Goal: Task Accomplishment & Management: Use online tool/utility

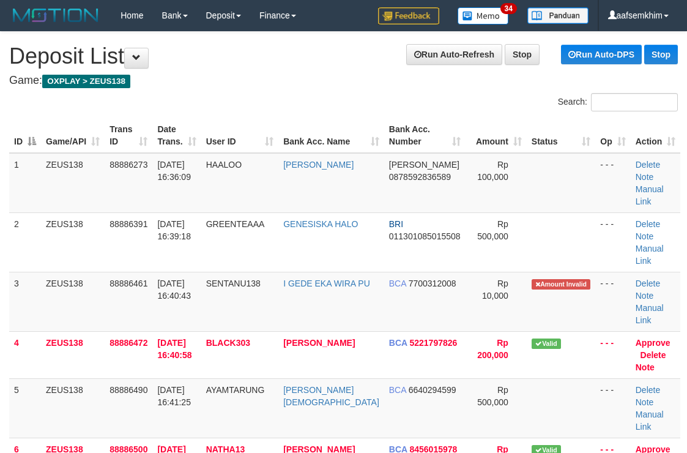
scroll to position [180, 0]
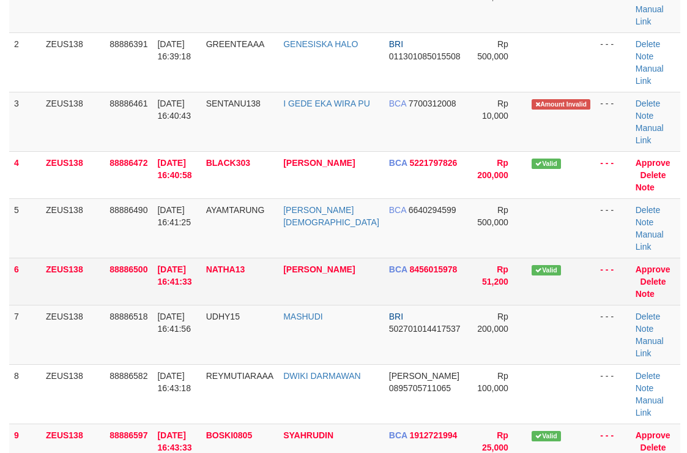
click at [504, 258] on td "Rp 51,200" at bounding box center [496, 281] width 61 height 47
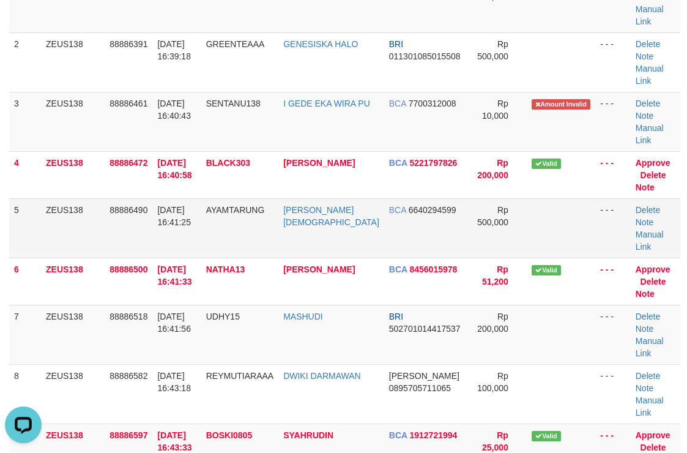
scroll to position [0, 0]
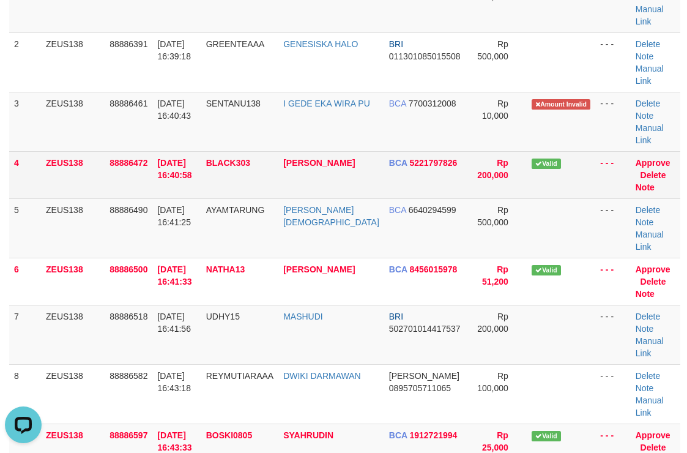
click at [547, 152] on td "Valid" at bounding box center [561, 174] width 69 height 47
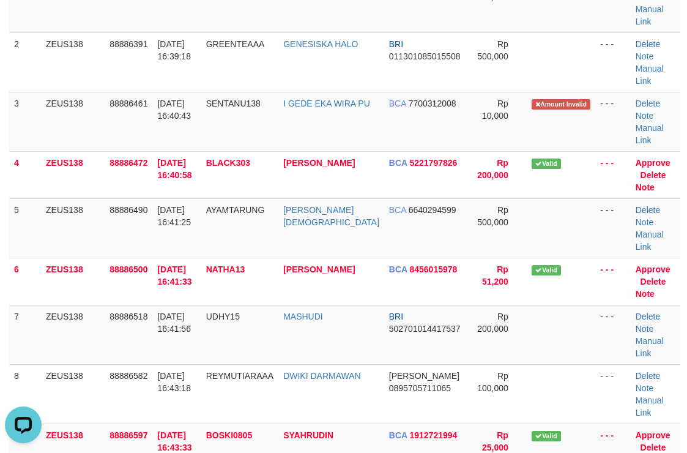
scroll to position [892, 0]
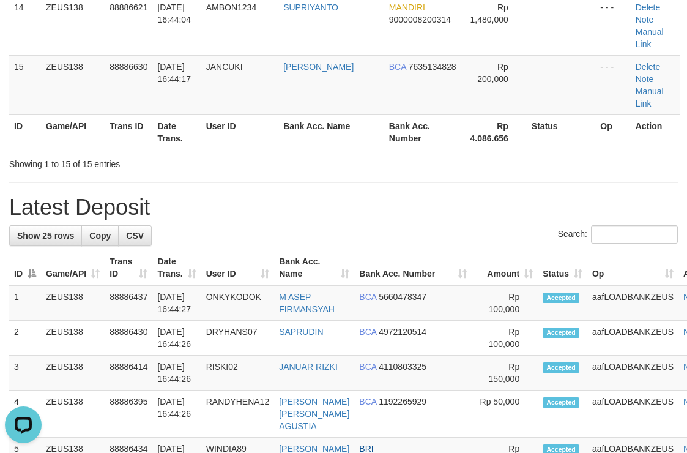
drag, startPoint x: 531, startPoint y: 158, endPoint x: 696, endPoint y: 156, distance: 164.7
click at [542, 285] on tr "1 ZEUS138 88886437 01/10/2025 16:44:27 ONKYKODOK M ASEP FIRMANSYAH BCA 56604783…" at bounding box center [369, 302] width 720 height 35
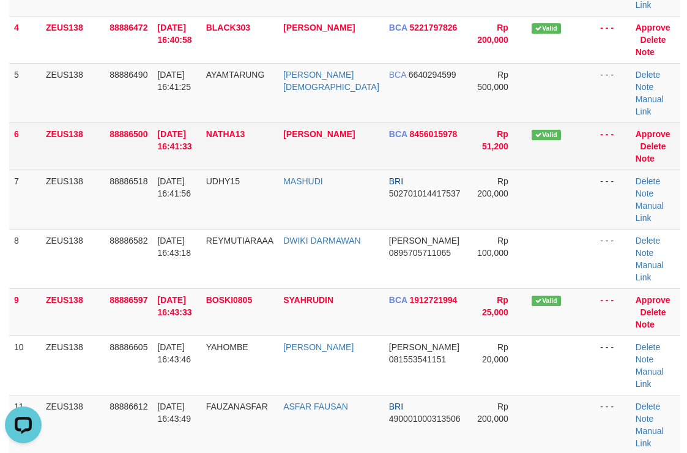
click at [466, 122] on td "Rp 51,200" at bounding box center [496, 145] width 61 height 47
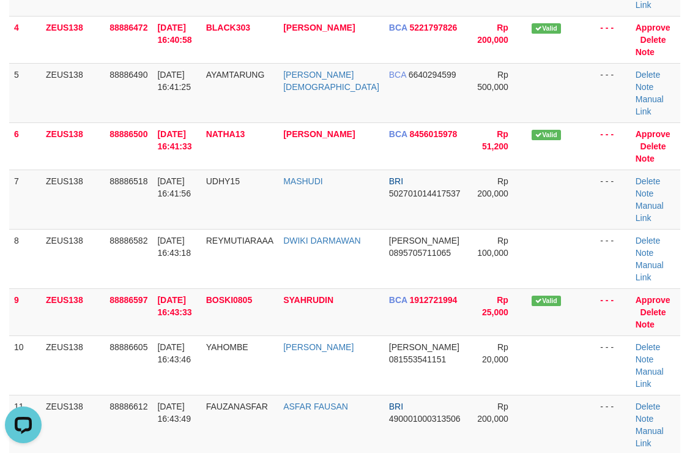
scroll to position [301, 0]
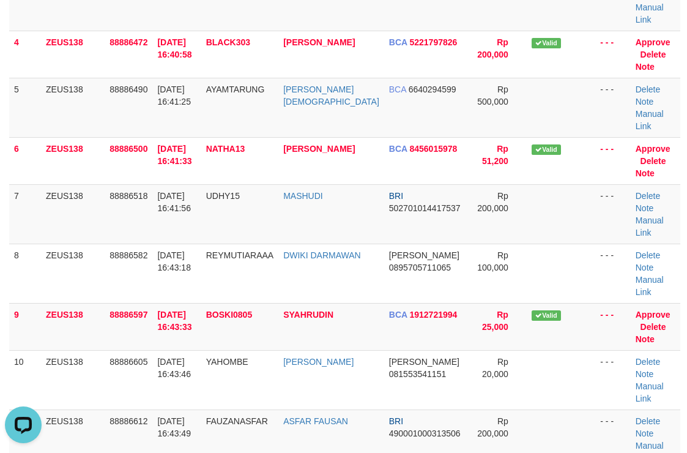
drag, startPoint x: 509, startPoint y: 88, endPoint x: 695, endPoint y: 92, distance: 186.1
click at [564, 137] on tr "6 ZEUS138 88886500 01/10/2025 16:41:33 NATHA13 ARI PRANATA BCA 8456015978 Rp 51…" at bounding box center [344, 160] width 671 height 47
click at [527, 78] on td at bounding box center [561, 107] width 69 height 59
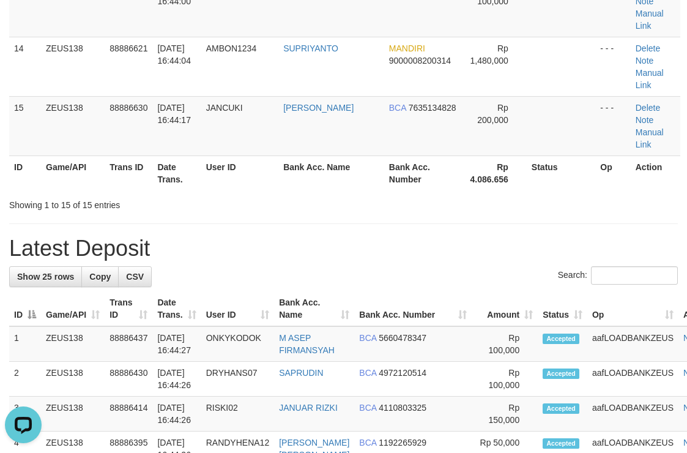
drag, startPoint x: 538, startPoint y: 50, endPoint x: 695, endPoint y: 48, distance: 157.3
click at [557, 194] on div "Showing 1 to 15 of 15 entries" at bounding box center [343, 202] width 687 height 17
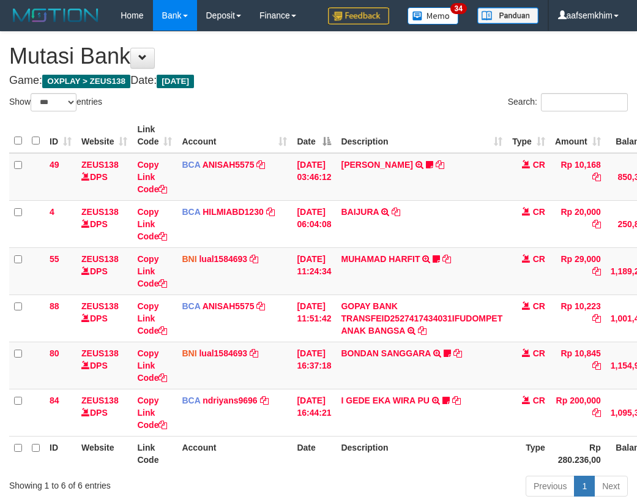
select select "***"
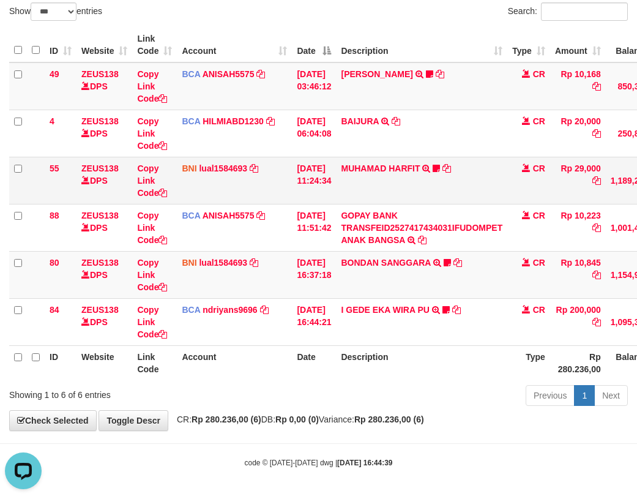
drag, startPoint x: 271, startPoint y: 187, endPoint x: 261, endPoint y: 188, distance: 10.4
click at [272, 187] on td "BNI lual1584693 DPS LUCKY ALAMSYAH mutasi_20251001_2414 | 55 mutasi_20251001_24…" at bounding box center [234, 180] width 115 height 47
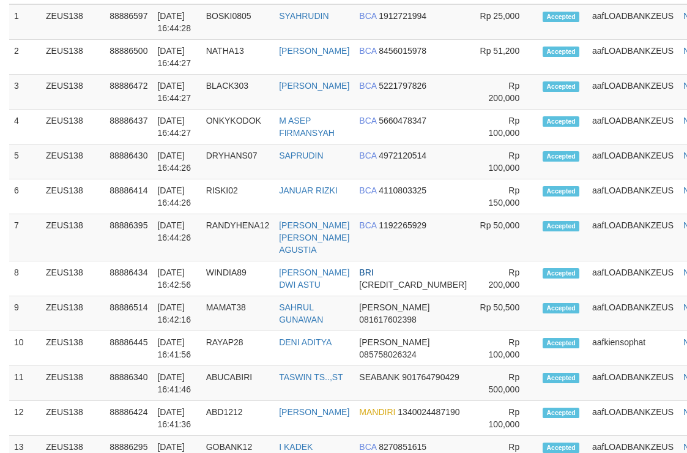
scroll to position [851, 0]
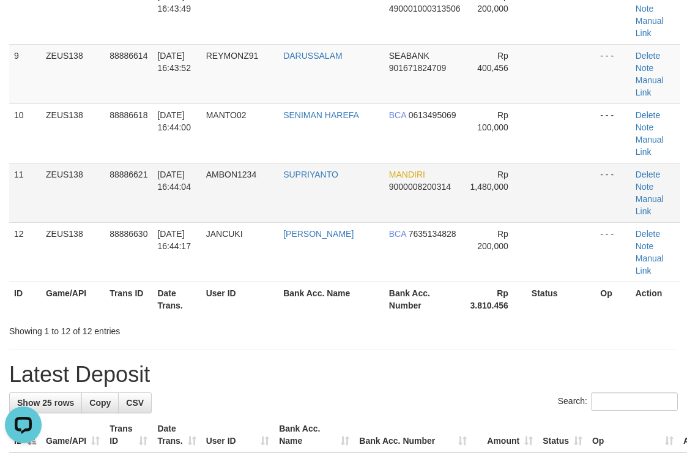
scroll to position [545, 0]
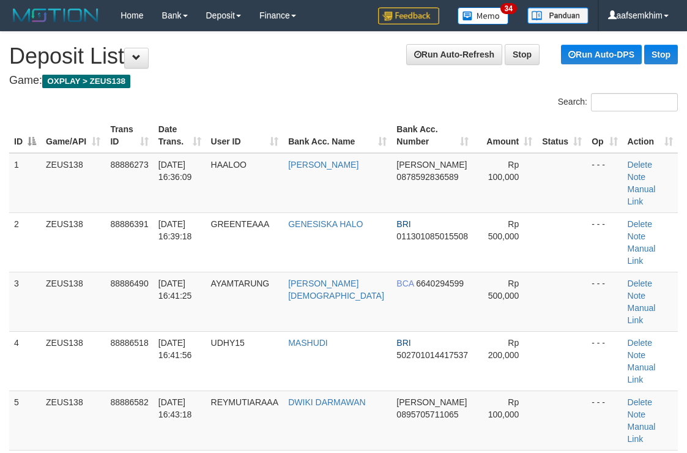
scroll to position [738, 0]
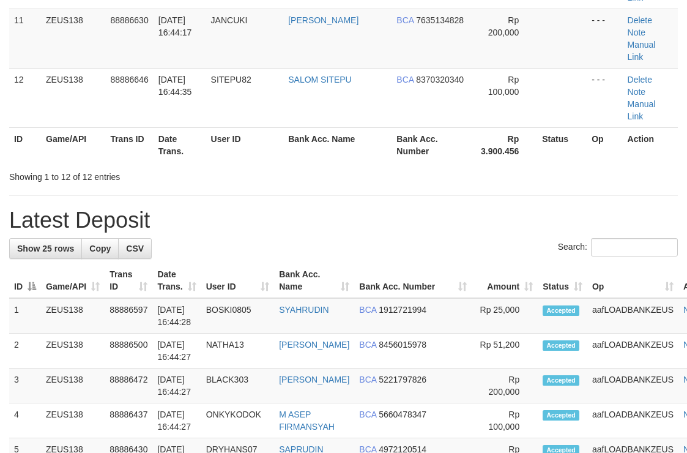
click at [364, 208] on h1 "Latest Deposit" at bounding box center [343, 220] width 669 height 24
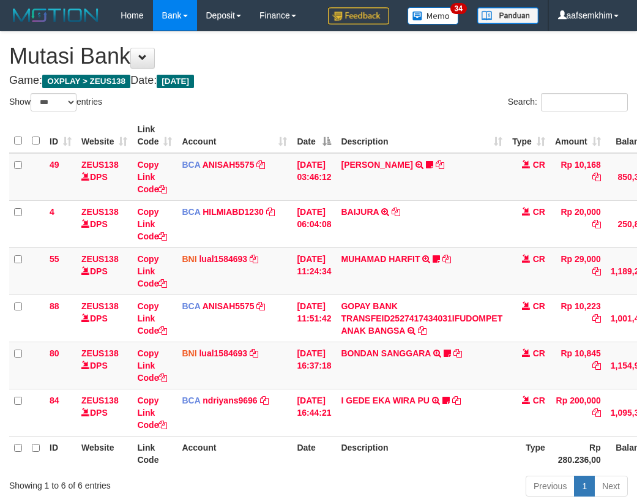
select select "***"
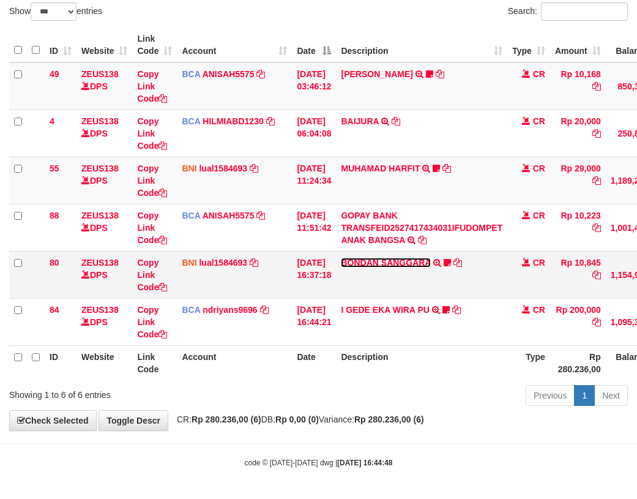
click at [373, 258] on link "BONDAN SANGGARA" at bounding box center [385, 263] width 89 height 10
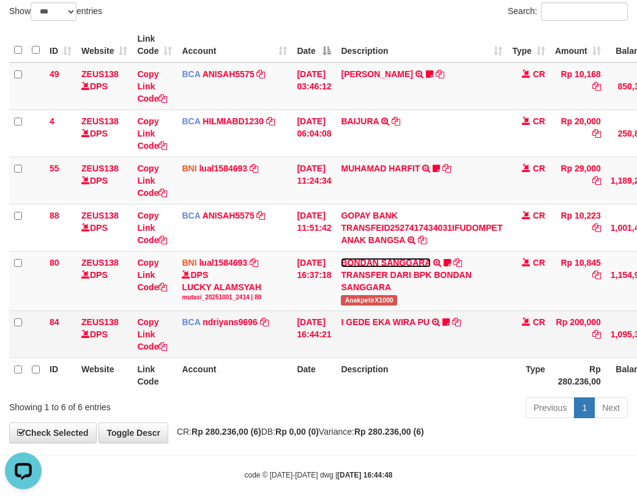
scroll to position [0, 0]
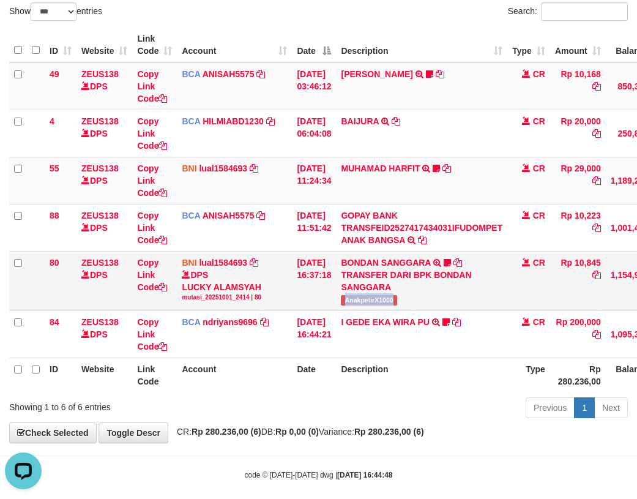
drag, startPoint x: 406, startPoint y: 300, endPoint x: 398, endPoint y: 294, distance: 9.6
click at [419, 300] on td "BONDAN SANGGARA TRANSFER DARI BPK BONDAN SANGGARA AnakpetirX1000" at bounding box center [421, 280] width 171 height 59
click at [219, 173] on link "lual1584693" at bounding box center [223, 168] width 48 height 10
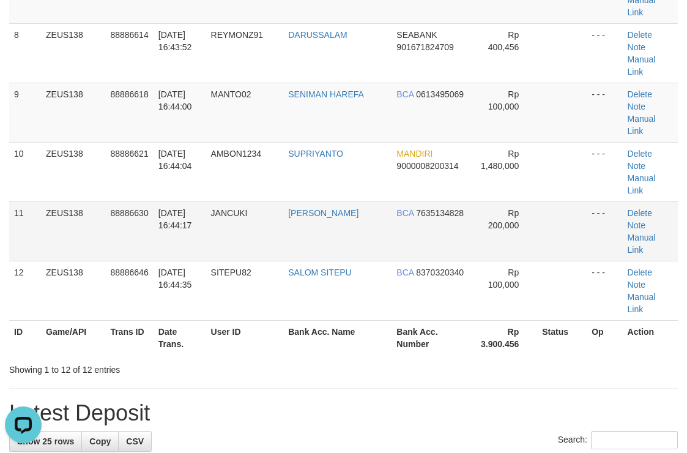
click at [443, 201] on td "BCA 7635134828" at bounding box center [433, 230] width 82 height 59
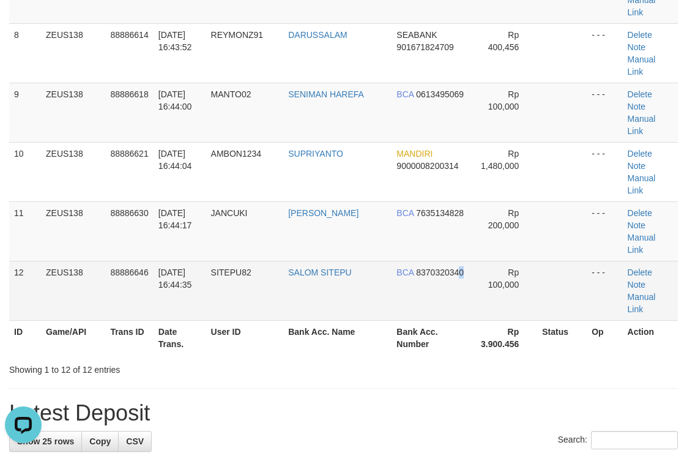
drag, startPoint x: 447, startPoint y: 138, endPoint x: 457, endPoint y: 138, distance: 9.2
click at [457, 261] on td "BCA 8370320340" at bounding box center [433, 290] width 82 height 59
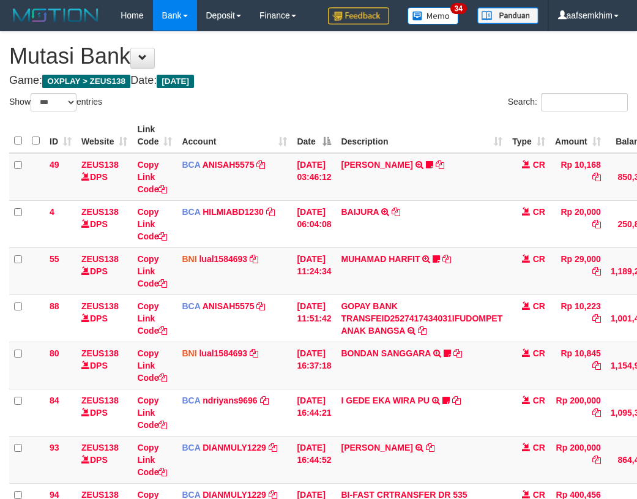
select select "***"
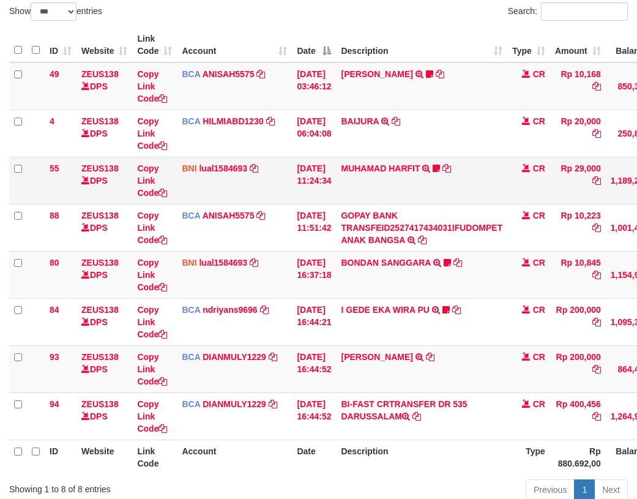
drag, startPoint x: 284, startPoint y: 184, endPoint x: 301, endPoint y: 185, distance: 16.5
click at [301, 184] on tr "55 ZEUS138 DPS Copy Link Code BNI lual1584693 DPS LUCKY ALAMSYAH mutasi_2025100…" at bounding box center [374, 180] width 730 height 47
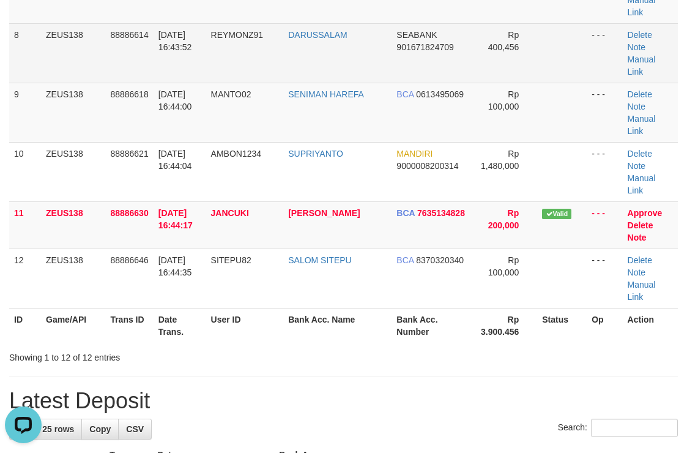
scroll to position [268, 0]
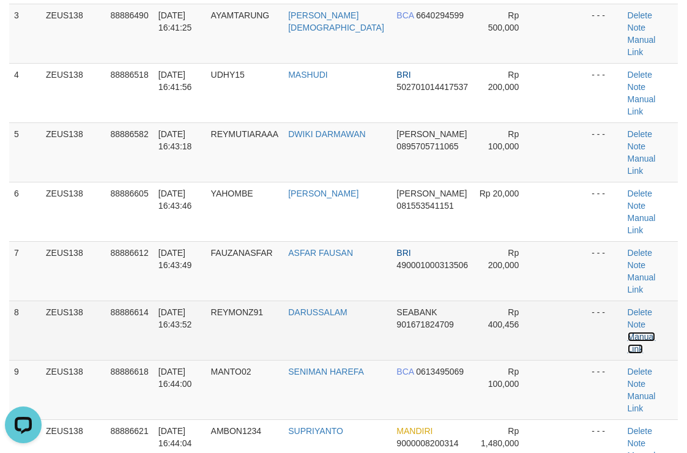
click at [648, 332] on link "Manual Link" at bounding box center [642, 343] width 28 height 22
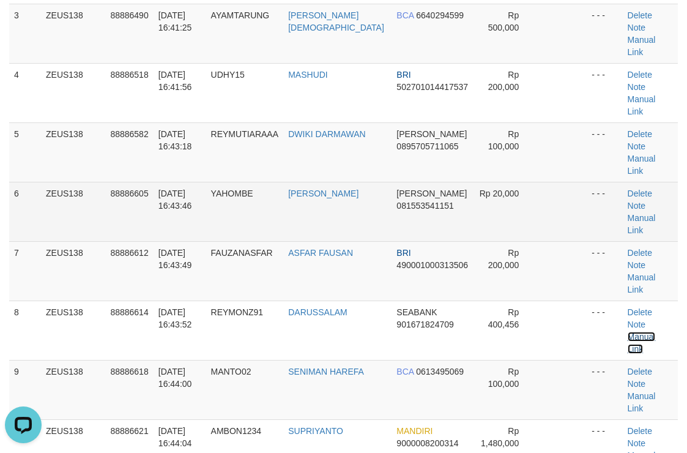
click at [628, 332] on link "Manual Link" at bounding box center [642, 343] width 28 height 22
drag, startPoint x: 292, startPoint y: 151, endPoint x: 303, endPoint y: 147, distance: 11.6
click at [303, 182] on tr "6 ZEUS138 88886605 [DATE] 16:43:46 [GEOGRAPHIC_DATA] [PERSON_NAME] 081553541151…" at bounding box center [343, 211] width 669 height 59
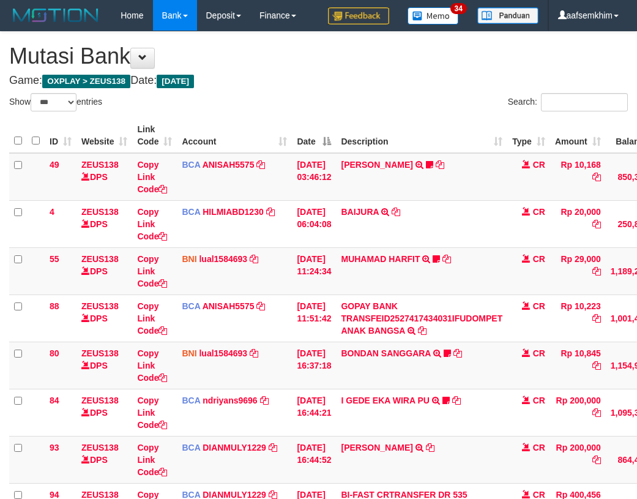
select select "***"
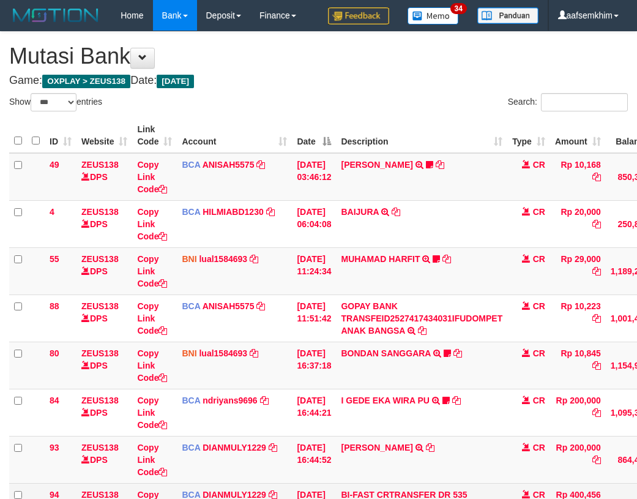
scroll to position [185, 0]
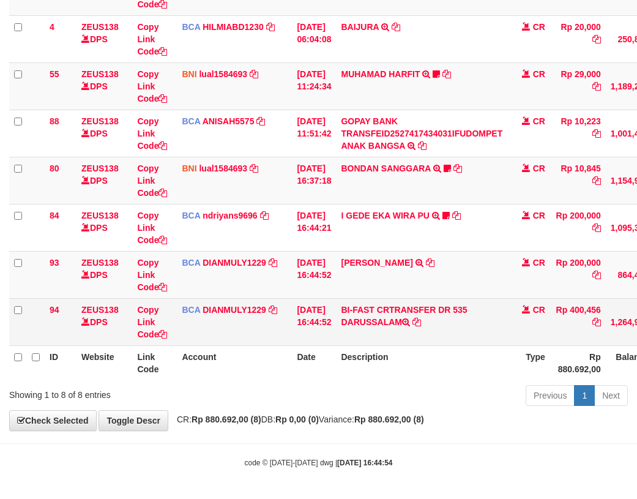
drag, startPoint x: 349, startPoint y: 333, endPoint x: 285, endPoint y: 317, distance: 66.8
click at [387, 326] on td "BI-FAST CRTRANSFER DR 535 DARUSSALAM" at bounding box center [421, 321] width 171 height 47
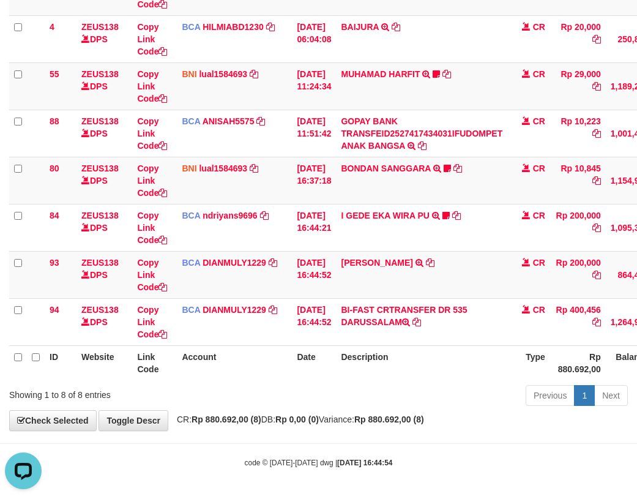
scroll to position [0, 0]
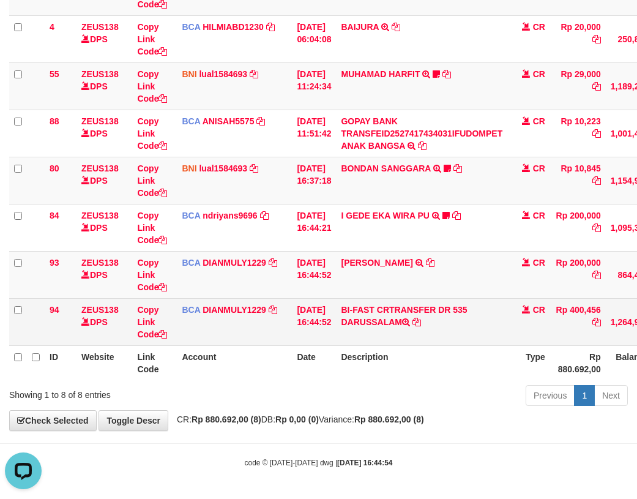
click at [233, 316] on td "BCA DIANMULY1229 DPS DIAN MULYADI mutasi_20251001_3826 | 94 mutasi_20251001_382…" at bounding box center [234, 321] width 115 height 47
click at [151, 310] on link "Copy Link Code" at bounding box center [152, 322] width 30 height 34
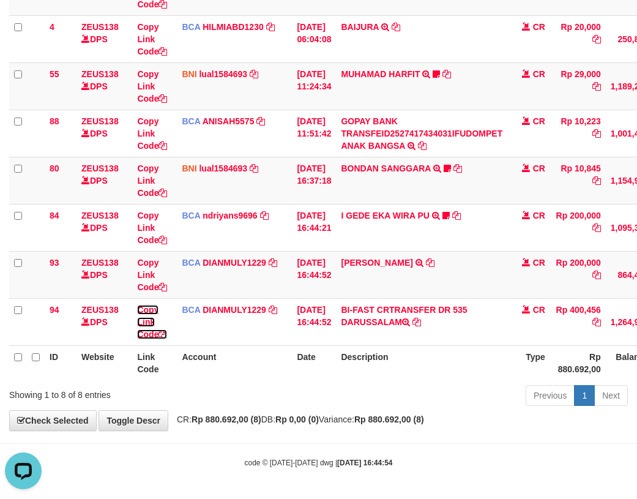
drag, startPoint x: 151, startPoint y: 310, endPoint x: 2, endPoint y: 277, distance: 152.8
click at [151, 309] on link "Copy Link Code" at bounding box center [152, 322] width 30 height 34
drag, startPoint x: 228, startPoint y: 281, endPoint x: 237, endPoint y: 283, distance: 9.4
click at [237, 283] on td "BCA DIANMULY1229 DPS DIAN MULYADI mutasi_20251001_3826 | 93 mutasi_20251001_382…" at bounding box center [234, 274] width 115 height 47
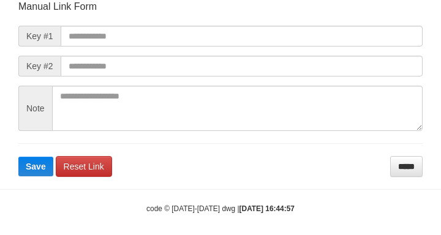
scroll to position [143, 0]
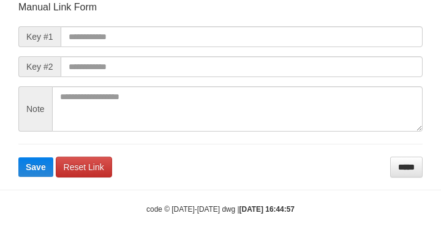
click at [402, 48] on form "Manual Link Form Key #1 Key #2 Note Save Reset Link *****" at bounding box center [220, 89] width 404 height 177
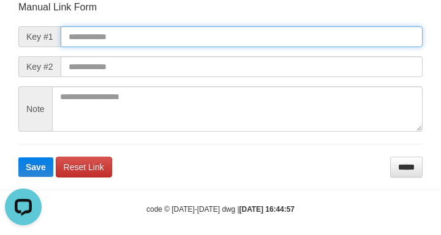
paste input "**********"
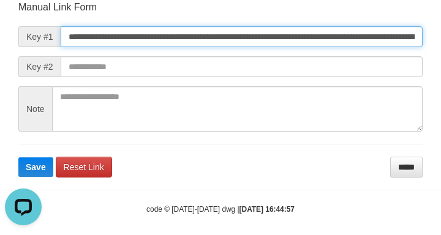
scroll to position [0, 775]
click at [401, 43] on input "**********" at bounding box center [242, 36] width 362 height 21
type input "**********"
click at [18, 157] on button "Save" at bounding box center [35, 167] width 35 height 20
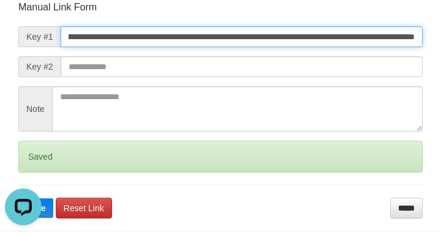
click at [18, 198] on button "Save" at bounding box center [35, 208] width 35 height 20
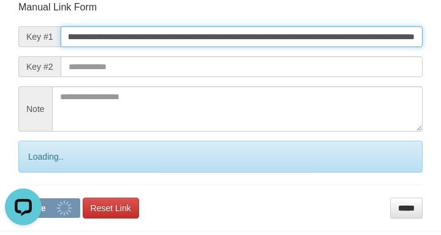
click at [18, 198] on button "Save" at bounding box center [49, 208] width 62 height 20
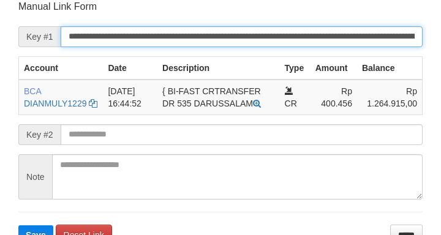
click at [18, 225] on button "Save" at bounding box center [35, 235] width 35 height 20
click at [395, 45] on input "**********" at bounding box center [242, 36] width 362 height 21
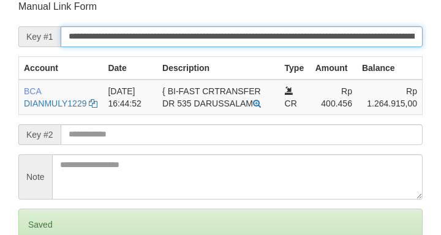
click at [397, 40] on input "**********" at bounding box center [242, 36] width 362 height 21
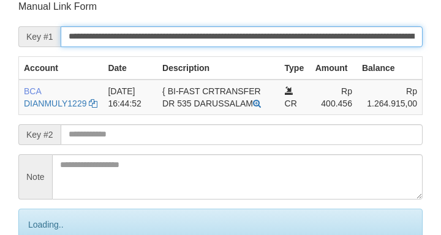
scroll to position [240, 0]
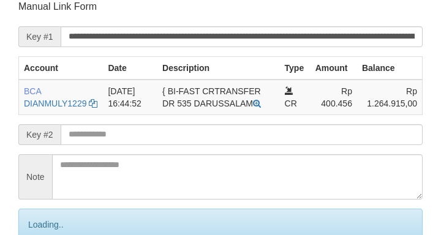
click at [369, 38] on input "**********" at bounding box center [242, 36] width 362 height 21
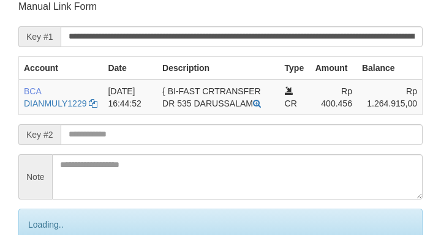
click at [369, 37] on input "**********" at bounding box center [242, 36] width 362 height 21
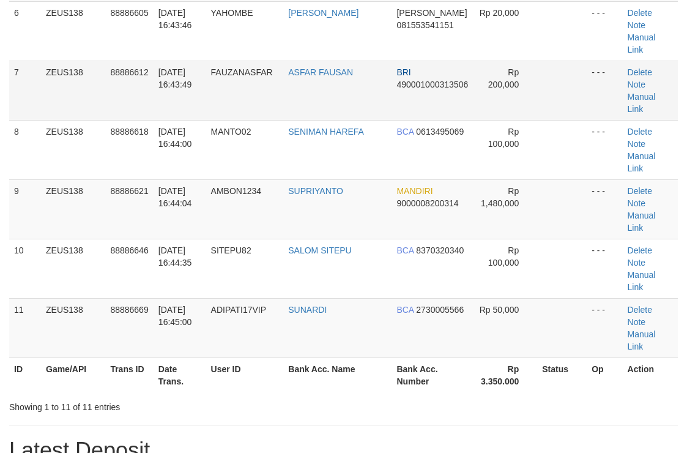
click at [424, 298] on td "BCA 2730005566" at bounding box center [433, 327] width 82 height 59
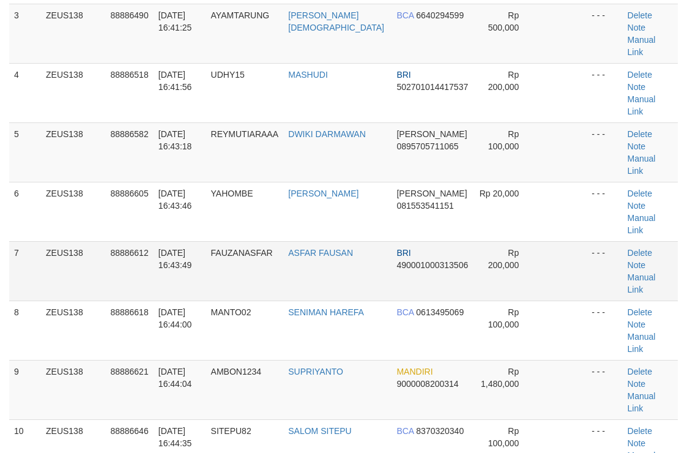
click at [392, 241] on td "BRI 490001000313506" at bounding box center [433, 270] width 82 height 59
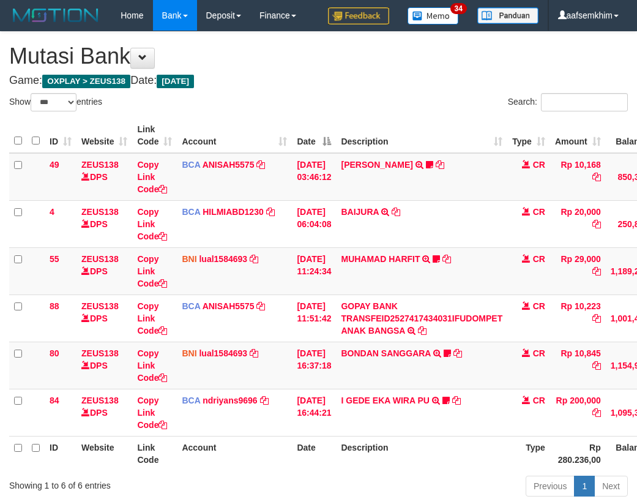
select select "***"
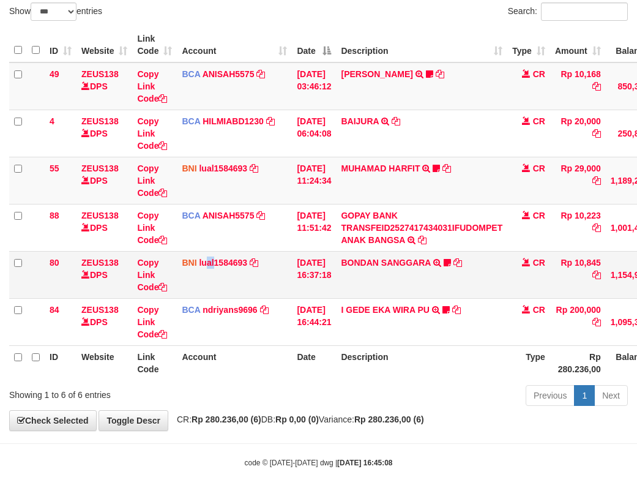
click at [214, 252] on td "BNI lual1584693 DPS LUCKY ALAMSYAH mutasi_20251001_2414 | 80 mutasi_20251001_24…" at bounding box center [234, 274] width 115 height 47
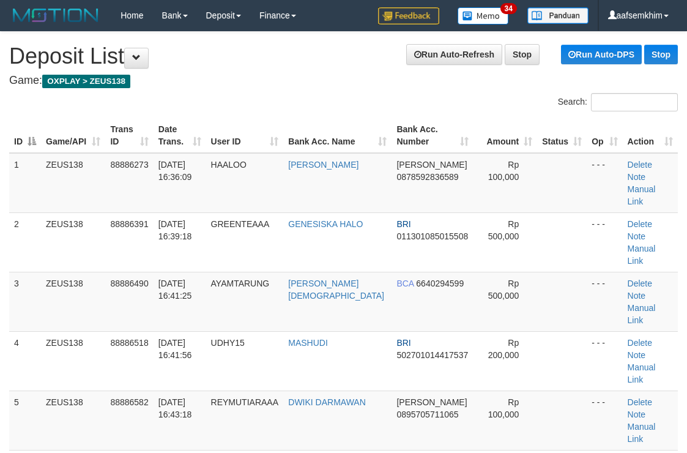
scroll to position [449, 0]
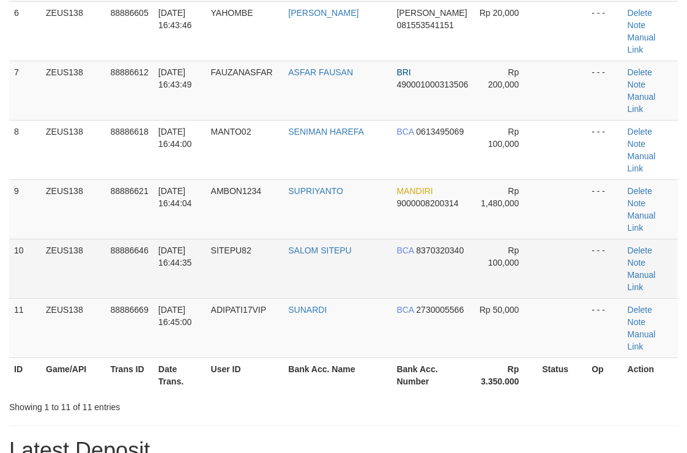
drag, startPoint x: 380, startPoint y: 169, endPoint x: 400, endPoint y: 169, distance: 19.6
click at [388, 239] on tr "10 ZEUS138 88886646 [DATE] 16:44:35 SITEPU82 [GEOGRAPHIC_DATA] BCA 8370320340 R…" at bounding box center [343, 268] width 669 height 59
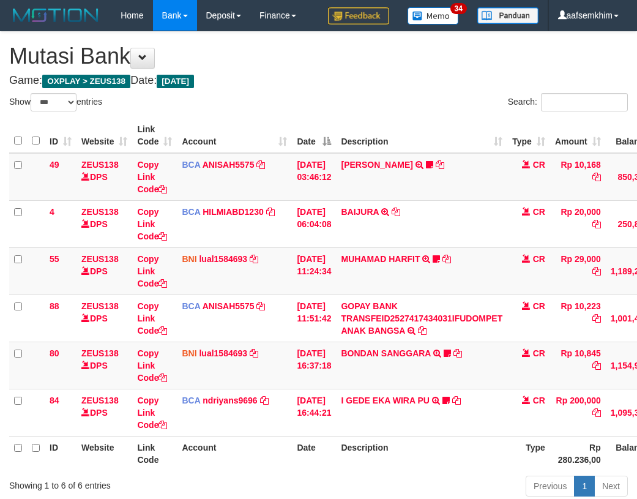
select select "***"
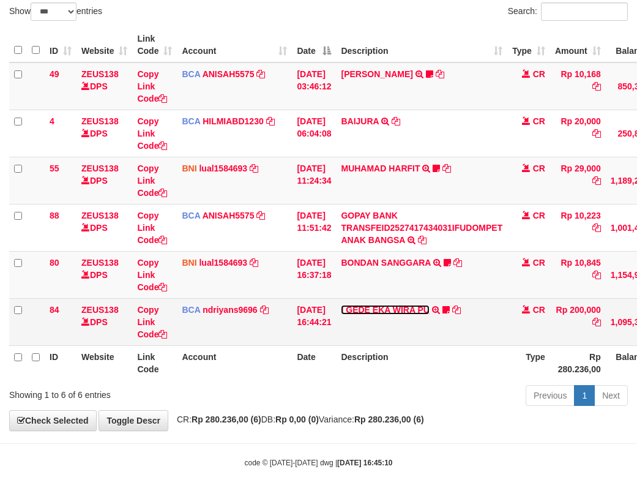
click at [398, 312] on link "I GEDE EKA WIRA PU" at bounding box center [385, 310] width 88 height 10
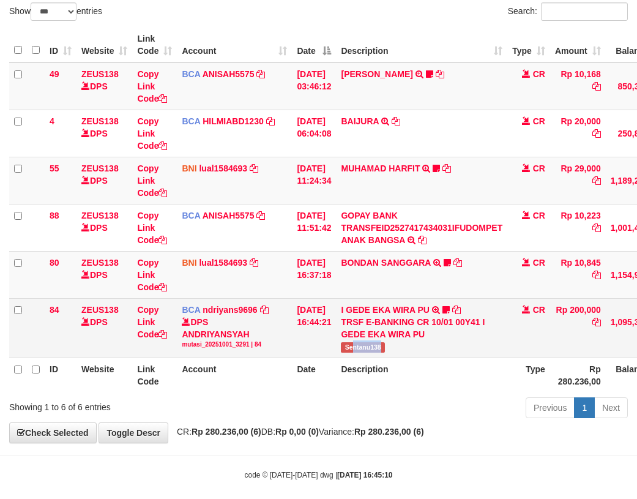
drag, startPoint x: 389, startPoint y: 354, endPoint x: 409, endPoint y: 353, distance: 20.2
click at [409, 353] on td "I GEDE EKA WIRA PU TRSF E-BANKING CR 10/01 00Y41 I GEDE EKA WIRA PU Sentanu138" at bounding box center [421, 327] width 171 height 59
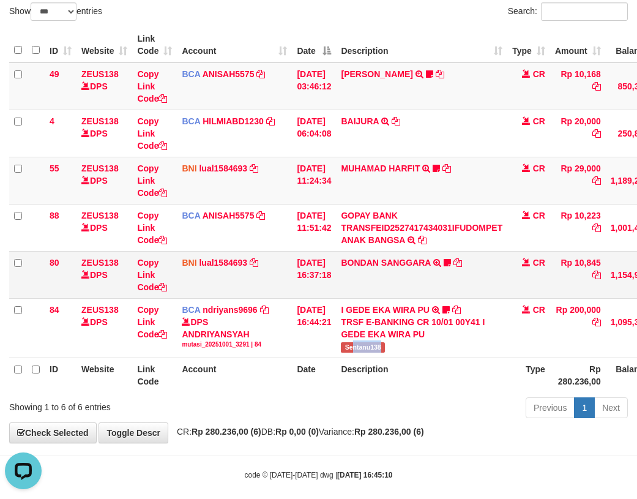
scroll to position [0, 0]
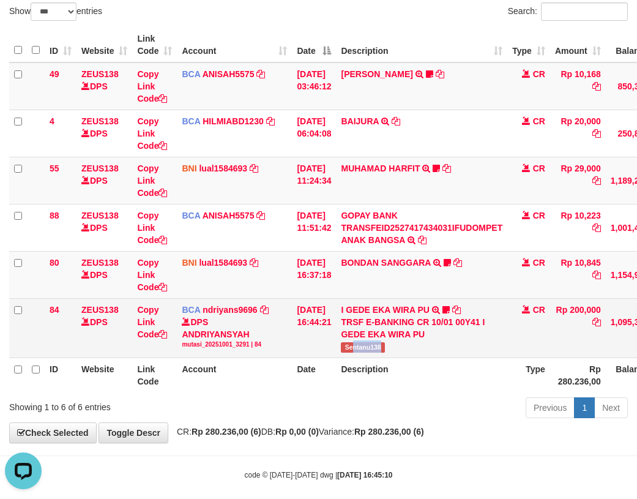
click at [375, 346] on span "Sentanu138" at bounding box center [363, 347] width 44 height 10
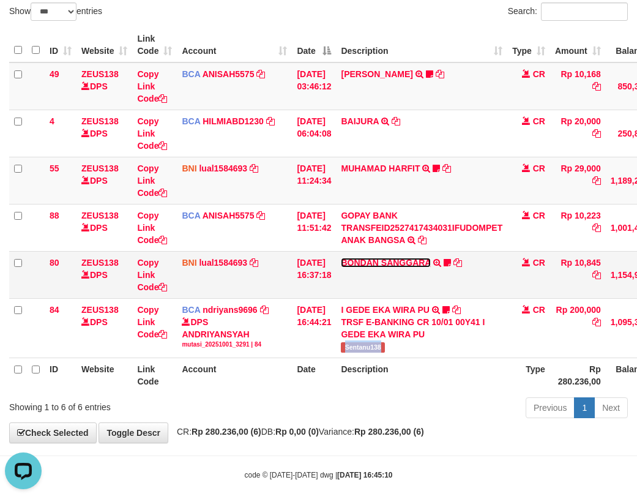
click at [429, 264] on link "BONDAN SANGGARA" at bounding box center [385, 263] width 89 height 10
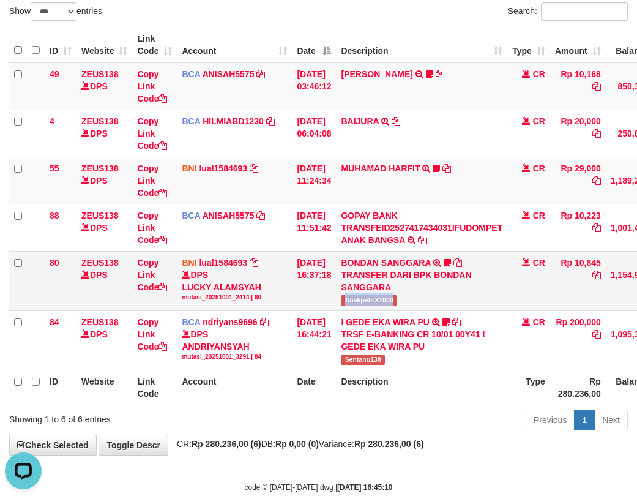
drag, startPoint x: 349, startPoint y: 306, endPoint x: 416, endPoint y: 302, distance: 66.2
click at [416, 302] on td "BONDAN SANGGARA TRANSFER DARI BPK BONDAN SANGGARA AnakpetirX1000" at bounding box center [421, 280] width 171 height 59
copy span "AnakpetirX1000"
click at [392, 170] on link "MUHAMAD HARFIT" at bounding box center [380, 168] width 79 height 10
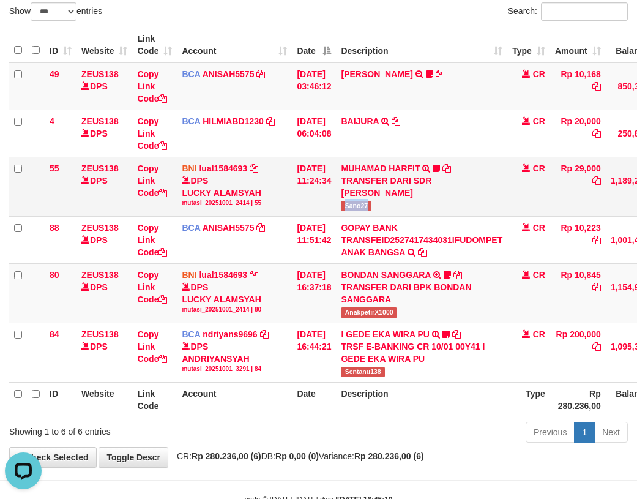
drag, startPoint x: 372, startPoint y: 210, endPoint x: 394, endPoint y: 209, distance: 21.5
click at [394, 209] on td "MUHAMAD HARFIT TRANSFER DARI SDR MUHAMAD HARFIT Sano27" at bounding box center [421, 186] width 171 height 59
copy span "Sano27"
click at [228, 198] on div "DPS LUCKY ALAMSYAH mutasi_20251001_2414 | 55" at bounding box center [234, 190] width 105 height 33
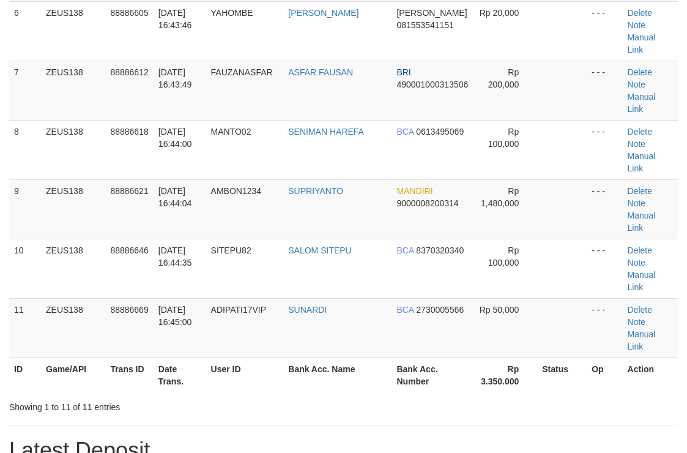
scroll to position [268, 0]
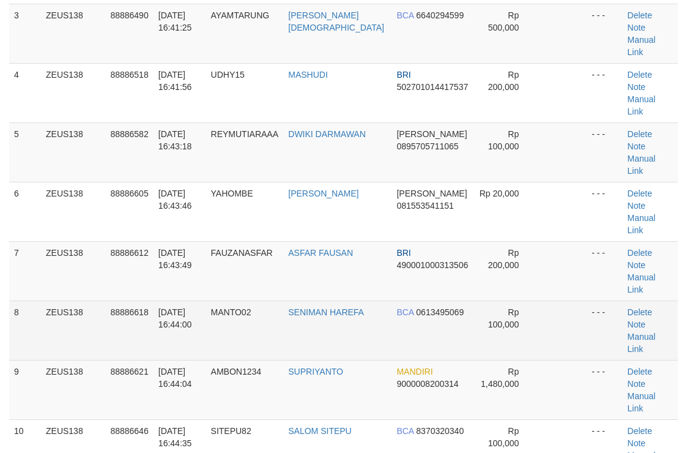
drag, startPoint x: 487, startPoint y: 232, endPoint x: 694, endPoint y: 256, distance: 208.9
click at [521, 301] on td "Rp 100,000" at bounding box center [506, 330] width 64 height 59
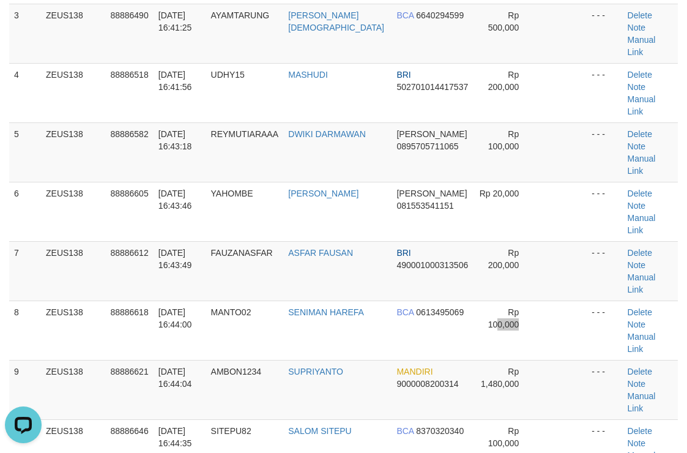
scroll to position [0, 0]
click at [537, 241] on td at bounding box center [562, 270] width 50 height 59
drag, startPoint x: 499, startPoint y: 248, endPoint x: 696, endPoint y: 234, distance: 197.5
click at [516, 301] on td "Rp 100,000" at bounding box center [506, 330] width 64 height 59
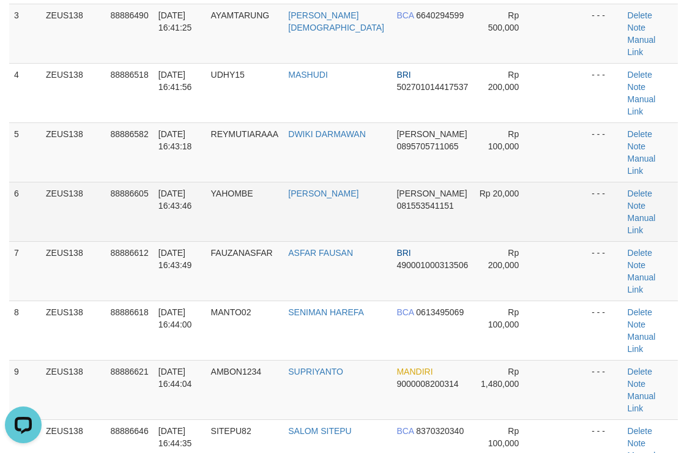
click at [553, 182] on td at bounding box center [562, 211] width 50 height 59
drag, startPoint x: 525, startPoint y: 142, endPoint x: 544, endPoint y: 141, distance: 19.6
click at [538, 182] on tr "6 ZEUS138 88886605 01/10/2025 16:43:46 YAHOMBE ARIS PRASETYA DANA 081553541151 …" at bounding box center [343, 211] width 669 height 59
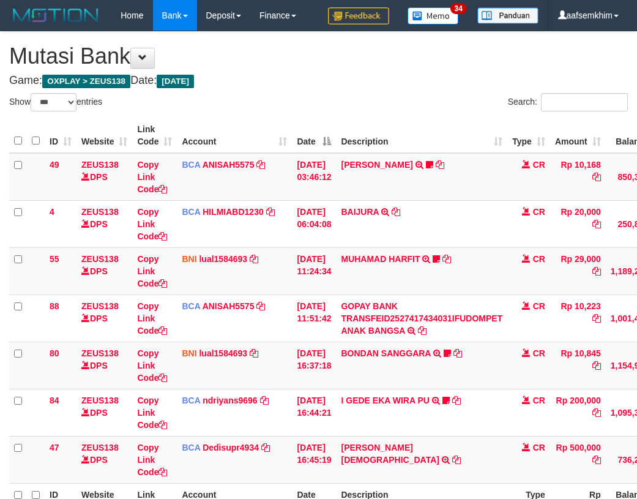
select select "***"
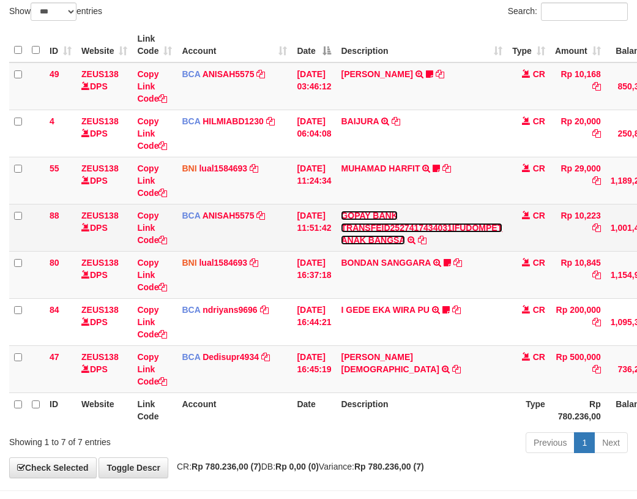
click at [395, 244] on link "GOPAY BANK TRANSFEID2527417434031IFUDOMPET ANAK BANGSA" at bounding box center [422, 228] width 162 height 34
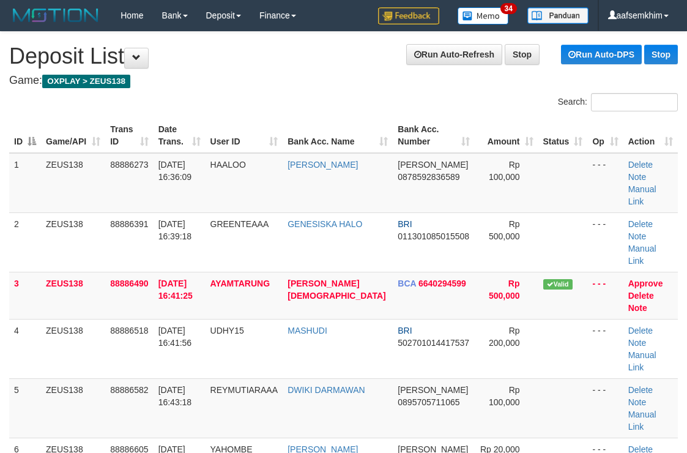
scroll to position [461, 0]
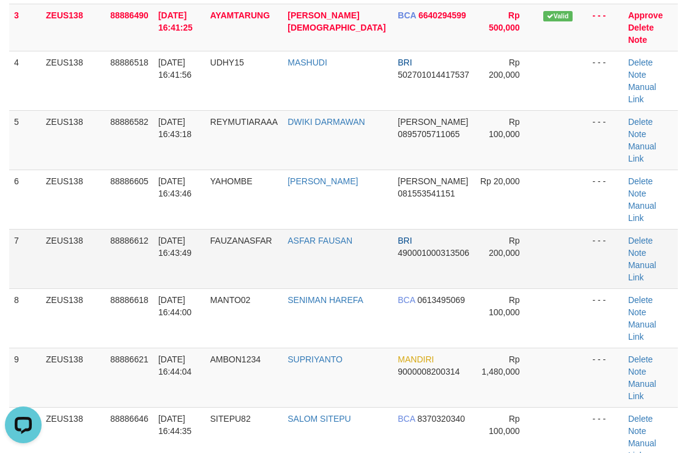
click at [607, 229] on td "- - -" at bounding box center [605, 258] width 35 height 59
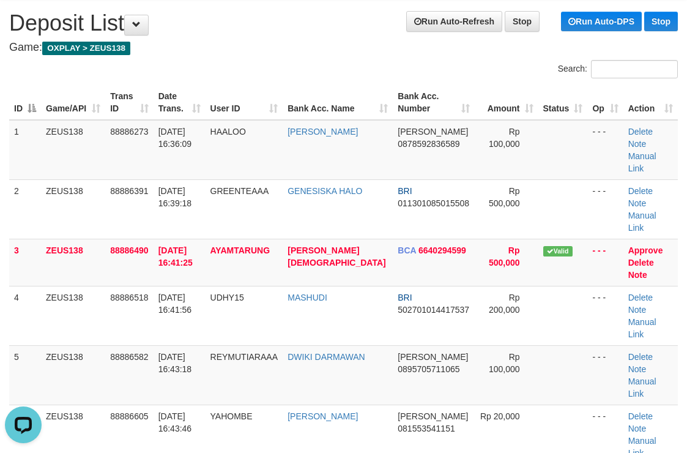
drag, startPoint x: 603, startPoint y: 213, endPoint x: 695, endPoint y: 209, distance: 91.9
click at [635, 212] on tr "2 ZEUS138 88886391 [DATE] 16:39:18 GREENTEAAA GENESISKA HALO BRI 01130108501550…" at bounding box center [343, 208] width 669 height 59
drag, startPoint x: 555, startPoint y: 70, endPoint x: 574, endPoint y: 72, distance: 18.4
click at [569, 71] on label "Search:" at bounding box center [618, 69] width 120 height 18
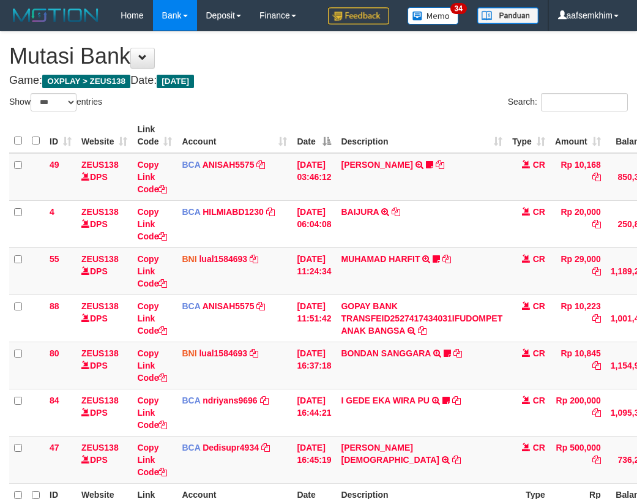
select select "***"
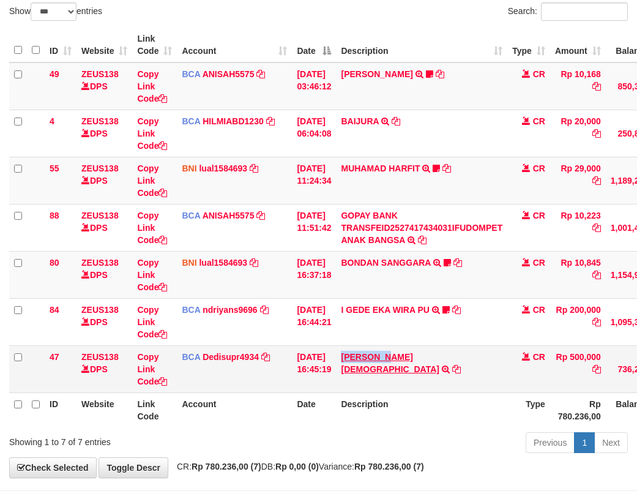
drag, startPoint x: 345, startPoint y: 367, endPoint x: 402, endPoint y: 361, distance: 56.6
click at [402, 361] on td "RUBBY AGUSTIANTO TRSF E-BANKING CR 0110/FTSCY/WS95031 500000.00RUBBY AGUSTIANTO" at bounding box center [421, 368] width 171 height 47
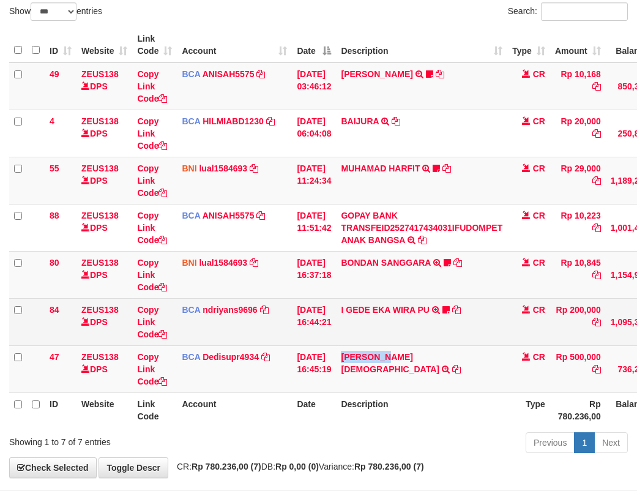
copy link "RUBBY AGU"
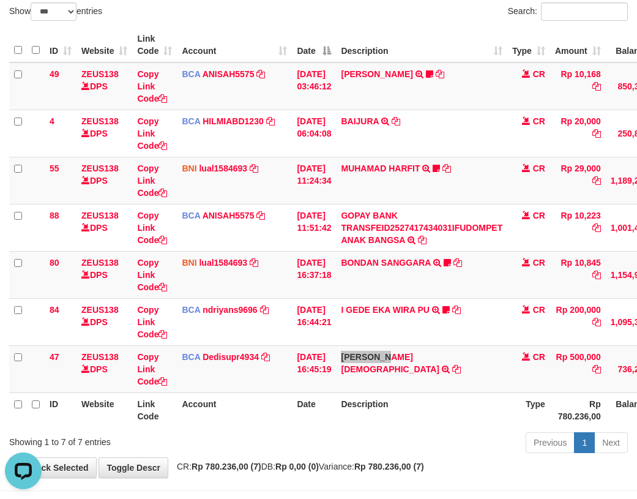
scroll to position [0, 0]
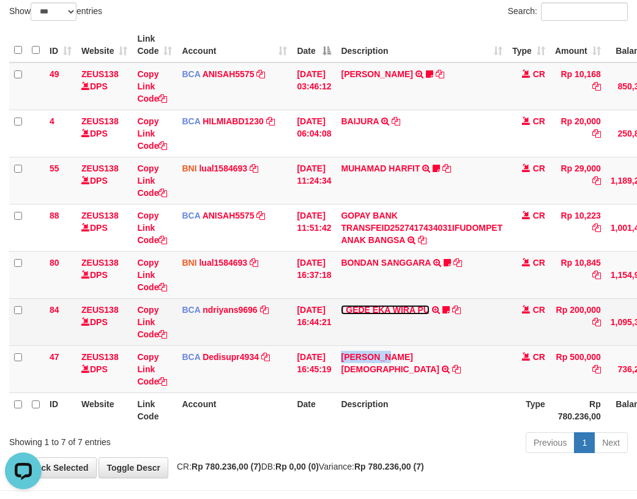
click at [414, 307] on link "I GEDE EKA WIRA PU" at bounding box center [385, 310] width 88 height 10
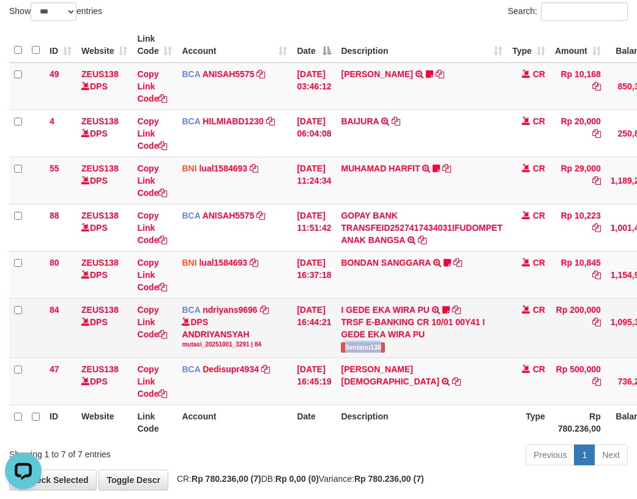
drag, startPoint x: 352, startPoint y: 348, endPoint x: 412, endPoint y: 346, distance: 60.0
click at [412, 346] on td "I GEDE EKA WIRA PU TRSF E-BANKING CR 10/01 00Y41 I GEDE EKA WIRA PU Sentanu138" at bounding box center [421, 327] width 171 height 59
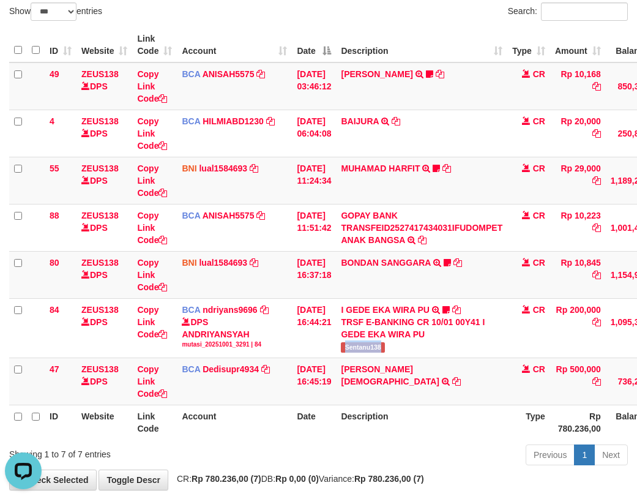
copy span "Sentanu138"
click at [387, 264] on link "BONDAN SANGGARA" at bounding box center [385, 263] width 89 height 10
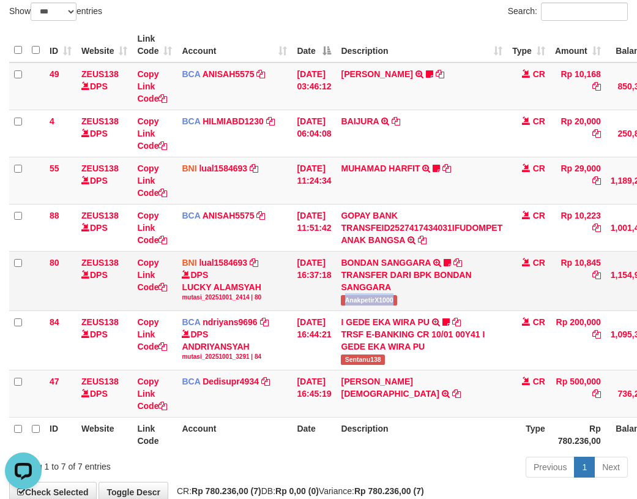
drag, startPoint x: 424, startPoint y: 297, endPoint x: 159, endPoint y: 266, distance: 266.9
click at [427, 297] on td "BONDAN SANGGARA TRANSFER DARI BPK BONDAN SANGGARA AnakpetirX1000" at bounding box center [421, 280] width 171 height 59
copy span "AnakpetirX1000"
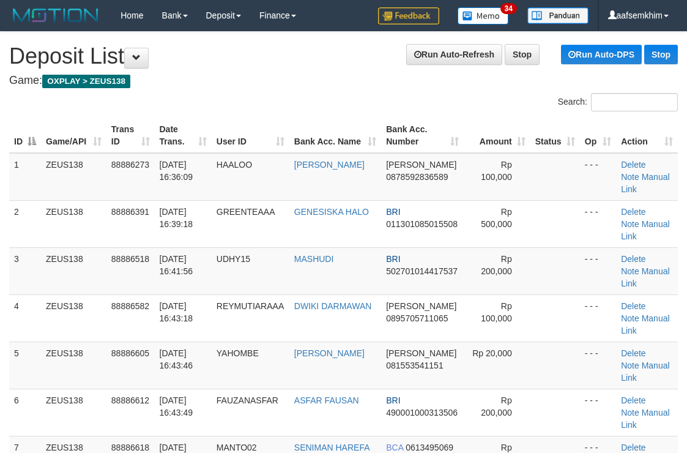
scroll to position [33, 0]
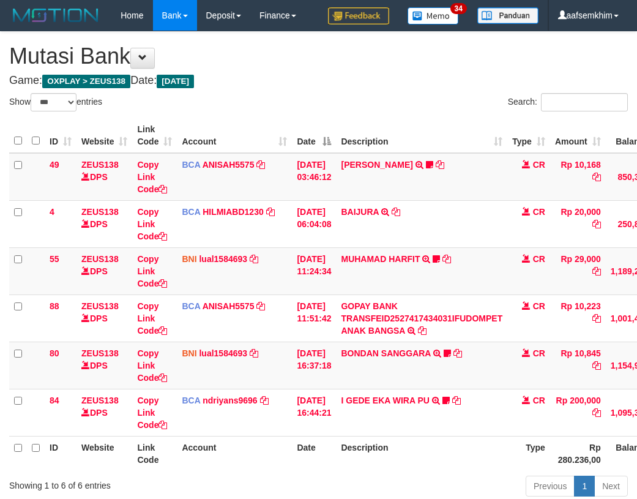
select select "***"
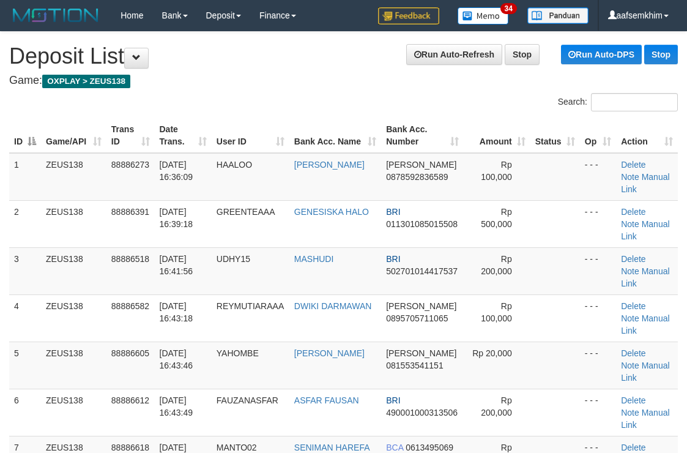
scroll to position [33, 0]
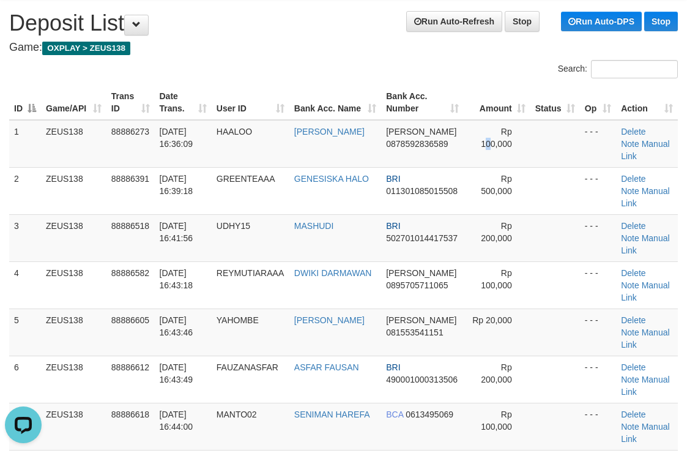
drag, startPoint x: 485, startPoint y: 125, endPoint x: 625, endPoint y: 119, distance: 140.3
click at [501, 123] on td "Rp 100,000" at bounding box center [497, 144] width 67 height 48
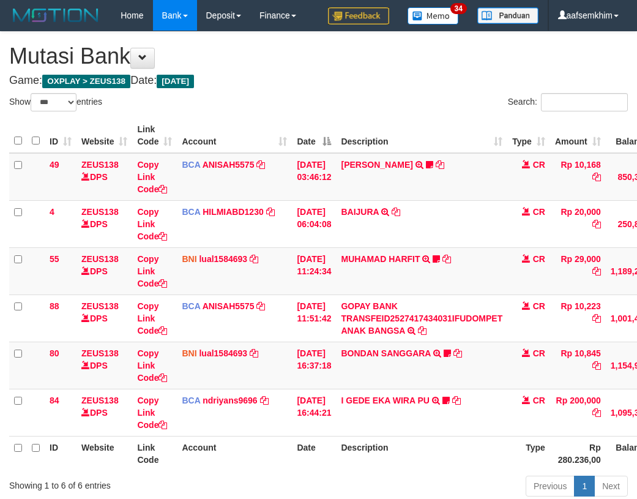
select select "***"
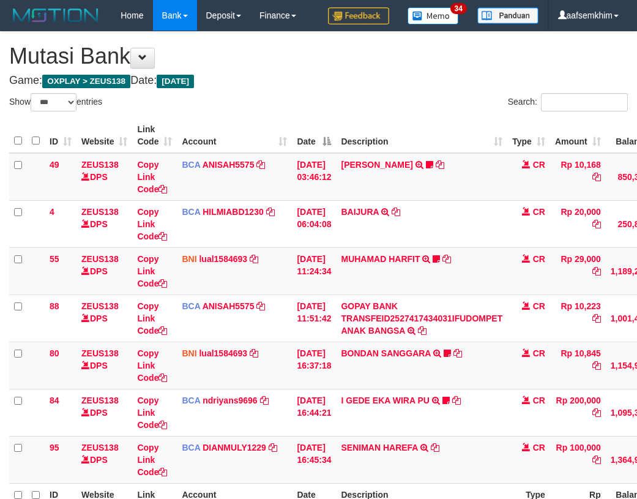
select select "***"
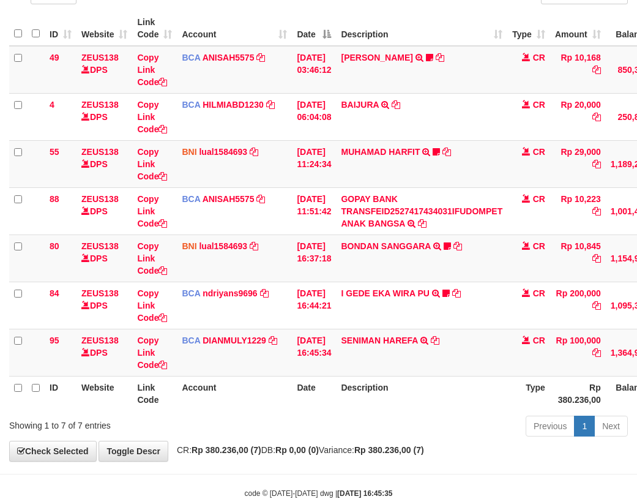
scroll to position [60, 0]
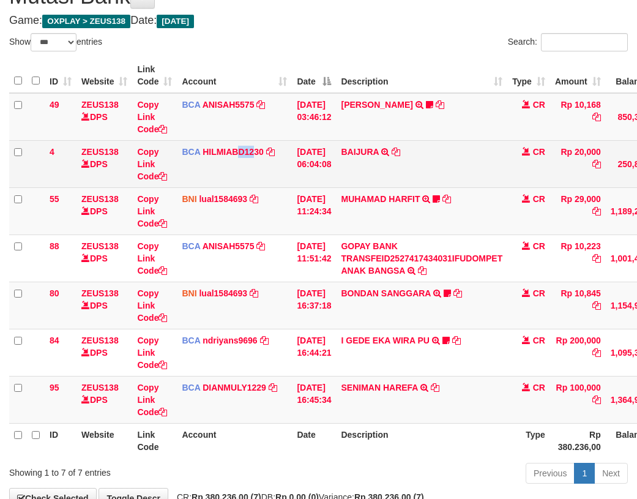
click at [253, 163] on td "BCA HILMIABD1230 DPS HILMI ABDILLAH mutasi_20251001_4766 | 4 mutasi_20251001_47…" at bounding box center [234, 163] width 115 height 47
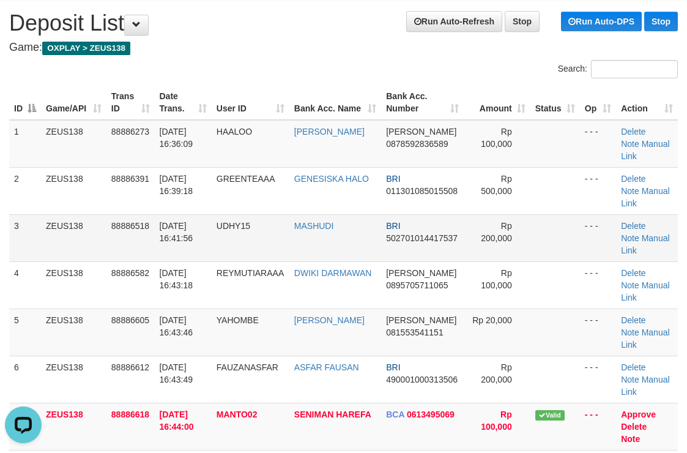
click at [464, 214] on td "Rp 200,000" at bounding box center [497, 237] width 67 height 47
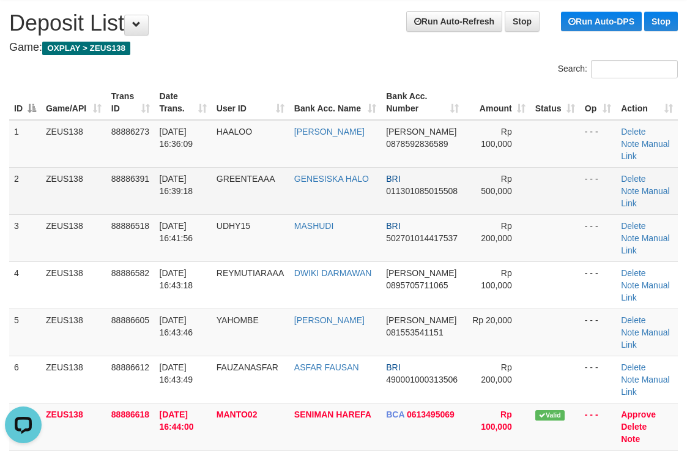
click at [464, 211] on td "Rp 500,000" at bounding box center [497, 190] width 67 height 47
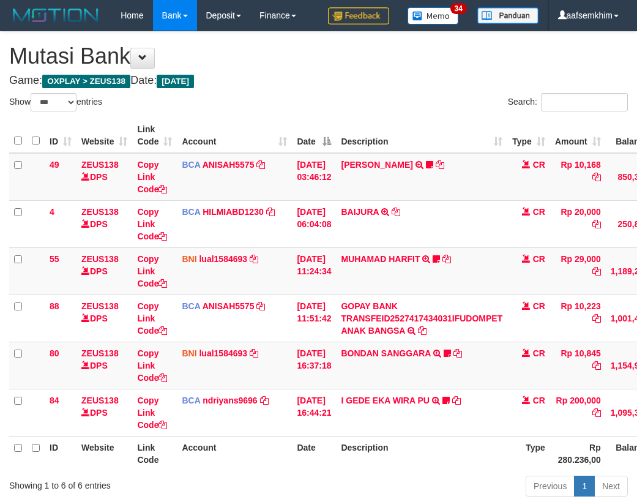
select select "***"
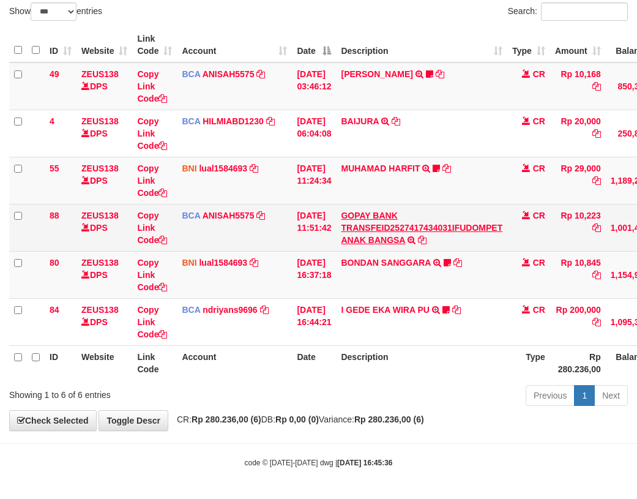
scroll to position [91, 0]
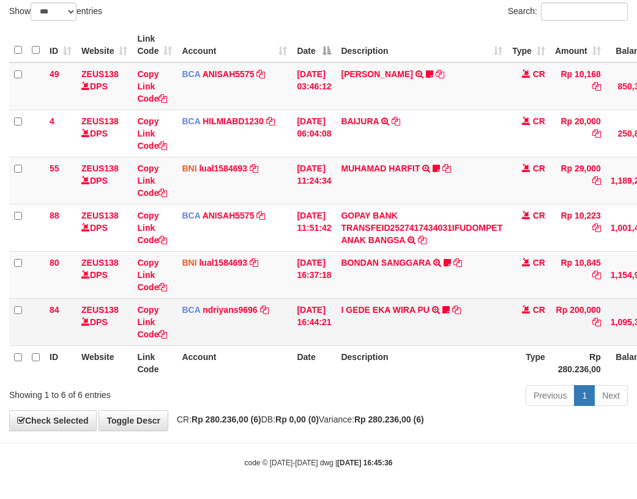
click at [426, 319] on td "I GEDE EKA WIRA PU TRSF E-BANKING CR 10/01 00Y41 I GEDE EKA WIRA PU Sentanu138" at bounding box center [421, 321] width 171 height 47
click at [424, 313] on link "I GEDE EKA WIRA PU" at bounding box center [385, 310] width 88 height 10
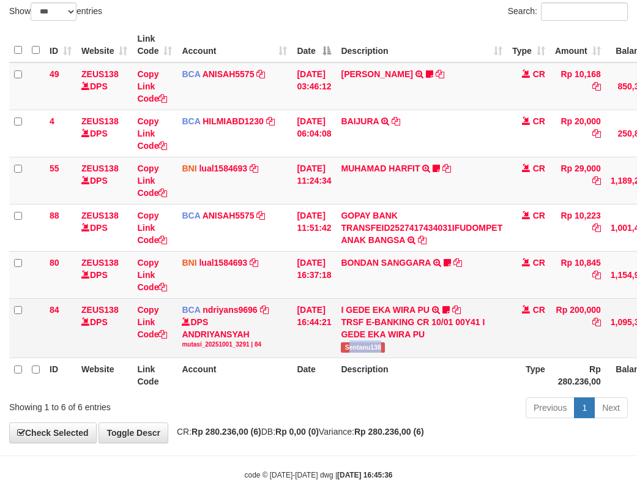
drag, startPoint x: 359, startPoint y: 353, endPoint x: 408, endPoint y: 343, distance: 50.4
click at [408, 343] on td "I GEDE EKA WIRA PU TRSF E-BANKING CR 10/01 00Y41 I GEDE EKA WIRA PU Sentanu138" at bounding box center [421, 327] width 171 height 59
copy span "entanu138"
click at [367, 341] on td "I GEDE EKA WIRA PU TRSF E-BANKING CR 10/01 00Y41 I GEDE EKA WIRA PU Sentanu138" at bounding box center [421, 327] width 171 height 59
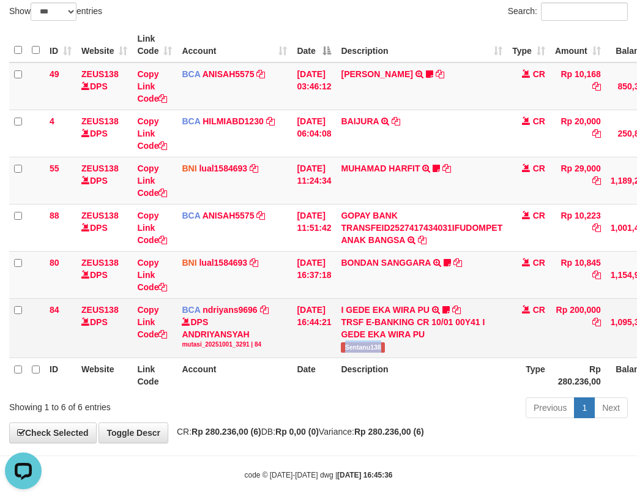
click at [367, 341] on td "I GEDE EKA WIRA PU TRSF E-BANKING CR 10/01 00Y41 I GEDE EKA WIRA PU Sentanu138" at bounding box center [421, 327] width 171 height 59
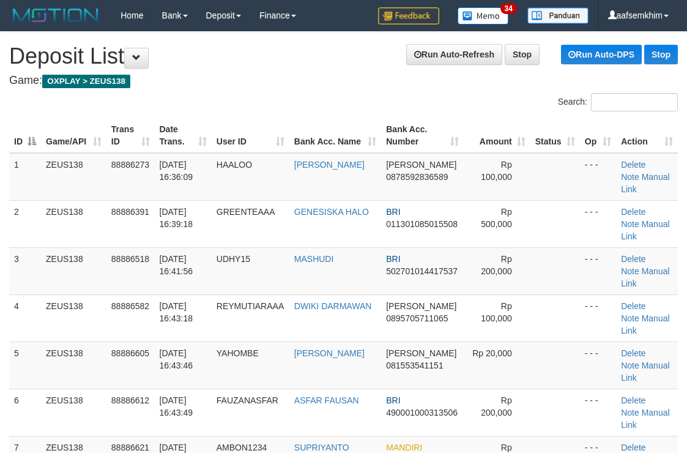
scroll to position [33, 0]
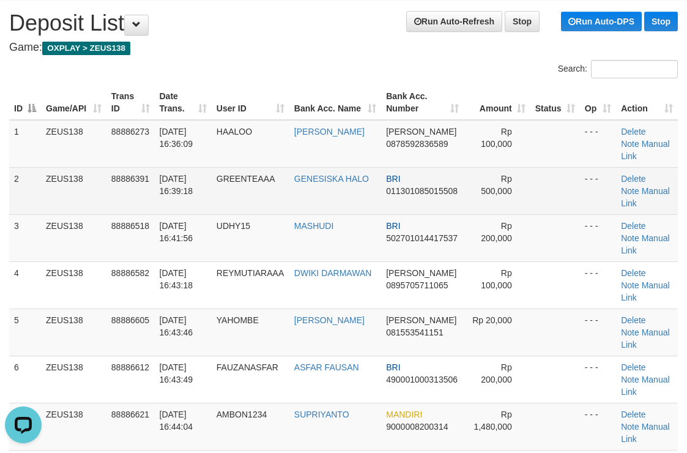
drag, startPoint x: 523, startPoint y: 189, endPoint x: 604, endPoint y: 201, distance: 82.4
click at [523, 189] on td "Rp 500,000" at bounding box center [497, 190] width 67 height 47
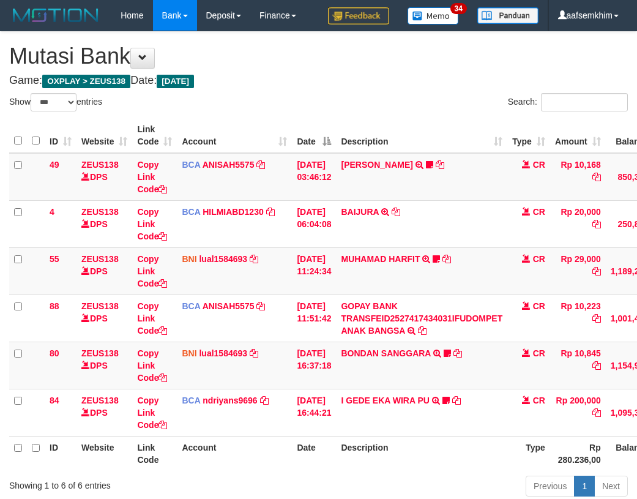
select select "***"
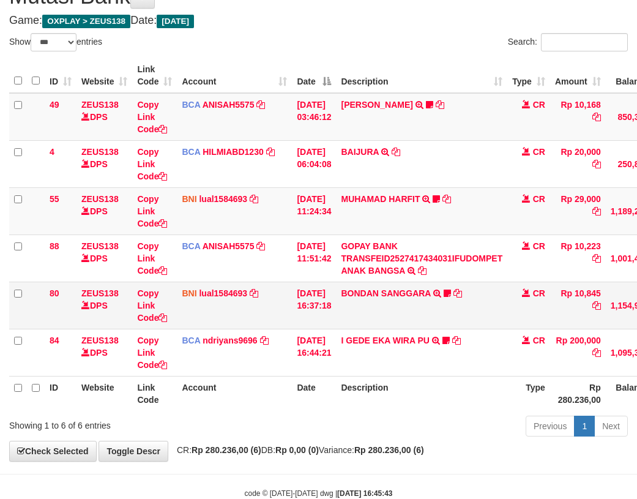
scroll to position [91, 0]
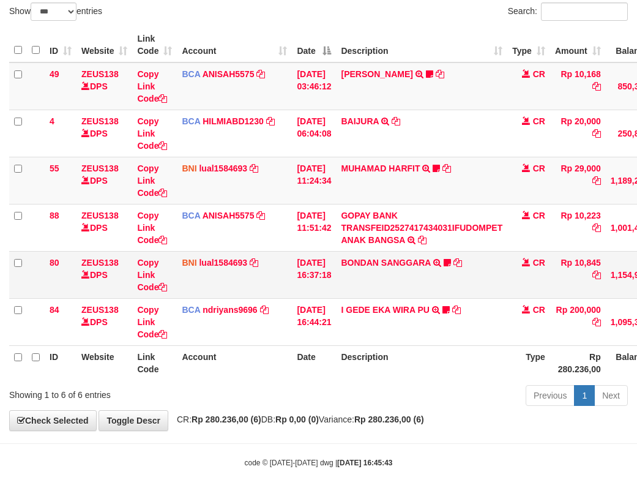
drag, startPoint x: 198, startPoint y: 288, endPoint x: 187, endPoint y: 288, distance: 11.6
click at [196, 288] on td "BNI lual1584693 DPS LUCKY ALAMSYAH mutasi_20251001_2414 | 80 mutasi_20251001_24…" at bounding box center [234, 274] width 115 height 47
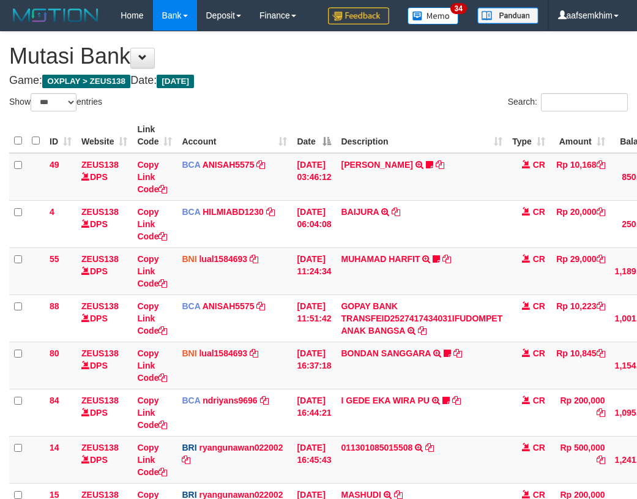
select select "***"
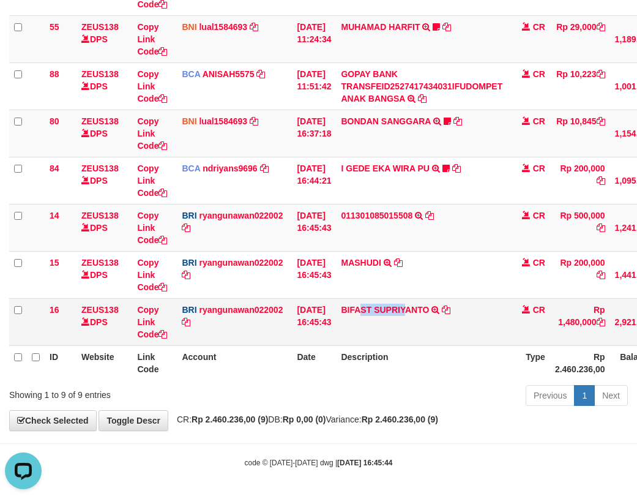
click at [413, 321] on td "BIFAST SUPRIYANTO TRANSFER NBMB BIFAST SUPRIYANTO TO RYAN GUNAWAN" at bounding box center [421, 321] width 171 height 47
click at [398, 321] on td "BIFAST SUPRIYANTO TRANSFER NBMB BIFAST SUPRIYANTO TO RYAN GUNAWAN" at bounding box center [421, 321] width 171 height 47
drag, startPoint x: 392, startPoint y: 322, endPoint x: 363, endPoint y: 324, distance: 29.5
click at [418, 327] on td "BIFAST SUPRIYANTO TRANSFER NBMB BIFAST SUPRIYANTO TO RYAN GUNAWAN" at bounding box center [421, 321] width 171 height 47
click at [386, 327] on td "BIFAST SUPRIYANTO TRANSFER NBMB BIFAST SUPRIYANTO TO RYAN GUNAWAN" at bounding box center [421, 321] width 171 height 47
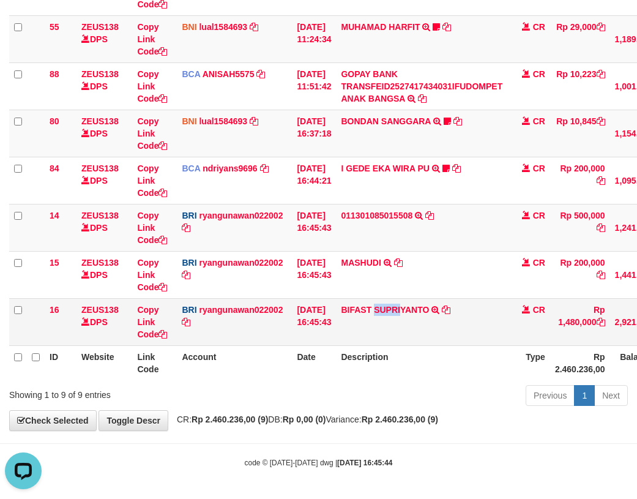
drag, startPoint x: 382, startPoint y: 326, endPoint x: 409, endPoint y: 326, distance: 26.9
click at [409, 326] on td "BIFAST SUPRIYANTO TRANSFER NBMB BIFAST SUPRIYANTO TO RYAN GUNAWAN" at bounding box center [421, 321] width 171 height 47
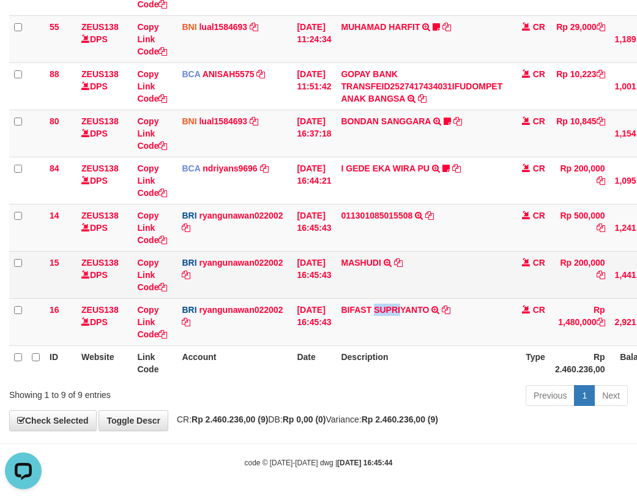
copy link "SUPRI"
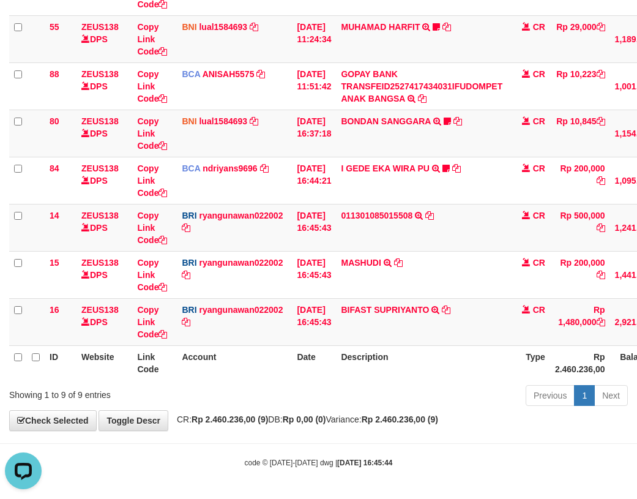
click at [216, 348] on th "Account" at bounding box center [234, 362] width 115 height 35
click at [151, 312] on link "Copy Link Code" at bounding box center [152, 322] width 30 height 34
click at [151, 311] on link "Copy Link Code" at bounding box center [152, 322] width 30 height 34
click at [432, 217] on td "011301085015508 TRANSFER NBMB 011301085015508 TO RYAN GUNAWAN" at bounding box center [421, 227] width 171 height 47
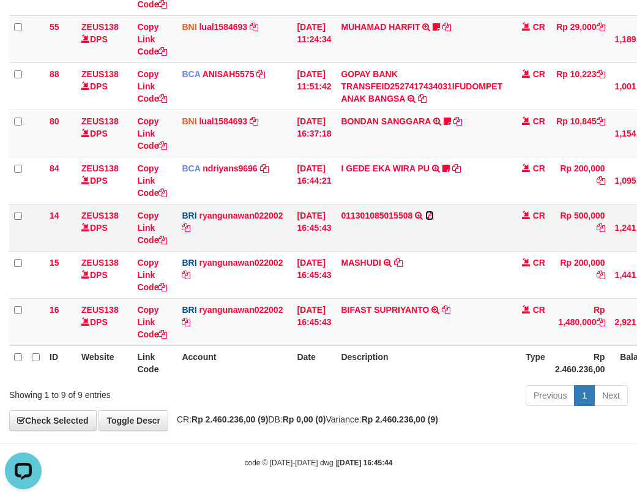
click at [433, 216] on icon at bounding box center [429, 215] width 9 height 9
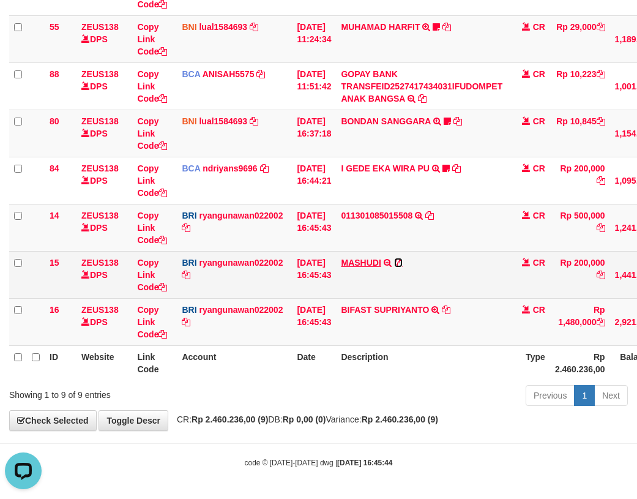
drag, startPoint x: 404, startPoint y: 263, endPoint x: 373, endPoint y: 262, distance: 31.2
click at [403, 263] on icon at bounding box center [398, 262] width 9 height 9
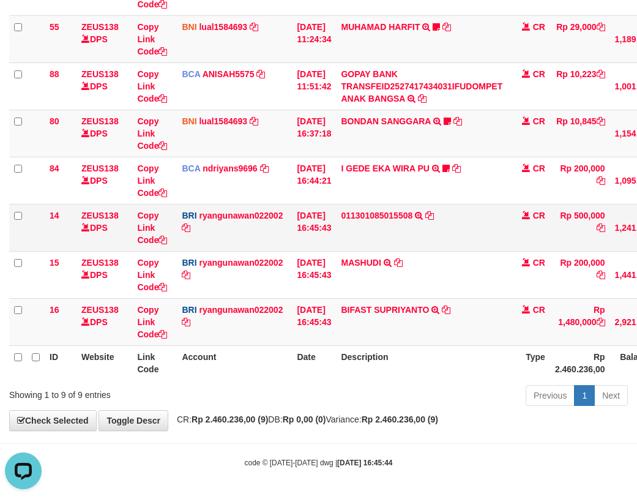
click at [255, 247] on td "BRI ryangunawan022002 DPS RYAN GUNAWAN mutasi_20251001_3775 | 14 mutasi_2025100…" at bounding box center [234, 227] width 115 height 47
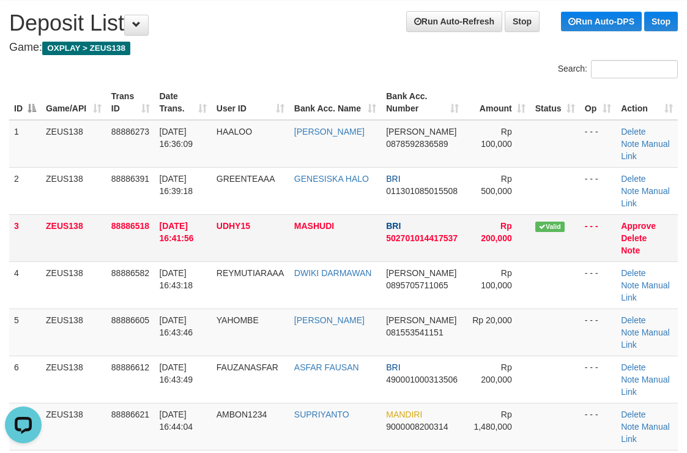
click at [449, 234] on span "502701014417537" at bounding box center [422, 238] width 72 height 10
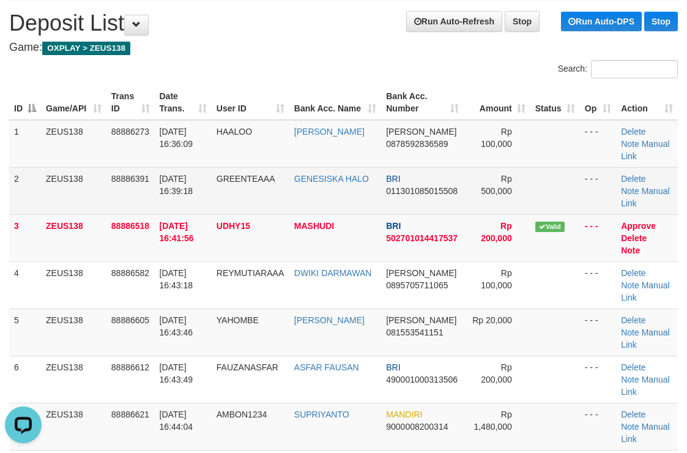
click at [522, 191] on td "Rp 500,000" at bounding box center [497, 190] width 67 height 47
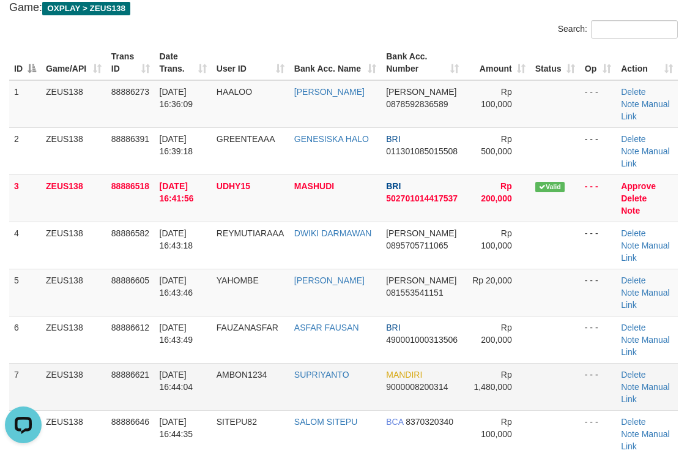
scroll to position [94, 0]
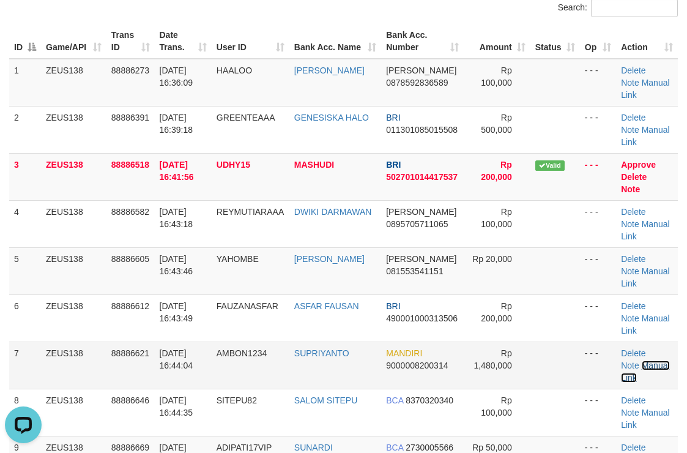
click at [656, 363] on link "Manual Link" at bounding box center [645, 372] width 48 height 22
click at [648, 362] on link "Manual Link" at bounding box center [645, 372] width 48 height 22
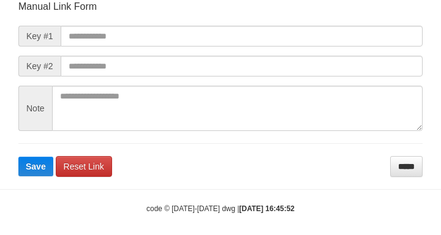
scroll to position [143, 0]
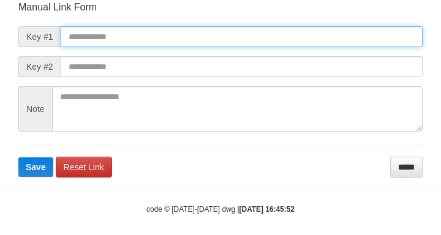
paste input "**********"
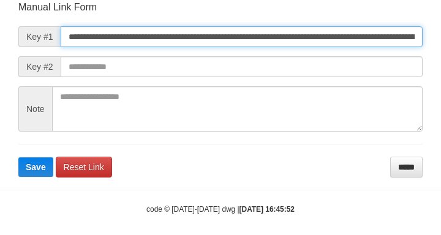
click at [379, 42] on input "**********" at bounding box center [242, 36] width 362 height 21
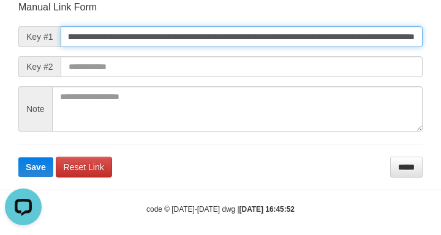
type input "**********"
click at [18, 157] on button "Save" at bounding box center [35, 167] width 35 height 20
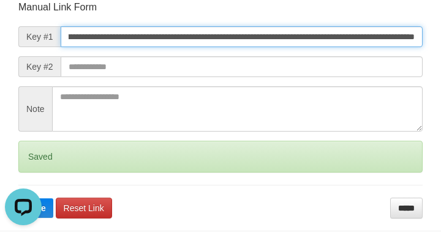
click at [18, 198] on button "Save" at bounding box center [35, 208] width 35 height 20
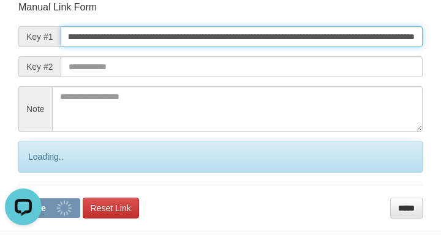
click at [18, 198] on button "Save" at bounding box center [49, 208] width 62 height 20
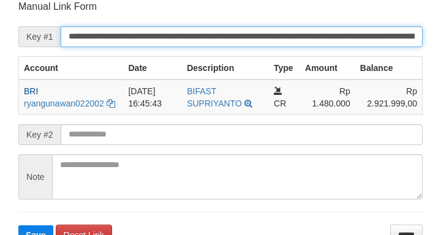
click at [414, 43] on input "**********" at bounding box center [242, 36] width 362 height 21
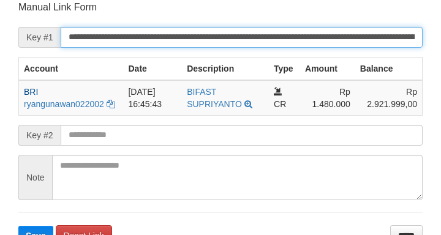
click at [18, 226] on button "Save" at bounding box center [35, 236] width 35 height 20
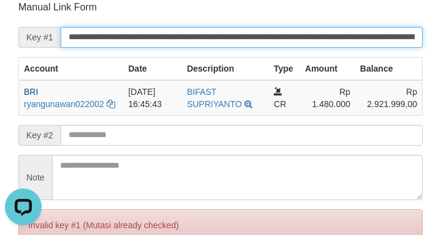
scroll to position [0, 0]
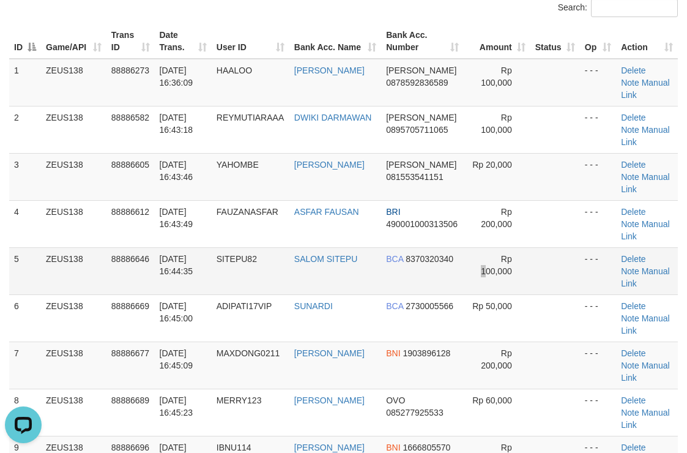
click at [479, 247] on td "Rp 100,000" at bounding box center [497, 270] width 67 height 47
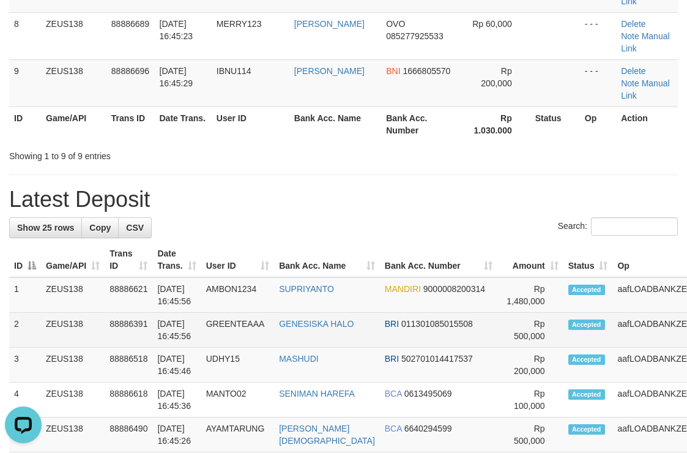
drag, startPoint x: 418, startPoint y: 219, endPoint x: 611, endPoint y: 228, distance: 193.6
click at [451, 313] on tr "2 ZEUS138 88886391 [DATE] 16:45:56 GREENTEAAA GENESISKA HALO BRI 01130108501550…" at bounding box center [381, 330] width 745 height 35
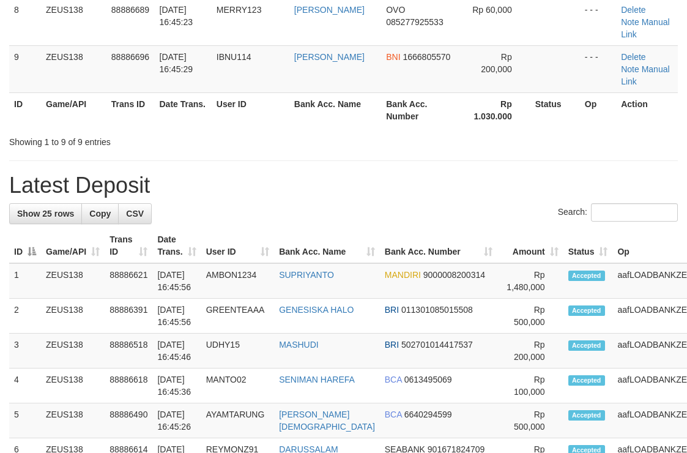
click at [517, 173] on h1 "Latest Deposit" at bounding box center [343, 185] width 669 height 24
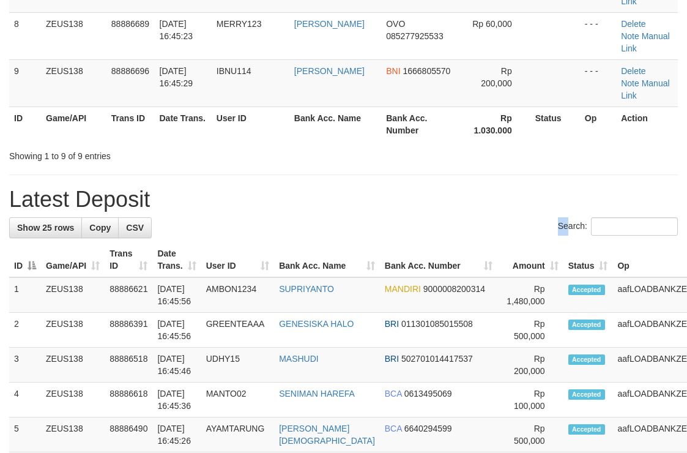
drag, startPoint x: 517, startPoint y: 105, endPoint x: 694, endPoint y: 154, distance: 183.5
click at [580, 127] on div "**********" at bounding box center [343, 402] width 687 height 1683
drag, startPoint x: 444, startPoint y: 111, endPoint x: 484, endPoint y: 110, distance: 40.4
click at [449, 217] on div "Search:" at bounding box center [343, 227] width 669 height 21
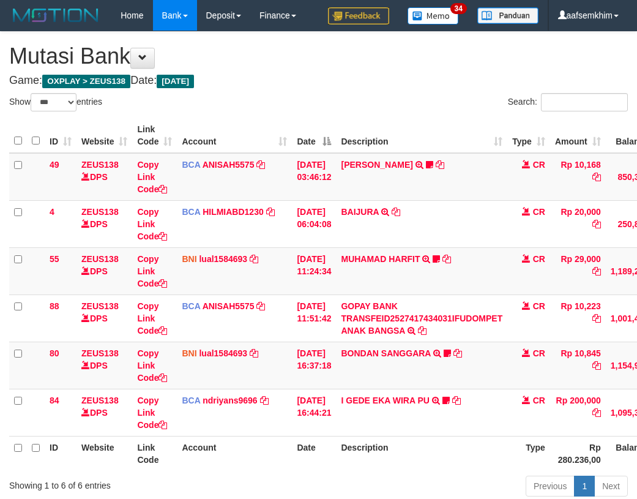
select select "***"
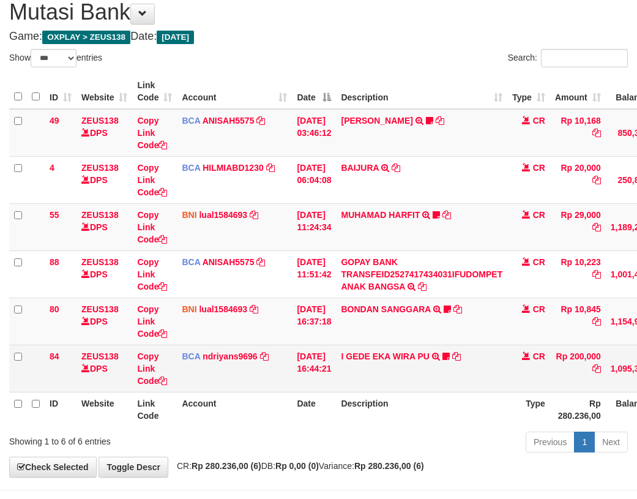
scroll to position [91, 0]
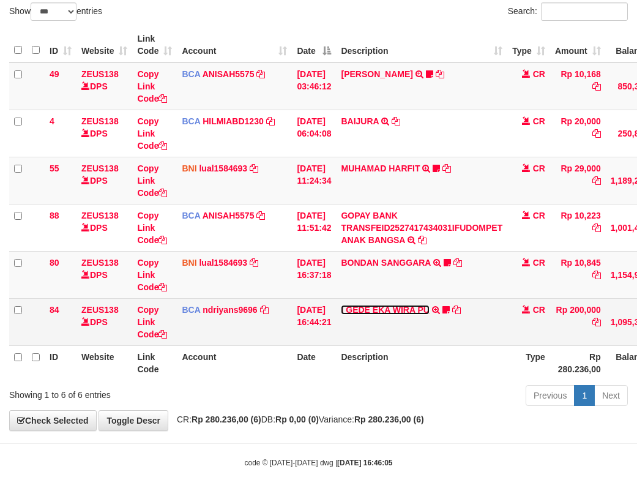
click at [423, 307] on link "I GEDE EKA WIRA PU" at bounding box center [385, 310] width 88 height 10
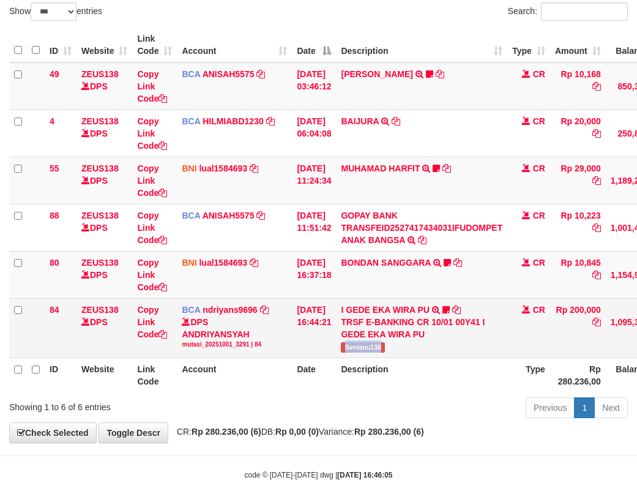
drag, startPoint x: 357, startPoint y: 352, endPoint x: 340, endPoint y: 338, distance: 21.8
click at [394, 349] on td "I GEDE EKA WIRA PU TRSF E-BANKING CR 10/01 00Y41 I GEDE EKA WIRA PU Sentanu138" at bounding box center [421, 327] width 171 height 59
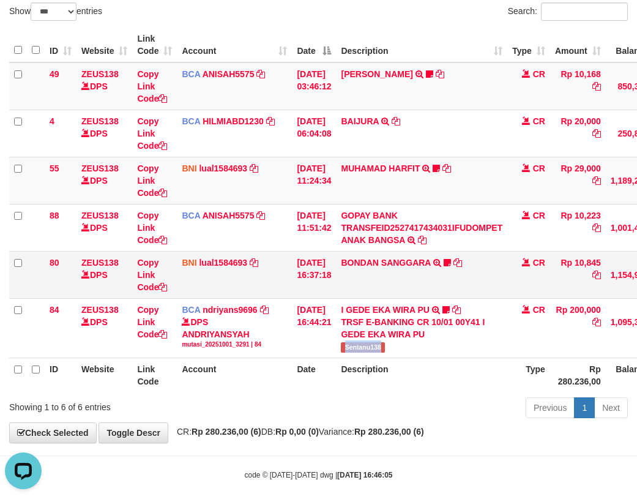
scroll to position [0, 0]
click at [379, 260] on link "BONDAN SANGGARA" at bounding box center [385, 263] width 89 height 10
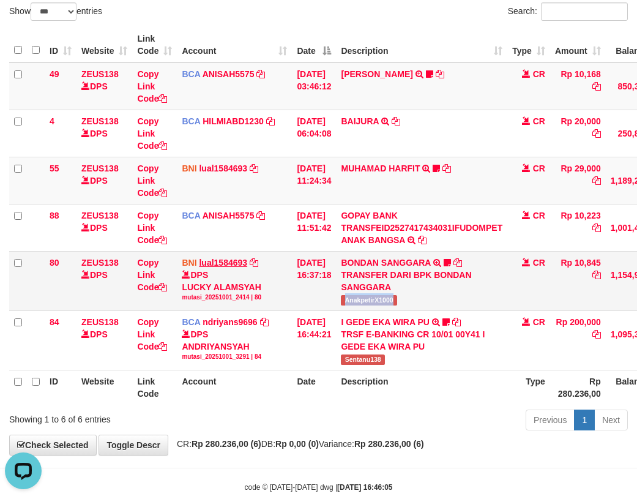
drag, startPoint x: 378, startPoint y: 301, endPoint x: 207, endPoint y: 264, distance: 173.9
click at [411, 299] on td "BONDAN SANGGARA TRANSFER DARI BPK BONDAN SANGGARA AnakpetirX1000" at bounding box center [421, 280] width 171 height 59
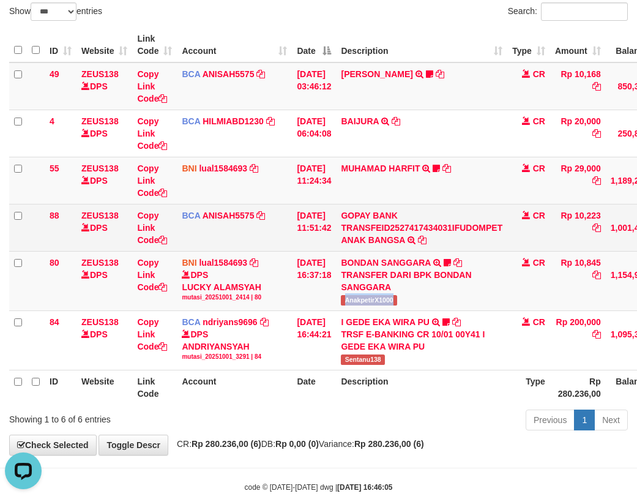
drag, startPoint x: 328, startPoint y: 222, endPoint x: 293, endPoint y: 217, distance: 35.2
click at [331, 220] on td "01/10/2025 11:51:42" at bounding box center [314, 227] width 44 height 47
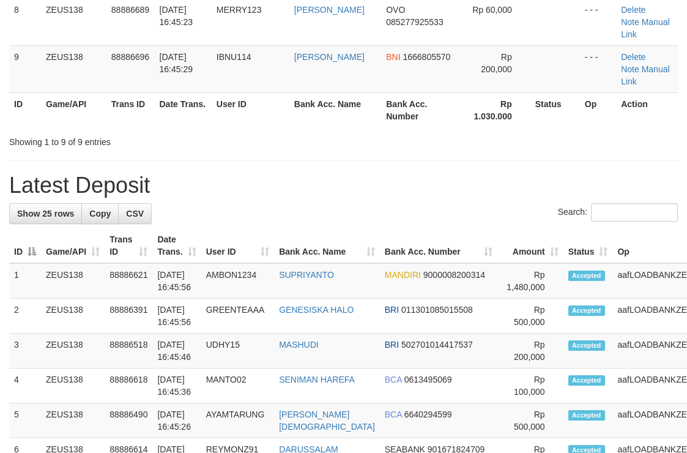
scroll to position [471, 0]
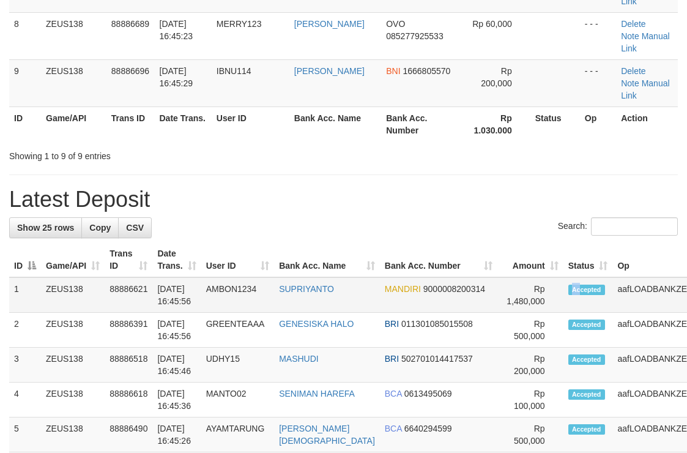
click at [564, 277] on td "Accepted" at bounding box center [589, 294] width 50 height 35
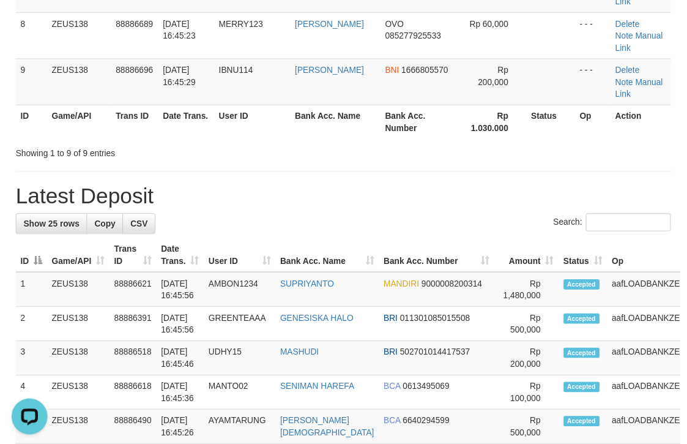
scroll to position [0, 0]
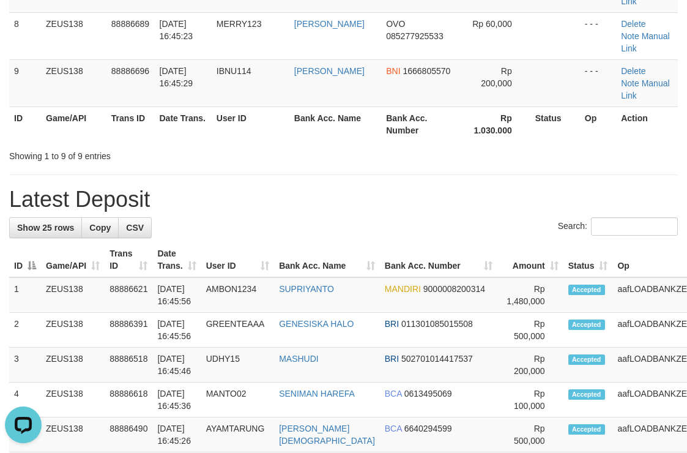
click at [498, 242] on th "Amount" at bounding box center [531, 259] width 66 height 35
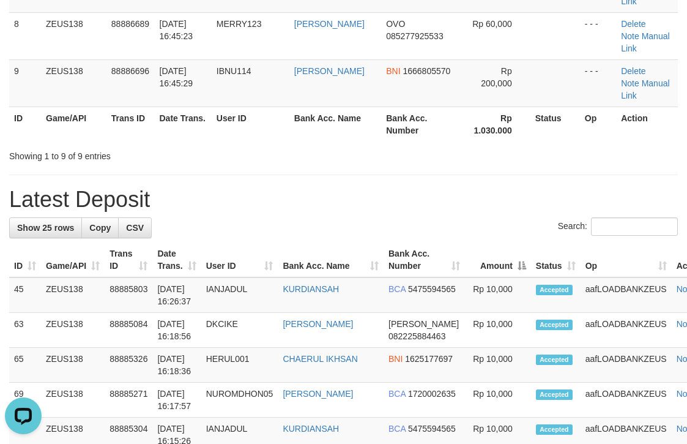
click at [461, 217] on div "Search:" at bounding box center [343, 227] width 669 height 21
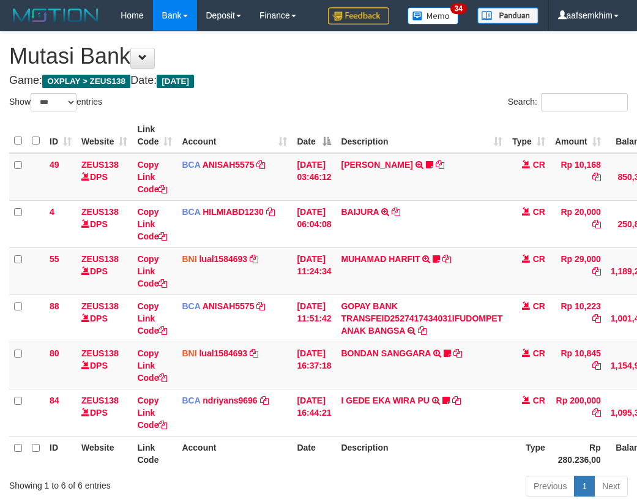
select select "***"
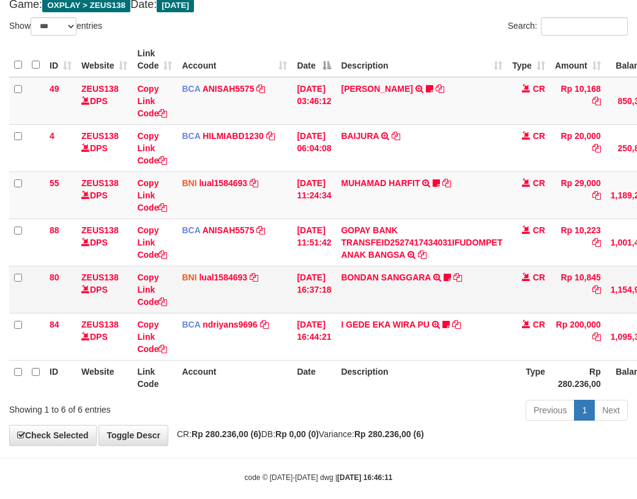
scroll to position [91, 0]
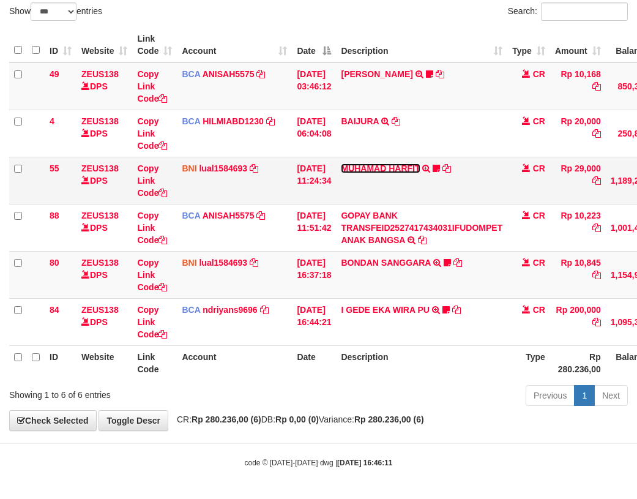
click at [389, 170] on link "MUHAMAD HARFIT" at bounding box center [380, 168] width 79 height 10
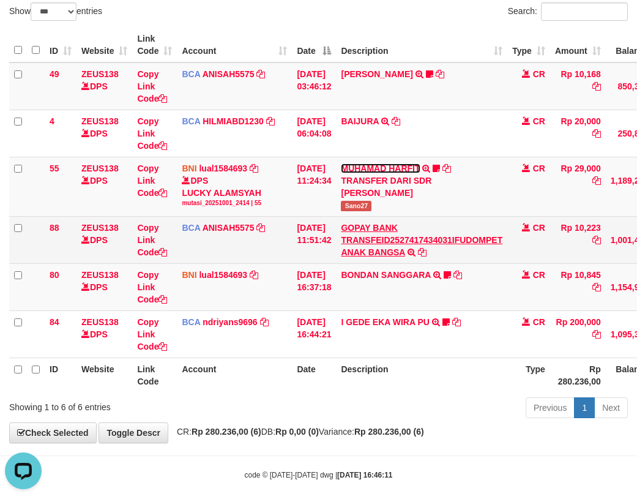
scroll to position [0, 0]
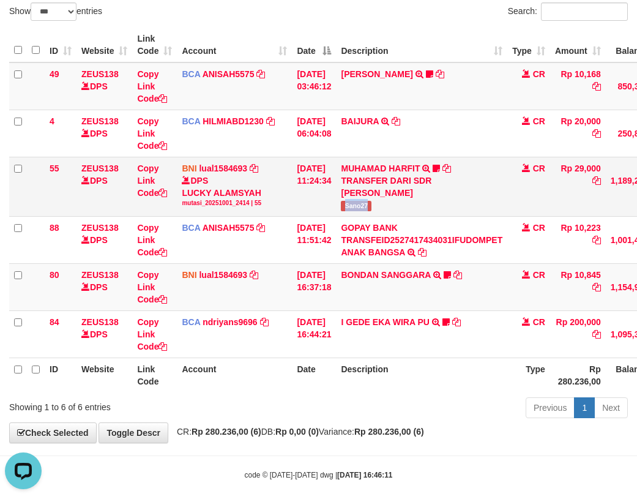
drag, startPoint x: 365, startPoint y: 211, endPoint x: 296, endPoint y: 215, distance: 69.3
click at [385, 208] on td "MUHAMAD HARFIT TRANSFER DARI SDR MUHAMAD HARFIT Sano27" at bounding box center [421, 186] width 171 height 59
click at [462, 278] on icon at bounding box center [458, 275] width 9 height 9
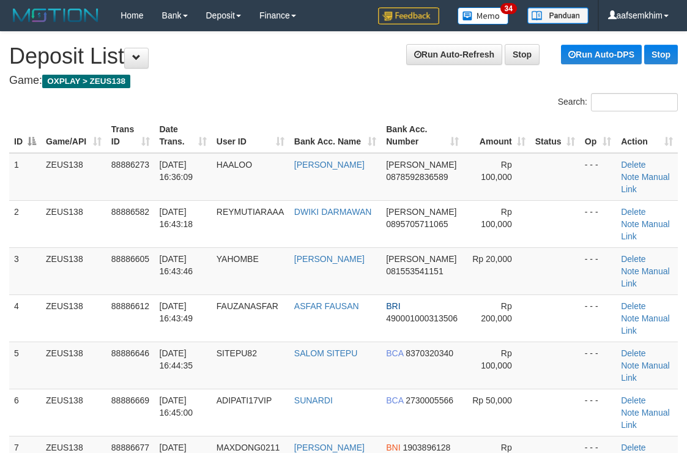
scroll to position [485, 0]
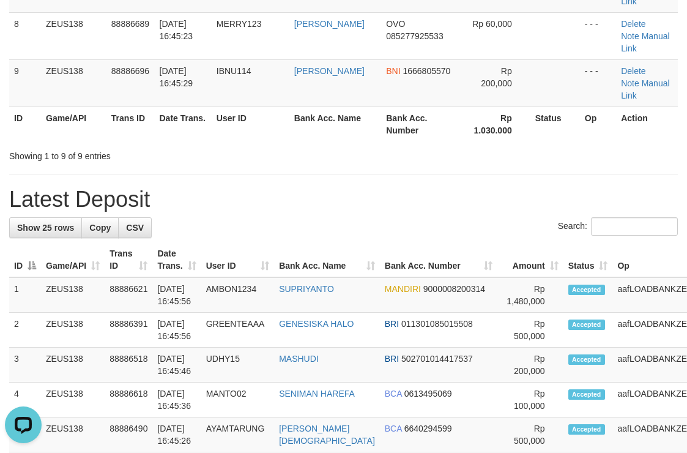
click at [558, 217] on label "Search:" at bounding box center [618, 226] width 120 height 18
click at [591, 217] on input "Search:" at bounding box center [634, 226] width 87 height 18
click at [586, 187] on h1 "Latest Deposit" at bounding box center [343, 199] width 669 height 24
drag, startPoint x: 483, startPoint y: 83, endPoint x: 542, endPoint y: 97, distance: 61.0
click at [513, 187] on h1 "Latest Deposit" at bounding box center [343, 199] width 669 height 24
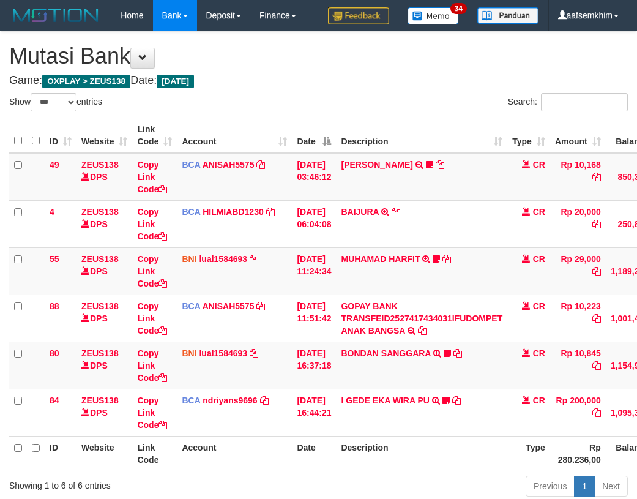
select select "***"
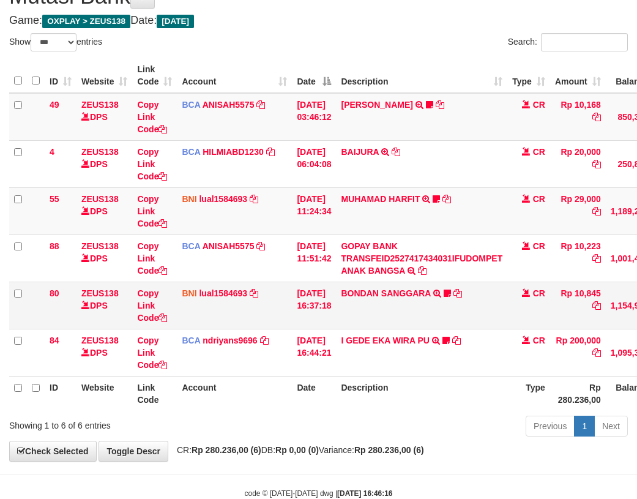
drag, startPoint x: 0, startPoint y: 0, endPoint x: 451, endPoint y: 291, distance: 536.7
click at [452, 287] on tbody "49 ZEUS138 DPS Copy Link Code BCA ANISAH5575 DPS ANISAH mutasi_20251001_3827 | …" at bounding box center [374, 234] width 730 height 283
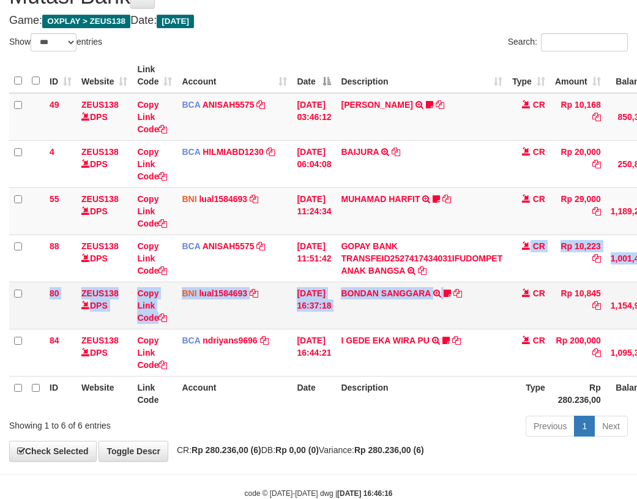
scroll to position [91, 0]
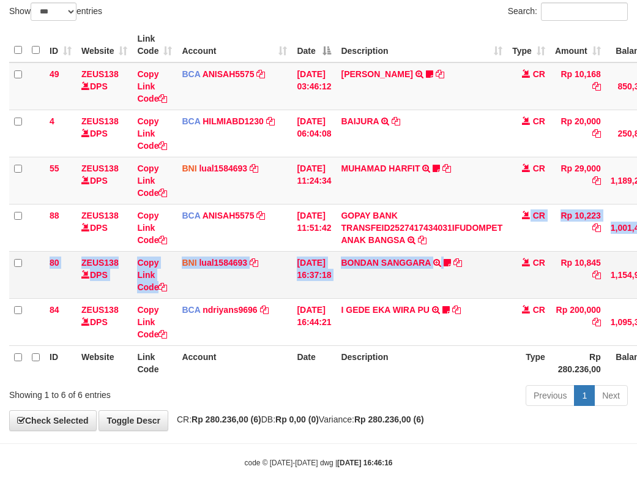
click at [451, 291] on td "BONDAN SANGGARA TRANSFER DARI BPK BONDAN SANGGARA AnakpetirX1000" at bounding box center [421, 274] width 171 height 47
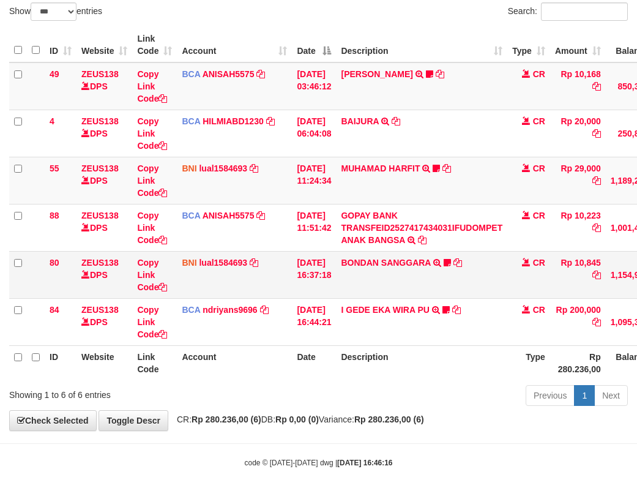
click at [427, 274] on td "BONDAN SANGGARA TRANSFER DARI BPK BONDAN SANGGARA AnakpetirX1000" at bounding box center [421, 274] width 171 height 47
click at [422, 268] on td "BONDAN SANGGARA TRANSFER DARI BPK BONDAN SANGGARA AnakpetirX1000" at bounding box center [421, 274] width 171 height 47
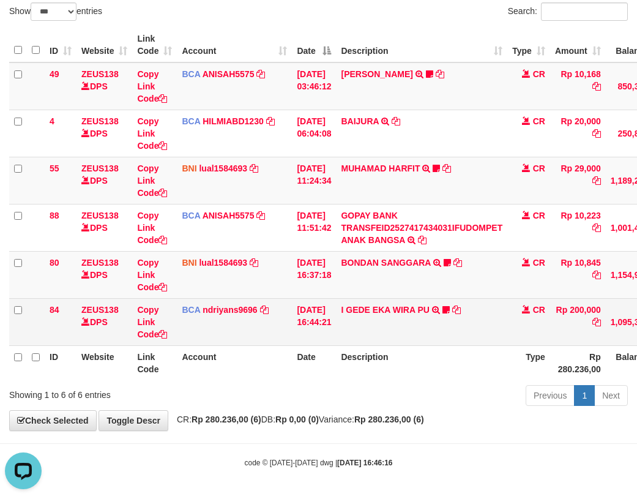
scroll to position [0, 0]
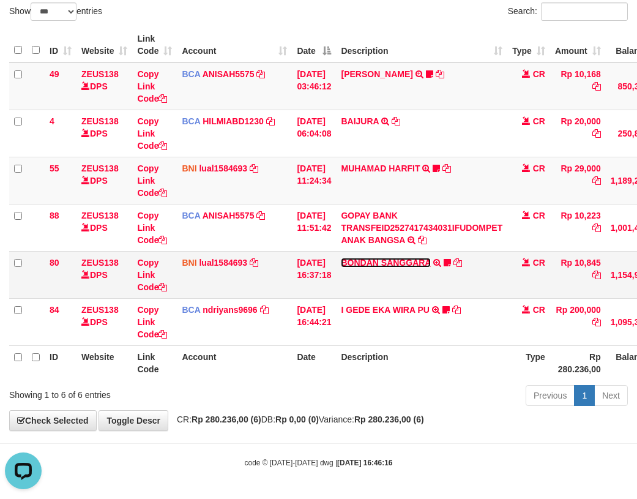
click at [380, 266] on link "BONDAN SANGGARA" at bounding box center [385, 263] width 89 height 10
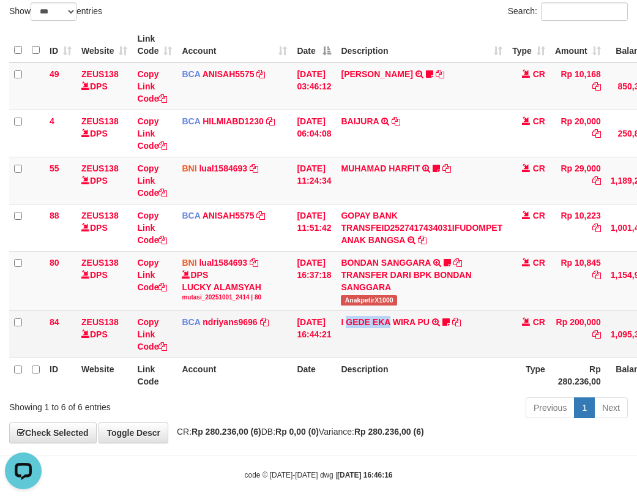
drag, startPoint x: 354, startPoint y: 311, endPoint x: 400, endPoint y: 311, distance: 45.3
click at [400, 311] on td "I GEDE EKA WIRA PU TRSF E-BANKING CR 10/01 00Y41 I GEDE EKA WIRA PU Sentanu138" at bounding box center [421, 333] width 171 height 47
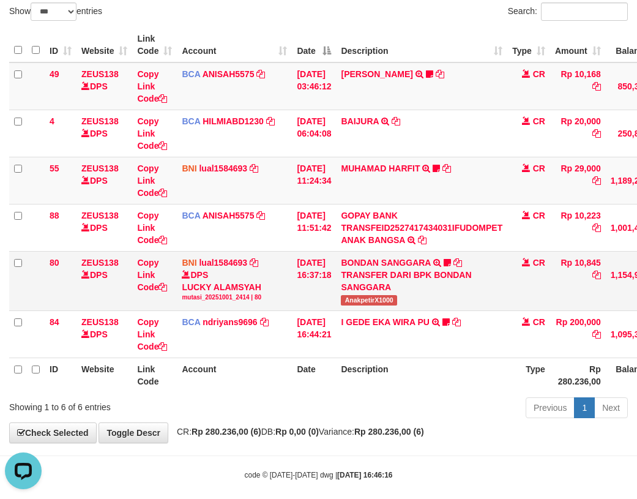
click at [379, 299] on span "AnakpetirX1000" at bounding box center [369, 300] width 56 height 10
copy tr "AnakpetirX1000"
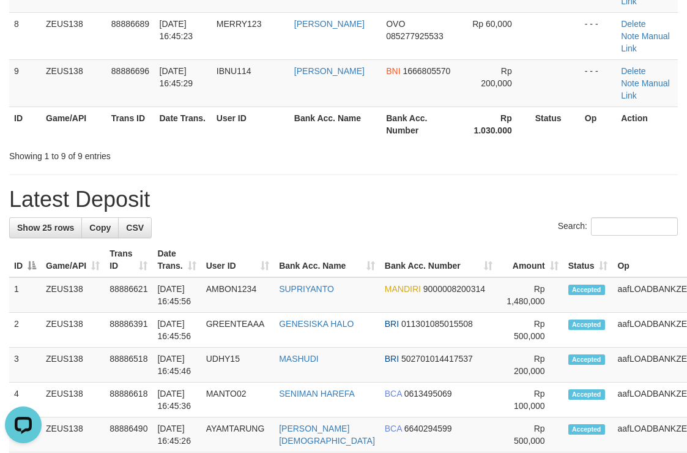
click at [465, 87] on div "**********" at bounding box center [343, 402] width 687 height 1683
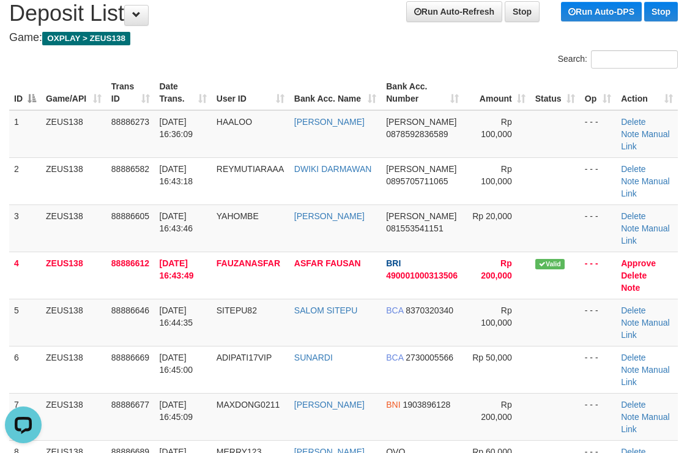
drag, startPoint x: 362, startPoint y: 58, endPoint x: 623, endPoint y: 100, distance: 264.0
click at [363, 58] on div "Search:" at bounding box center [516, 60] width 326 height 21
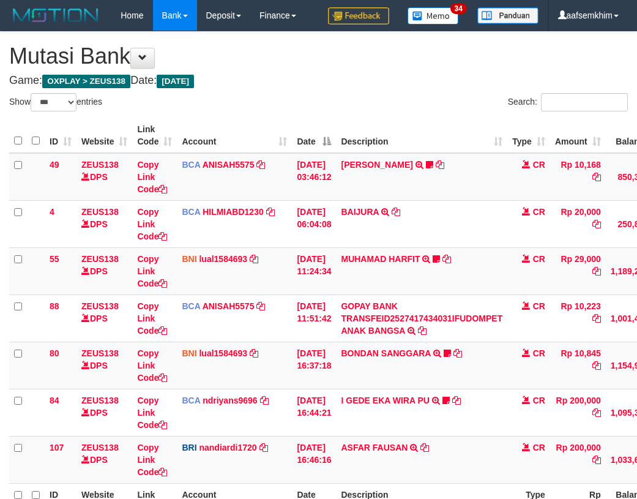
select select "***"
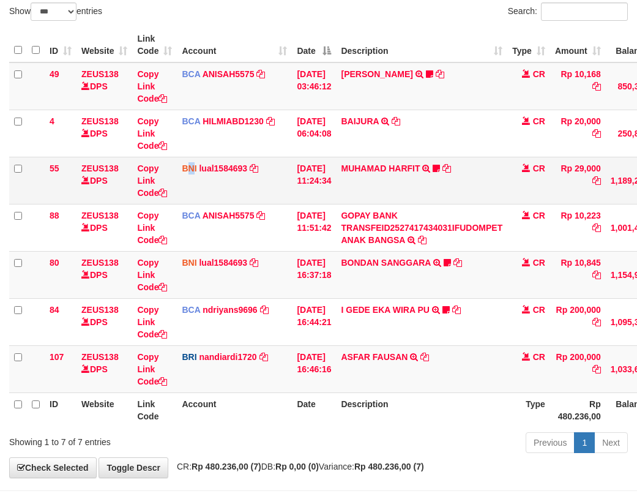
drag, startPoint x: 0, startPoint y: 0, endPoint x: 192, endPoint y: 191, distance: 270.9
click at [192, 191] on td "BNI lual1584693 DPS LUCKY ALAMSYAH mutasi_20251001_2414 | 55 mutasi_20251001_24…" at bounding box center [234, 180] width 115 height 47
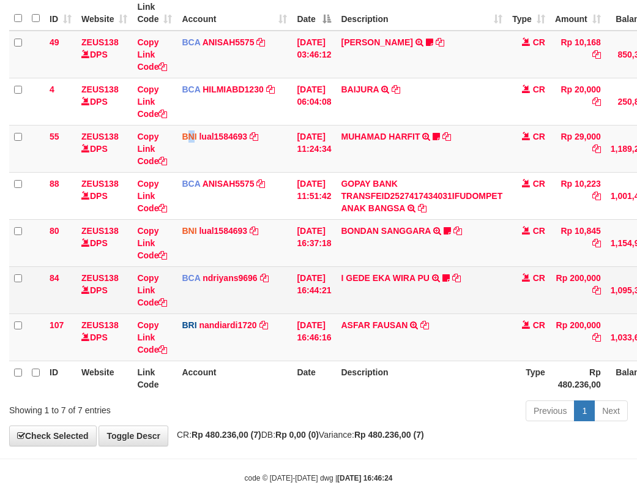
scroll to position [138, 0]
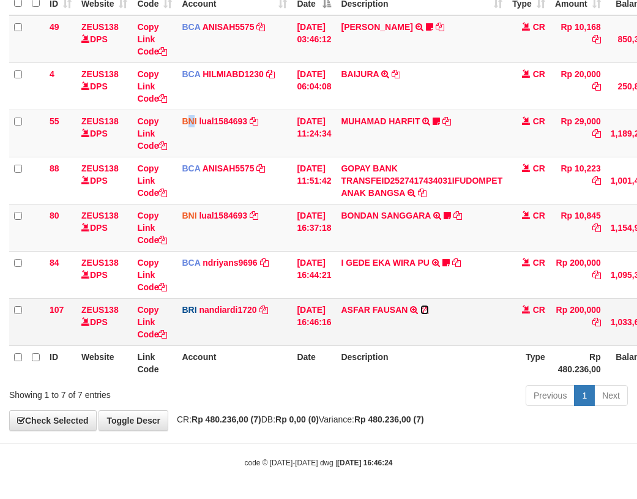
click at [429, 310] on icon at bounding box center [424, 309] width 9 height 9
drag, startPoint x: 139, startPoint y: 176, endPoint x: 32, endPoint y: 137, distance: 113.8
click at [138, 175] on tr "88 ZEUS138 DPS Copy Link Code BCA ANISAH5575 DPS ANISAH mutasi_20251001_3827 | …" at bounding box center [374, 180] width 730 height 47
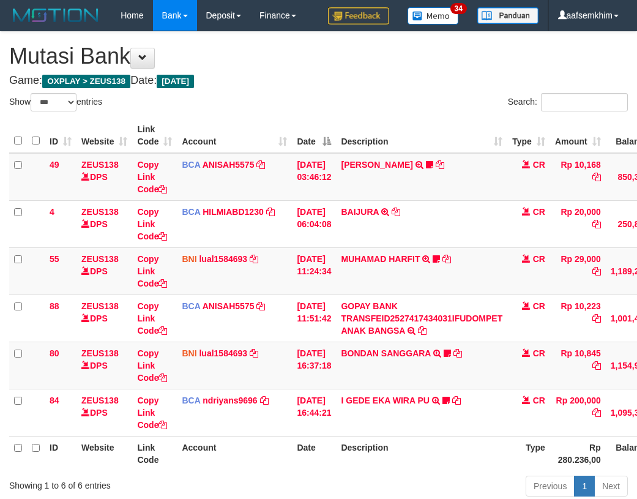
select select "***"
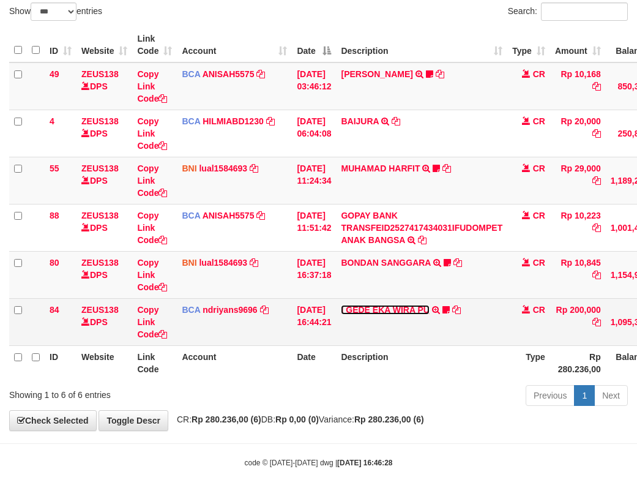
click at [365, 313] on link "I GEDE EKA WIRA PU" at bounding box center [385, 310] width 88 height 10
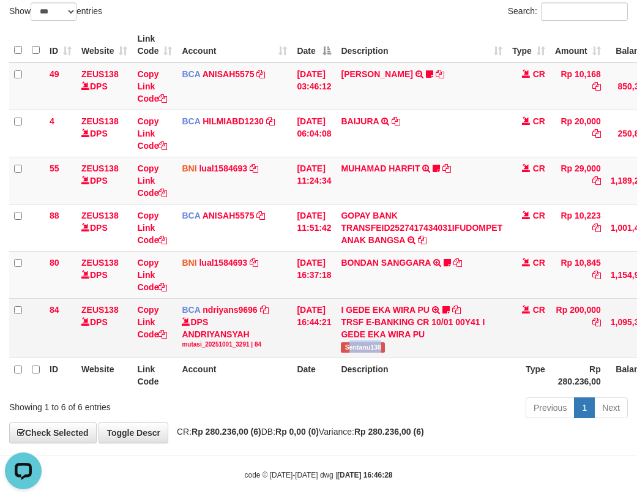
drag, startPoint x: 377, startPoint y: 354, endPoint x: 405, endPoint y: 350, distance: 27.8
click at [409, 352] on td "I GEDE EKA WIRA PU TRSF E-BANKING CR 10/01 00Y41 I GEDE EKA WIRA PU Sentanu138" at bounding box center [421, 327] width 171 height 59
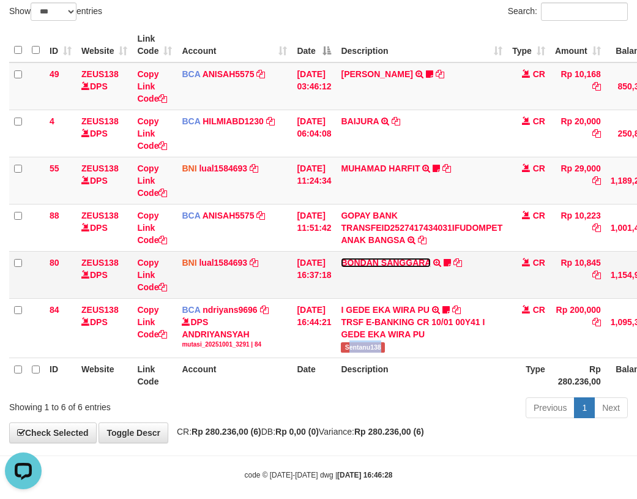
click at [392, 264] on link "BONDAN SANGGARA" at bounding box center [385, 263] width 89 height 10
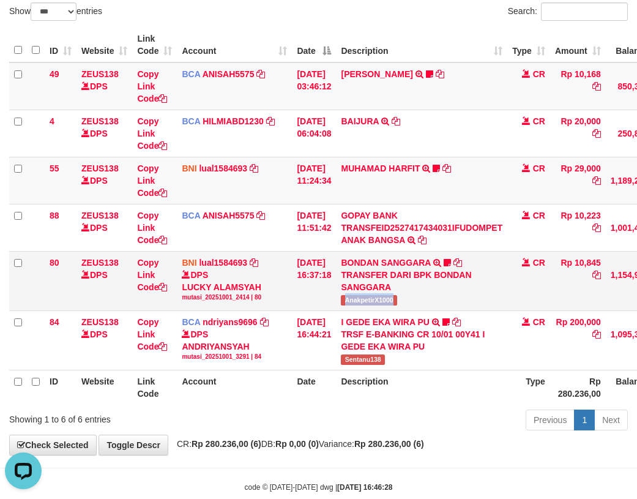
drag, startPoint x: 378, startPoint y: 304, endPoint x: 415, endPoint y: 303, distance: 36.7
click at [415, 303] on td "BONDAN SANGGARA TRANSFER DARI BPK BONDAN SANGGARA AnakpetirX1000" at bounding box center [421, 280] width 171 height 59
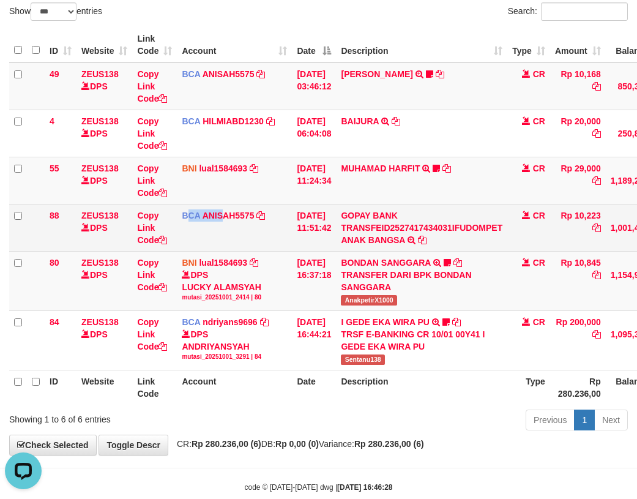
click at [222, 204] on td "BCA ANISAH5575 DPS ANISAH mutasi_20251001_3827 | 88 mutasi_20251001_3827 | 88" at bounding box center [234, 227] width 115 height 47
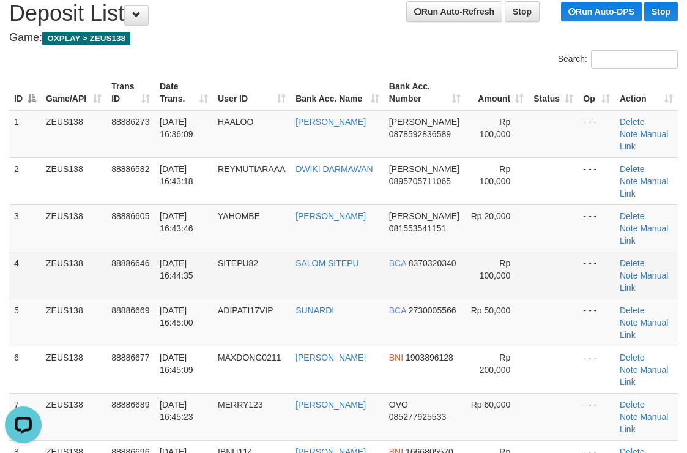
click at [587, 252] on td "- - -" at bounding box center [596, 275] width 37 height 47
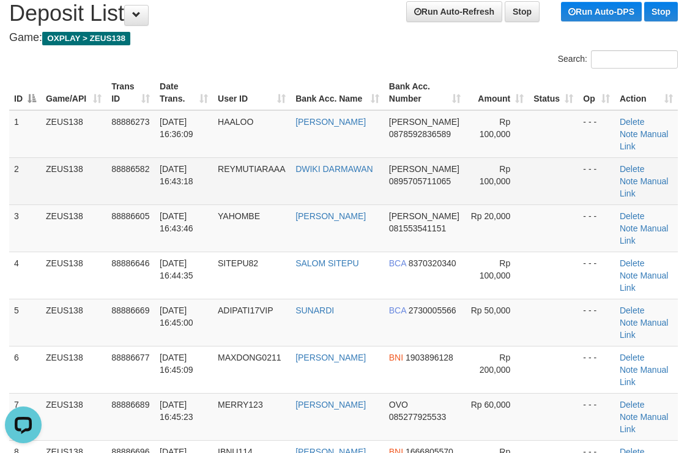
click at [537, 173] on td at bounding box center [554, 180] width 50 height 47
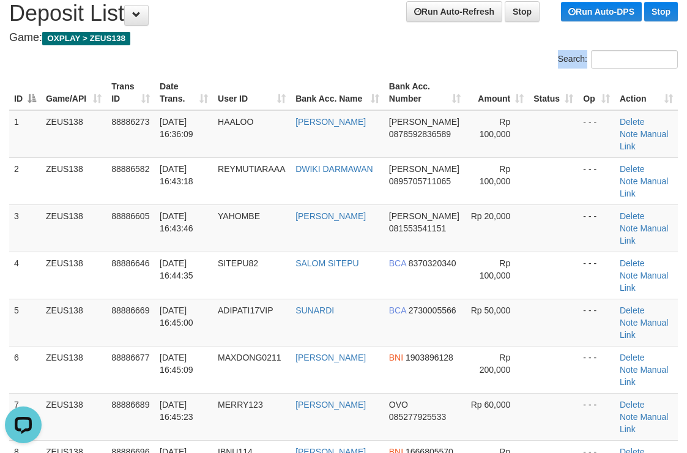
click at [438, 72] on div "Search: ID Game/API Trans ID Date Trans. User ID Bank Acc. Name Bank Acc. Numbe…" at bounding box center [343, 296] width 669 height 493
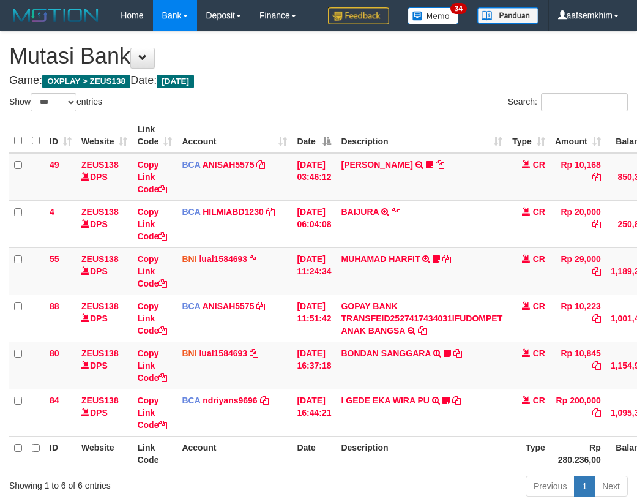
select select "***"
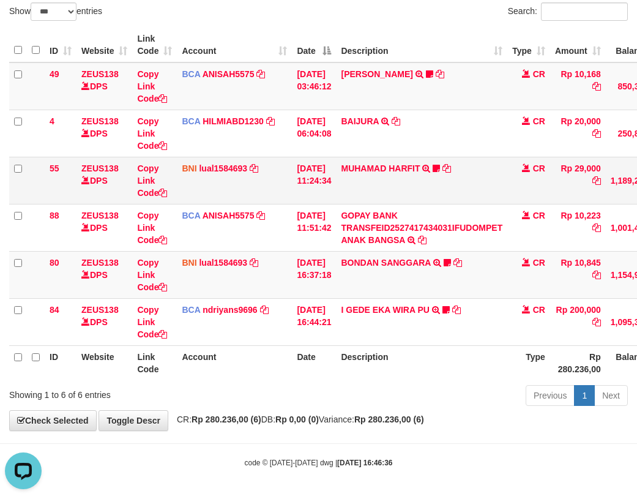
drag, startPoint x: 258, startPoint y: 173, endPoint x: 267, endPoint y: 173, distance: 9.2
click at [267, 173] on td "BNI lual1584693 DPS LUCKY ALAMSYAH mutasi_20251001_2414 | 55 mutasi_20251001_24…" at bounding box center [234, 180] width 115 height 47
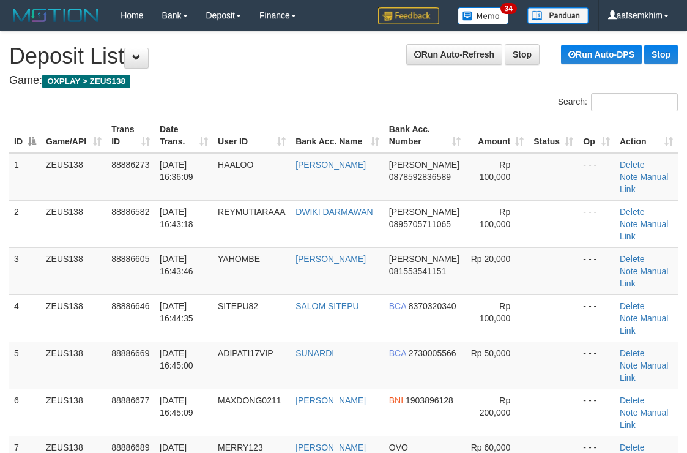
scroll to position [43, 0]
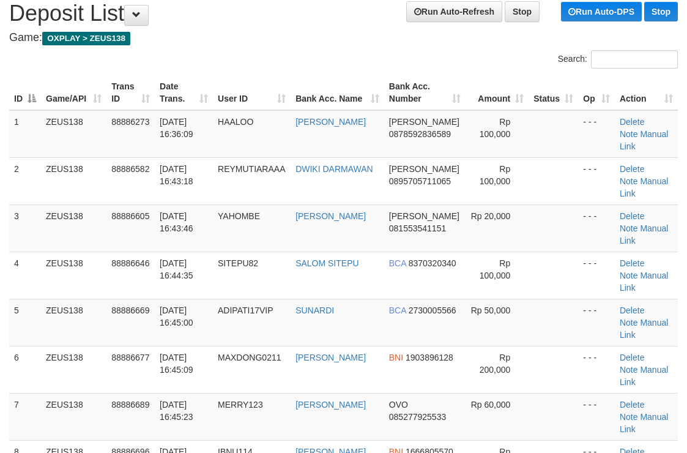
click at [457, 54] on div "Search:" at bounding box center [516, 60] width 326 height 21
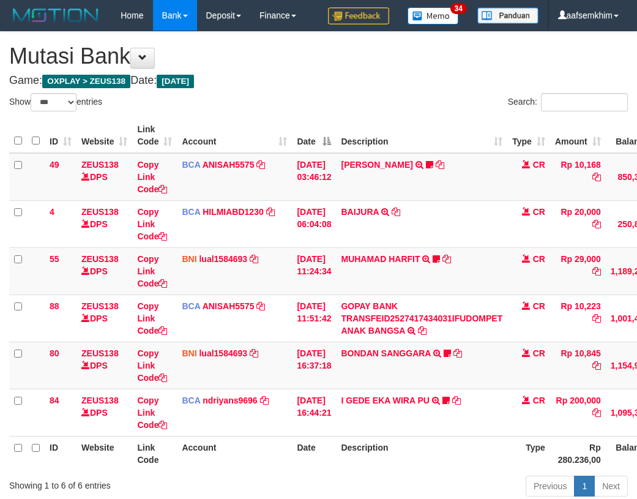
select select "***"
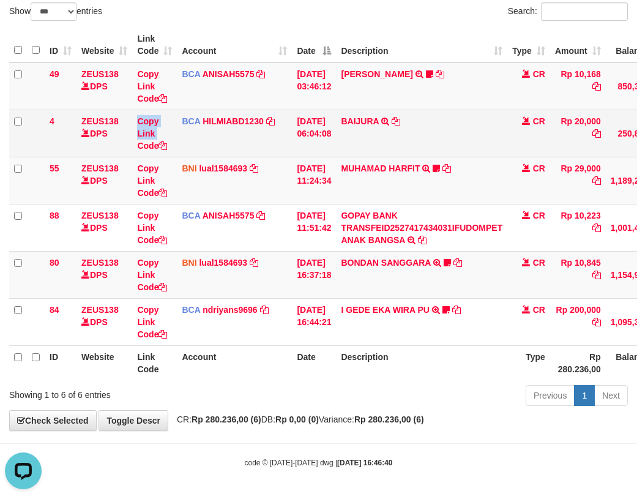
drag, startPoint x: 127, startPoint y: 148, endPoint x: 99, endPoint y: 151, distance: 28.3
click at [137, 149] on tr "4 ZEUS138 DPS Copy Link Code BCA HILMIABD1230 DPS HILMI ABDILLAH mutasi_2025100…" at bounding box center [374, 133] width 730 height 47
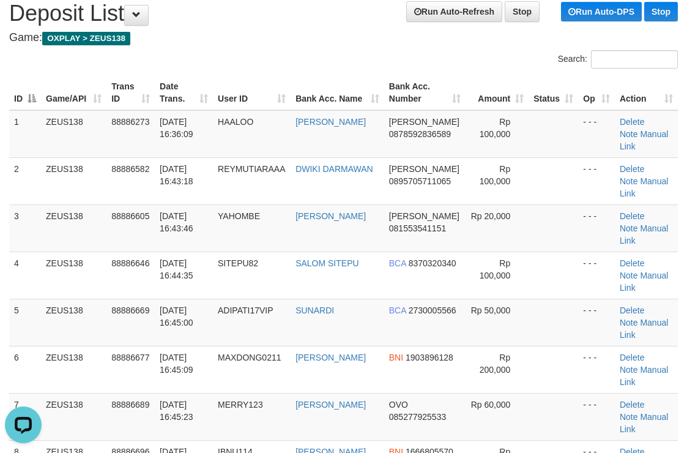
click at [471, 61] on div "Search:" at bounding box center [516, 60] width 326 height 21
click at [457, 83] on th "Bank Acc. Number" at bounding box center [425, 92] width 82 height 35
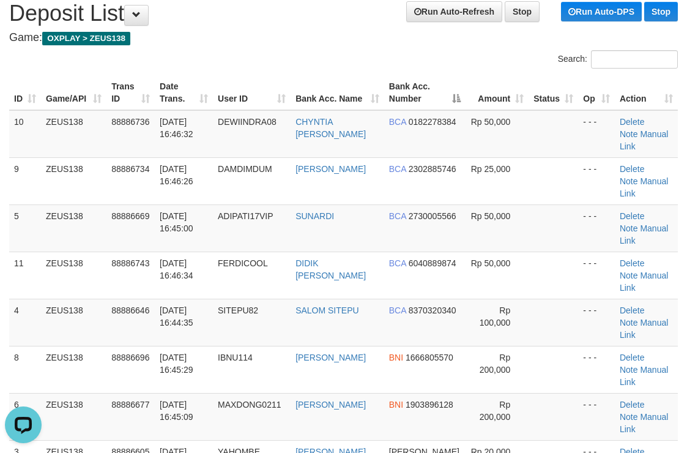
click at [455, 84] on th "Bank Acc. Number" at bounding box center [425, 92] width 82 height 35
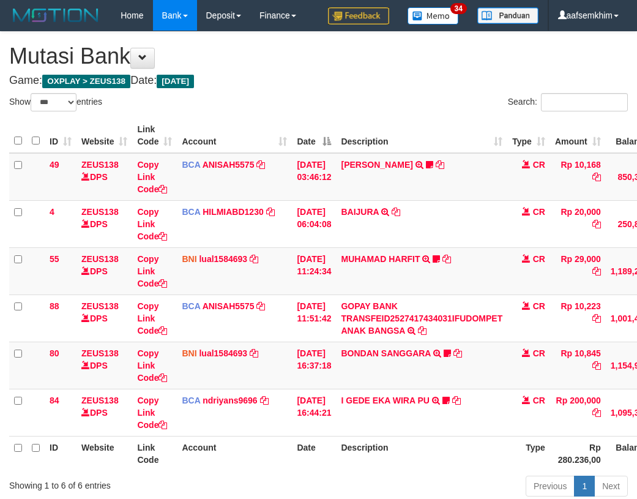
select select "***"
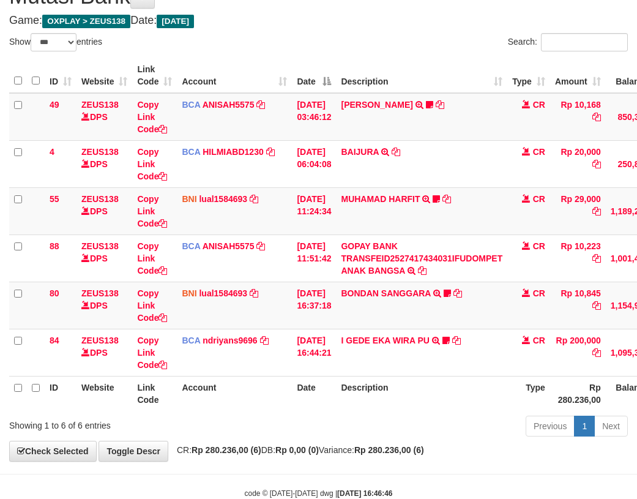
scroll to position [91, 0]
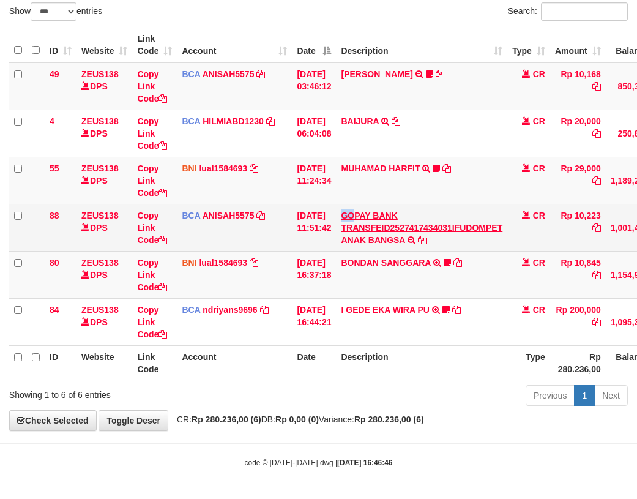
drag, startPoint x: 359, startPoint y: 216, endPoint x: 364, endPoint y: 219, distance: 6.3
click at [361, 216] on td "GOPAY BANK TRANSFEID2527417434031IFUDOMPET ANAK BANGSA TRSF E-BANKING CR 0110/F…" at bounding box center [421, 227] width 171 height 47
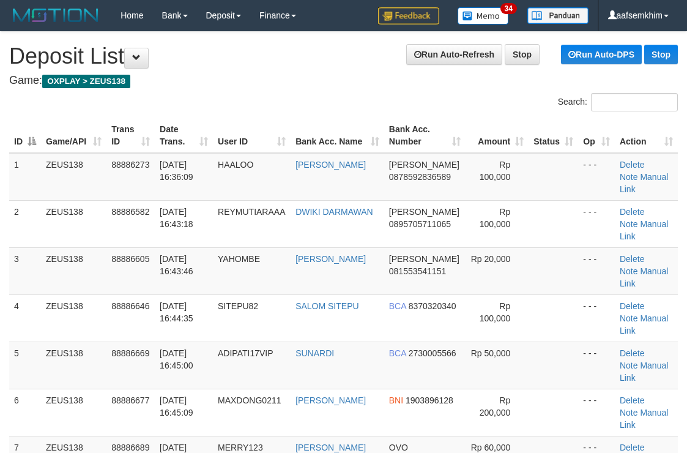
scroll to position [43, 0]
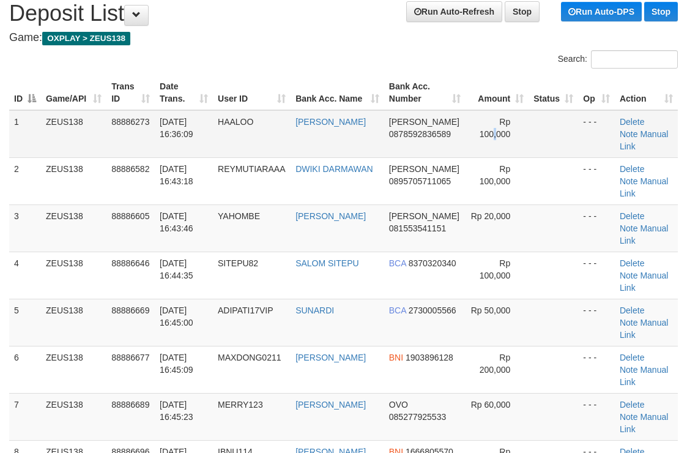
click at [493, 132] on span "Rp 100,000" at bounding box center [495, 128] width 31 height 22
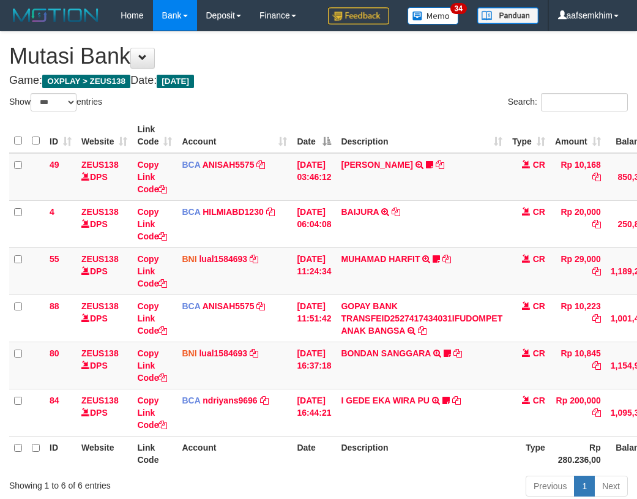
select select "***"
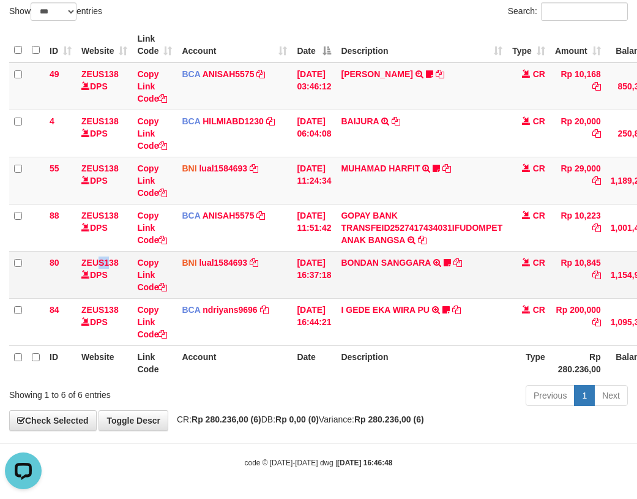
drag, startPoint x: 98, startPoint y: 255, endPoint x: 109, endPoint y: 255, distance: 11.0
click at [109, 255] on td "ZEUS138 DPS" at bounding box center [105, 274] width 56 height 47
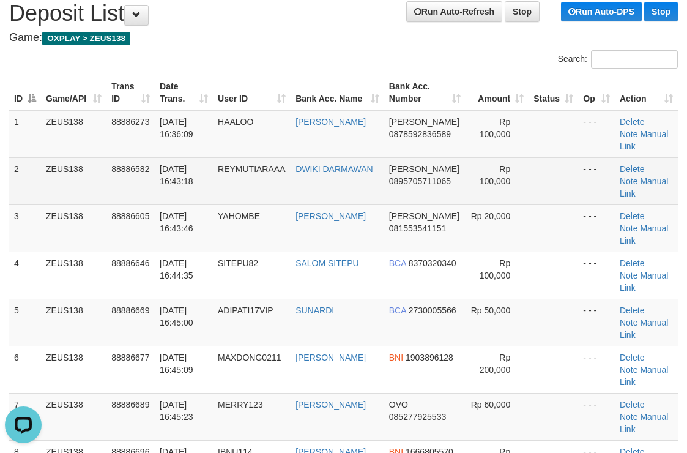
click at [375, 175] on td "DWIKI DARMAWAN" at bounding box center [338, 180] width 94 height 47
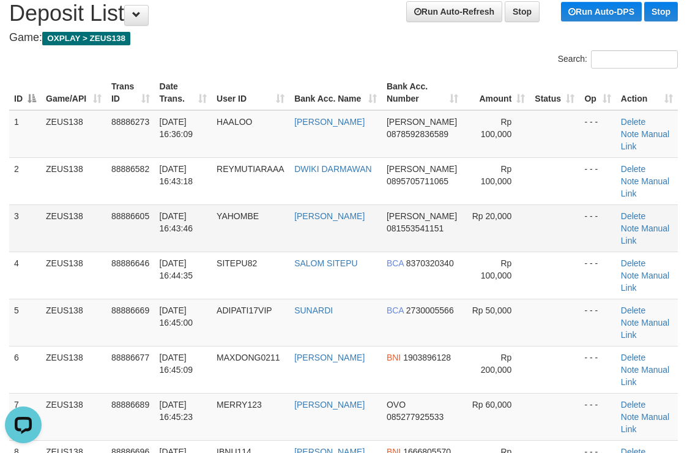
click at [62, 208] on td "ZEUS138" at bounding box center [73, 227] width 65 height 47
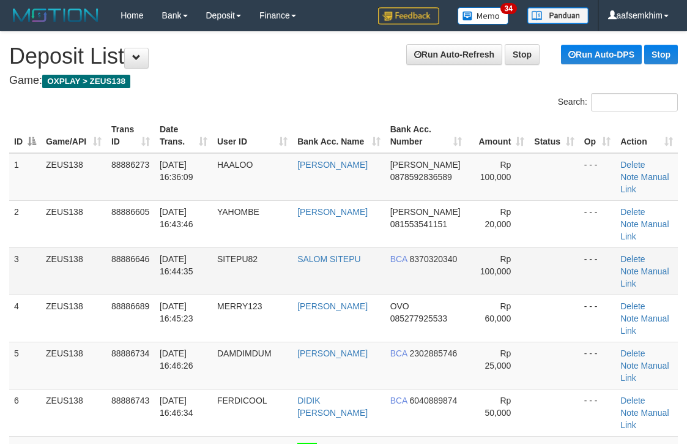
scroll to position [43, 0]
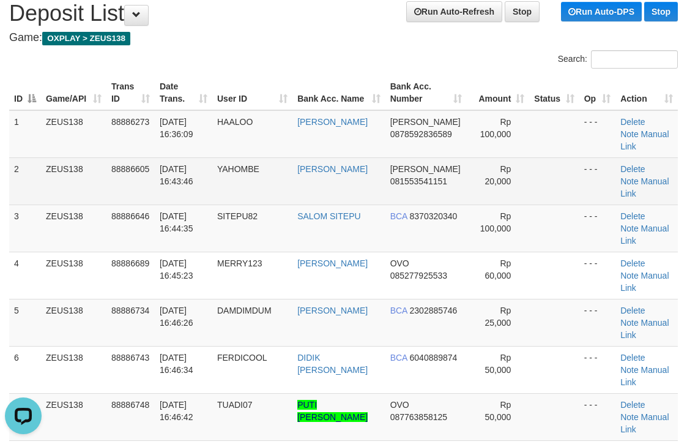
click at [344, 170] on td "ARIS PRASETYA" at bounding box center [339, 180] width 93 height 47
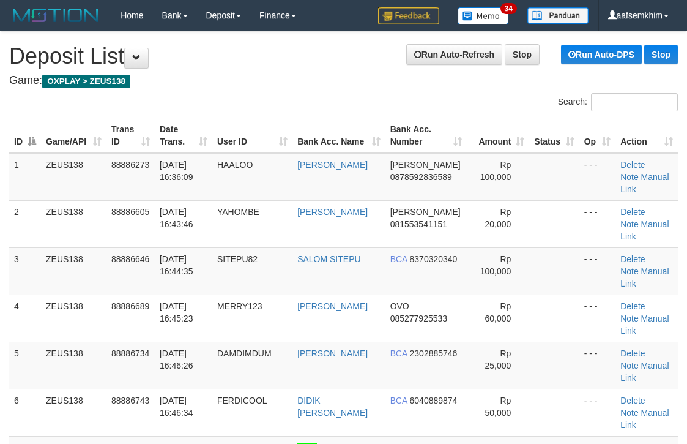
scroll to position [43, 0]
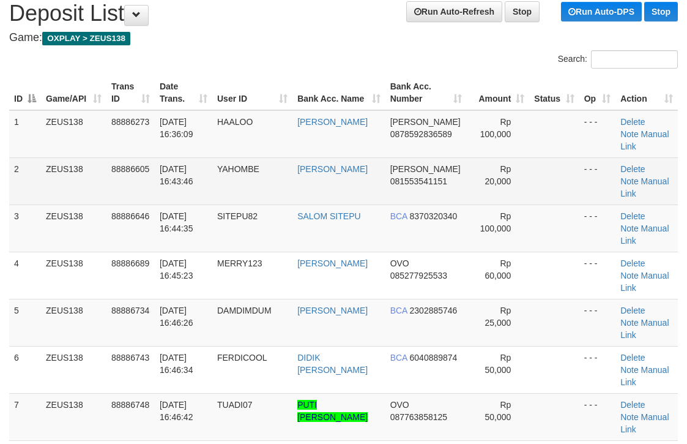
click at [501, 157] on td "Rp 20,000" at bounding box center [498, 180] width 62 height 47
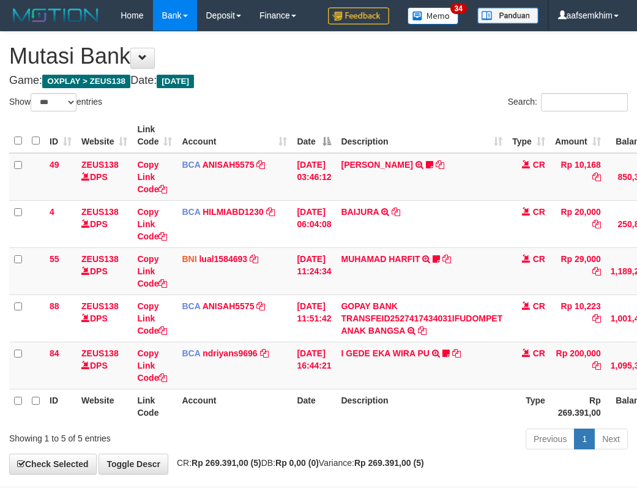
select select "***"
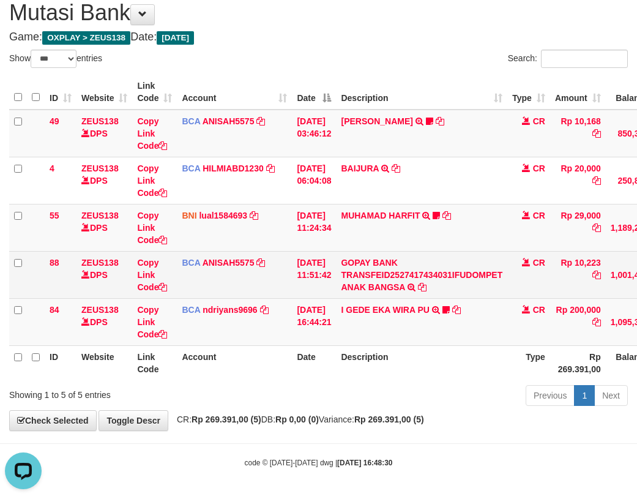
click at [184, 285] on td "BCA ANISAH5575 DPS ANISAH mutasi_20251001_3827 | 88 mutasi_20251001_3827 | 88" at bounding box center [234, 274] width 115 height 47
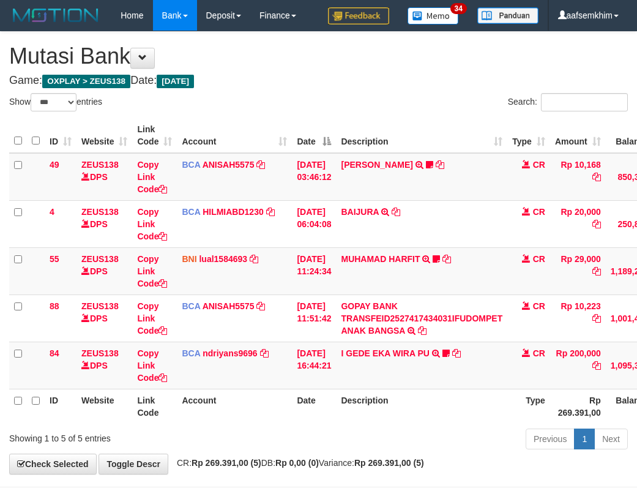
select select "***"
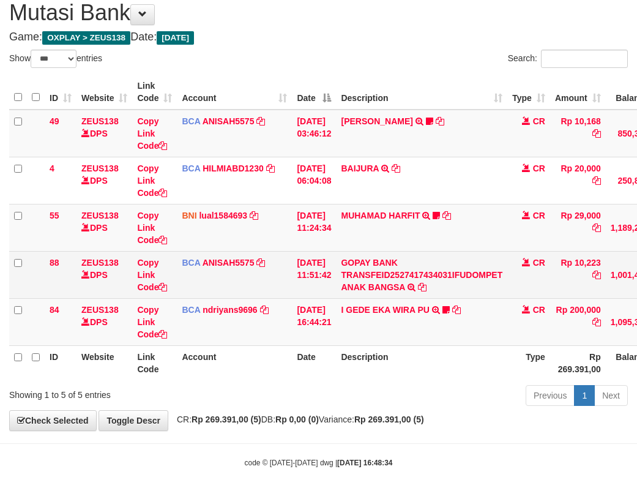
drag, startPoint x: 283, startPoint y: 276, endPoint x: 290, endPoint y: 270, distance: 9.1
click at [283, 275] on td "BCA ANISAH5575 DPS ANISAH mutasi_20251001_3827 | 88 mutasi_20251001_3827 | 88" at bounding box center [234, 274] width 115 height 47
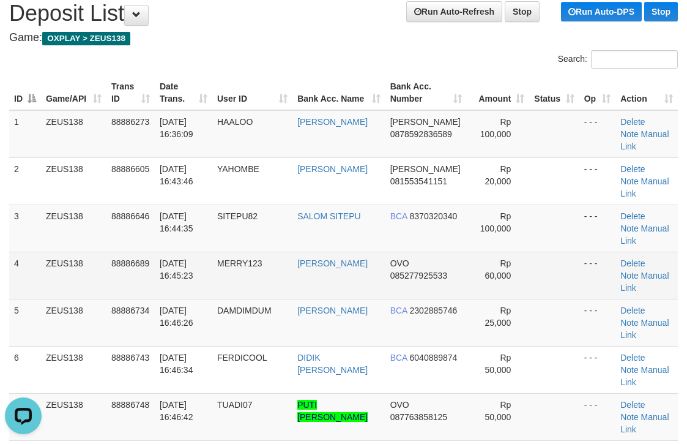
drag, startPoint x: 553, startPoint y: 221, endPoint x: 547, endPoint y: 223, distance: 6.4
click at [555, 252] on td at bounding box center [554, 275] width 50 height 47
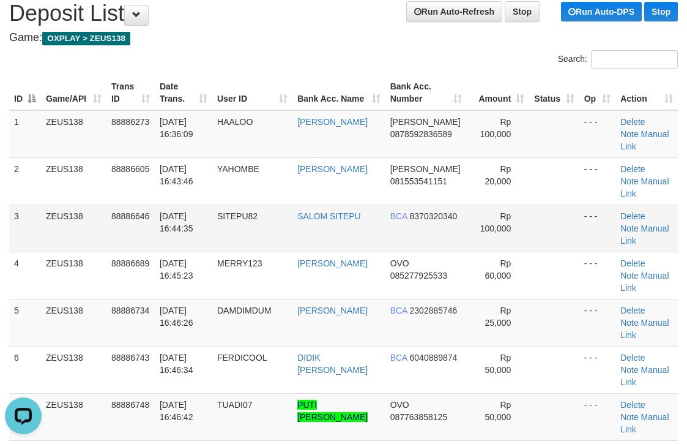
drag, startPoint x: 324, startPoint y: 211, endPoint x: 331, endPoint y: 205, distance: 8.7
click at [324, 210] on td "SALOM SITEPU" at bounding box center [339, 227] width 93 height 47
click at [348, 206] on td "SALOM SITEPU" at bounding box center [339, 227] width 93 height 47
click at [375, 206] on tr "3 ZEUS138 88886646 01/10/2025 16:44:35 SITEPU82 SALOM SITEPU BCA 8370320340 Rp …" at bounding box center [343, 227] width 669 height 47
drag, startPoint x: 384, startPoint y: 203, endPoint x: 397, endPoint y: 203, distance: 12.9
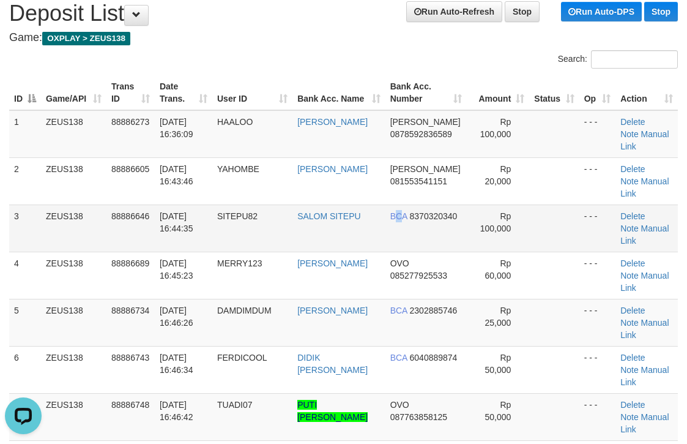
click at [395, 204] on td "BCA 8370320340" at bounding box center [427, 227] width 82 height 47
drag, startPoint x: 411, startPoint y: 200, endPoint x: 450, endPoint y: 201, distance: 39.2
click at [443, 204] on td "BCA 8370320340" at bounding box center [427, 227] width 82 height 47
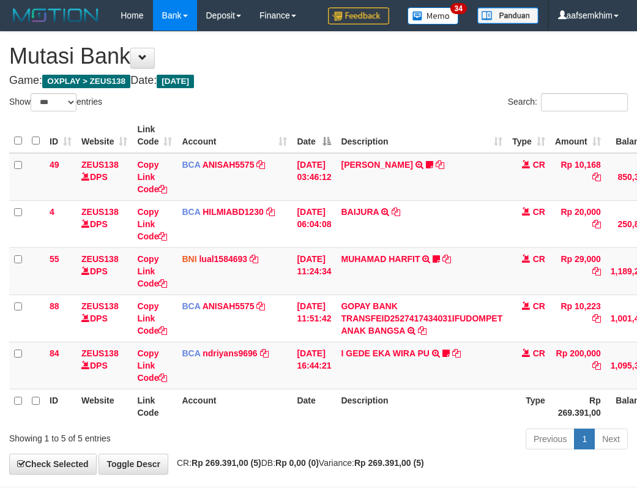
select select "***"
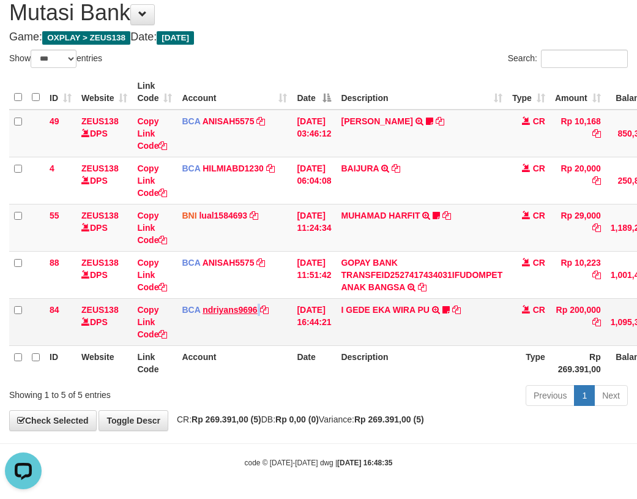
drag, startPoint x: 256, startPoint y: 342, endPoint x: 220, endPoint y: 305, distance: 51.9
click at [279, 339] on td "BCA ndriyans9696 DPS ANDRIYANSYAH mutasi_20251001_3291 | 84 mutasi_20251001_329…" at bounding box center [234, 321] width 115 height 47
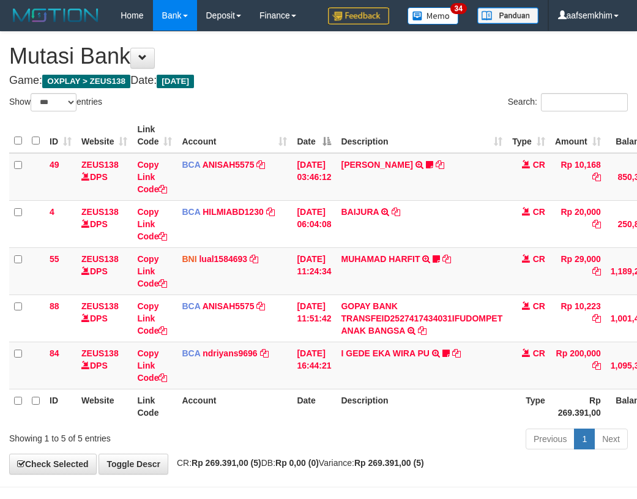
select select "***"
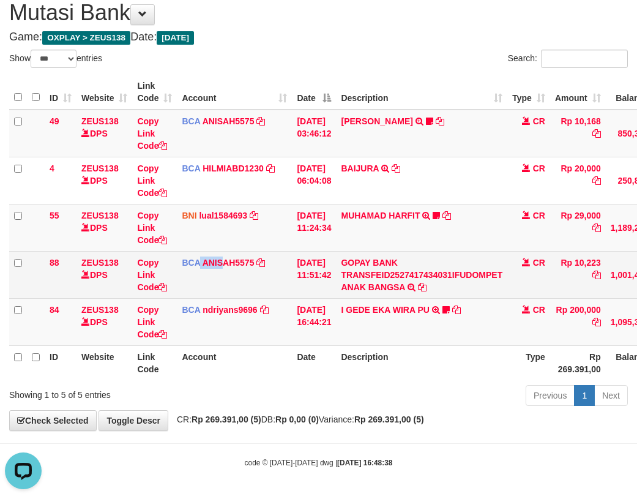
drag, startPoint x: 220, startPoint y: 280, endPoint x: 31, endPoint y: 226, distance: 196.1
click at [222, 283] on td "BCA ANISAH5575 DPS ANISAH mutasi_20251001_3827 | 88 mutasi_20251001_3827 | 88" at bounding box center [234, 274] width 115 height 47
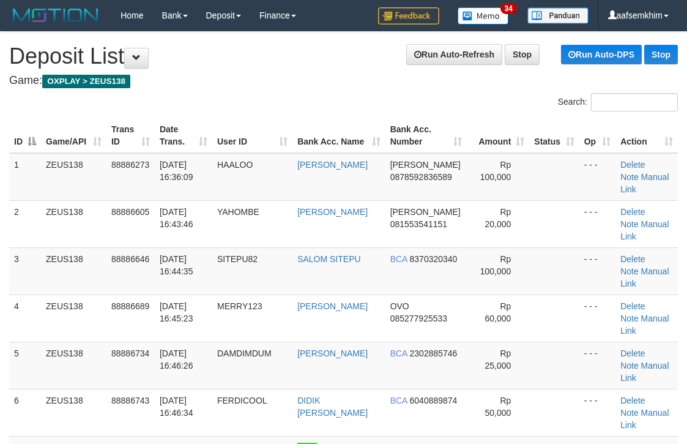
scroll to position [43, 0]
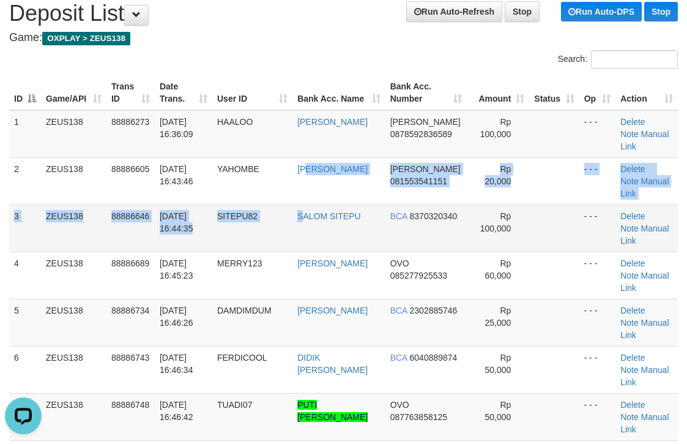
drag, startPoint x: 299, startPoint y: 180, endPoint x: 308, endPoint y: 182, distance: 8.8
click at [306, 182] on tbody "1 ZEUS138 88886273 01/10/2025 16:36:09 HAALOO SAIFUL ISLAM DANA 0878592836589 R…" at bounding box center [343, 322] width 669 height 425
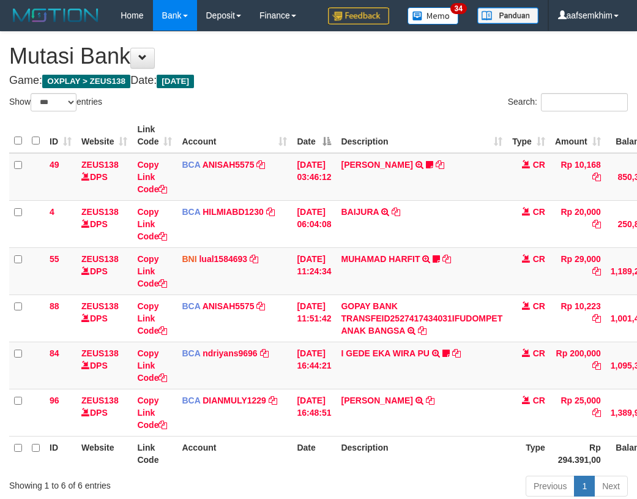
select select "***"
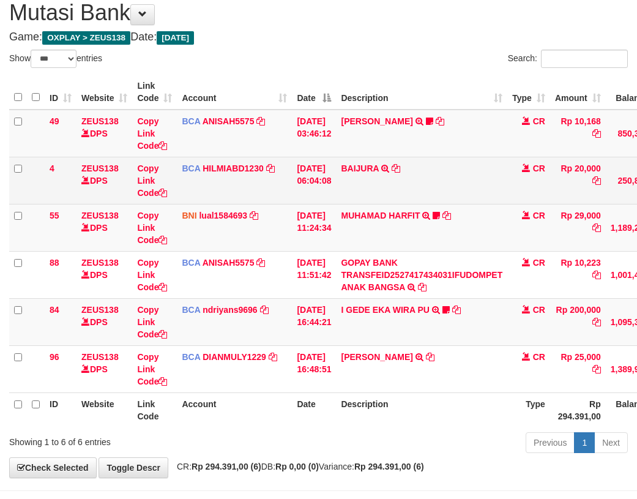
click at [198, 189] on td "BCA HILMIABD1230 DPS HILMI ABDILLAH mutasi_20251001_4766 | 4 mutasi_20251001_47…" at bounding box center [234, 180] width 115 height 47
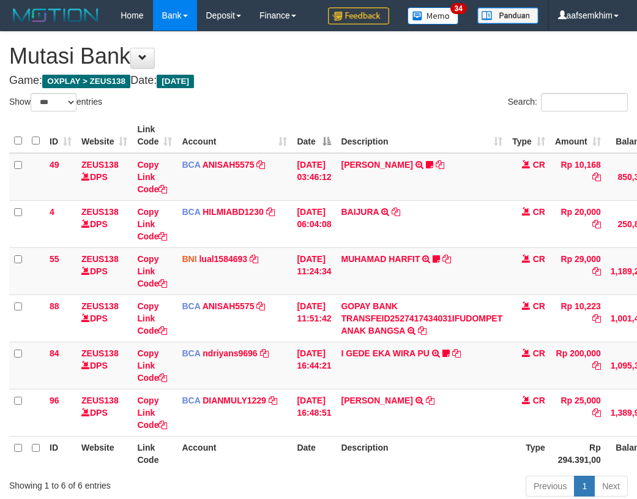
select select "***"
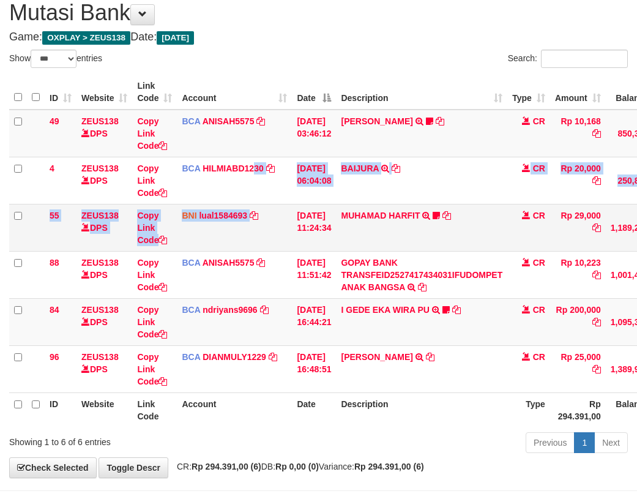
click at [272, 207] on tbody "49 ZEUS138 DPS Copy Link Code BCA ANISAH5575 DPS ANISAH mutasi_20251001_3827 | …" at bounding box center [374, 251] width 730 height 283
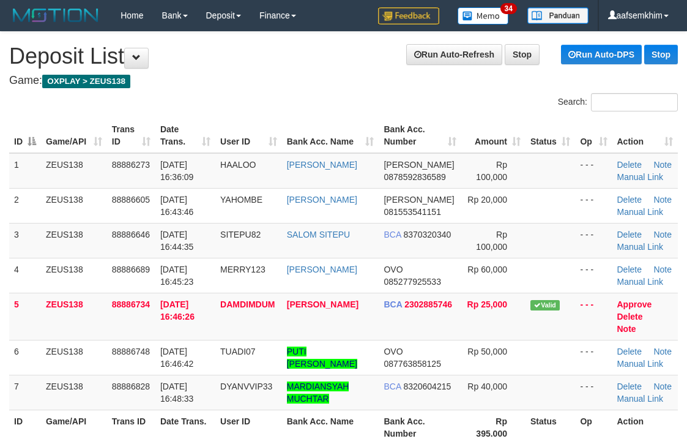
scroll to position [43, 0]
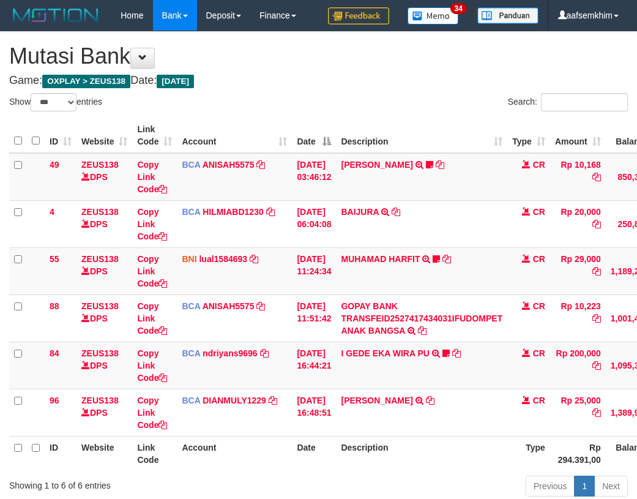
select select "***"
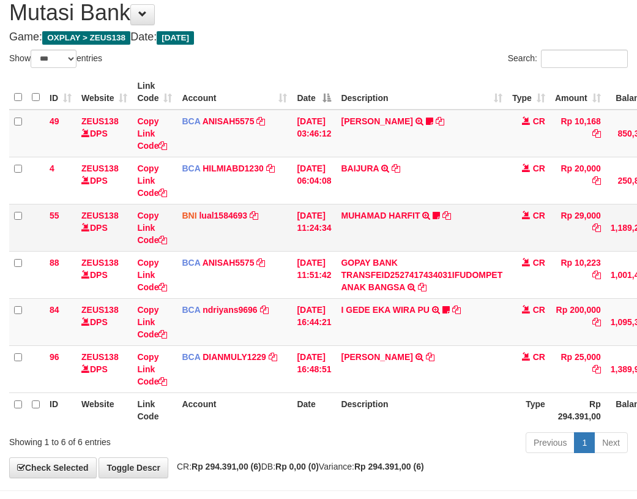
click at [261, 230] on td "BNI lual1584693 DPS LUCKY ALAMSYAH mutasi_20251001_2414 | 55 mutasi_20251001_24…" at bounding box center [234, 227] width 115 height 47
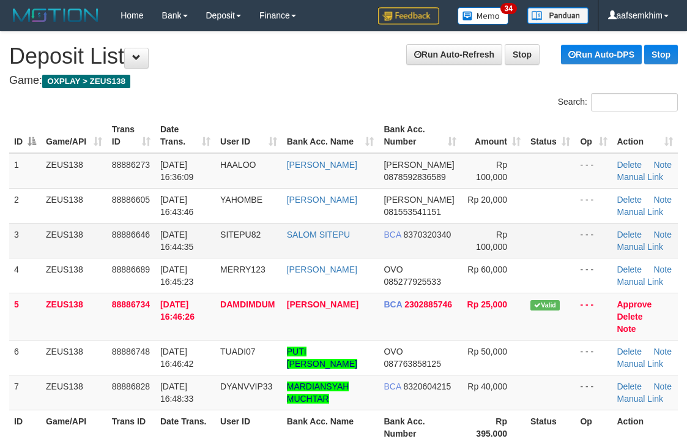
scroll to position [43, 0]
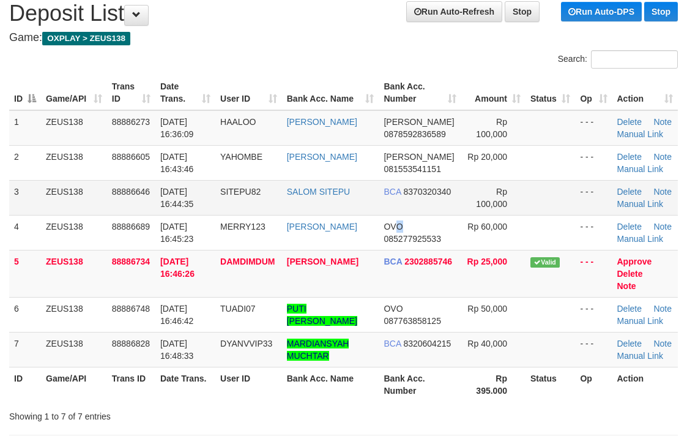
click at [407, 220] on td "OVO 085277925533" at bounding box center [420, 232] width 82 height 35
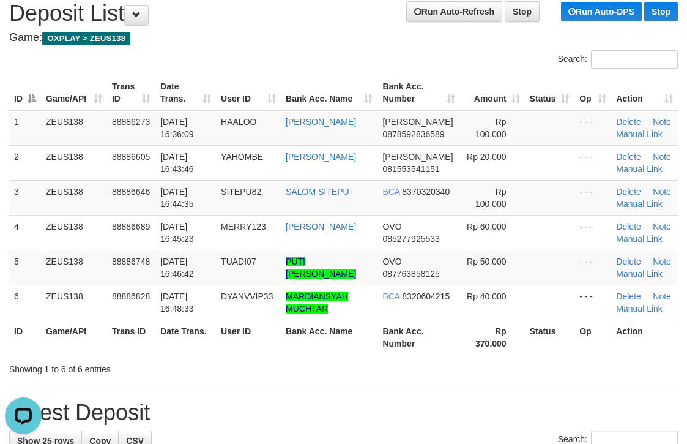
drag, startPoint x: 562, startPoint y: 201, endPoint x: 696, endPoint y: 185, distance: 135.1
click at [563, 201] on td at bounding box center [550, 197] width 50 height 35
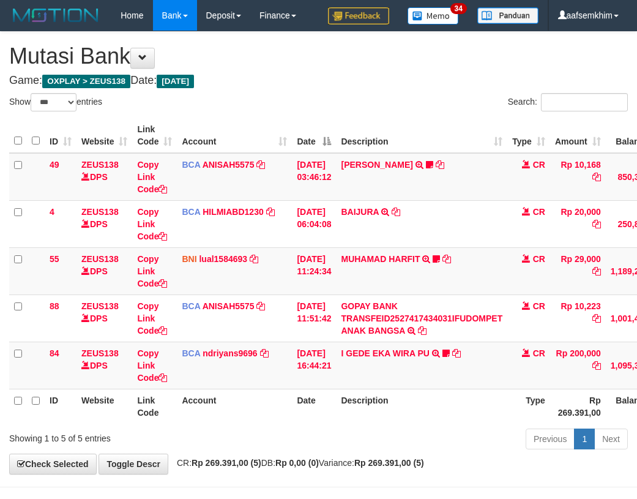
select select "***"
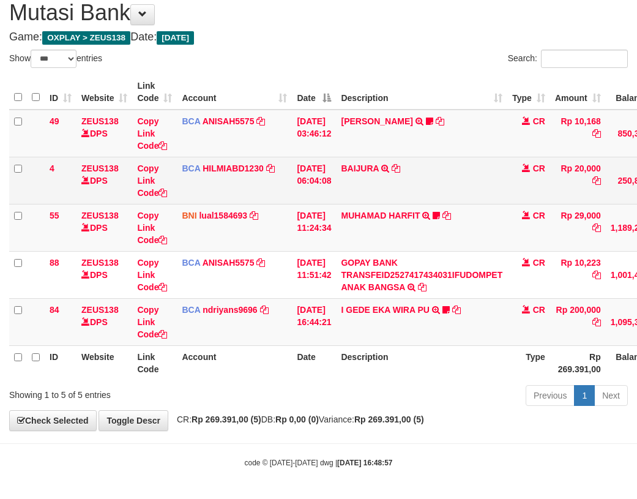
drag, startPoint x: 395, startPoint y: 181, endPoint x: 350, endPoint y: 180, distance: 44.7
click at [397, 182] on td "BAIJURA TRSF E-BANKING CR 0110/FTSCY/WS95051 20000.002025100191215388 TRFDN-BAI…" at bounding box center [421, 180] width 171 height 47
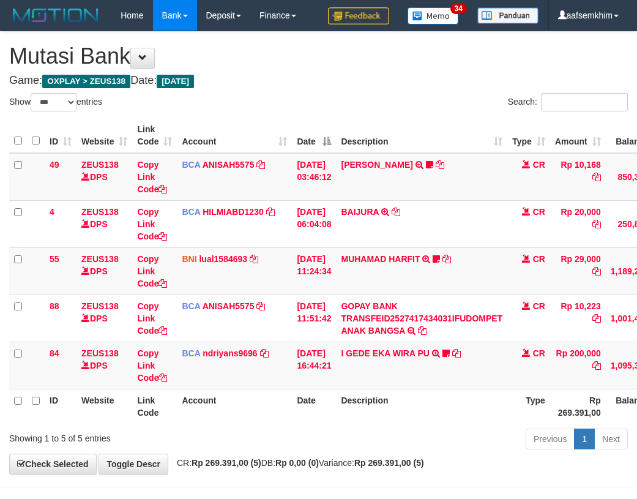
select select "***"
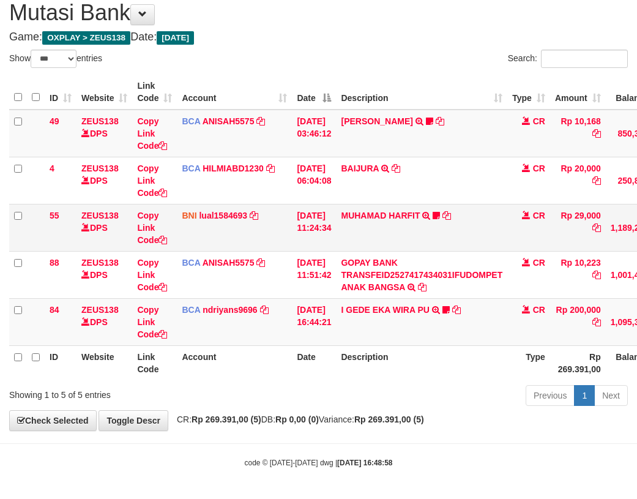
click at [220, 236] on td "BNI lual1584693 DPS LUCKY ALAMSYAH mutasi_20251001_2414 | 55 mutasi_20251001_24…" at bounding box center [234, 227] width 115 height 47
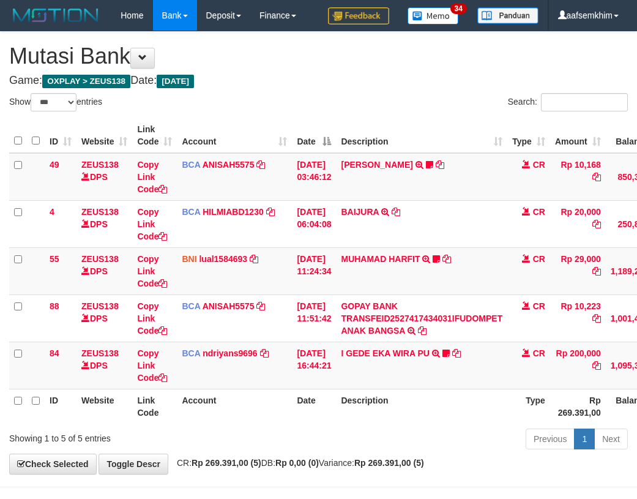
select select "***"
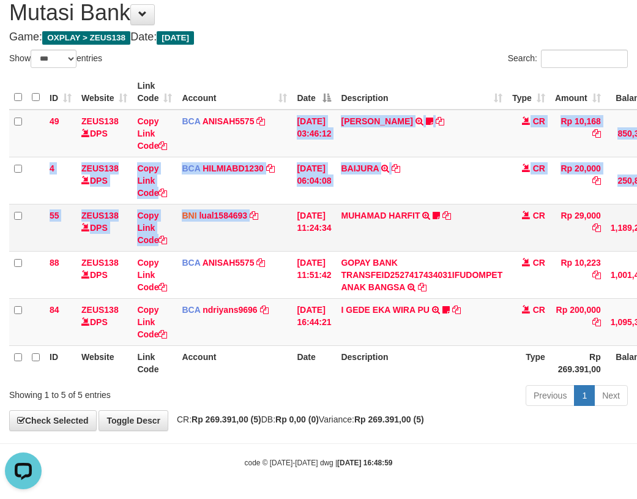
drag, startPoint x: 291, startPoint y: 193, endPoint x: 615, endPoint y: 362, distance: 365.7
click at [292, 228] on tbody "49 ZEUS138 DPS Copy Link Code BCA ANISAH5575 DPS ANISAH mutasi_20251001_3827 | …" at bounding box center [374, 228] width 730 height 236
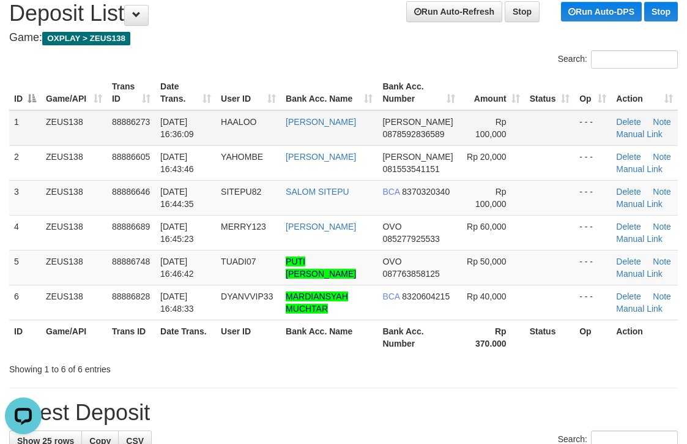
click at [537, 111] on td at bounding box center [550, 127] width 50 height 35
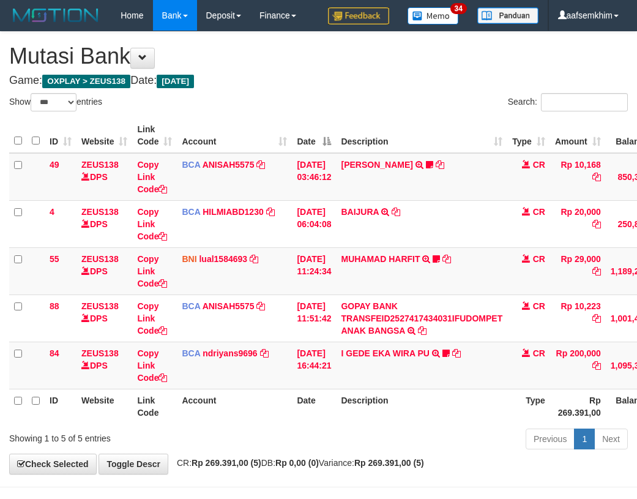
select select "***"
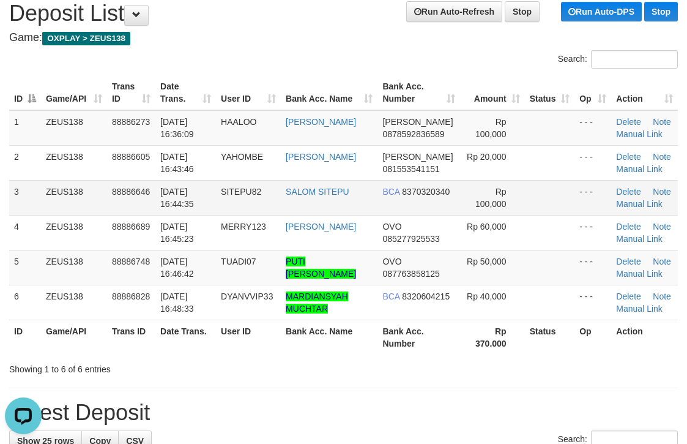
drag, startPoint x: 357, startPoint y: 195, endPoint x: 373, endPoint y: 192, distance: 16.1
click at [368, 196] on td "SALOM SITEPU" at bounding box center [329, 197] width 97 height 35
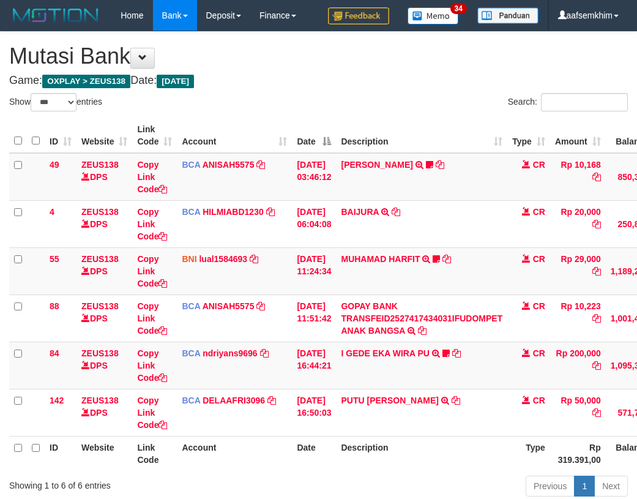
select select "***"
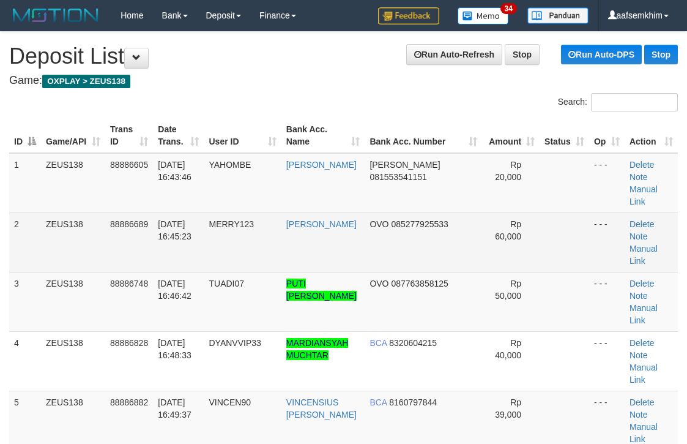
scroll to position [43, 0]
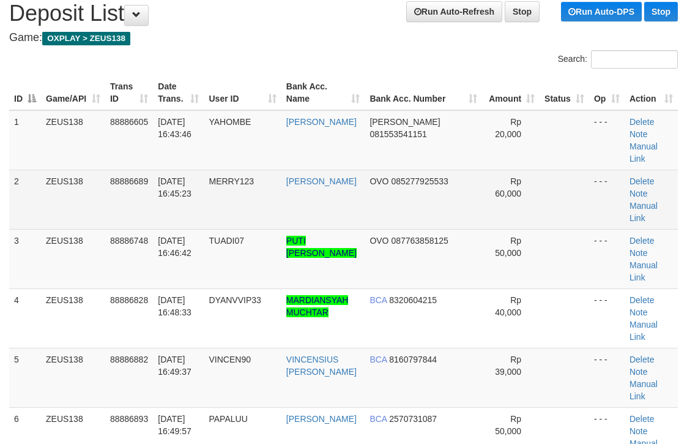
click at [507, 180] on td "Rp 60,000" at bounding box center [511, 199] width 58 height 59
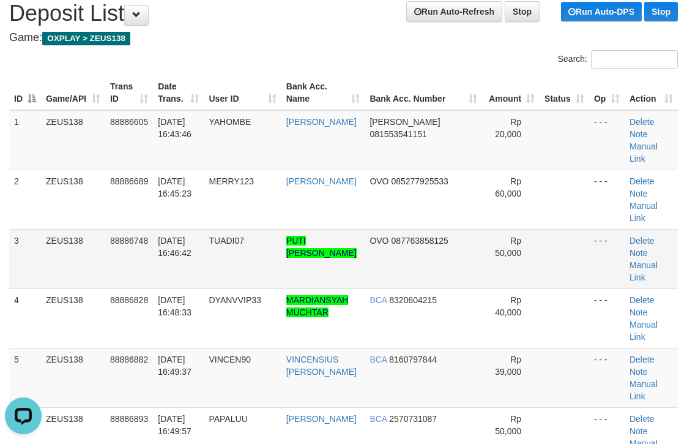
copy tr "PUTI [PERSON_NAME]"
drag, startPoint x: 349, startPoint y: 233, endPoint x: 695, endPoint y: 237, distance: 345.2
click at [289, 229] on tr "3 ZEUS138 88886748 [DATE] 16:46:42 TUADI07 PUTI SETIADI DHARMA OVO 087763858125…" at bounding box center [343, 258] width 669 height 59
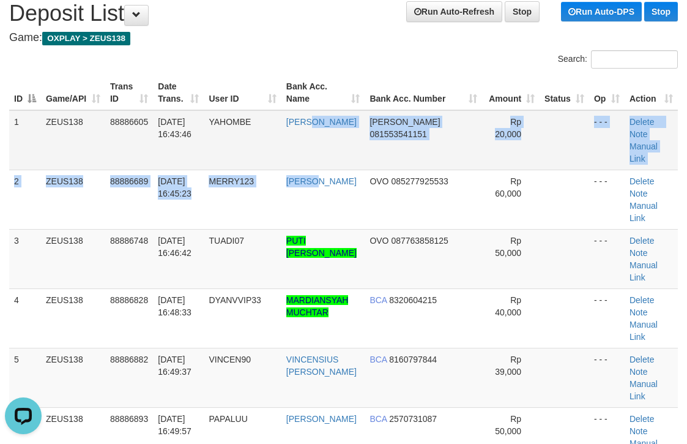
drag, startPoint x: 319, startPoint y: 159, endPoint x: 258, endPoint y: 119, distance: 73.5
click at [321, 150] on tbody "1 ZEUS138 88886605 [DATE] 16:43:46 [GEOGRAPHIC_DATA] [PERSON_NAME] 081553541151…" at bounding box center [343, 377] width 669 height 535
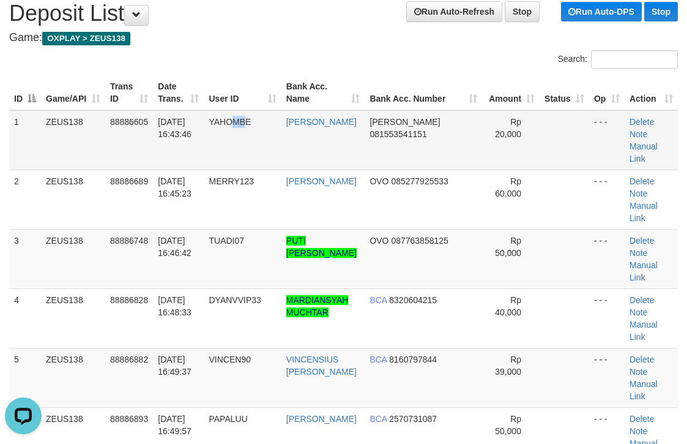
drag, startPoint x: 249, startPoint y: 124, endPoint x: 255, endPoint y: 119, distance: 7.0
click at [256, 124] on td "YAHOMBE" at bounding box center [242, 140] width 77 height 60
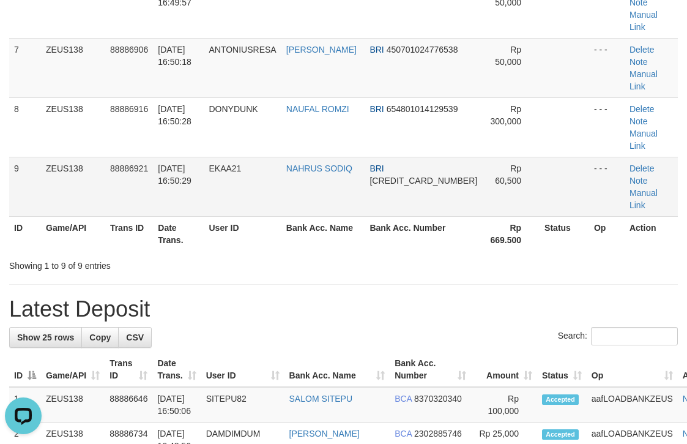
scroll to position [411, 0]
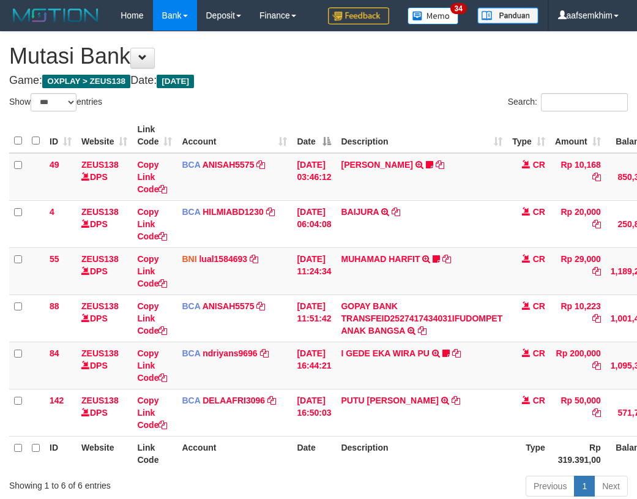
select select "***"
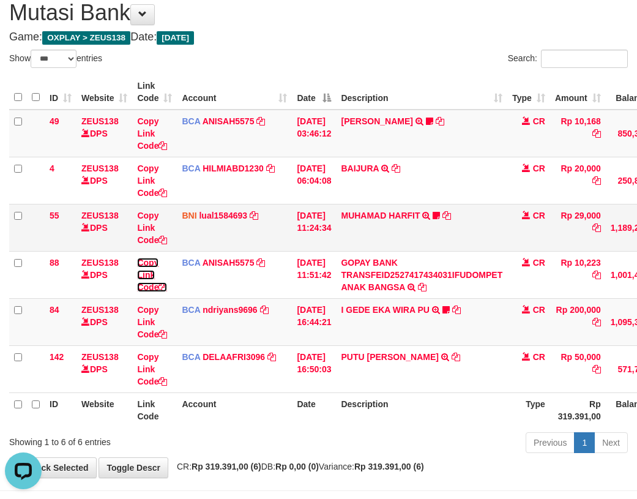
drag, startPoint x: 147, startPoint y: 266, endPoint x: 56, endPoint y: 245, distance: 92.9
click at [144, 266] on link "Copy Link Code" at bounding box center [152, 275] width 30 height 34
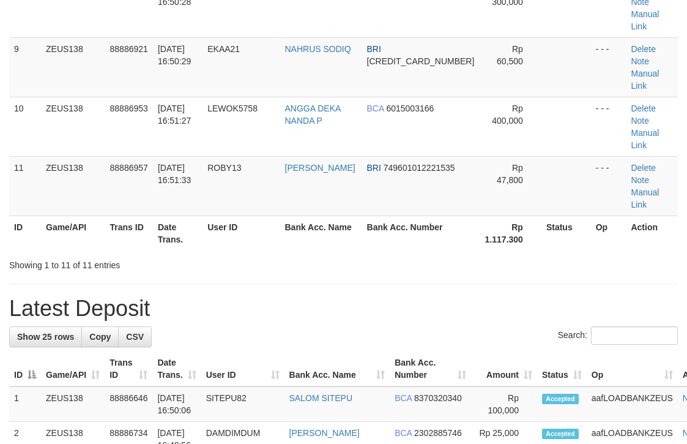
click at [458, 142] on div "**********" at bounding box center [343, 396] width 687 height 1911
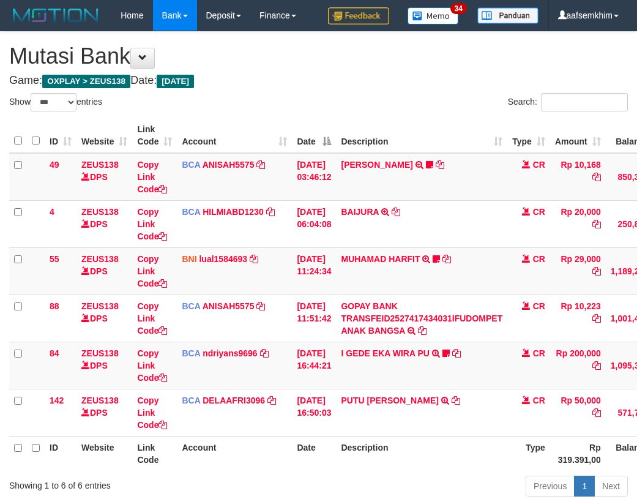
select select "***"
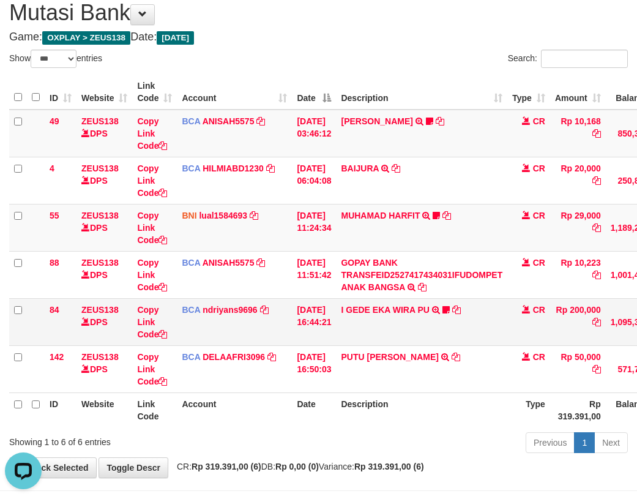
click at [361, 341] on td "I GEDE EKA WIRA PU TRSF E-BANKING CR 10/01 00Y41 I GEDE EKA WIRA PU Sentanu138" at bounding box center [421, 321] width 171 height 47
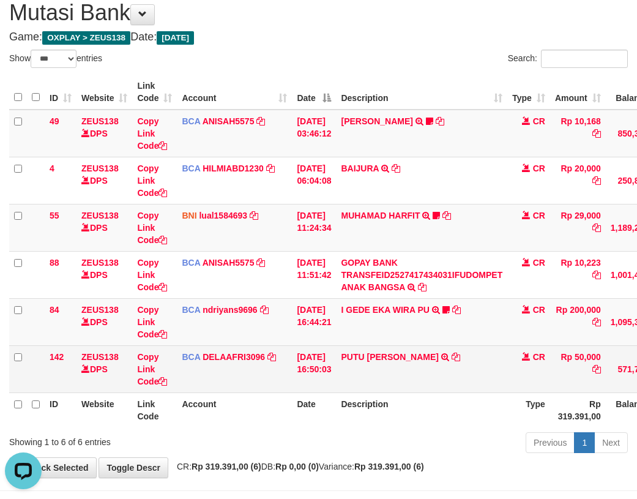
click at [360, 348] on td "PUTU [PERSON_NAME] TRSF E-BANKING CR 0110/FTSCY/WS95031 50000.00DEPO PUTU [PERS…" at bounding box center [421, 368] width 171 height 47
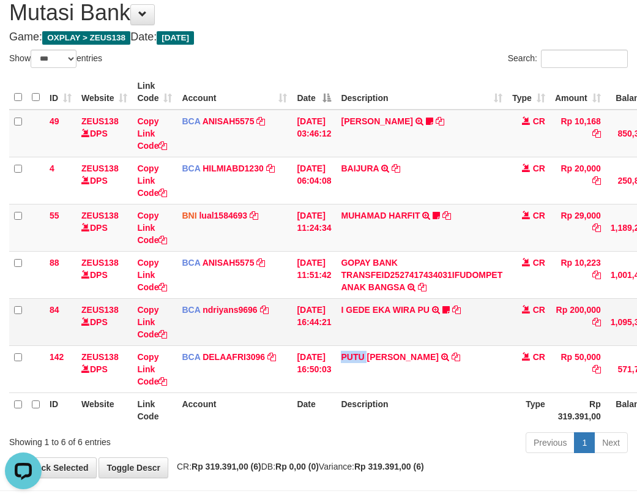
copy link "PUTU"
click at [388, 345] on td "I GEDE EKA WIRA PU TRSF E-BANKING CR 10/01 00Y41 I GEDE EKA WIRA PU Sentanu138" at bounding box center [421, 321] width 171 height 47
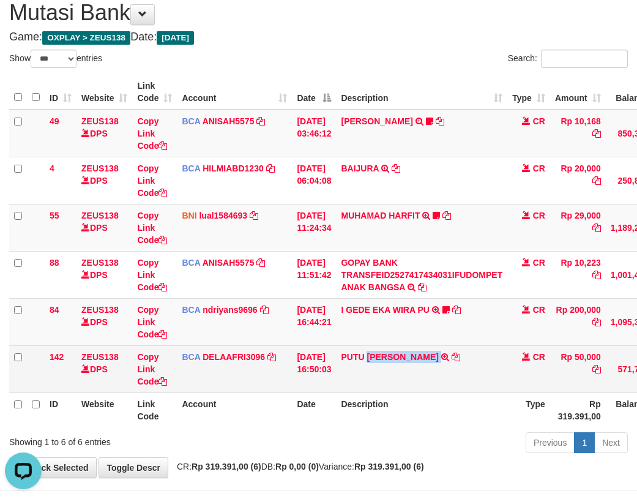
drag, startPoint x: 376, startPoint y: 348, endPoint x: 447, endPoint y: 353, distance: 71.8
click at [447, 353] on td "PUTU [PERSON_NAME] TRSF E-BANKING CR 0110/FTSCY/WS95031 50000.00DEPO PUTU [PERS…" at bounding box center [421, 368] width 171 height 47
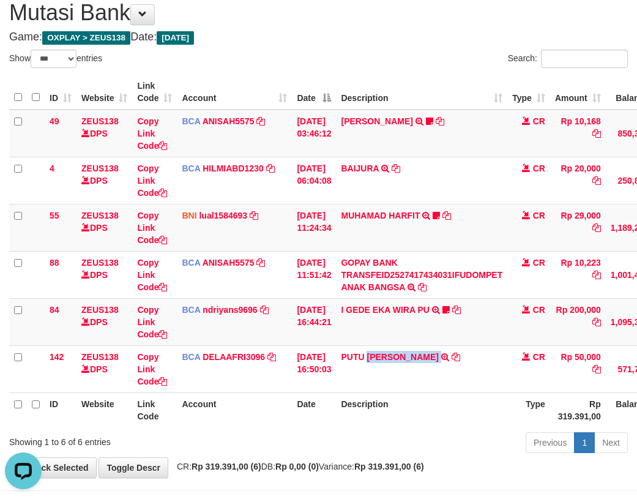
copy td "[PERSON_NAME]"
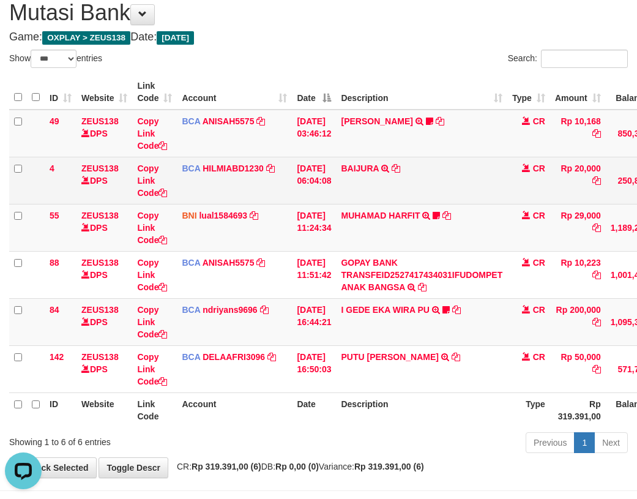
click at [277, 174] on td "BCA HILMIABD1230 DPS HILMI ABDILLAH mutasi_20251001_4766 | 4 mutasi_20251001_47…" at bounding box center [234, 180] width 115 height 47
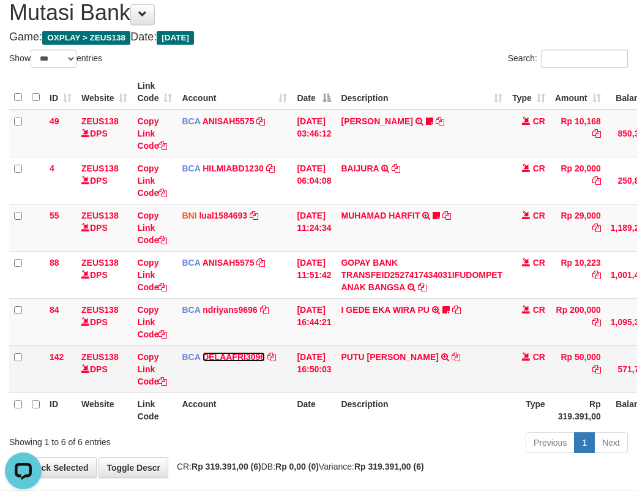
click at [235, 355] on link "DELAAFRI3096" at bounding box center [234, 357] width 62 height 10
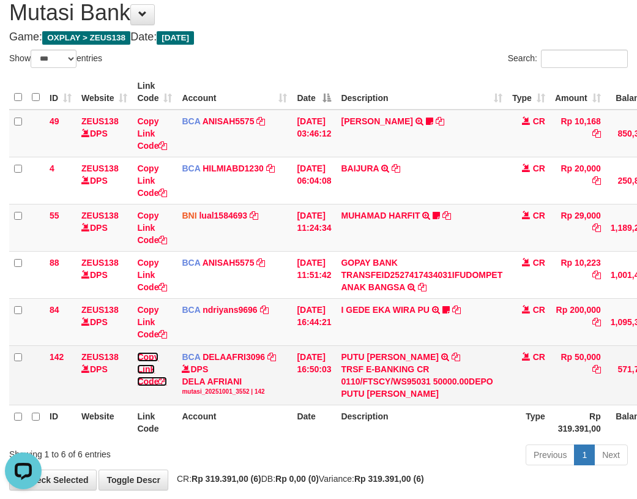
click at [148, 352] on link "Copy Link Code" at bounding box center [152, 369] width 30 height 34
click at [150, 356] on link "Copy Link Code" at bounding box center [152, 369] width 30 height 34
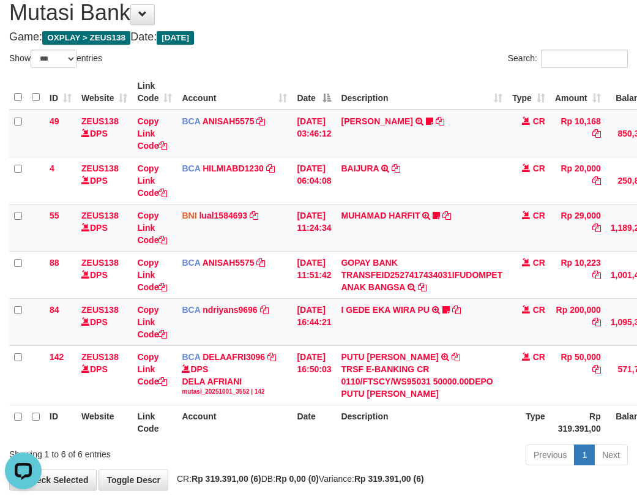
scroll to position [196, 0]
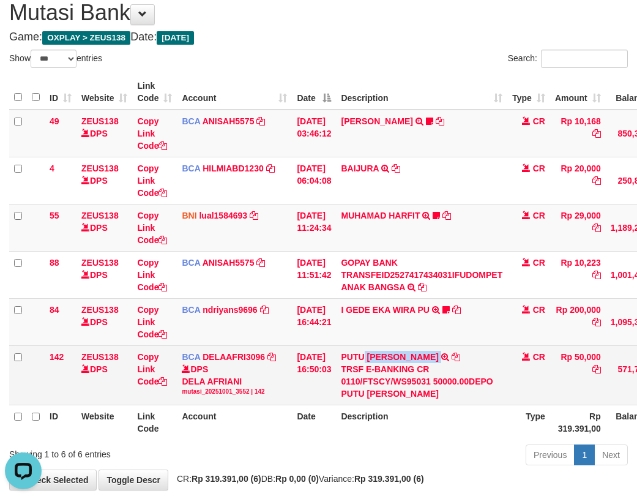
drag, startPoint x: 373, startPoint y: 349, endPoint x: 451, endPoint y: 352, distance: 77.8
click at [451, 352] on td "PUTU SETIADI DHARM TRSF E-BANKING CR 0110/FTSCY/WS95031 50000.00DEPO PUTU SETIA…" at bounding box center [421, 374] width 171 height 59
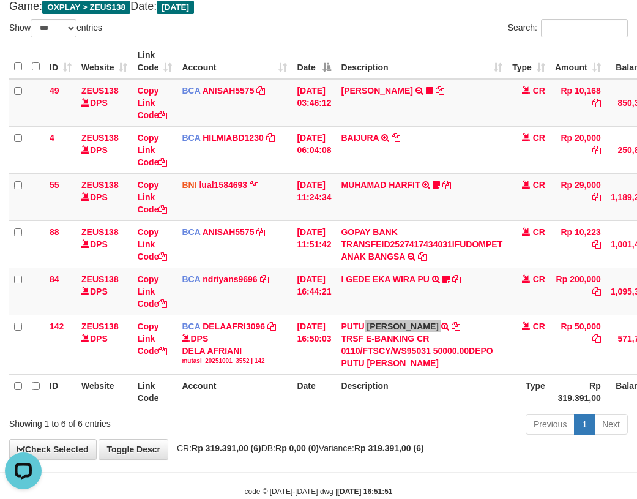
scroll to position [103, 0]
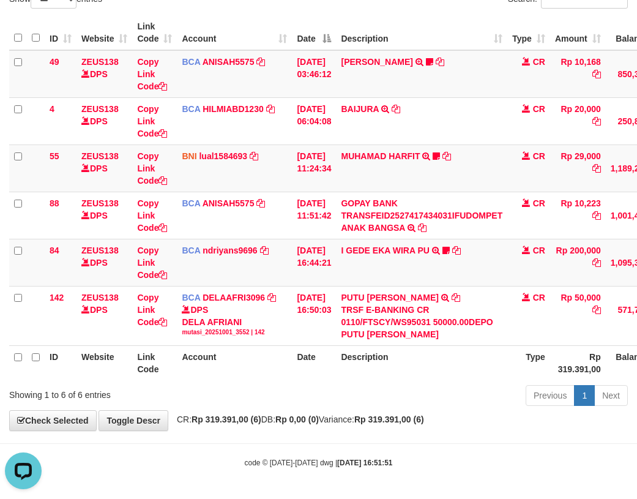
click at [345, 405] on div "Previous 1 Next" at bounding box center [451, 397] width 353 height 26
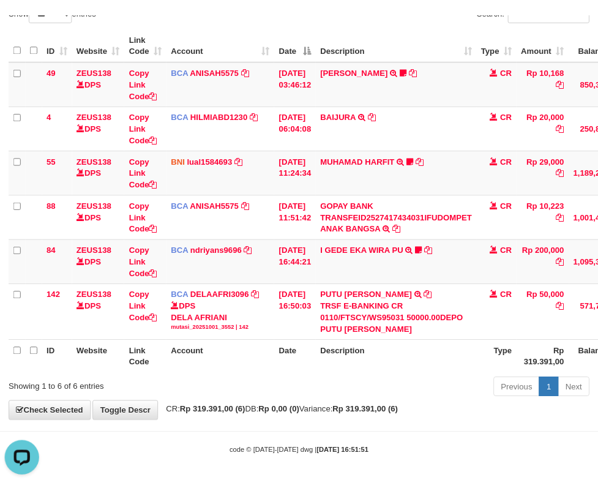
scroll to position [133, 0]
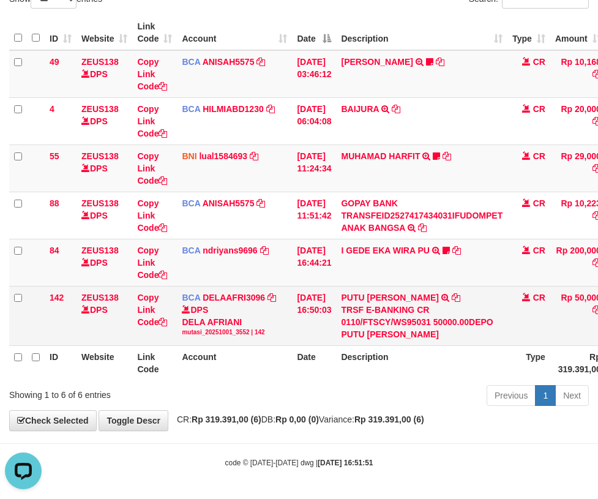
drag, startPoint x: 160, startPoint y: 333, endPoint x: 142, endPoint y: 335, distance: 18.5
click at [146, 335] on td "Copy Link Code" at bounding box center [154, 315] width 45 height 59
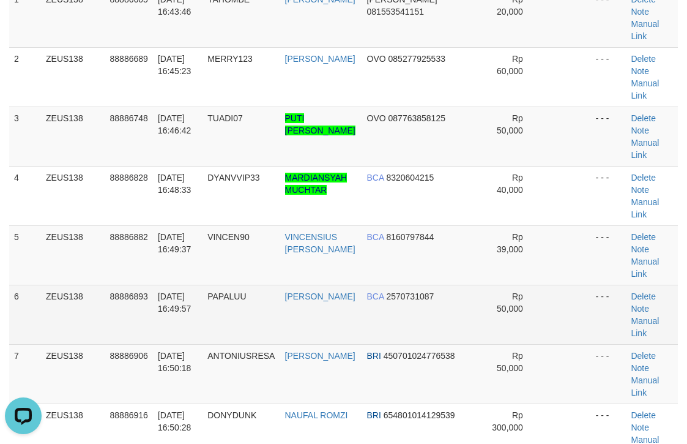
click at [479, 285] on td "Rp 50,000" at bounding box center [510, 314] width 62 height 59
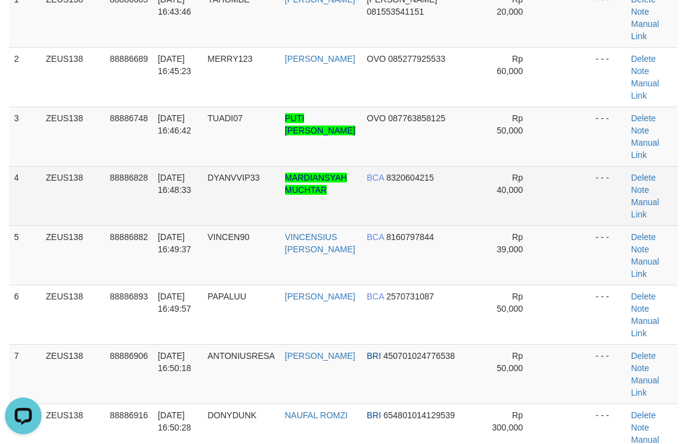
click at [479, 166] on td "Rp 40,000" at bounding box center [510, 195] width 62 height 59
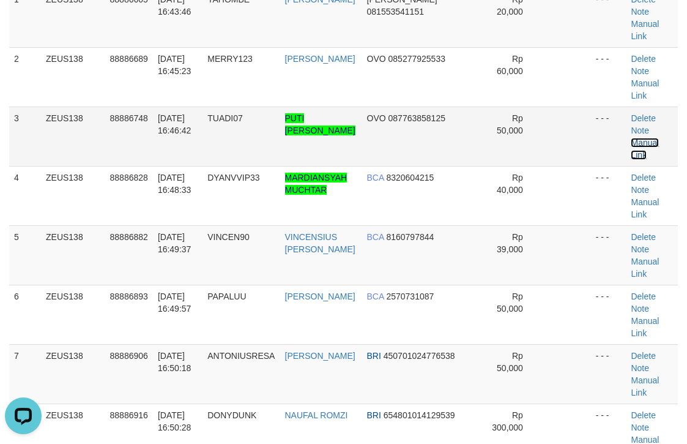
click at [650, 138] on link "Manual Link" at bounding box center [645, 149] width 28 height 22
click at [653, 113] on td "Delete Note Manual Link" at bounding box center [652, 135] width 52 height 59
click at [653, 111] on td "Delete Note Manual Link" at bounding box center [652, 135] width 52 height 59
click at [651, 138] on link "Manual Link" at bounding box center [645, 149] width 28 height 22
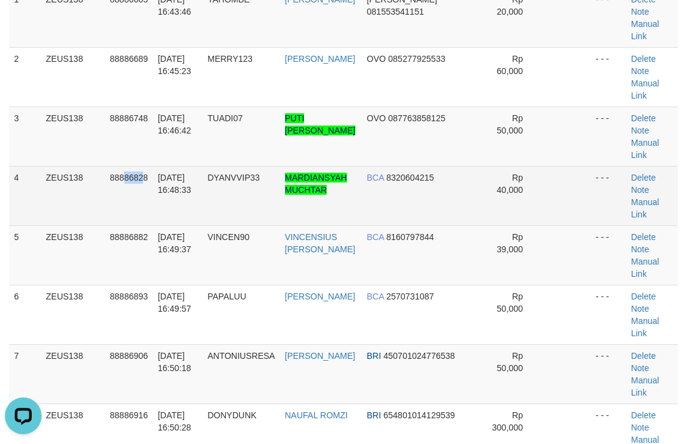
drag, startPoint x: 130, startPoint y: 157, endPoint x: 144, endPoint y: 162, distance: 14.3
click at [144, 166] on td "88886828" at bounding box center [129, 195] width 48 height 59
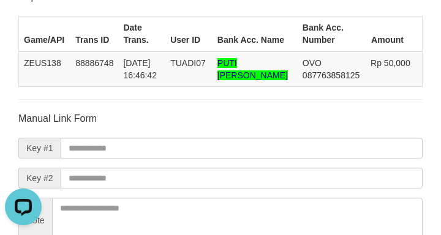
scroll to position [20, 0]
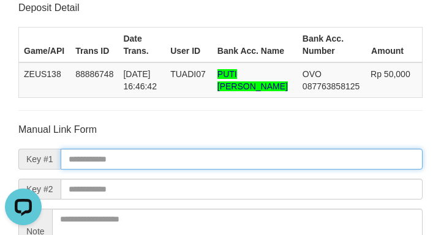
click at [304, 160] on input "text" at bounding box center [242, 159] width 362 height 21
paste input "**********"
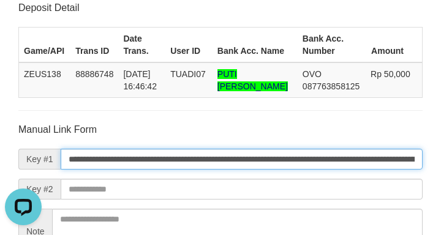
scroll to position [0, 930]
type input "**********"
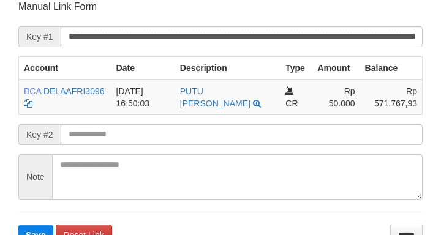
click at [375, 32] on input "**********" at bounding box center [242, 36] width 362 height 21
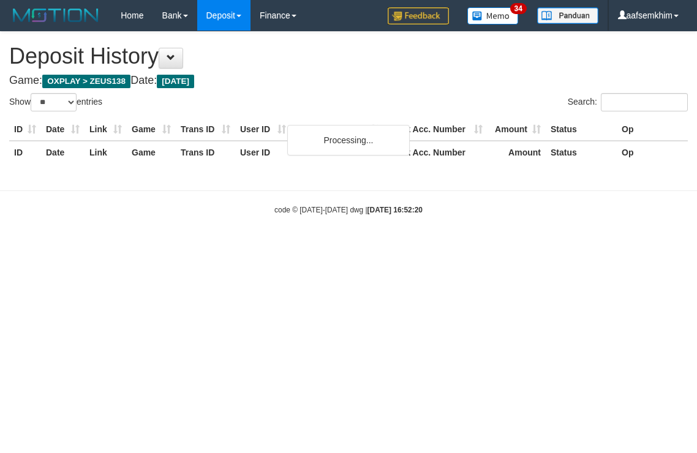
select select "**"
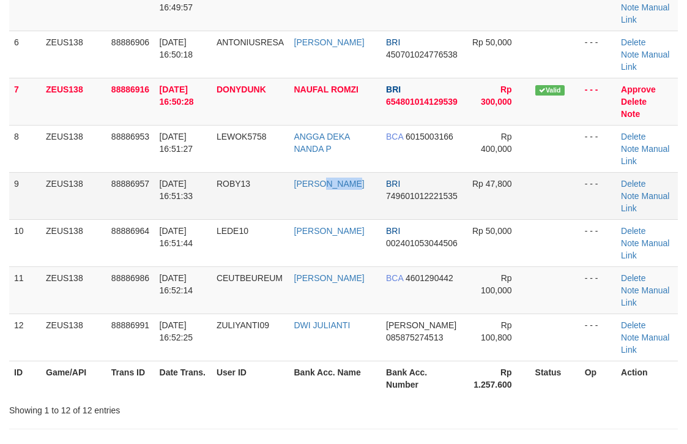
click at [335, 203] on td "[PERSON_NAME]" at bounding box center [336, 195] width 92 height 47
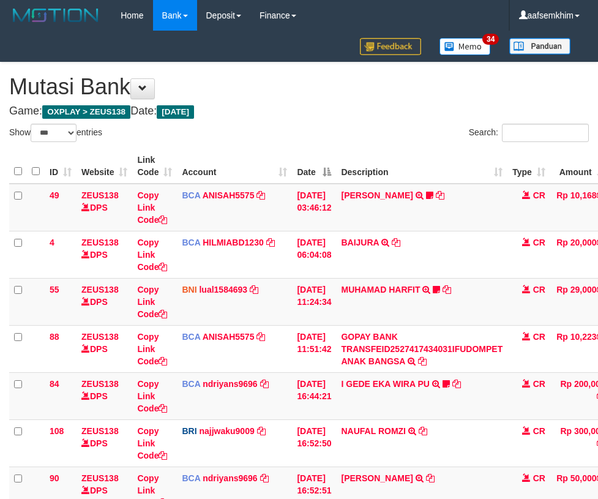
select select "***"
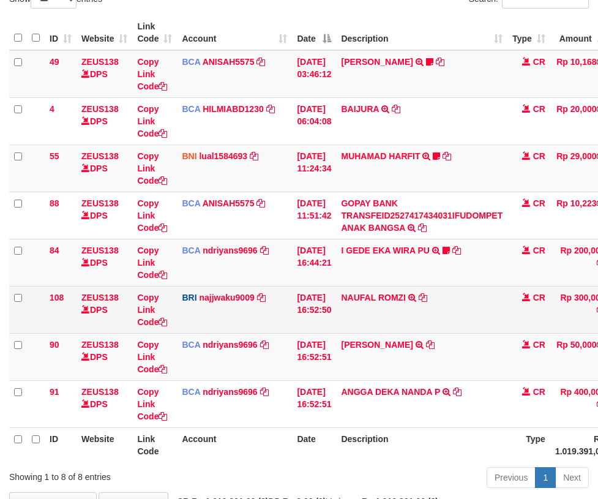
drag, startPoint x: 272, startPoint y: 283, endPoint x: 278, endPoint y: 286, distance: 6.6
click at [277, 285] on td "BCA ndriyans9696 DPS ANDRIYANSYAH mutasi_20251001_3291 | 84 mutasi_20251001_329…" at bounding box center [234, 262] width 115 height 47
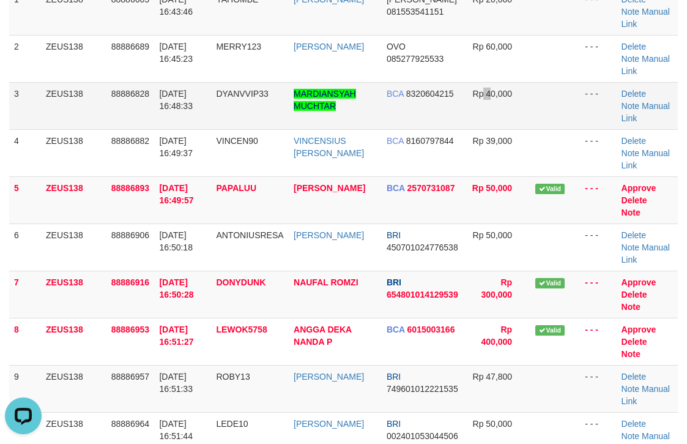
click at [481, 89] on span "Rp 40,000" at bounding box center [493, 94] width 40 height 10
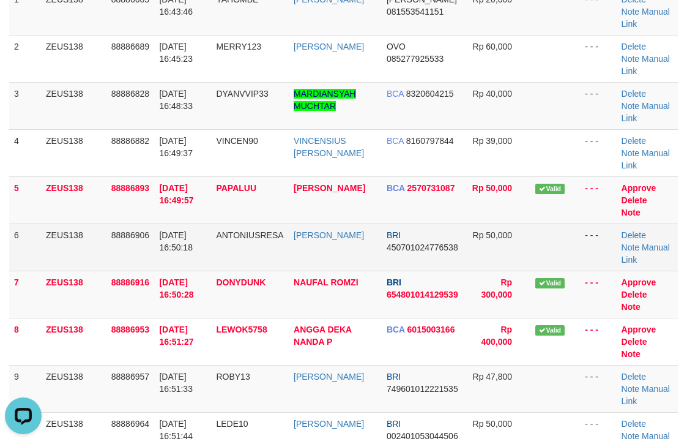
drag, startPoint x: 520, startPoint y: 226, endPoint x: 571, endPoint y: 226, distance: 50.8
click at [554, 226] on tr "6 ZEUS138 88886906 [DATE] 16:50:18 ANTONIUSRESA [PERSON_NAME] BRI 4507010247765…" at bounding box center [343, 246] width 669 height 47
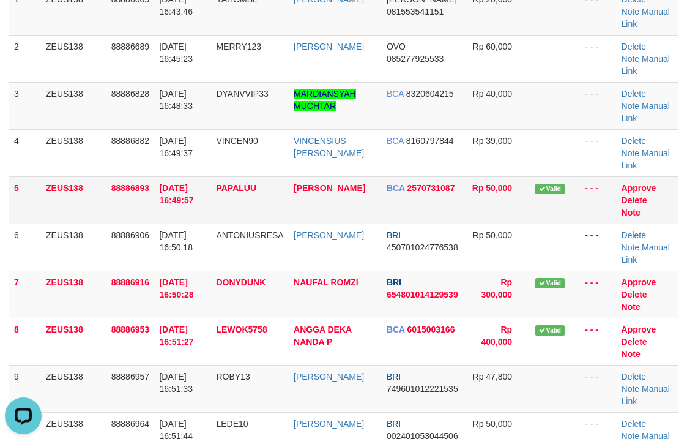
click at [562, 207] on td "Valid" at bounding box center [556, 199] width 50 height 47
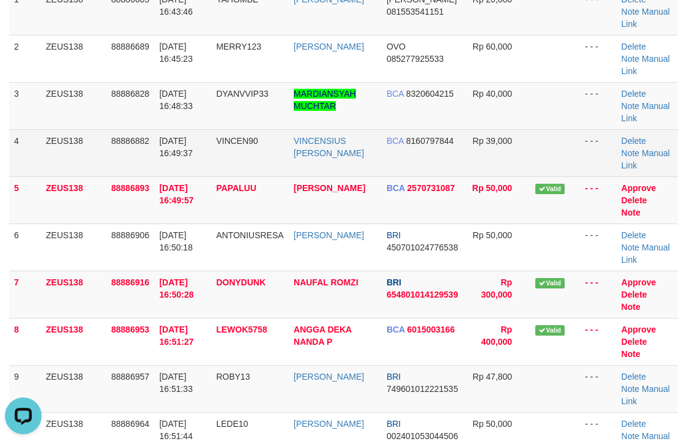
drag, startPoint x: 515, startPoint y: 130, endPoint x: 537, endPoint y: 130, distance: 22.0
click at [517, 129] on td "Rp 39,000" at bounding box center [497, 152] width 67 height 47
click at [528, 144] on tr "4 ZEUS138 88886882 01/10/2025 16:49:37 VINCEN90 VINCENSIUS RICKY F BCA 81607978…" at bounding box center [343, 152] width 669 height 47
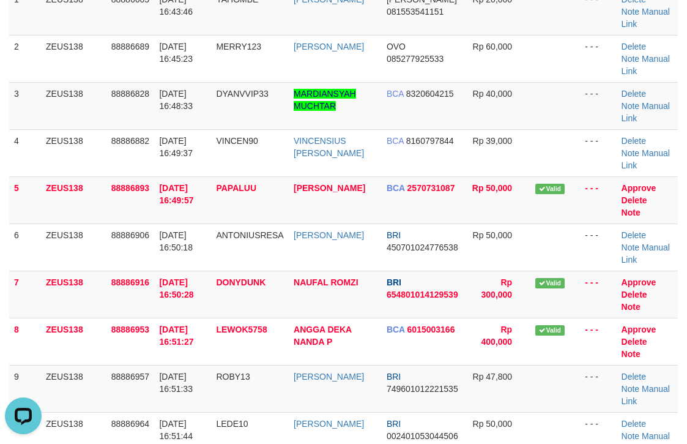
drag, startPoint x: 422, startPoint y: 109, endPoint x: 693, endPoint y: 116, distance: 271.8
click at [499, 102] on tr "3 ZEUS138 88886828 01/10/2025 16:48:33 DYANVVIP33 MARDIANSYAH MUCHTAR BCA 83206…" at bounding box center [343, 105] width 669 height 47
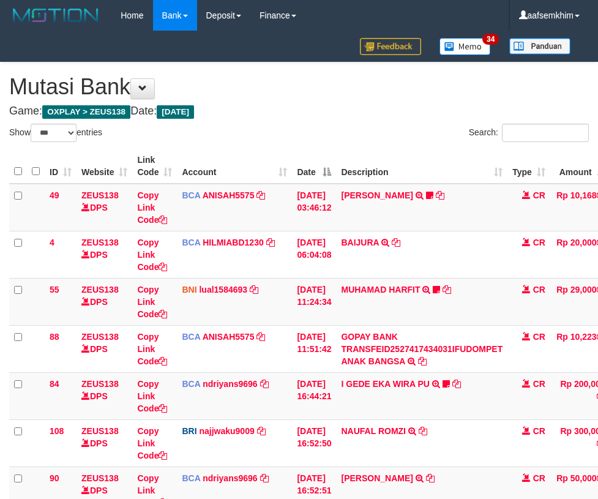
select select "***"
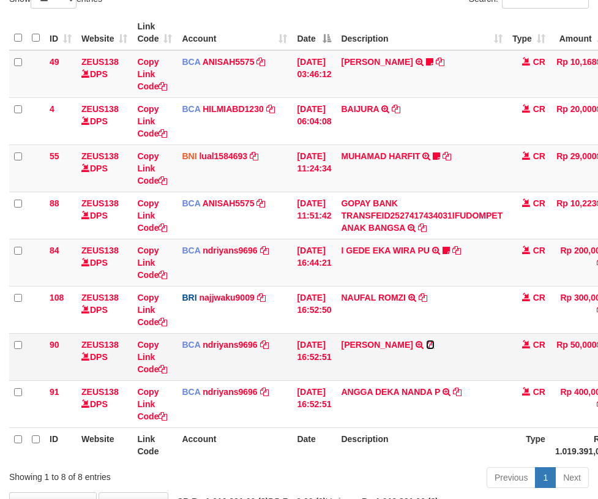
click at [435, 342] on icon at bounding box center [430, 344] width 9 height 9
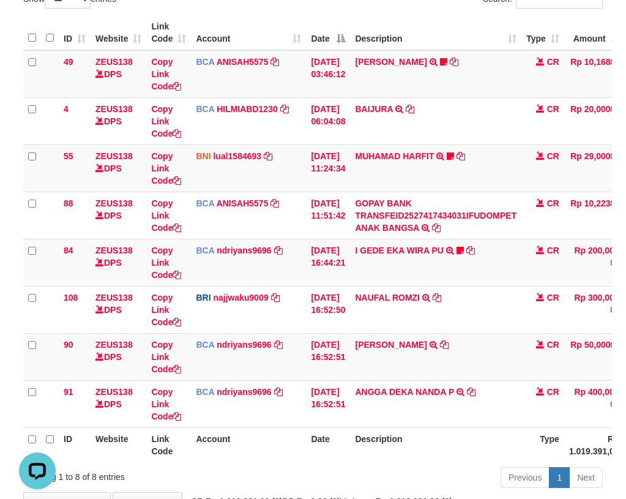
scroll to position [0, 0]
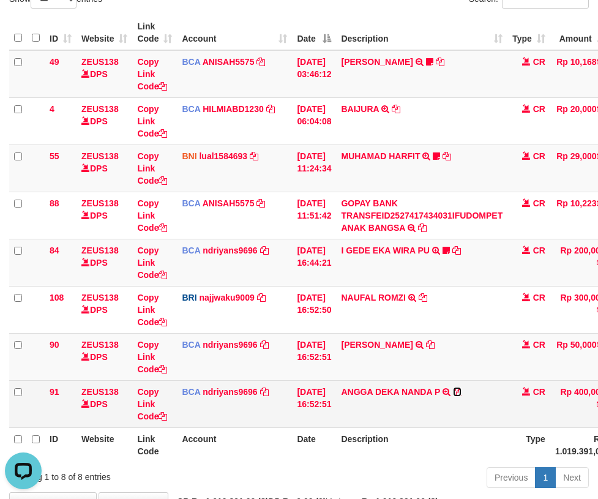
click at [461, 392] on icon at bounding box center [457, 391] width 9 height 9
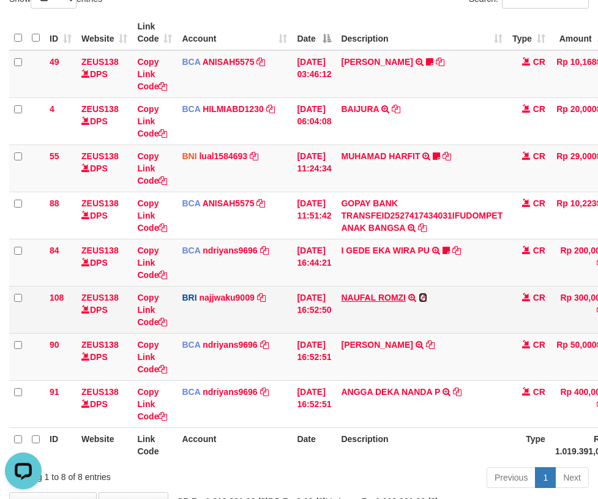
drag, startPoint x: 433, startPoint y: 299, endPoint x: 361, endPoint y: 295, distance: 72.3
click at [427, 299] on icon at bounding box center [423, 297] width 9 height 9
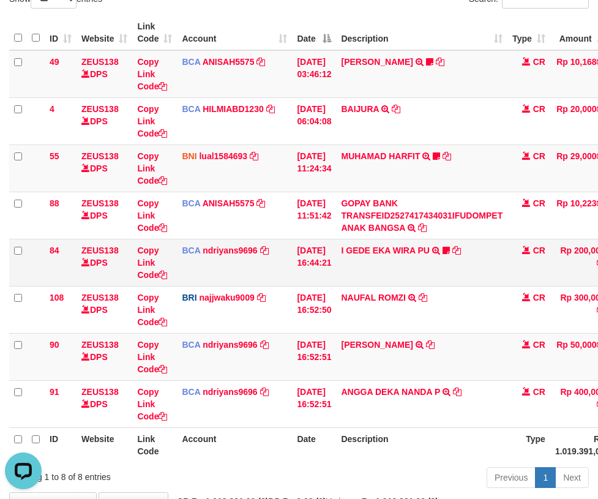
click at [417, 244] on td "I GEDE EKA WIRA PU TRSF E-BANKING CR 10/01 00Y41 I GEDE EKA WIRA PU Sentanu138" at bounding box center [421, 262] width 171 height 47
click at [416, 245] on link "I GEDE EKA WIRA PU" at bounding box center [385, 250] width 88 height 10
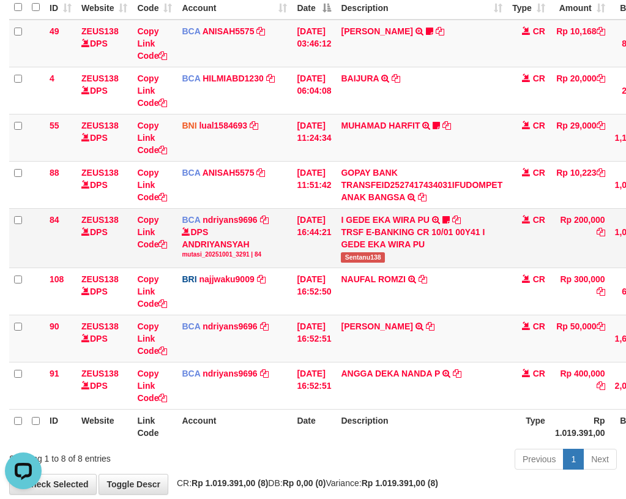
click at [385, 263] on span "Sentanu138" at bounding box center [363, 257] width 44 height 10
click at [378, 263] on span "Sentanu138" at bounding box center [363, 257] width 44 height 10
copy span "Sentanu138"
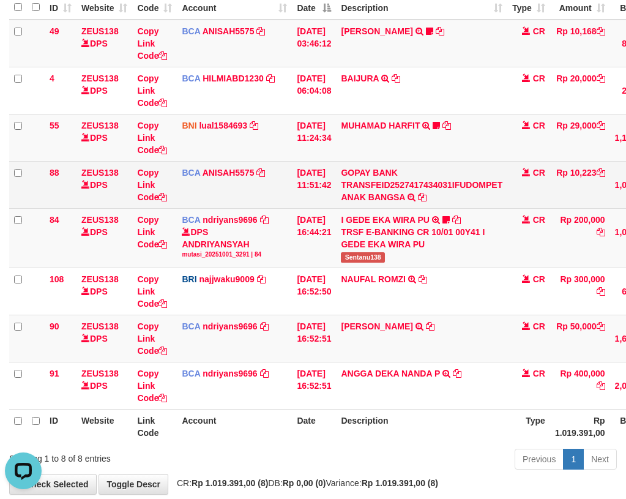
click at [411, 203] on td "GOPAY BANK TRANSFEID2527417434031IFUDOMPET ANAK BANGSA TRSF E-BANKING CR 0110/F…" at bounding box center [421, 184] width 171 height 47
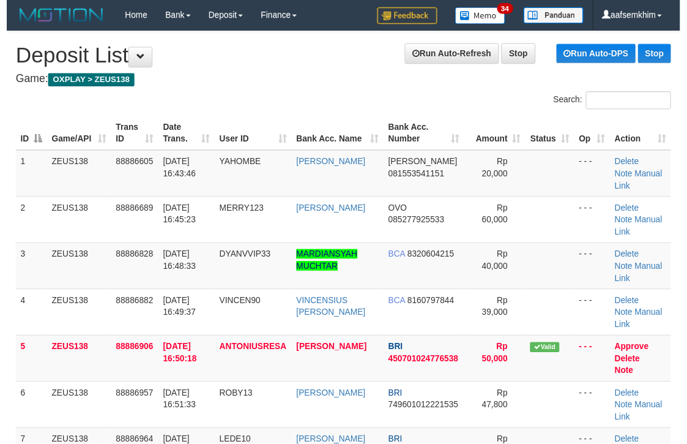
scroll to position [67, 0]
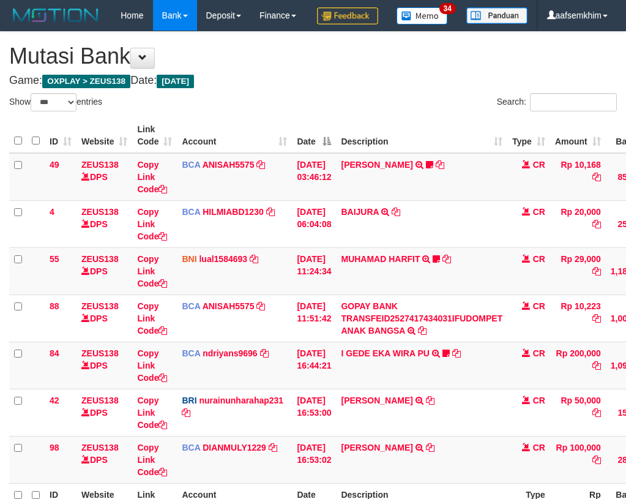
select select "***"
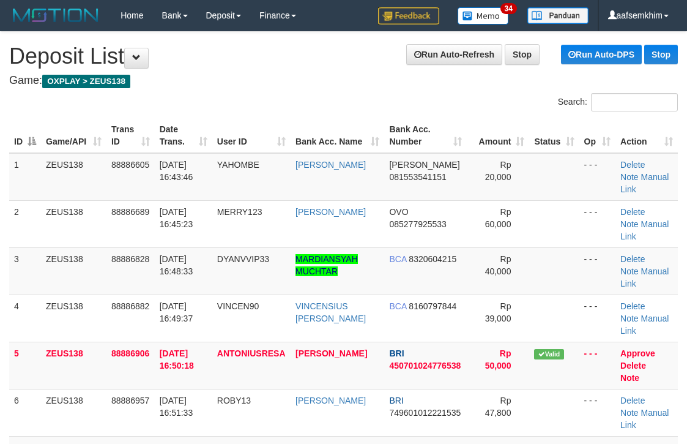
scroll to position [67, 0]
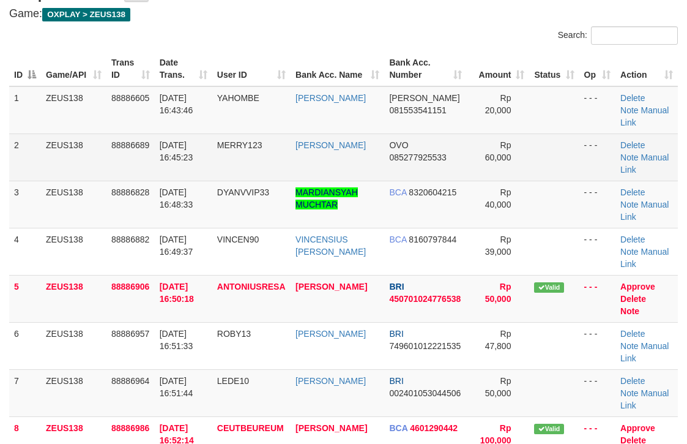
click at [437, 168] on td "OVO 085277925533" at bounding box center [425, 156] width 83 height 47
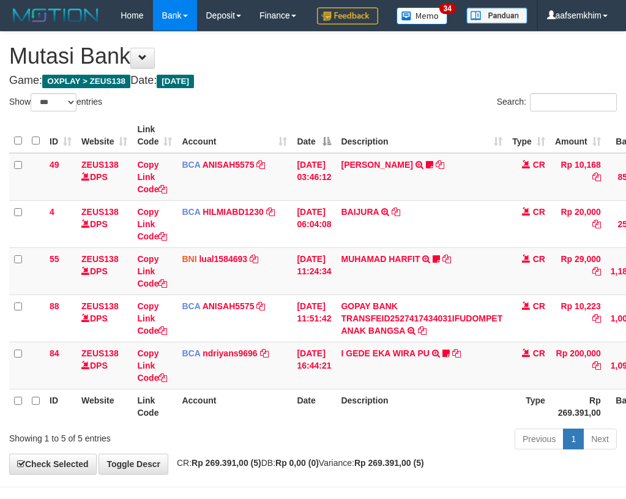
select select "***"
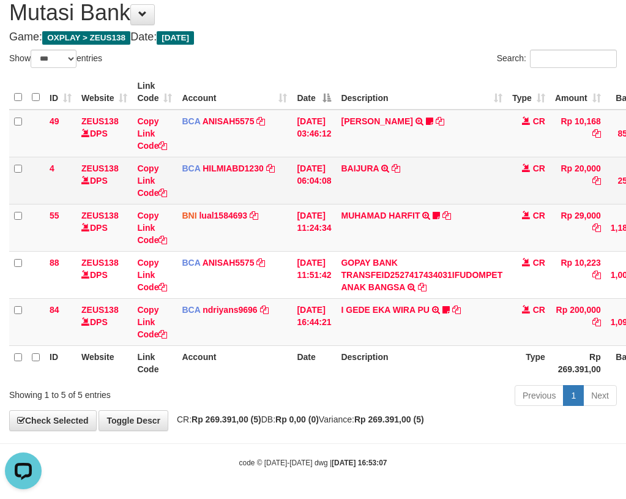
click at [336, 183] on td "01/10/2025 06:04:08" at bounding box center [314, 180] width 44 height 47
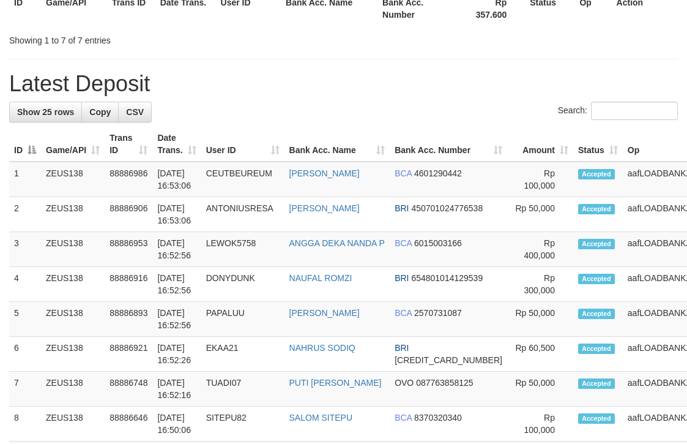
click at [507, 149] on th "Amount" at bounding box center [540, 144] width 66 height 35
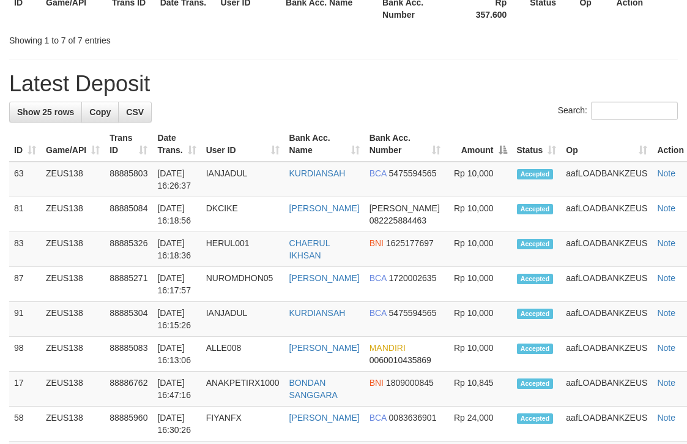
scroll to position [67, 0]
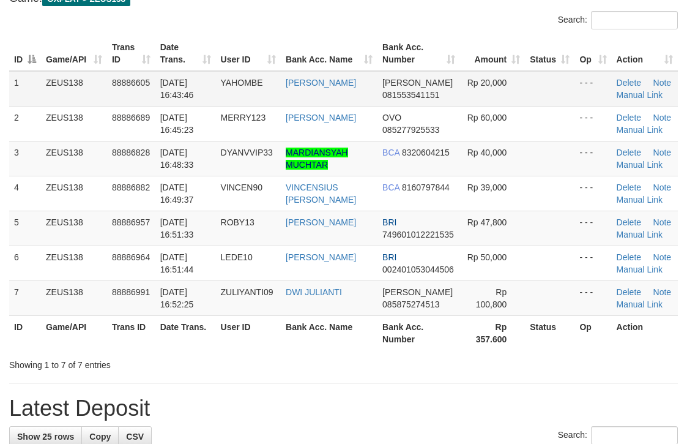
scroll to position [129, 0]
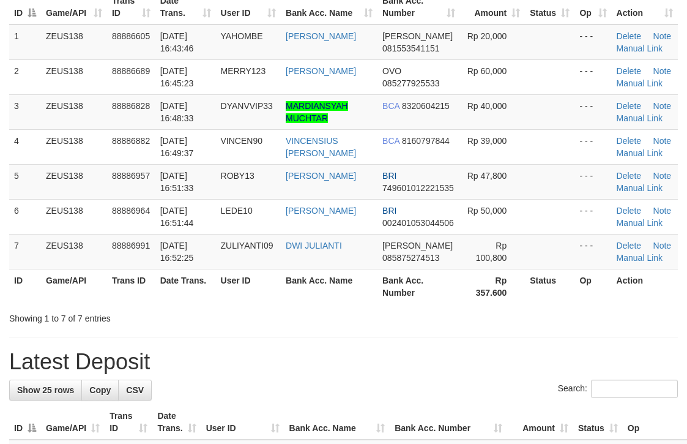
drag, startPoint x: 190, startPoint y: 58, endPoint x: 241, endPoint y: 1, distance: 76.7
click at [212, 42] on td "[DATE] 16:43:46" at bounding box center [185, 41] width 61 height 35
drag, startPoint x: 329, startPoint y: 29, endPoint x: 355, endPoint y: 36, distance: 26.6
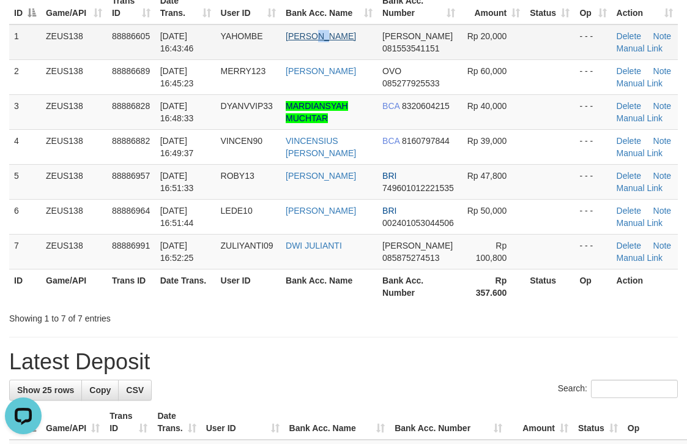
click at [335, 31] on td "ARIS PRASETYA" at bounding box center [329, 41] width 97 height 35
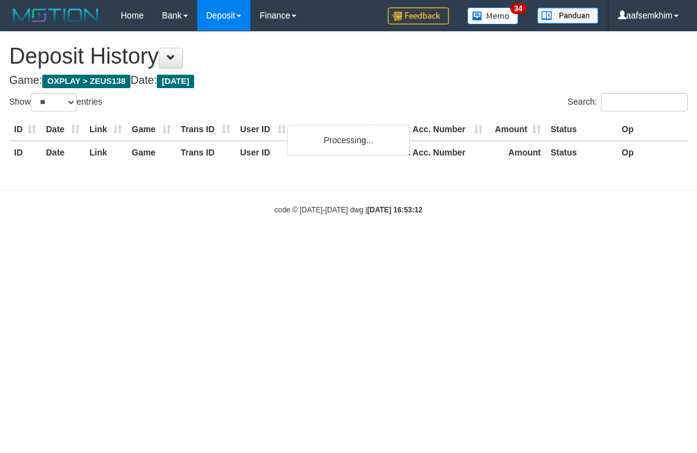
select select "**"
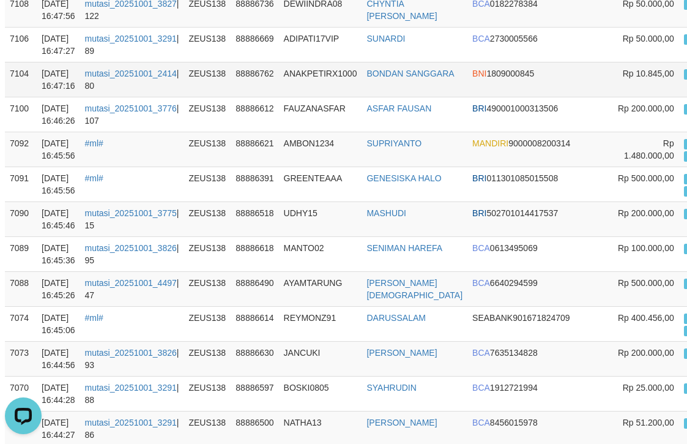
scroll to position [673, 4]
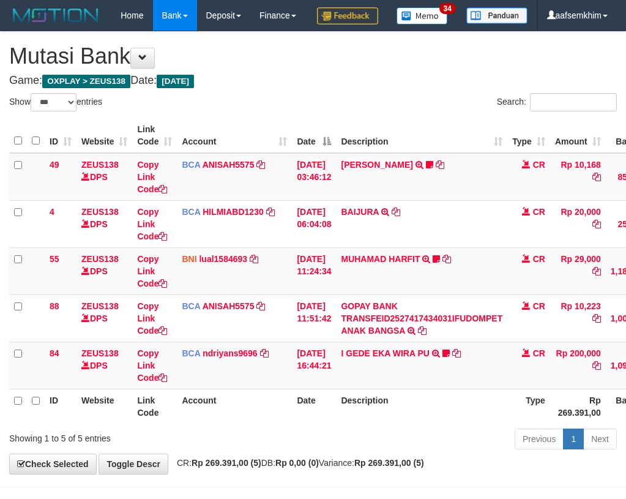
select select "***"
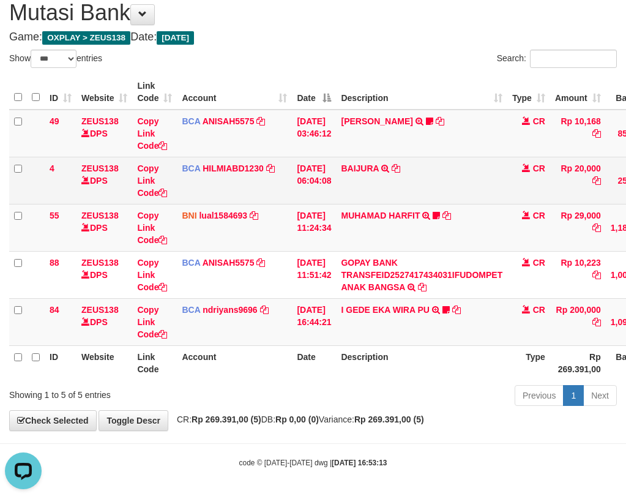
click at [151, 202] on td "Copy Link Code" at bounding box center [154, 180] width 45 height 47
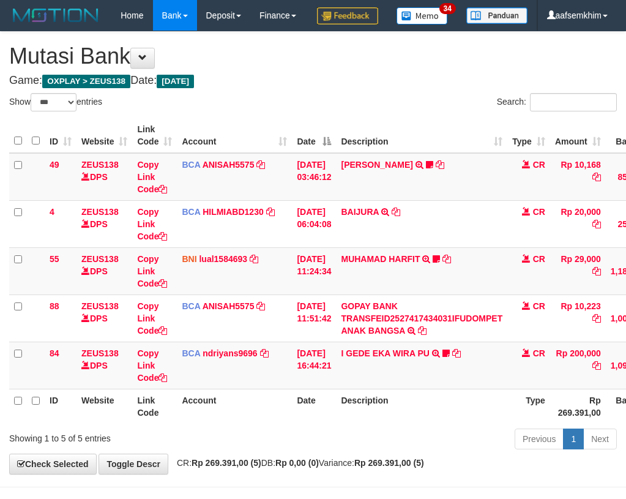
select select "***"
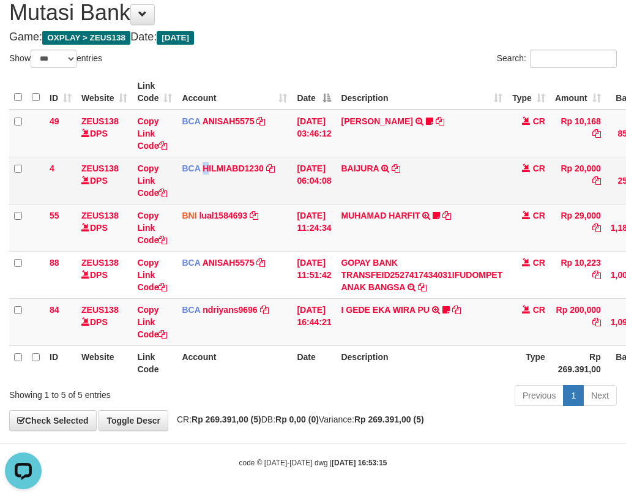
click at [208, 189] on td "BCA HILMIABD1230 DPS HILMI ABDILLAH mutasi_20251001_4766 | 4 mutasi_20251001_47…" at bounding box center [234, 180] width 115 height 47
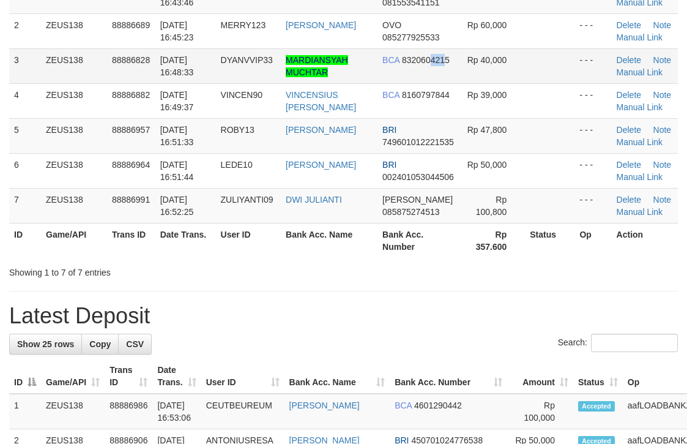
click at [431, 68] on td "BCA 8320604215" at bounding box center [419, 65] width 83 height 35
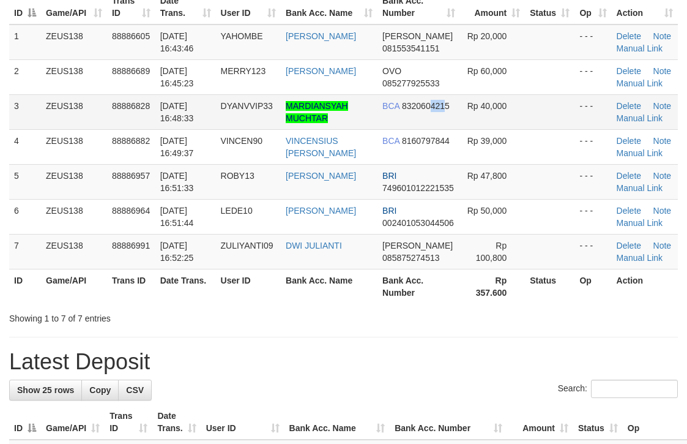
click at [491, 121] on tr "3 ZEUS138 88886828 [DATE] 16:48:33 DYANVVIP33 [PERSON_NAME] MUCHTAR BCA 8320604…" at bounding box center [343, 111] width 669 height 35
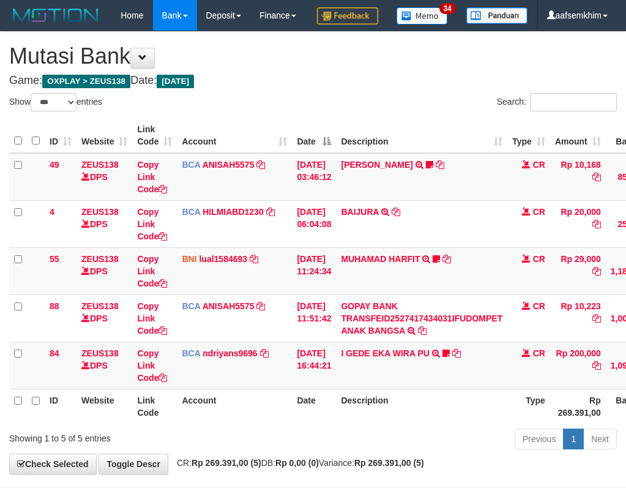
select select "***"
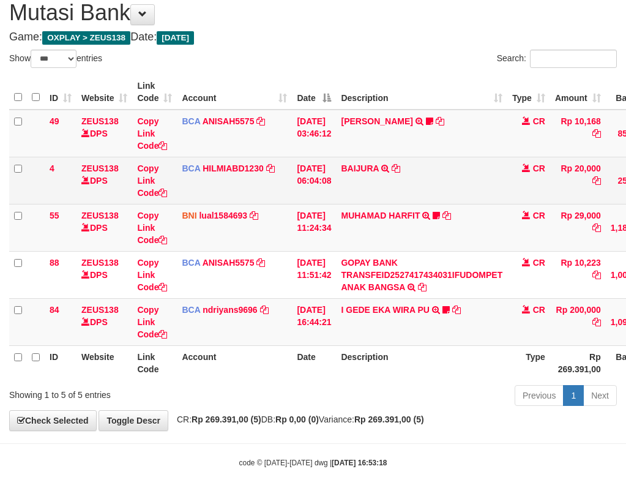
click at [173, 197] on td "Copy Link Code" at bounding box center [154, 180] width 45 height 47
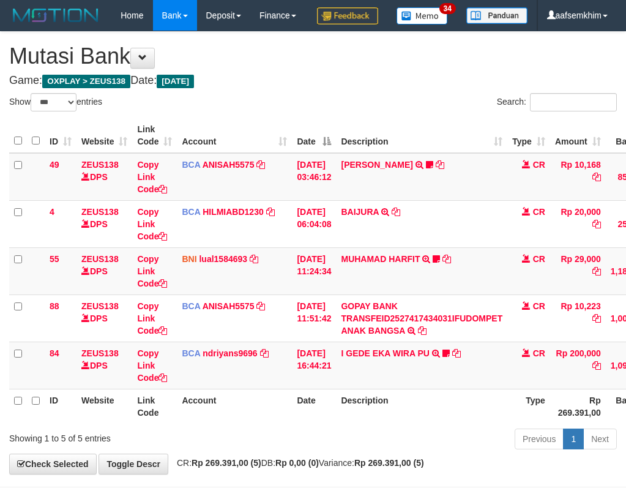
select select "***"
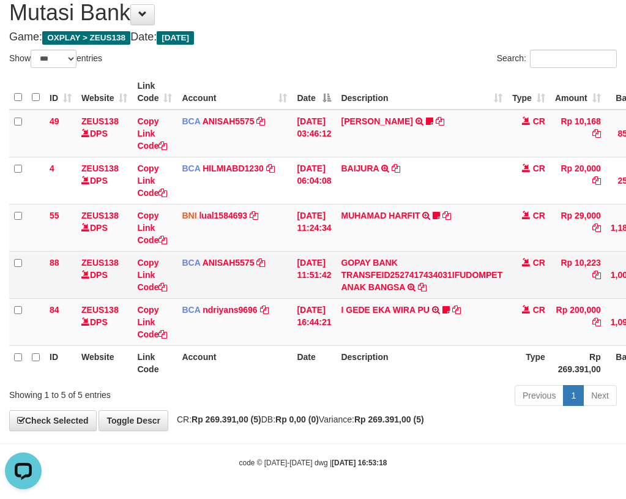
drag, startPoint x: 294, startPoint y: 243, endPoint x: 346, endPoint y: 280, distance: 64.5
click at [304, 251] on tbody "49 ZEUS138 DPS Copy Link Code BCA ANISAH5575 DPS [PERSON_NAME] mutasi_20251001_…" at bounding box center [374, 228] width 730 height 236
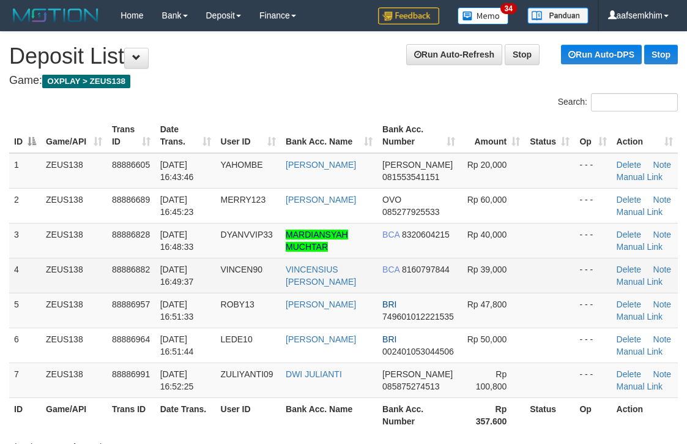
scroll to position [174, 0]
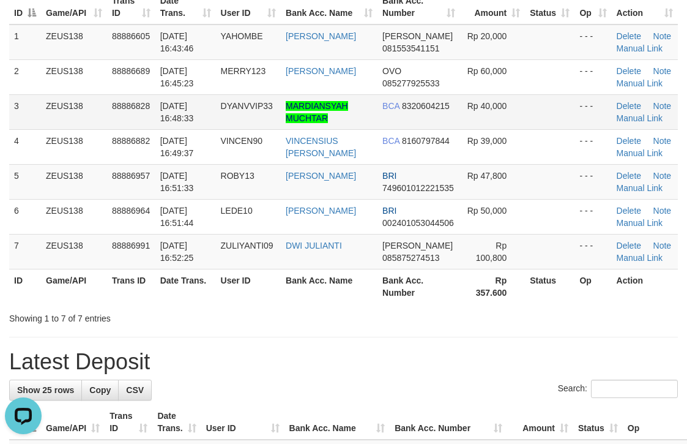
click at [423, 111] on td "BCA 8320604215" at bounding box center [419, 111] width 83 height 35
click at [300, 171] on td "[PERSON_NAME]" at bounding box center [329, 181] width 97 height 35
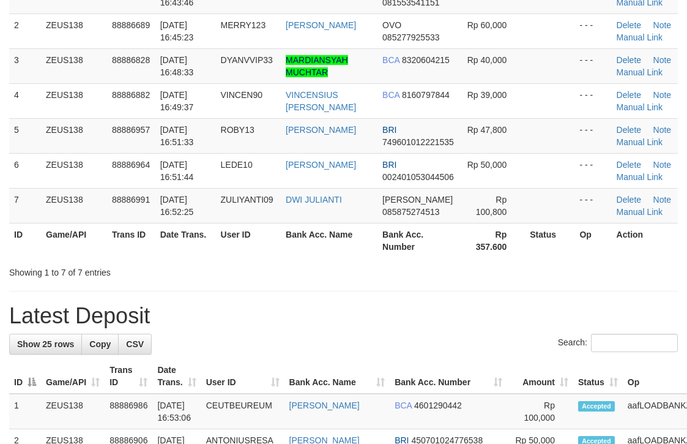
scroll to position [129, 0]
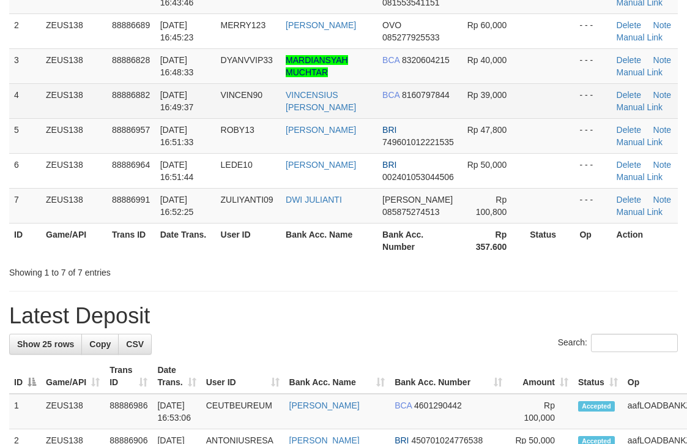
drag, startPoint x: 0, startPoint y: 0, endPoint x: 197, endPoint y: 87, distance: 215.4
click at [197, 87] on td "[DATE] 16:49:37" at bounding box center [185, 100] width 61 height 35
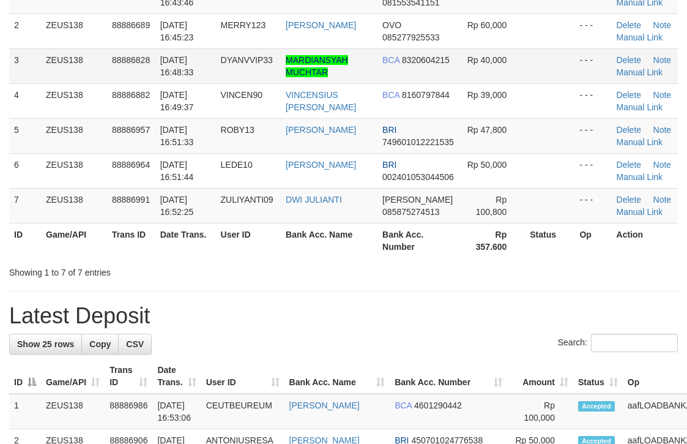
scroll to position [129, 0]
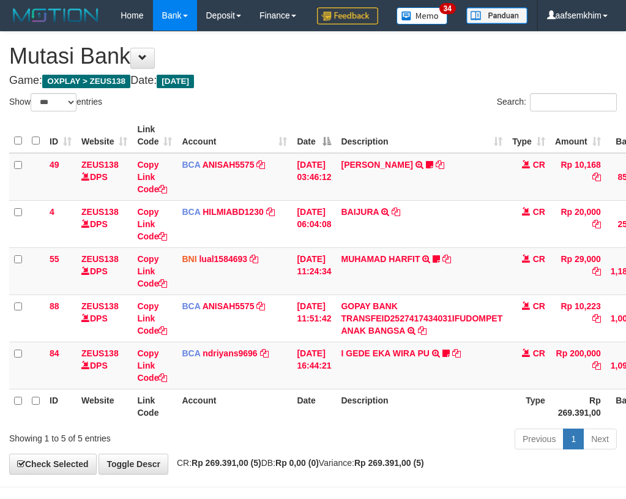
select select "***"
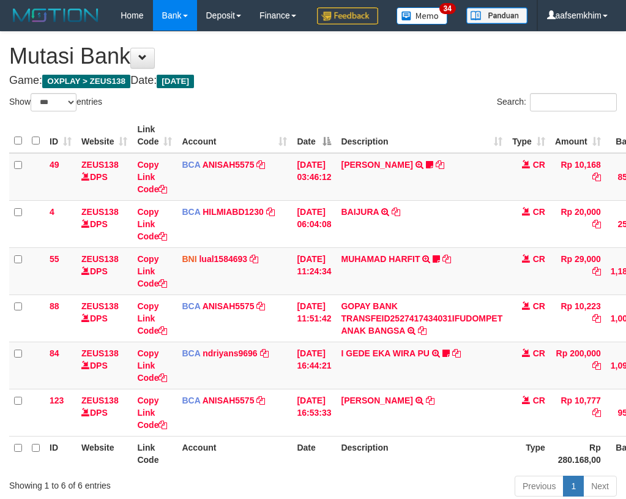
select select "***"
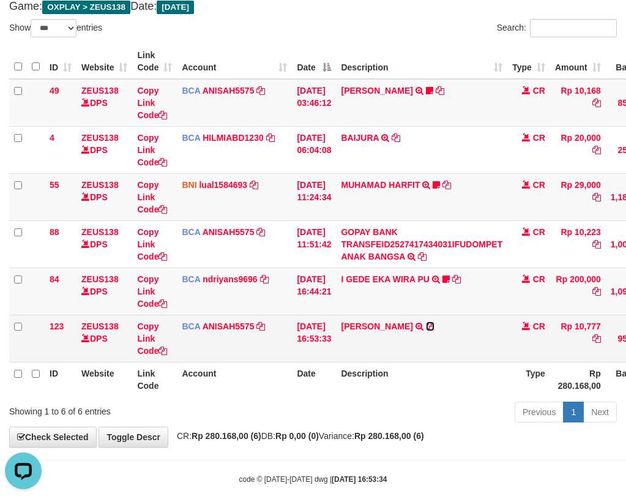
click at [435, 331] on icon at bounding box center [430, 326] width 9 height 9
click at [360, 362] on td "PUJI SAROYO ST TRSF E-BANKING CR 0110/FTSCY/WS95031 10777.00PUJI SAROYO ST" at bounding box center [421, 338] width 171 height 47
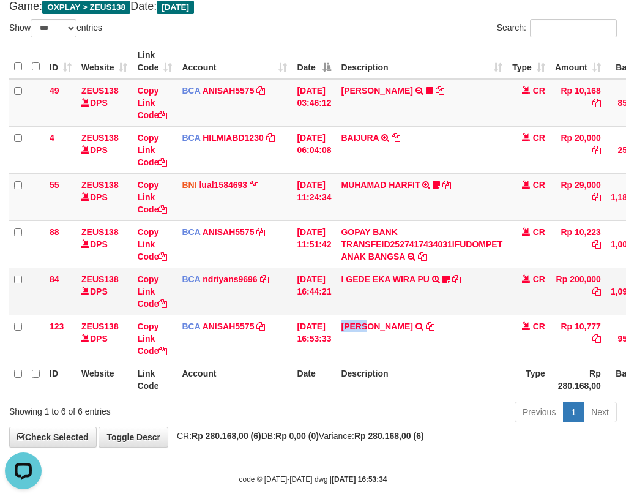
copy link "PUJI"
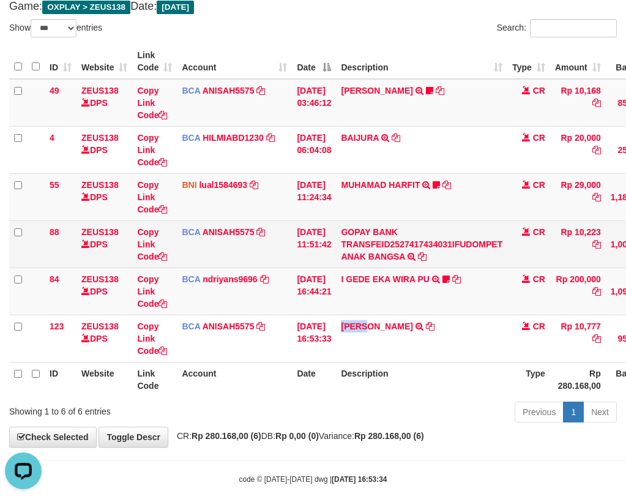
drag, startPoint x: 295, startPoint y: 297, endPoint x: 286, endPoint y: 297, distance: 8.6
click at [293, 298] on tbody "49 ZEUS138 DPS Copy Link Code BCA ANISAH5575 DPS ANISAH mutasi_20251001_3827 | …" at bounding box center [374, 220] width 730 height 283
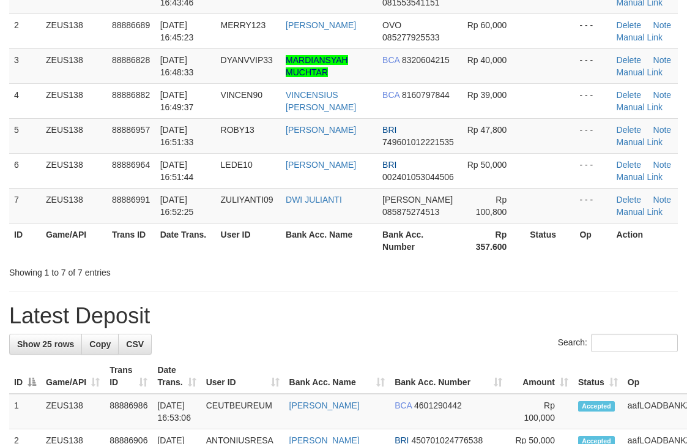
click at [339, 28] on link "[PERSON_NAME]" at bounding box center [321, 25] width 70 height 10
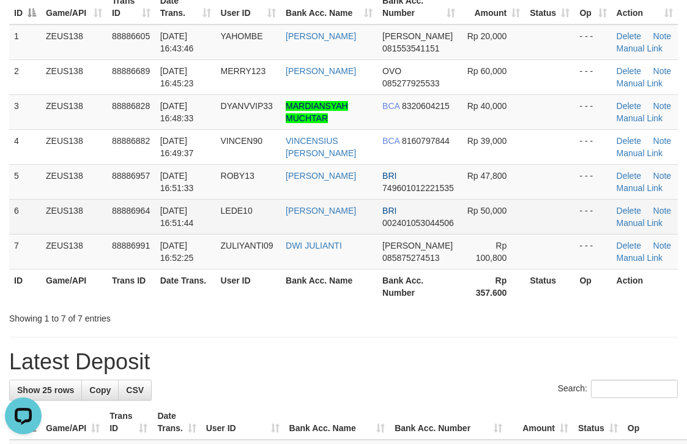
click at [566, 226] on td at bounding box center [550, 216] width 50 height 35
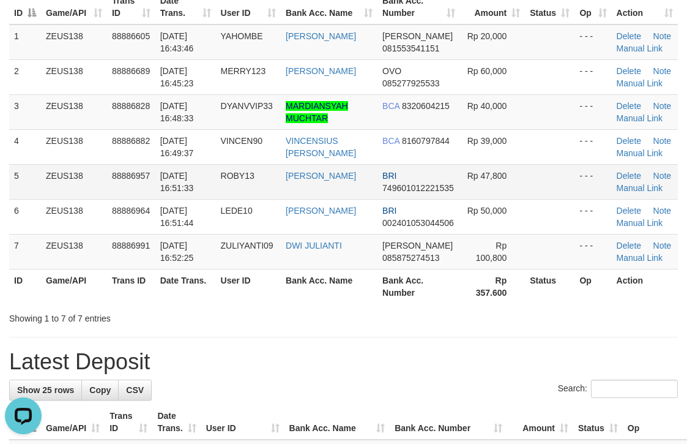
click at [588, 196] on td "- - -" at bounding box center [593, 181] width 37 height 35
drag, startPoint x: 489, startPoint y: 171, endPoint x: 687, endPoint y: 194, distance: 199.6
click at [494, 169] on td "Rp 47,800" at bounding box center [492, 181] width 65 height 35
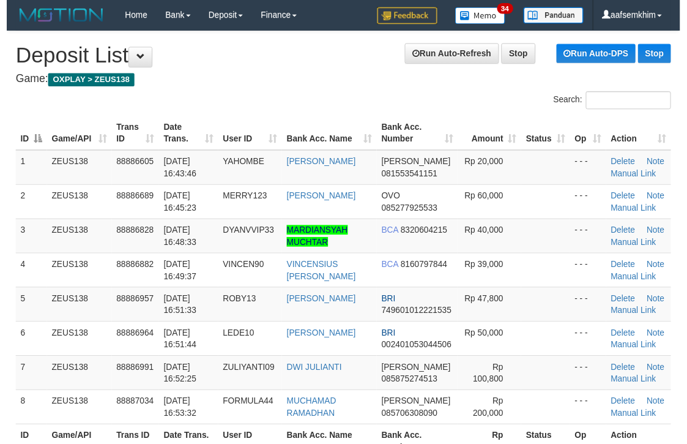
scroll to position [175, 0]
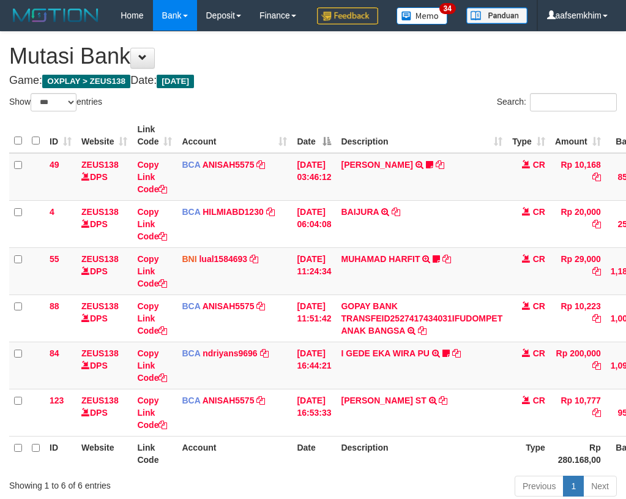
select select "***"
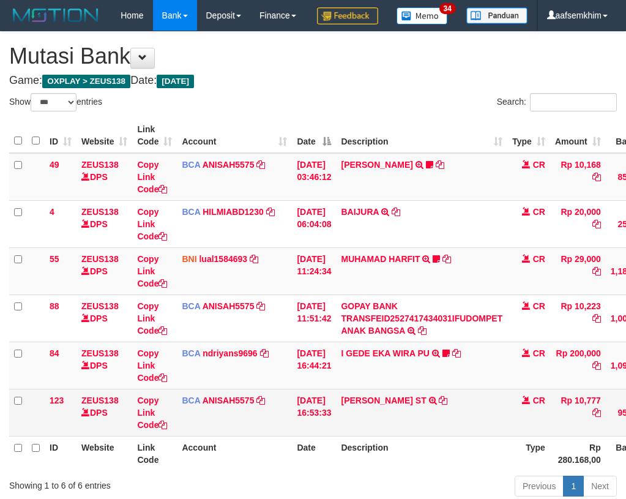
scroll to position [121, 0]
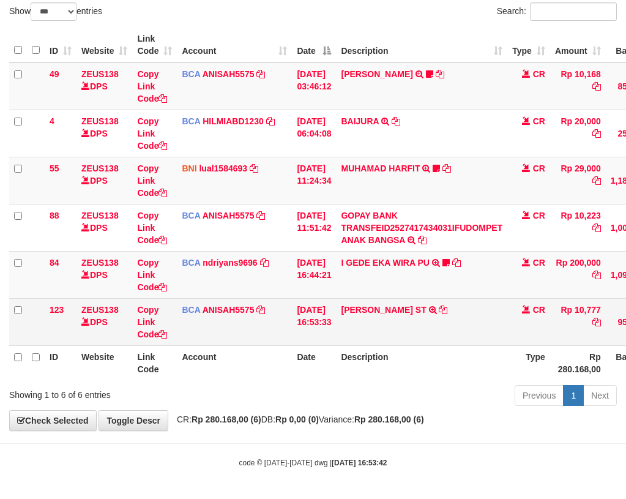
click at [403, 317] on td "PUJI SAROYO ST TRSF E-BANKING CR 0110/FTSCY/WS95031 10777.00PUJI SAROYO ST" at bounding box center [421, 321] width 171 height 47
click at [398, 318] on td "PUJI SAROYO ST TRSF E-BANKING CR 0110/FTSCY/WS95031 10777.00PUJI SAROYO ST" at bounding box center [421, 321] width 171 height 47
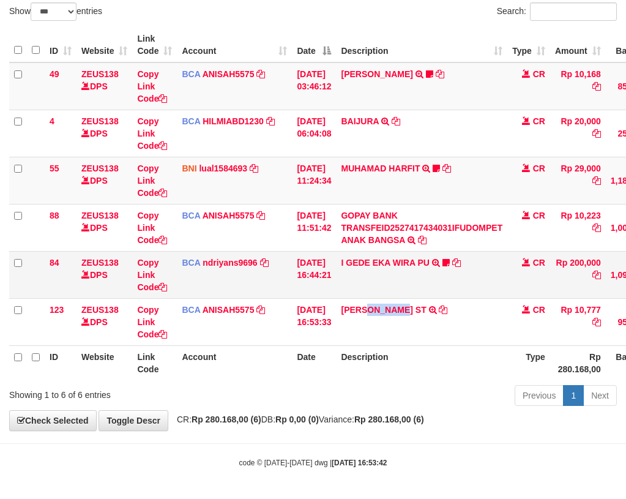
copy link "SAROYO"
click at [368, 263] on link "I GEDE EKA WIRA PU" at bounding box center [385, 263] width 88 height 10
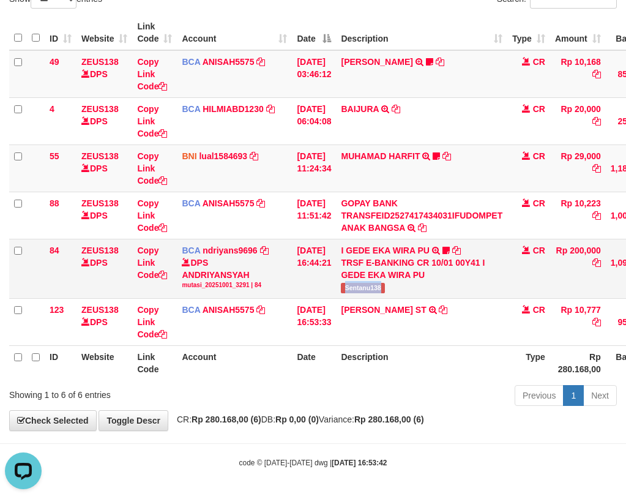
drag, startPoint x: 403, startPoint y: 304, endPoint x: 397, endPoint y: 302, distance: 6.2
click at [409, 298] on td "I GEDE EKA WIRA PU TRSF E-BANKING CR 10/01 00Y41 I GEDE EKA WIRA PU Sentanu138" at bounding box center [421, 268] width 171 height 59
copy span "Sentanu138"
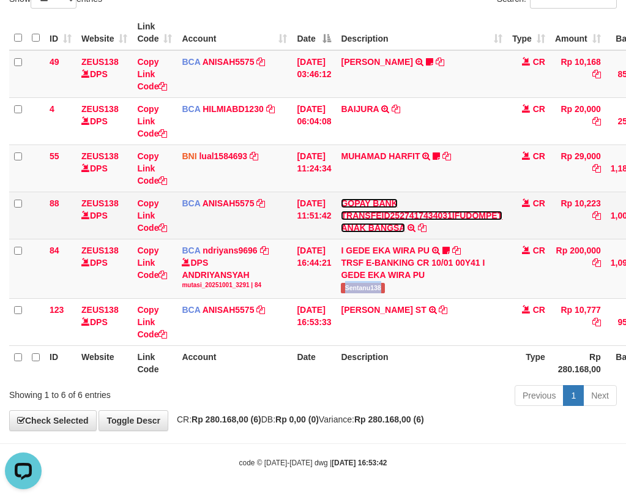
drag, startPoint x: 379, startPoint y: 231, endPoint x: 379, endPoint y: 223, distance: 7.3
click at [379, 230] on link "GOPAY BANK TRANSFEID2527417434031IFUDOMPET ANAK BANGSA" at bounding box center [422, 215] width 162 height 34
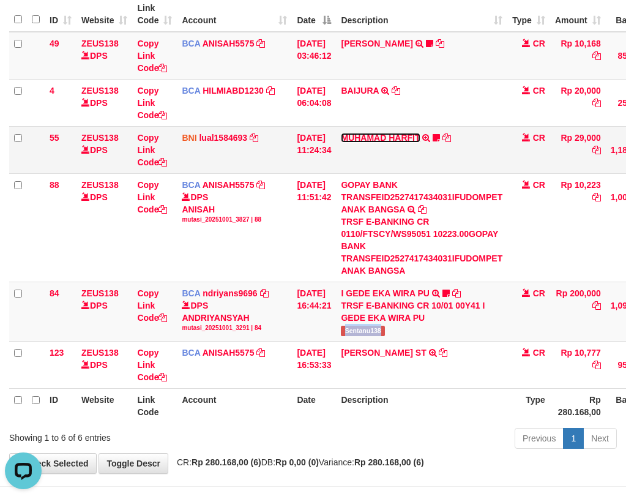
click at [382, 143] on link "MUHAMAD HARFIT" at bounding box center [380, 138] width 79 height 10
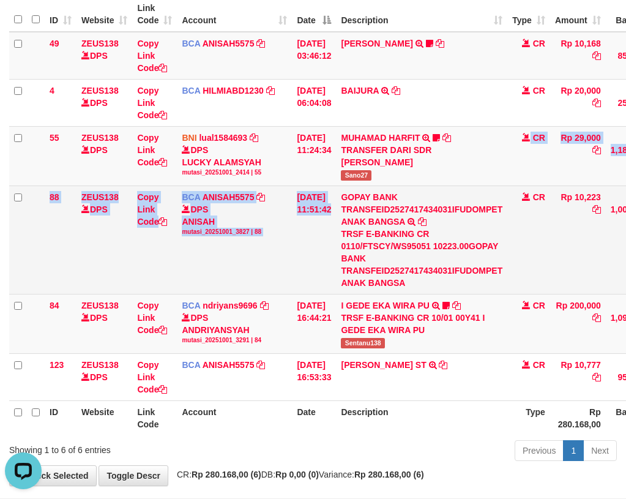
drag, startPoint x: 395, startPoint y: 214, endPoint x: 383, endPoint y: 216, distance: 13.0
click at [399, 216] on td "GOPAY BANK TRANSFEID2527417434031IFUDOMPET ANAK BANGSA TRSF E-BANKING CR 0110/F…" at bounding box center [421, 239] width 171 height 108
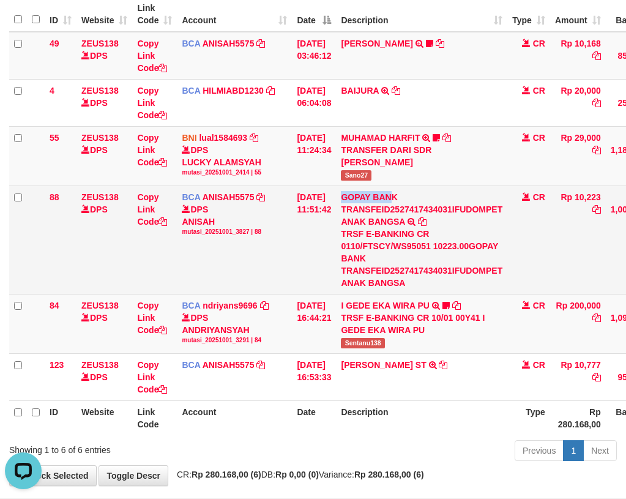
copy link "GOPAY BAN"
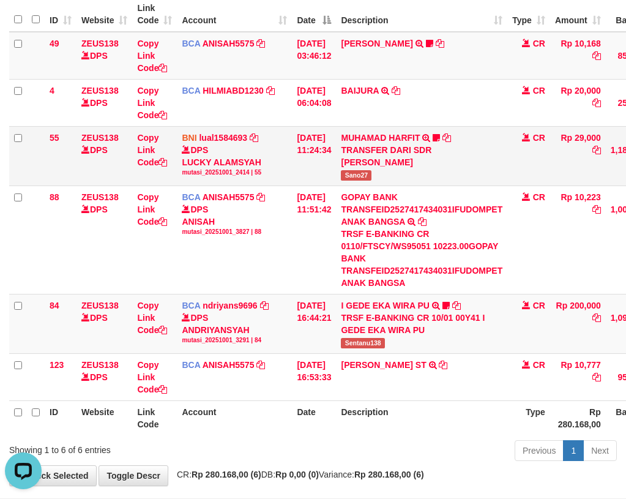
click at [347, 185] on td "MUHAMAD HARFIT TRANSFER DARI SDR MUHAMAD HARFIT Sano27" at bounding box center [421, 155] width 171 height 59
copy span "Sano27"
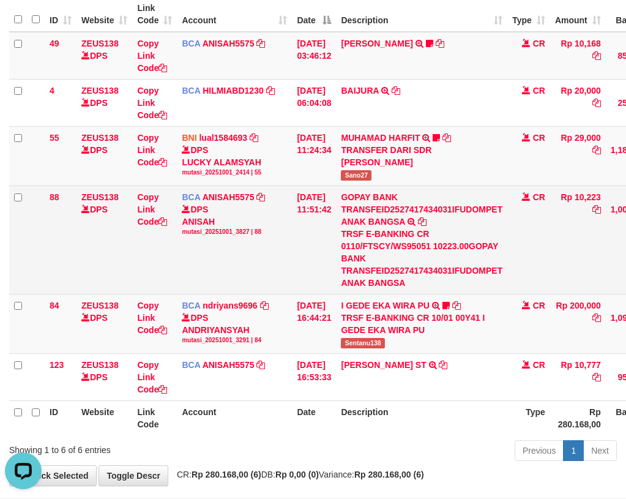
drag, startPoint x: 230, startPoint y: 250, endPoint x: 4, endPoint y: 206, distance: 230.2
click at [228, 236] on div "DPS ANISAH mutasi_20251001_3827 | 88" at bounding box center [234, 219] width 105 height 33
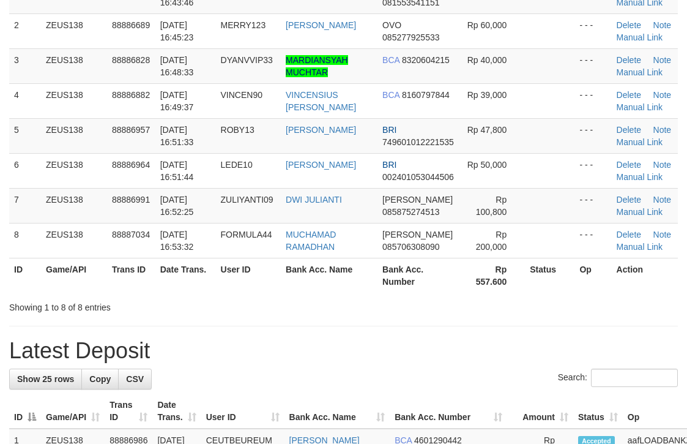
scroll to position [129, 0]
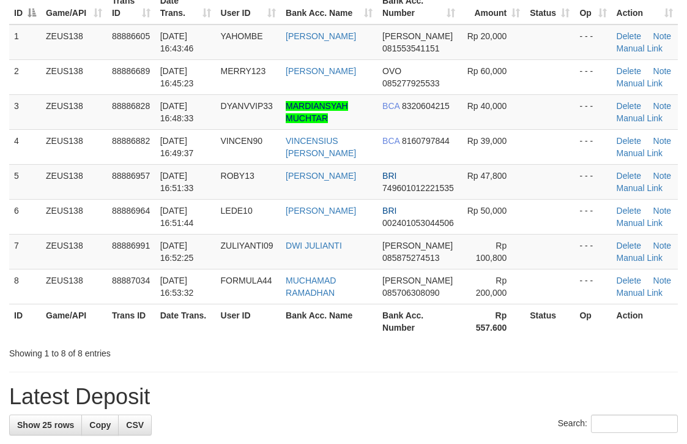
drag, startPoint x: 547, startPoint y: 154, endPoint x: 695, endPoint y: 173, distance: 149.4
click at [649, 167] on tbody "1 ZEUS138 88886605 01/10/2025 16:43:46 YAHOMBE ARIS PRASETYA DANA 081553541151 …" at bounding box center [343, 164] width 669 height 280
drag, startPoint x: 579, startPoint y: 166, endPoint x: 655, endPoint y: 173, distance: 76.2
click at [610, 168] on tr "5 ZEUS138 88886957 01/10/2025 16:51:33 ROBY13 HAMDAN ROBI UL BRI 74960101222153…" at bounding box center [343, 181] width 669 height 35
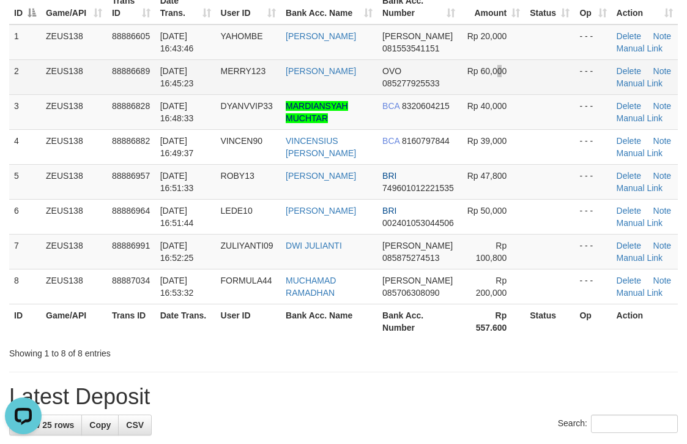
click at [496, 91] on td "Rp 60,000" at bounding box center [492, 76] width 65 height 35
click at [497, 94] on td "Rp 60,000" at bounding box center [492, 76] width 65 height 35
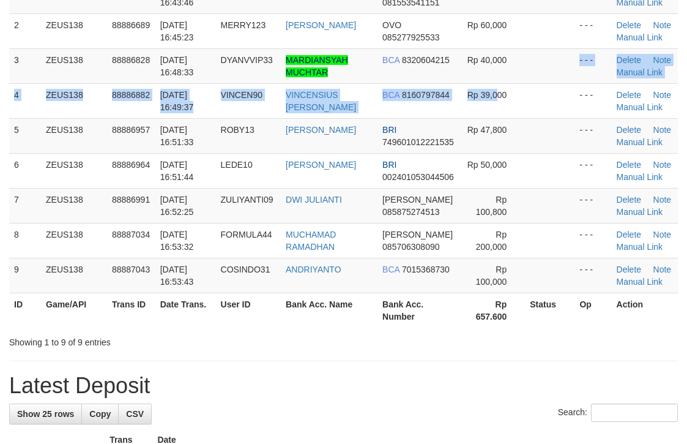
click at [679, 103] on div "ID Game/API Trans ID Date Trans. User ID Bank Acc. Name Bank Acc. Number Amount…" at bounding box center [343, 135] width 687 height 391
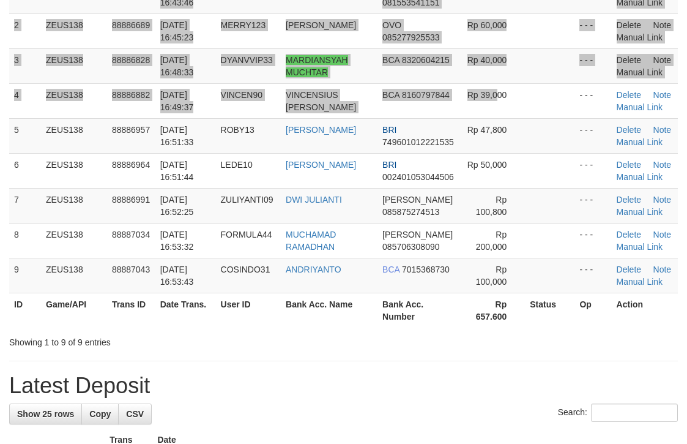
scroll to position [129, 0]
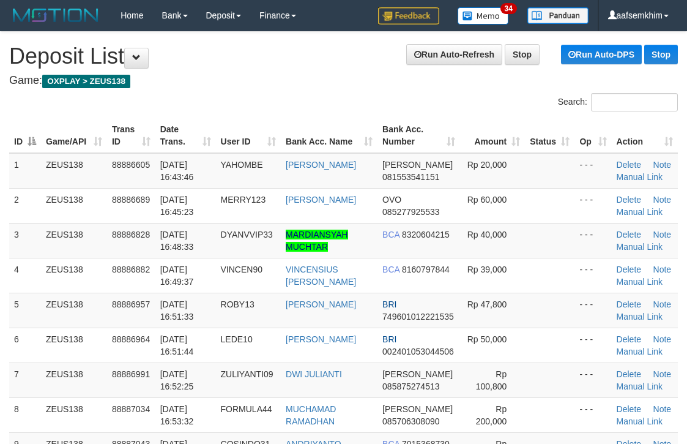
click at [547, 153] on tbody "1 ZEUS138 88886605 [DATE] 16:43:46 [GEOGRAPHIC_DATA] [PERSON_NAME] 081553541151…" at bounding box center [343, 310] width 669 height 315
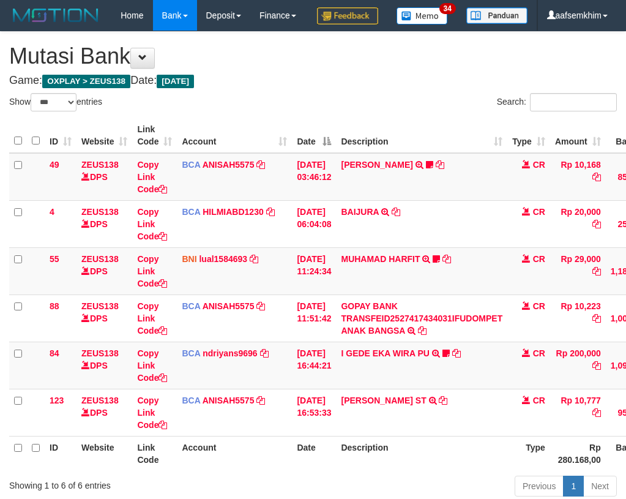
select select "***"
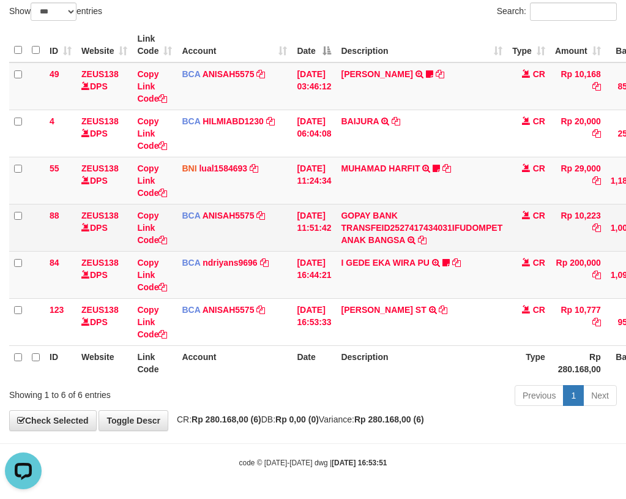
click at [214, 230] on td "BCA ANISAH5575 DPS ANISAH mutasi_20251001_3827 | 88 mutasi_20251001_3827 | 88" at bounding box center [234, 227] width 115 height 47
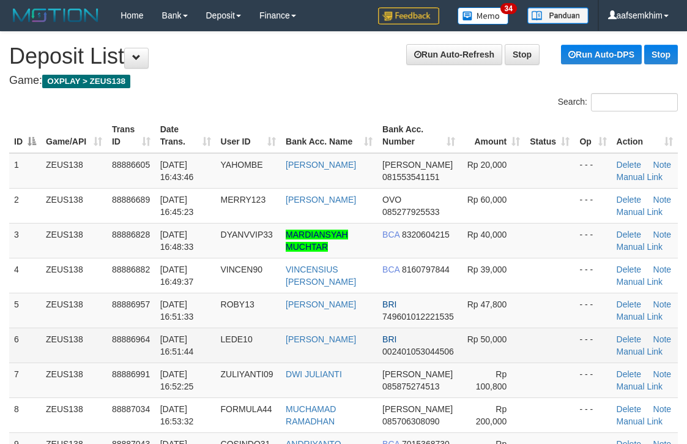
scroll to position [174, 0]
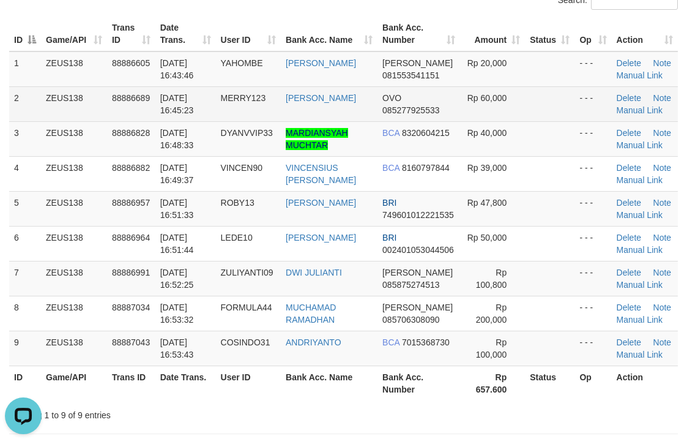
scroll to position [122, 0]
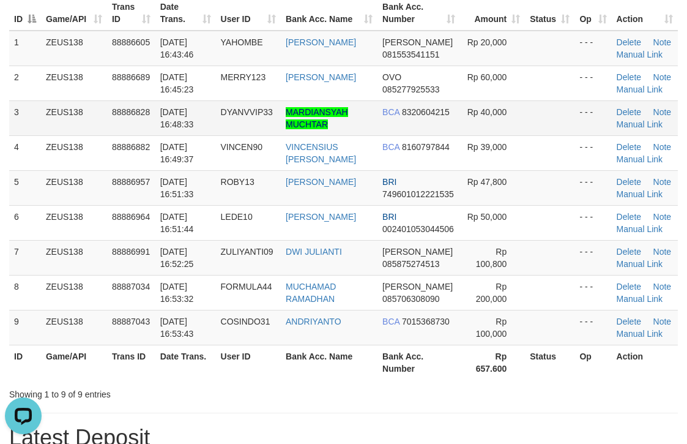
click at [517, 133] on td "Rp 40,000" at bounding box center [492, 117] width 65 height 35
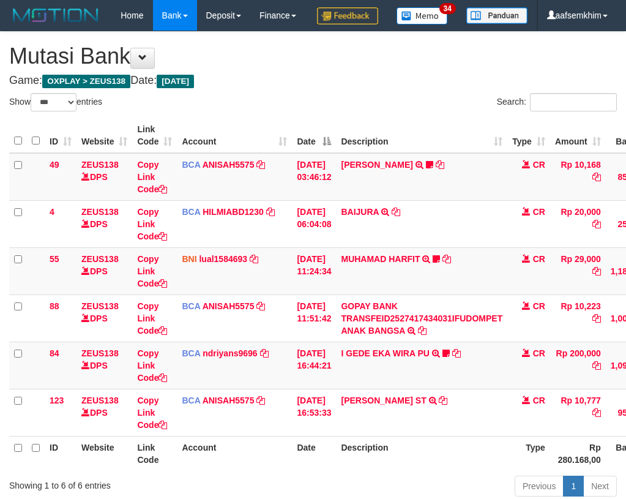
select select "***"
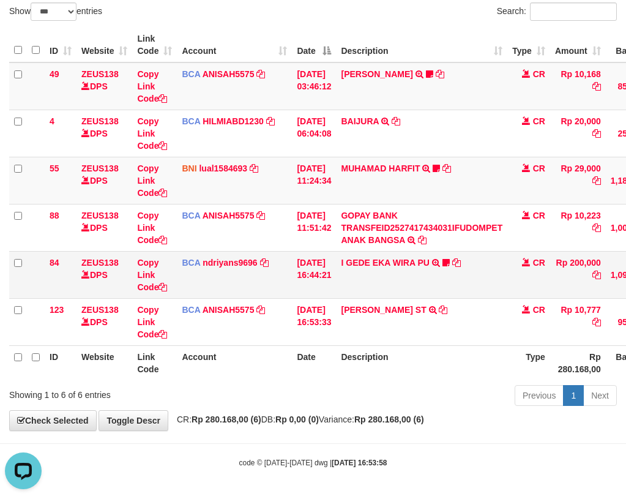
click at [244, 271] on td "BCA ndriyans9696 DPS ANDRIYANSYAH mutasi_20251001_3291 | 84 mutasi_20251001_329…" at bounding box center [234, 274] width 115 height 47
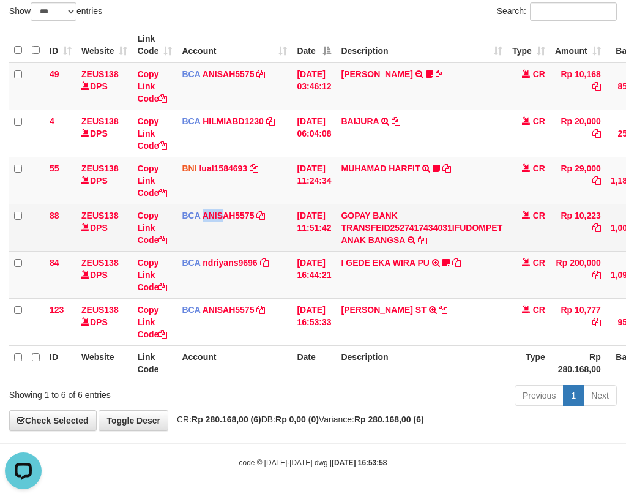
drag, startPoint x: 213, startPoint y: 244, endPoint x: 232, endPoint y: 237, distance: 20.1
click at [229, 238] on td "BCA ANISAH5575 DPS ANISAH mutasi_20251001_3827 | 88 mutasi_20251001_3827 | 88" at bounding box center [234, 227] width 115 height 47
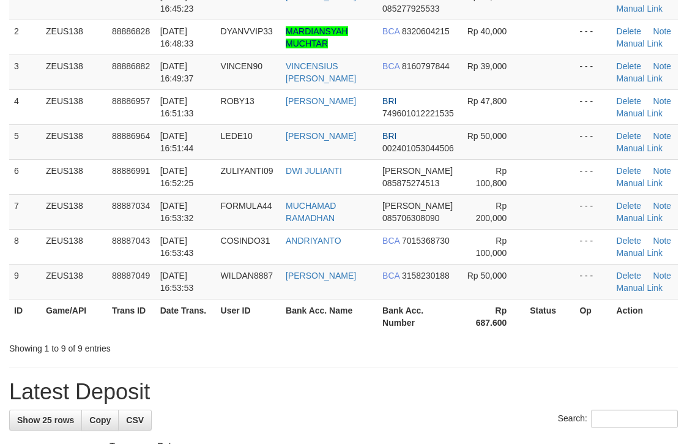
scroll to position [122, 0]
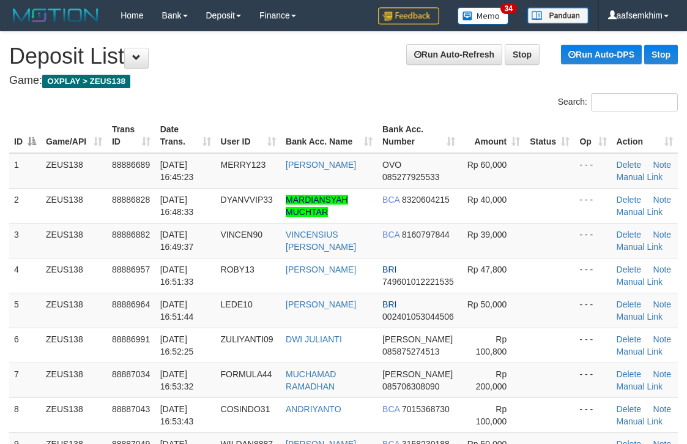
scroll to position [168, 0]
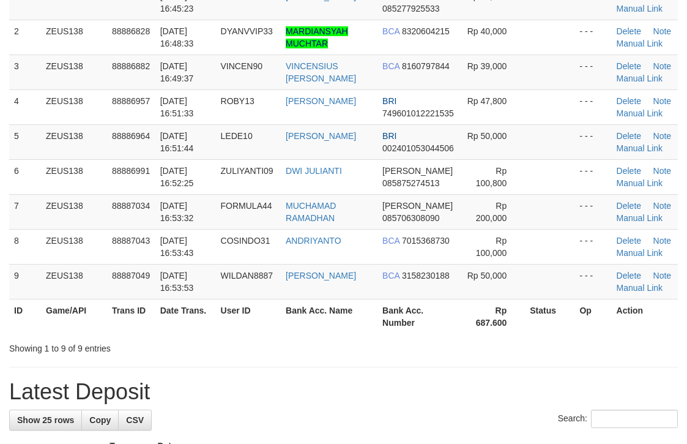
scroll to position [122, 0]
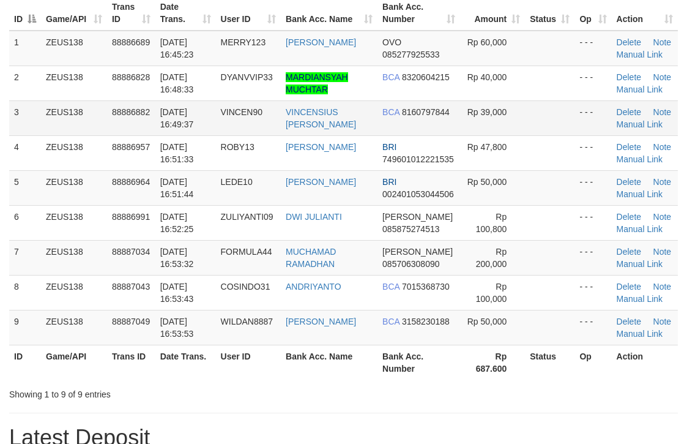
click at [586, 118] on td "- - -" at bounding box center [593, 117] width 37 height 35
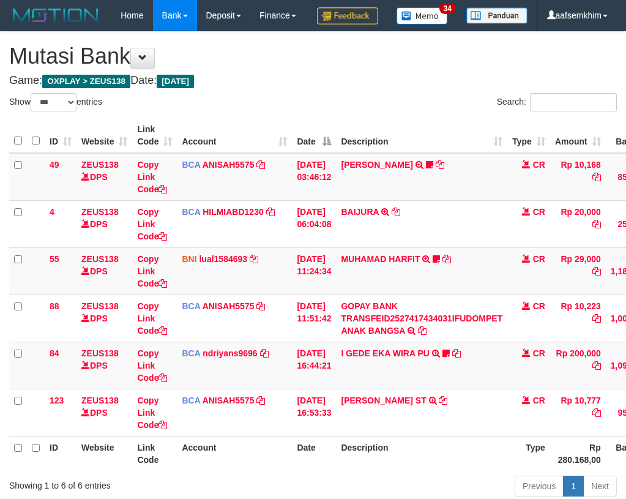
select select "***"
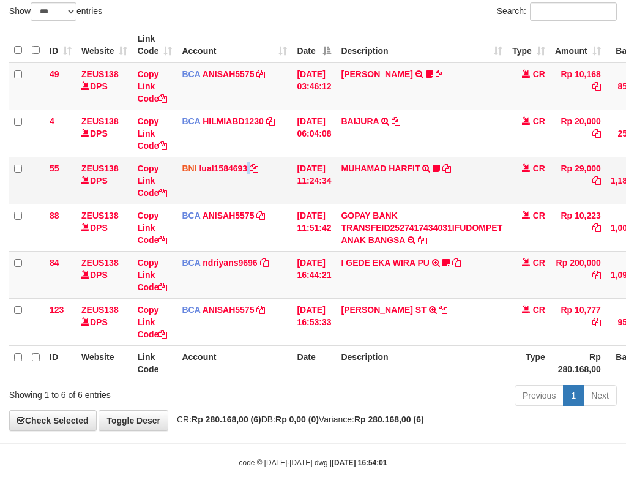
click at [256, 204] on td "BNI lual1584693 DPS LUCKY ALAMSYAH mutasi_20251001_2414 | 55 mutasi_20251001_24…" at bounding box center [234, 180] width 115 height 47
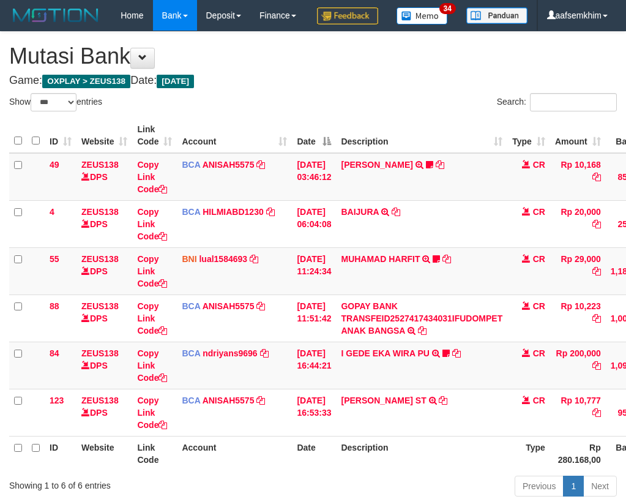
select select "***"
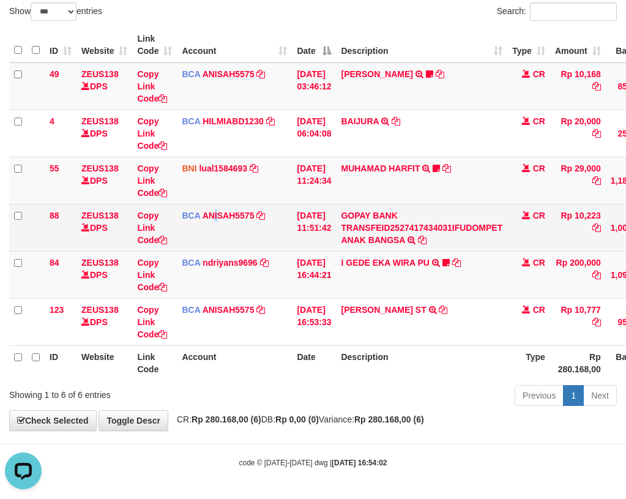
click at [217, 225] on td "BCA ANISAH5575 DPS ANISAH mutasi_20251001_3827 | 88 mutasi_20251001_3827 | 88" at bounding box center [234, 227] width 115 height 47
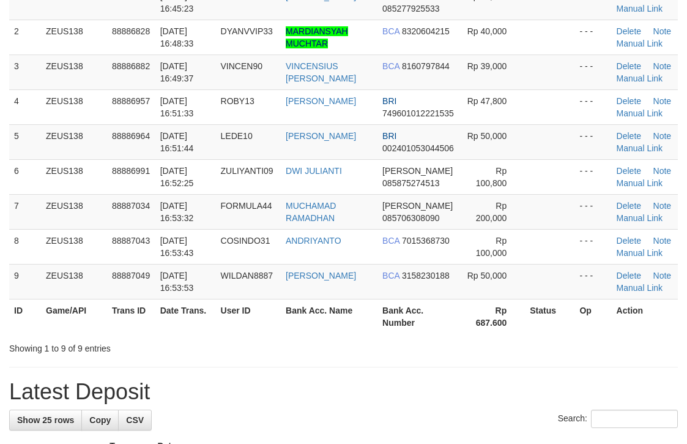
scroll to position [122, 0]
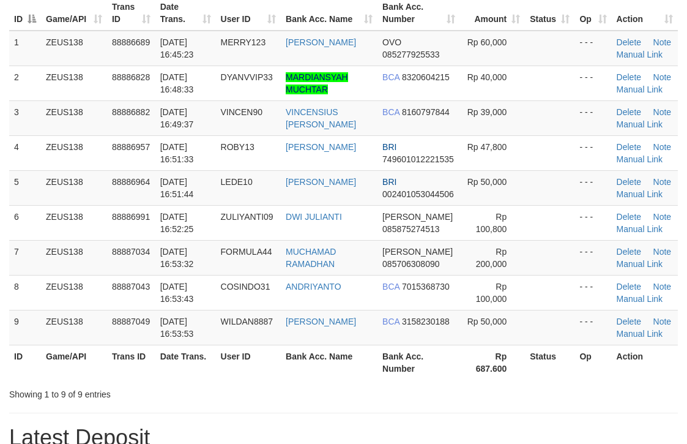
click at [586, 118] on tbody "1 ZEUS138 88886689 01/10/2025 16:45:23 MERRY123 HERWIN TARIGAN OVO 085277925533…" at bounding box center [343, 188] width 669 height 315
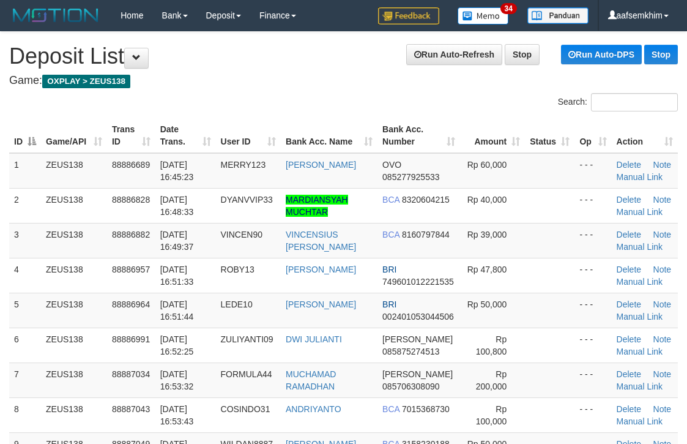
scroll to position [168, 0]
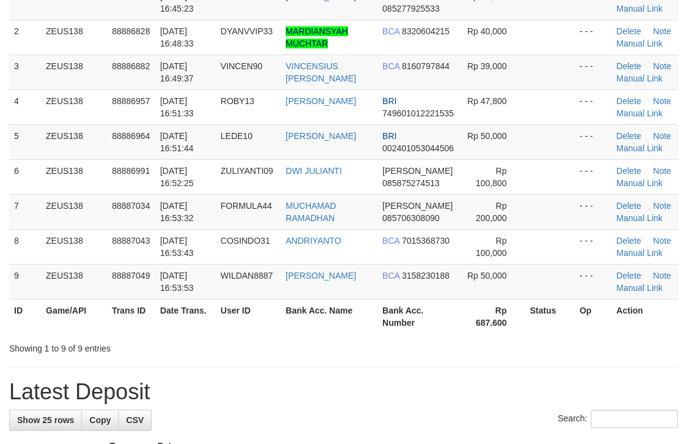
scroll to position [122, 0]
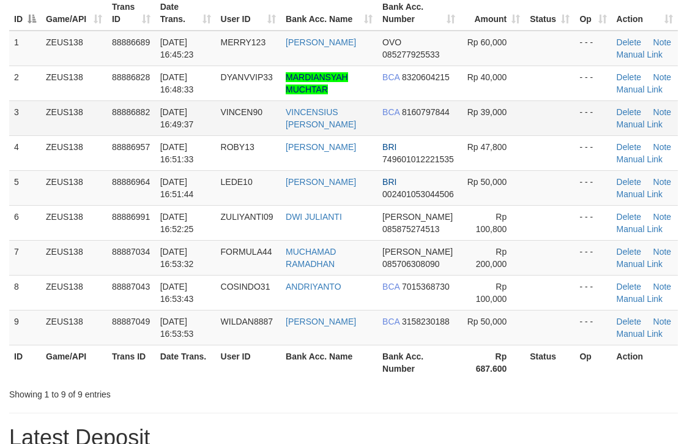
click at [589, 115] on td "- - -" at bounding box center [593, 117] width 37 height 35
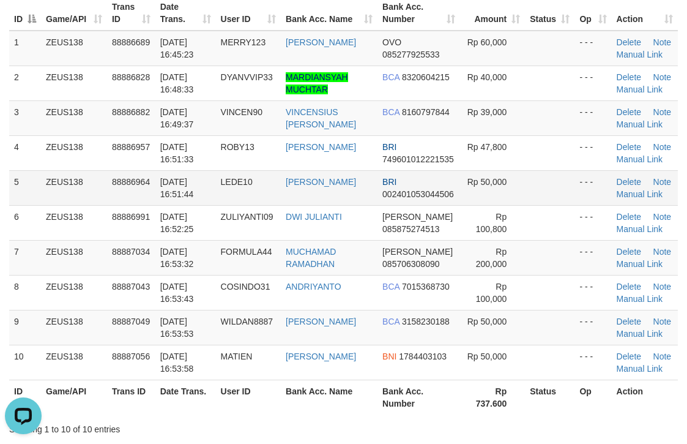
click at [475, 189] on td "Rp 50,000" at bounding box center [492, 187] width 65 height 35
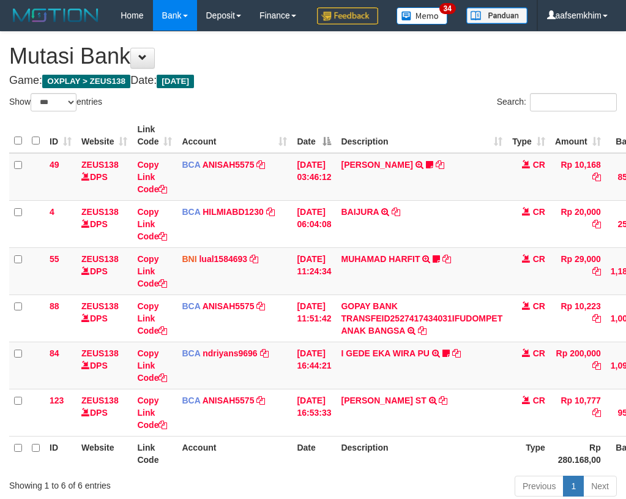
select select "***"
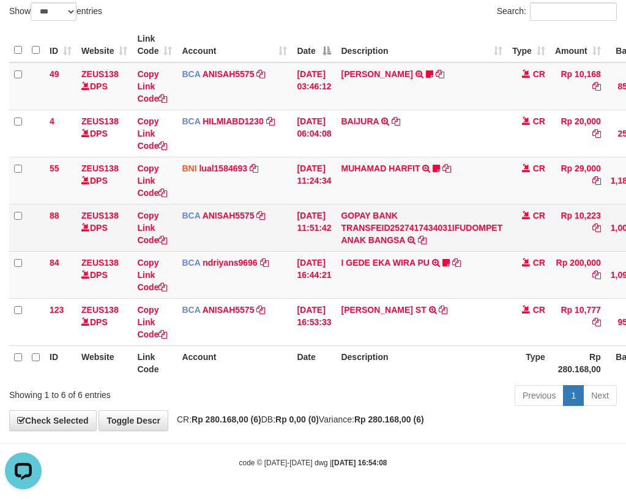
click at [210, 223] on td "BCA ANISAH5575 DPS ANISAH mutasi_20251001_3827 | 88 mutasi_20251001_3827 | 88" at bounding box center [234, 227] width 115 height 47
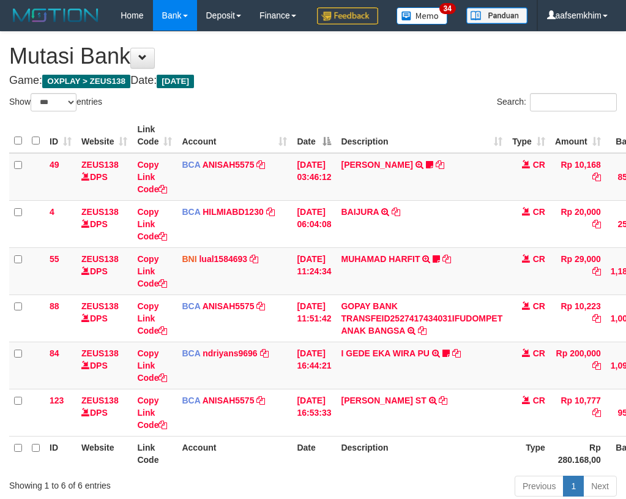
select select "***"
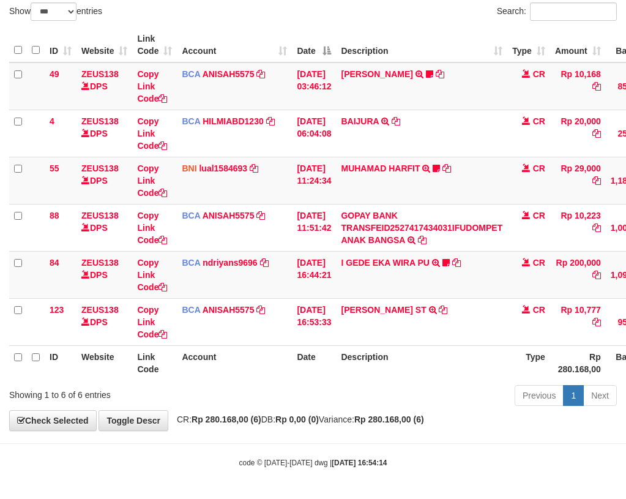
scroll to position [121, 0]
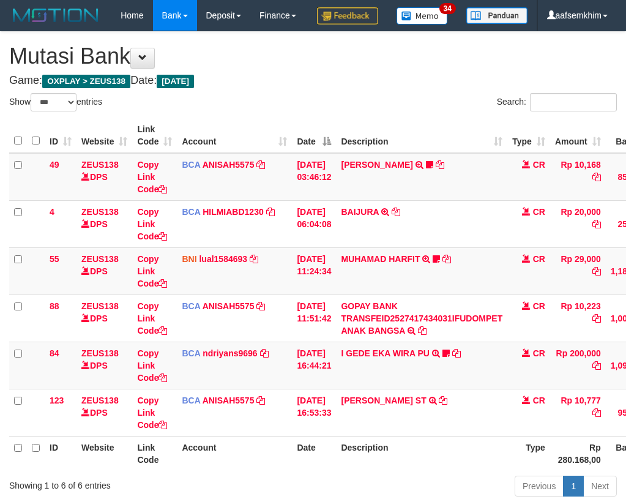
select select "***"
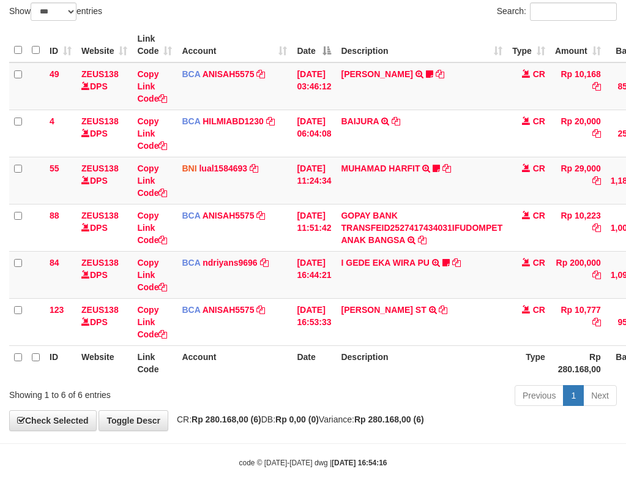
scroll to position [121, 0]
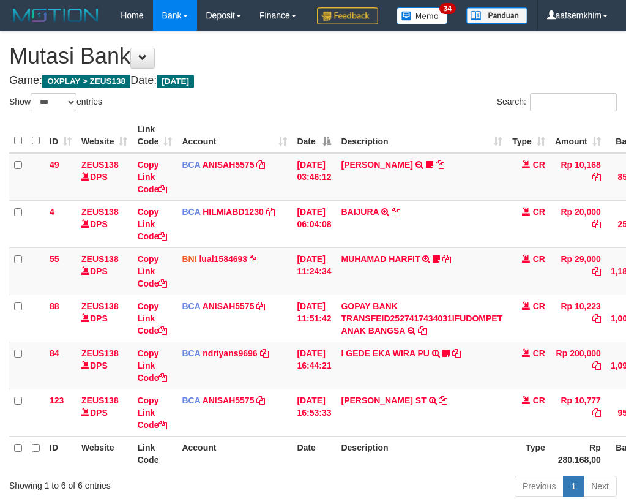
select select "***"
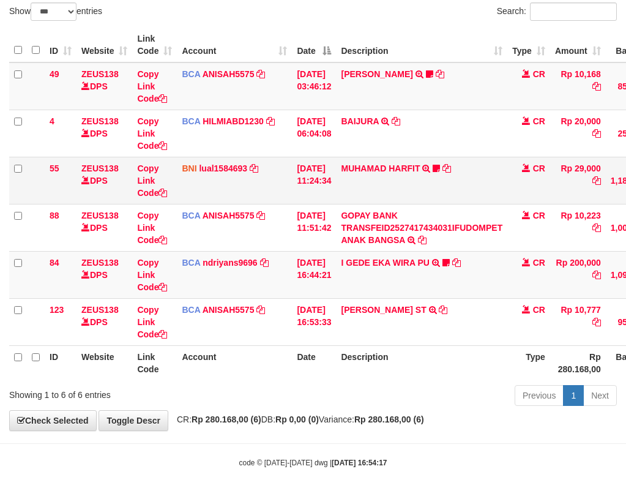
scroll to position [121, 0]
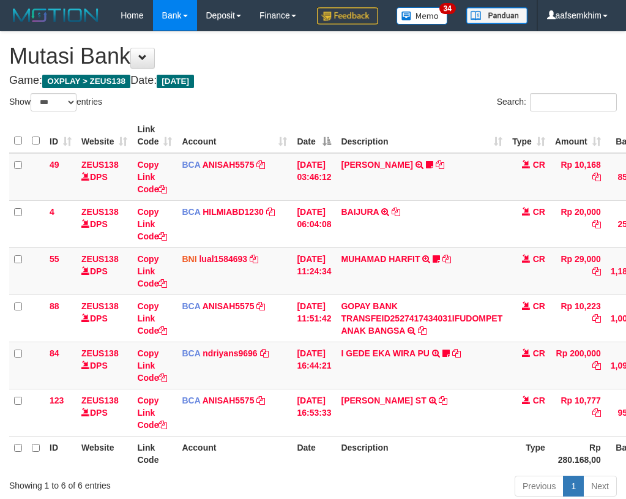
select select "***"
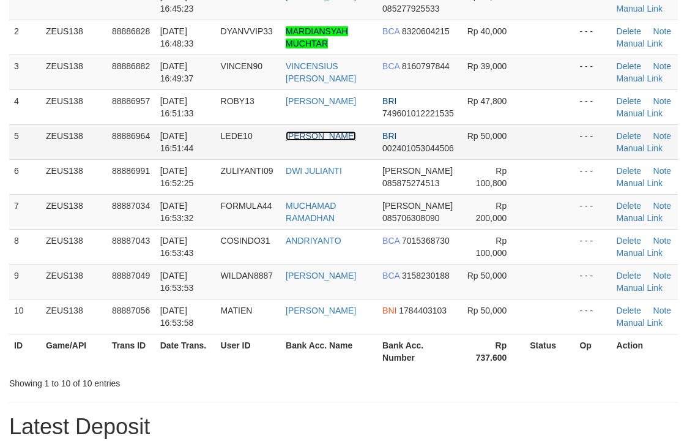
scroll to position [122, 0]
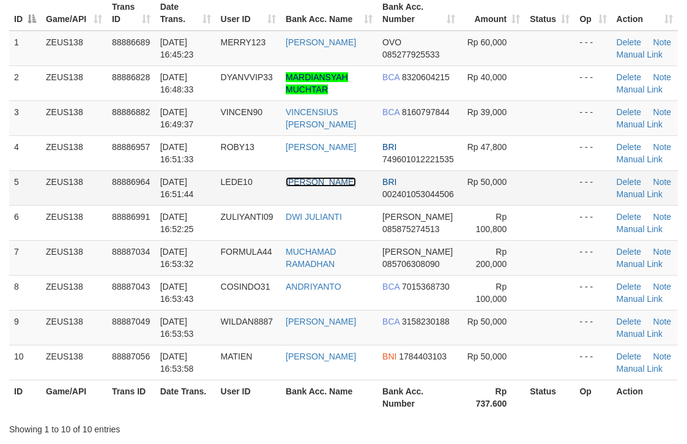
click at [334, 139] on tbody "1 ZEUS138 88886689 01/10/2025 16:45:23 MERRY123 HERWIN TARIGAN OVO 085277925533…" at bounding box center [343, 205] width 669 height 349
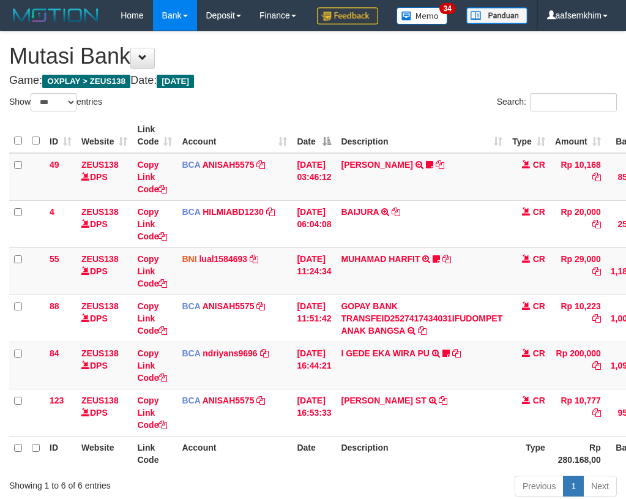
select select "***"
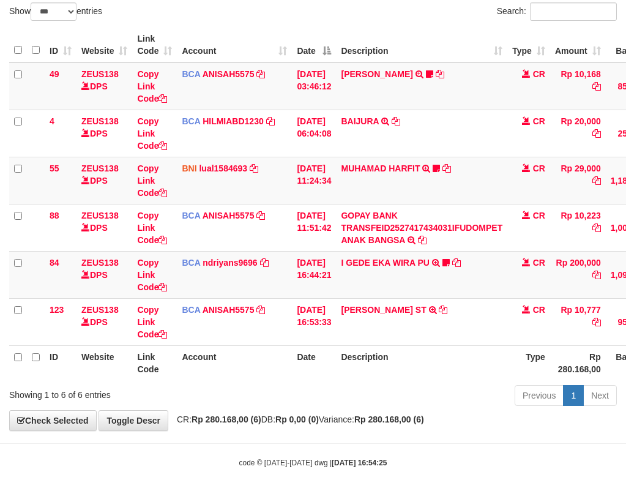
scroll to position [121, 0]
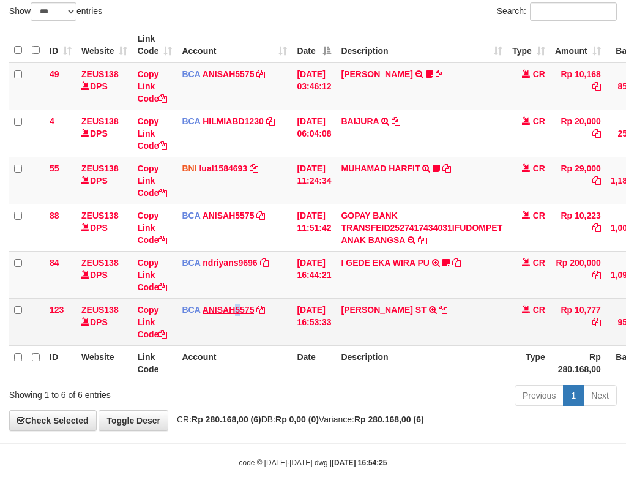
drag, startPoint x: 236, startPoint y: 315, endPoint x: 185, endPoint y: 297, distance: 54.2
click at [237, 313] on td "BCA ANISAH5575 DPS ANISAH mutasi_20251001_3827 | 123 mutasi_20251001_3827 | 123" at bounding box center [234, 321] width 115 height 47
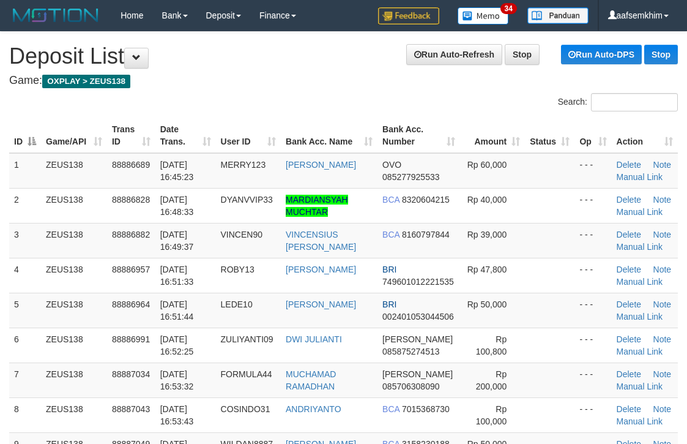
click at [297, 258] on td "HAMDAN ROBI UL" at bounding box center [329, 275] width 97 height 35
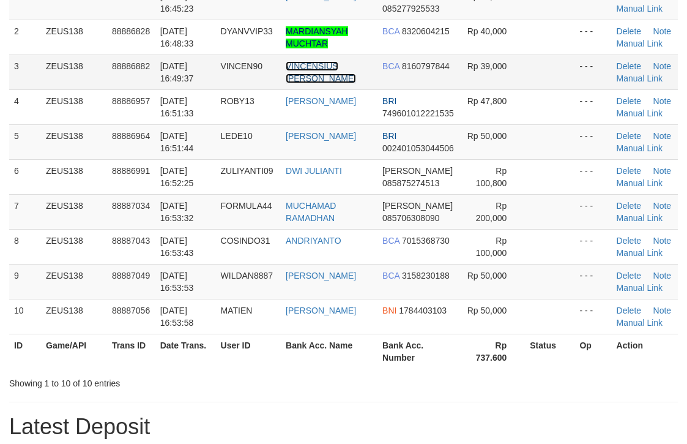
click at [345, 65] on link "VINCENSIUS [PERSON_NAME]" at bounding box center [321, 72] width 70 height 22
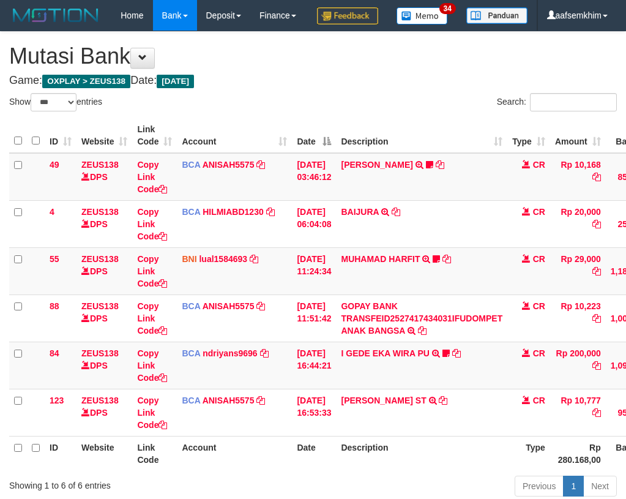
select select "***"
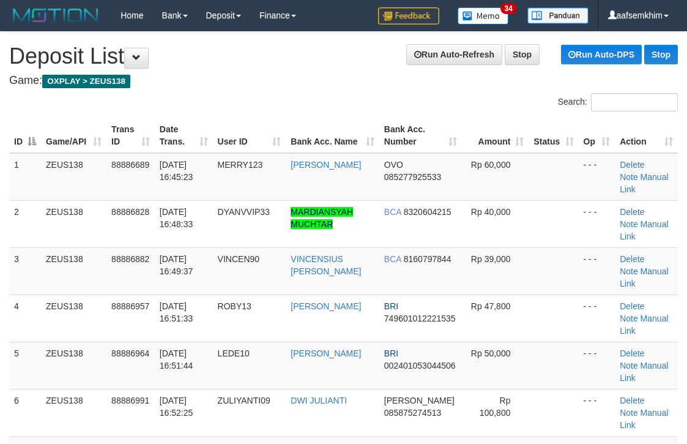
scroll to position [122, 0]
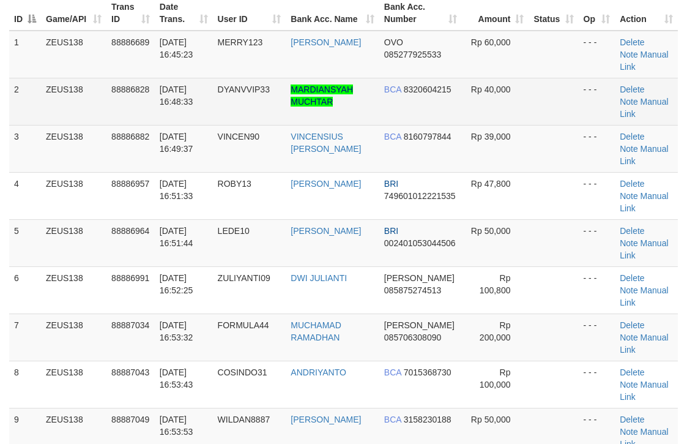
click at [458, 90] on td "BCA 8320604215" at bounding box center [420, 101] width 83 height 47
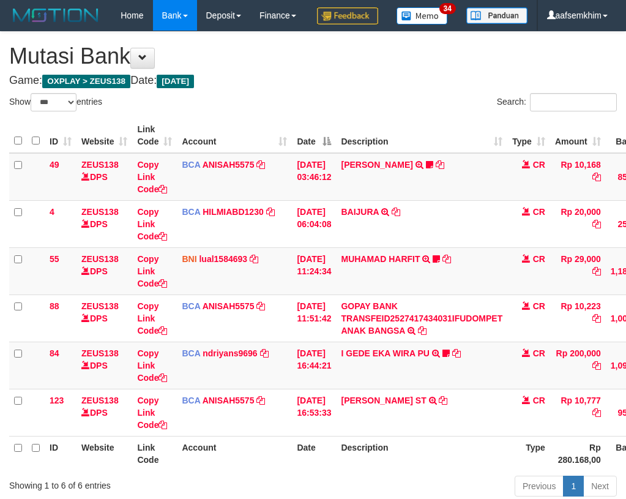
select select "***"
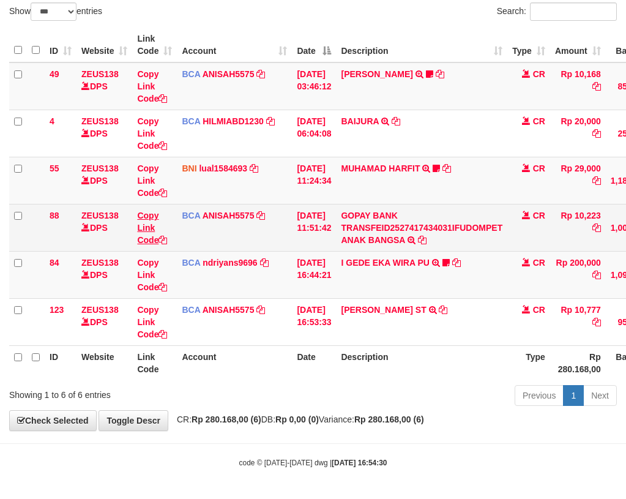
scroll to position [121, 0]
click at [148, 212] on link "Copy Link Code" at bounding box center [152, 228] width 30 height 34
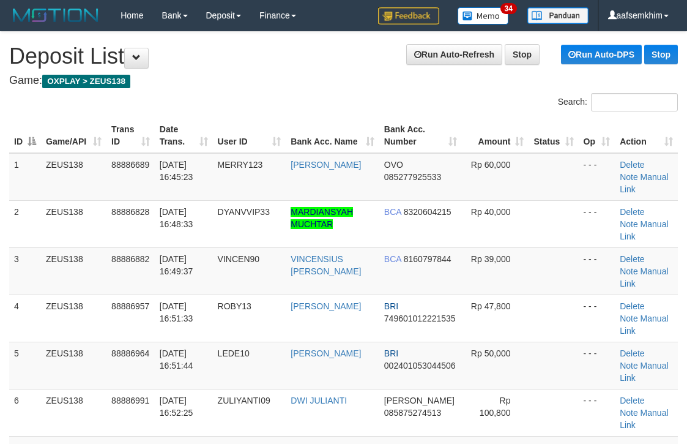
scroll to position [122, 0]
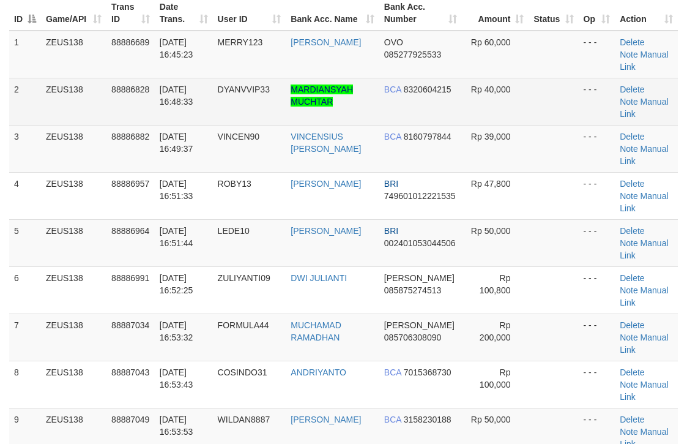
click at [362, 83] on td "MARDIANSYAH MUCHTAR" at bounding box center [332, 101] width 93 height 47
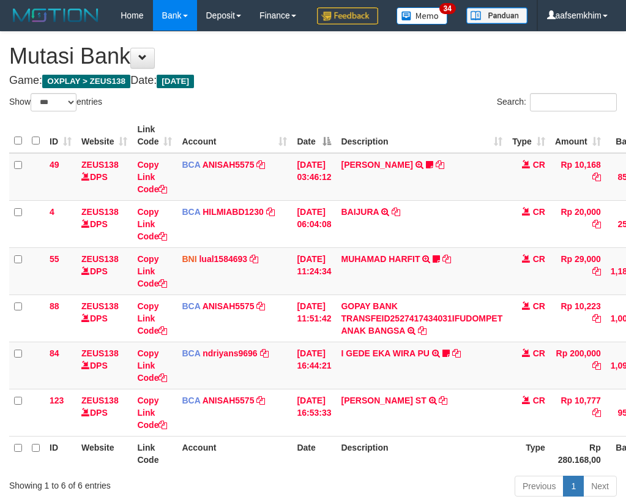
select select "***"
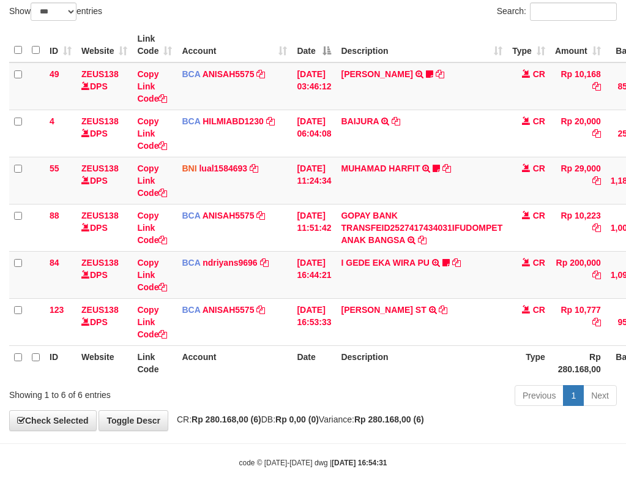
scroll to position [121, 0]
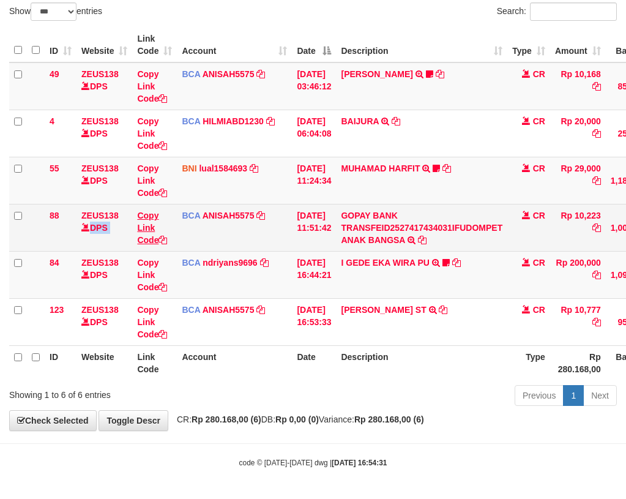
click at [140, 214] on tr "88 ZEUS138 DPS Copy Link Code BCA ANISAH5575 DPS [PERSON_NAME] mutasi_20251001_…" at bounding box center [374, 227] width 730 height 47
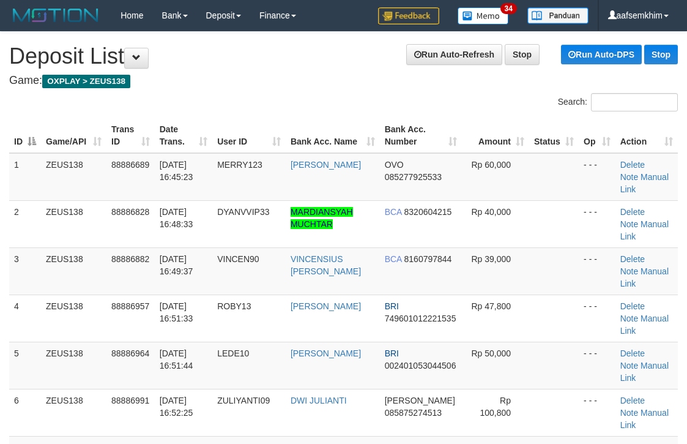
scroll to position [122, 0]
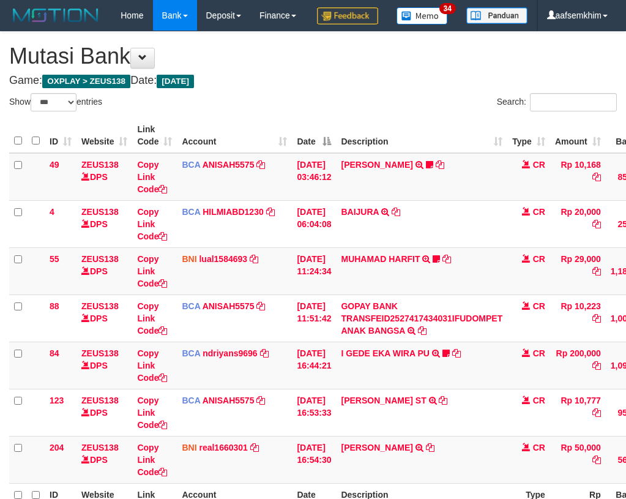
select select "***"
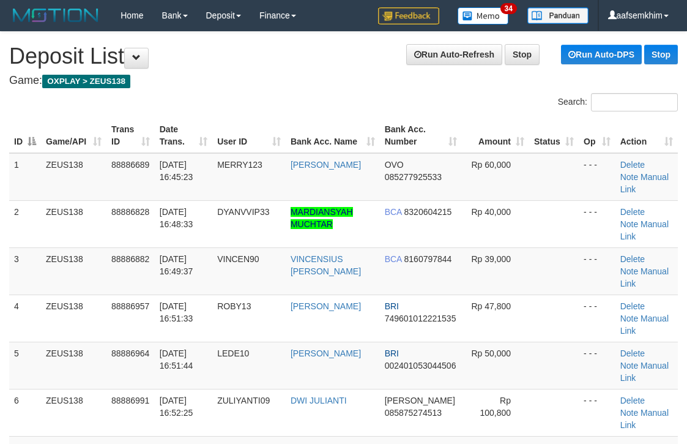
scroll to position [122, 0]
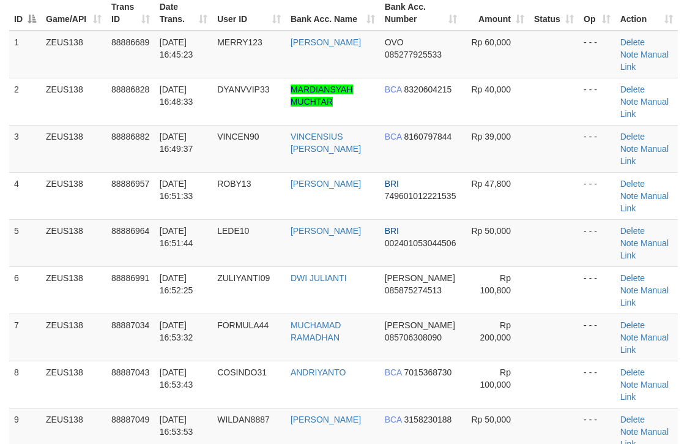
click at [492, 113] on td "Rp 40,000" at bounding box center [495, 101] width 67 height 47
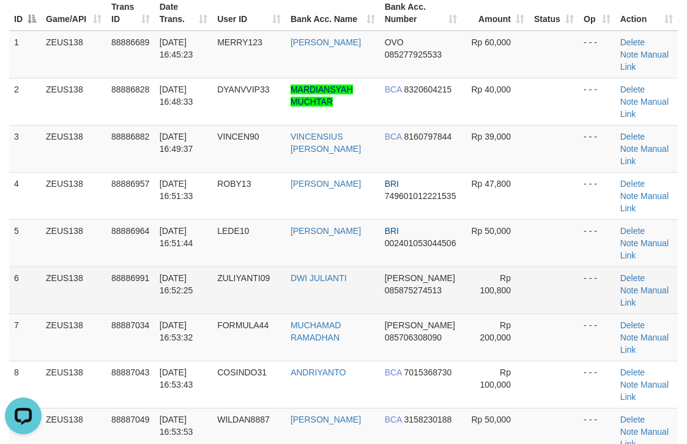
click at [673, 268] on td "Delete Note Manual Link" at bounding box center [647, 289] width 62 height 47
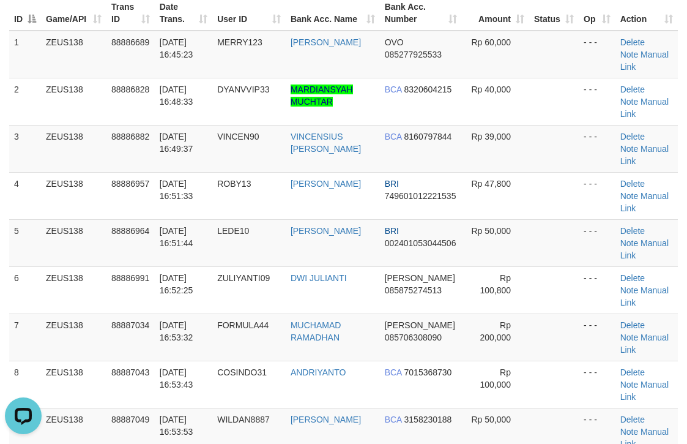
scroll to position [367, 0]
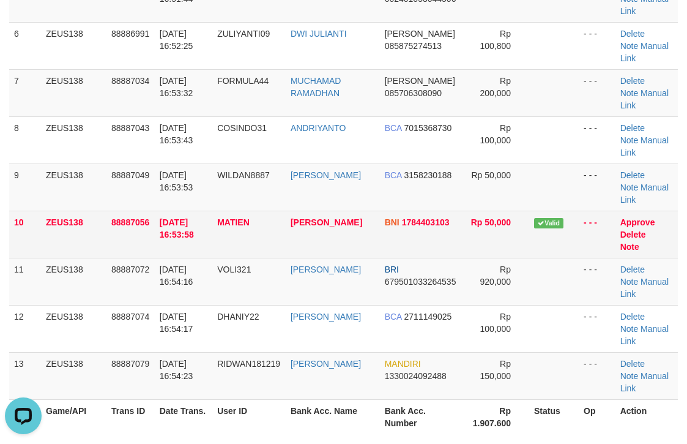
drag, startPoint x: 404, startPoint y: 210, endPoint x: 465, endPoint y: 215, distance: 60.8
click at [406, 210] on td "BCA 3158230188" at bounding box center [421, 186] width 83 height 47
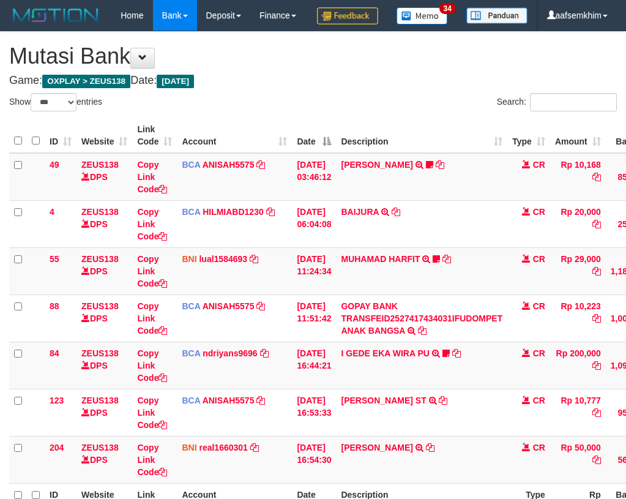
select select "***"
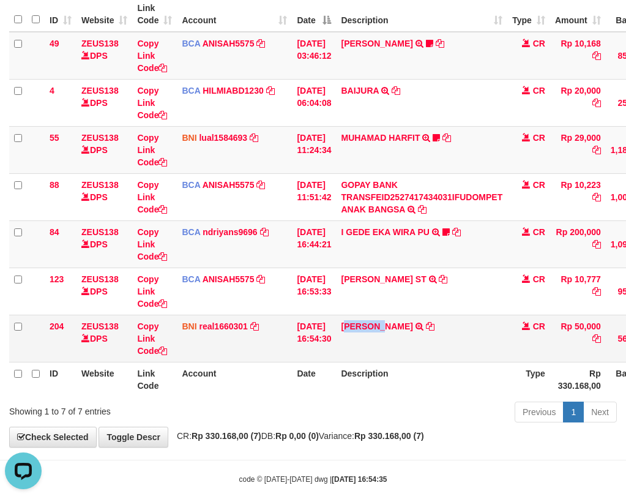
click at [398, 362] on td "AHMAD FARIS MATIEN TRANSFER DARI SDR AHMAD FARIS MATIEN" at bounding box center [421, 338] width 171 height 47
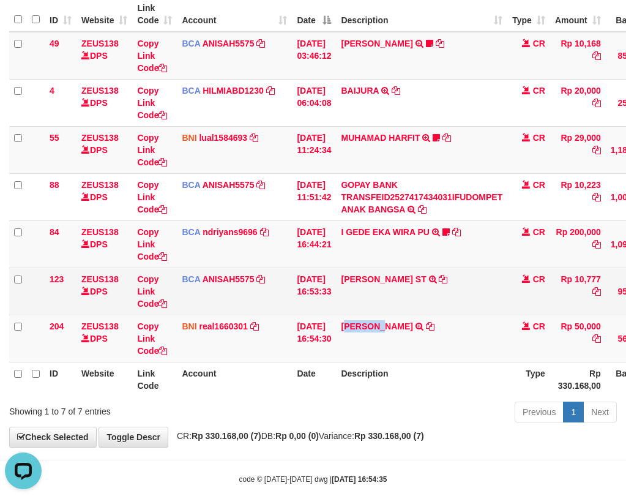
click at [326, 315] on td "01/10/2025 16:53:33" at bounding box center [314, 290] width 44 height 47
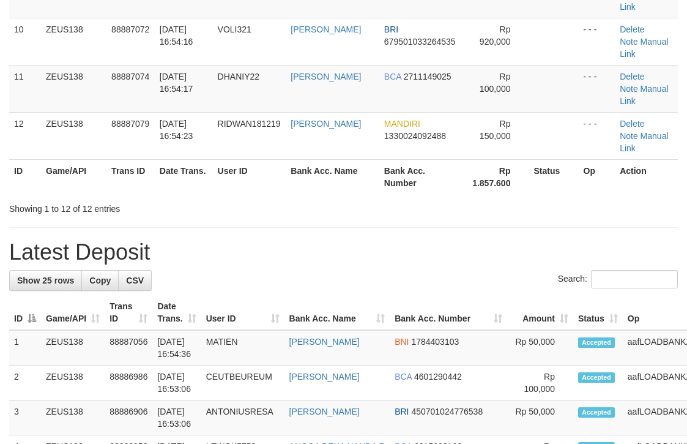
scroll to position [367, 0]
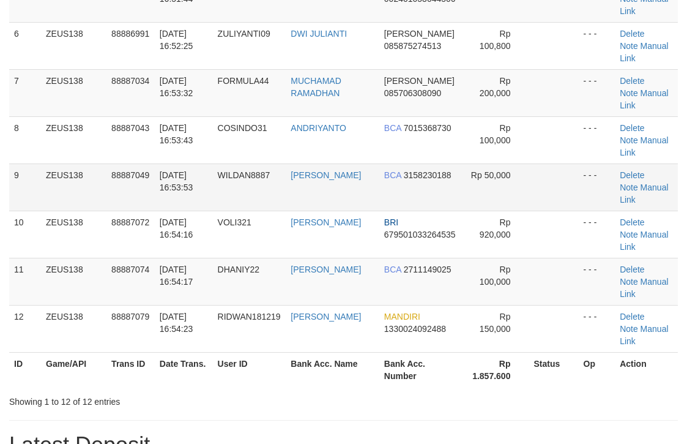
click at [436, 163] on td "BCA 3158230188" at bounding box center [420, 186] width 83 height 47
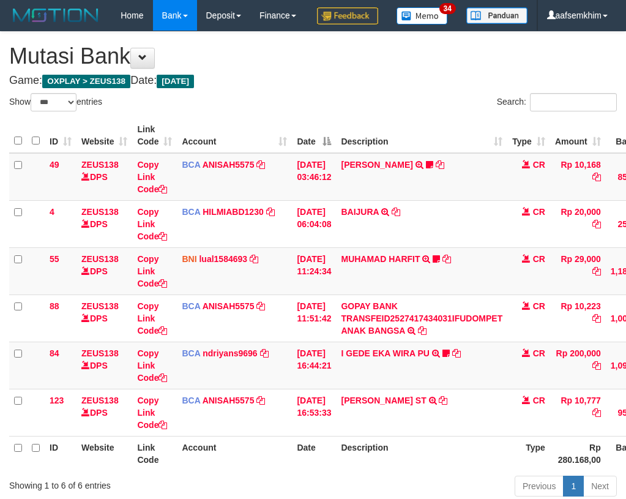
select select "***"
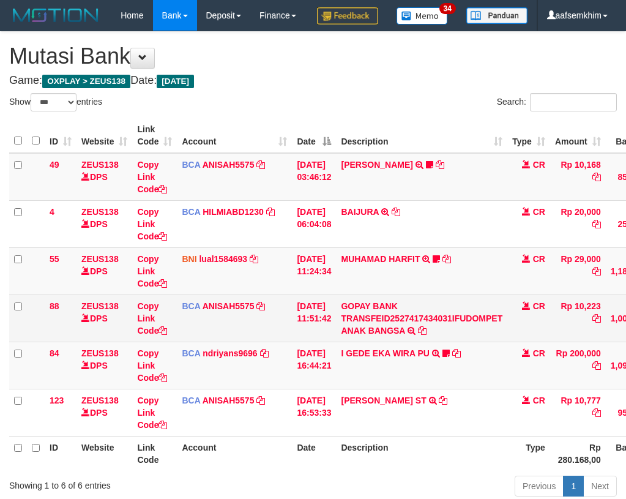
scroll to position [91, 0]
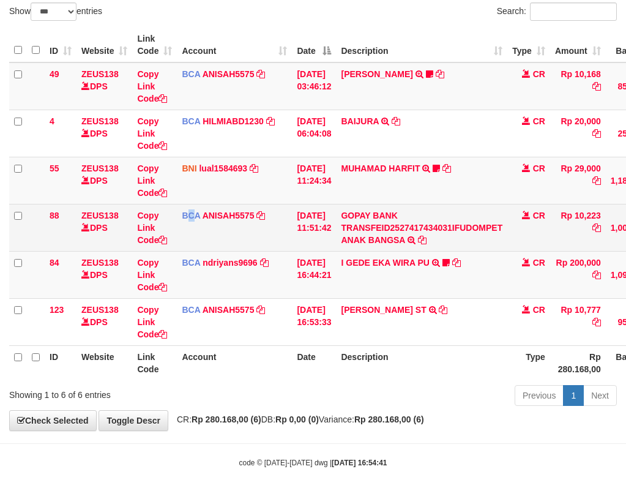
click at [193, 251] on td "BCA ANISAH5575 DPS ANISAH mutasi_20251001_3827 | 88 mutasi_20251001_3827 | 88" at bounding box center [234, 227] width 115 height 47
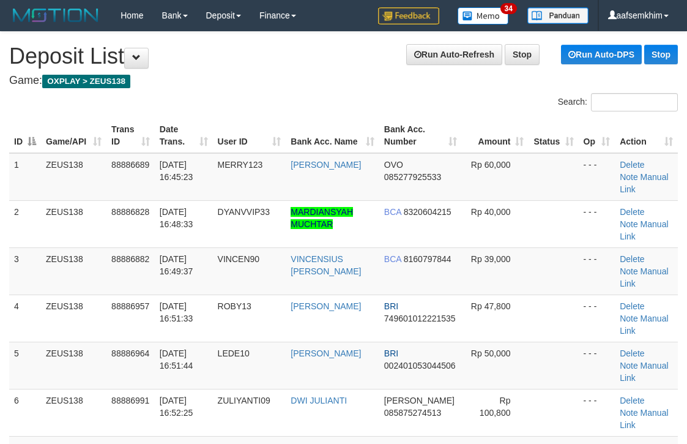
scroll to position [559, 0]
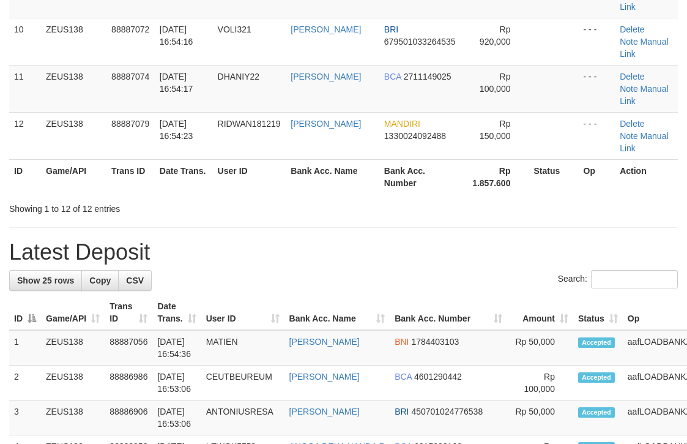
drag, startPoint x: 403, startPoint y: 116, endPoint x: 660, endPoint y: 162, distance: 261.1
click at [417, 118] on td "MANDIRI 1330024092488" at bounding box center [420, 135] width 83 height 47
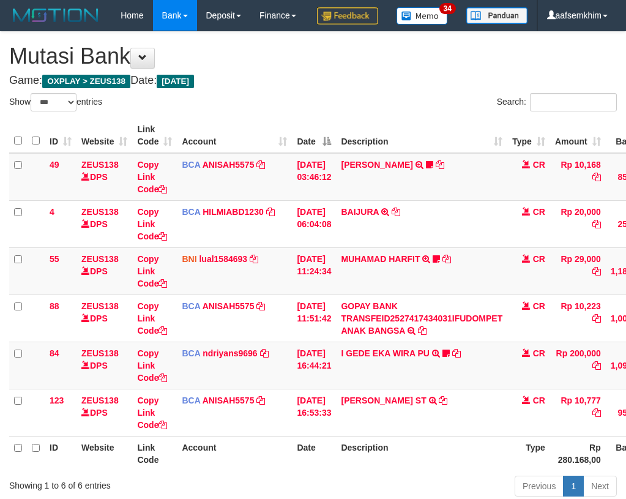
select select "***"
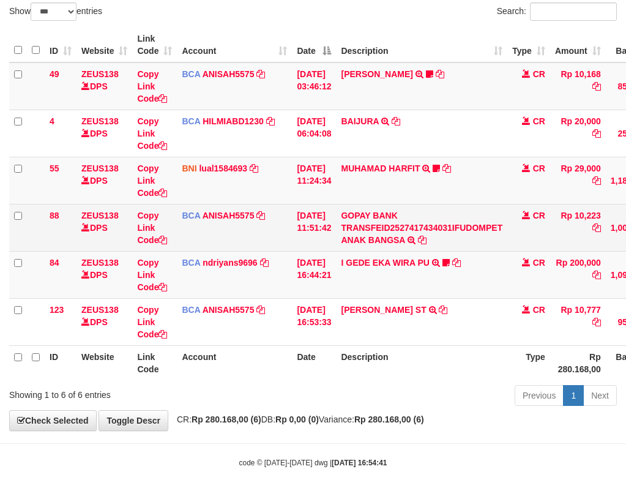
scroll to position [121, 0]
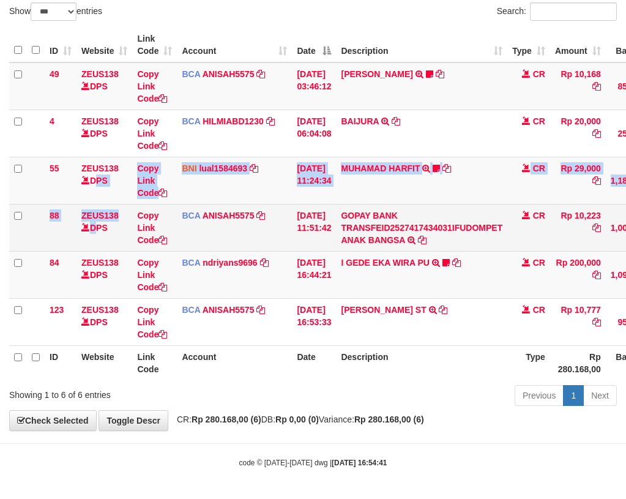
drag, startPoint x: 92, startPoint y: 224, endPoint x: 0, endPoint y: 195, distance: 97.0
click at [84, 220] on tbody "49 ZEUS138 DPS Copy Link Code BCA ANISAH5575 DPS [PERSON_NAME] mutasi_20251001_…" at bounding box center [374, 203] width 730 height 283
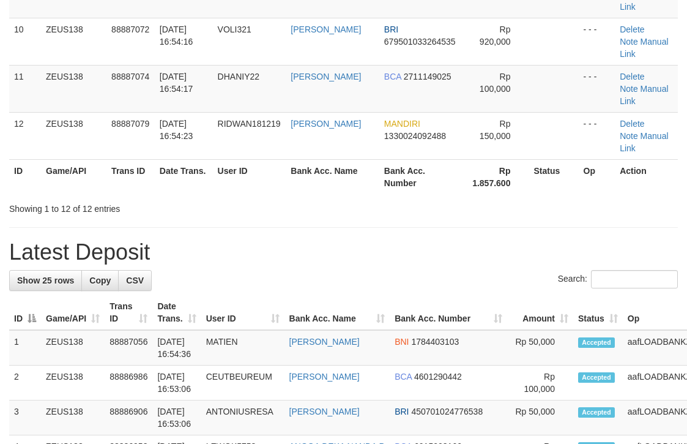
click at [497, 110] on td "Rp 100,000" at bounding box center [495, 88] width 67 height 47
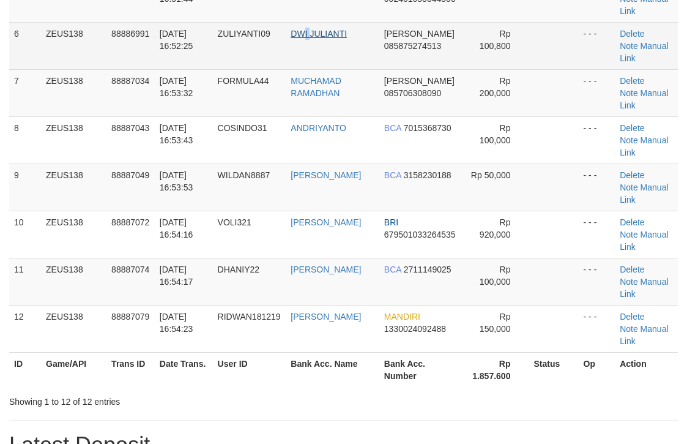
drag, startPoint x: 312, startPoint y: 24, endPoint x: 334, endPoint y: 31, distance: 23.8
click at [319, 26] on td "DWI JULIANTI" at bounding box center [332, 45] width 93 height 47
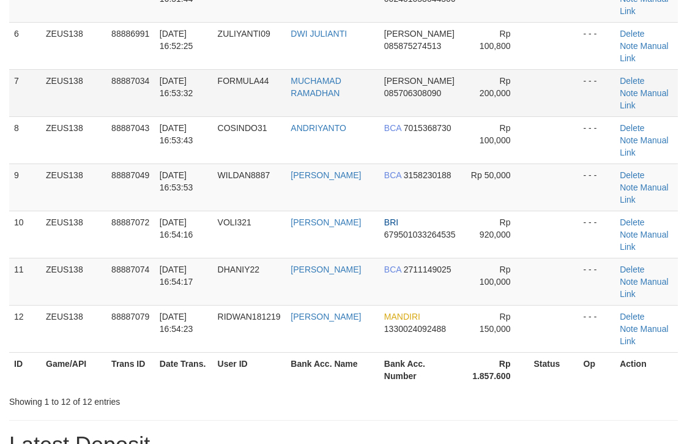
drag, startPoint x: 611, startPoint y: 115, endPoint x: 479, endPoint y: 82, distance: 136.9
click at [612, 115] on td "- - -" at bounding box center [597, 92] width 37 height 47
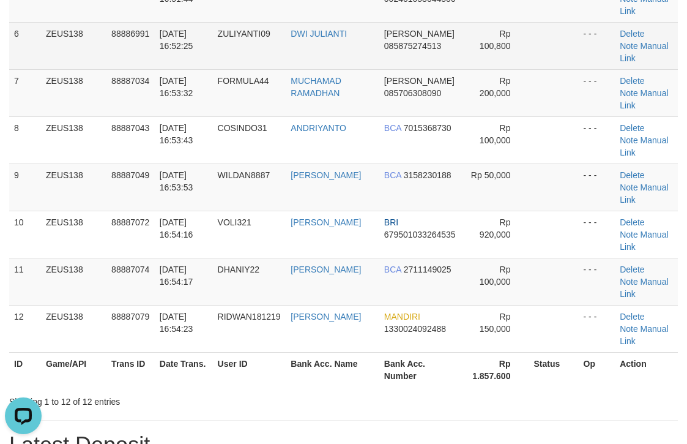
scroll to position [0, 0]
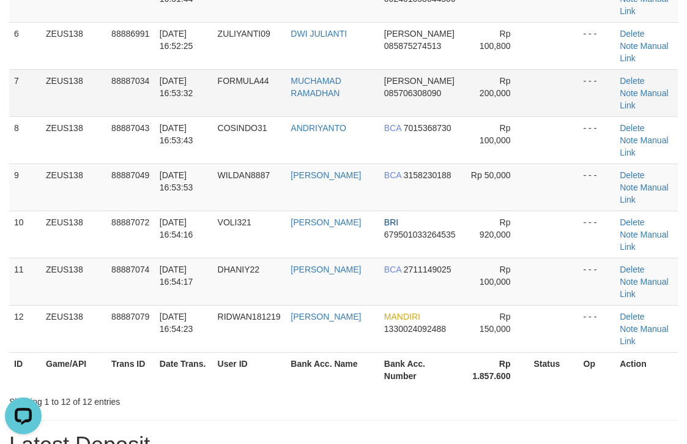
drag, startPoint x: 278, startPoint y: 45, endPoint x: 518, endPoint y: 102, distance: 247.2
click at [286, 47] on td "ZULIYANTI09" at bounding box center [249, 45] width 73 height 47
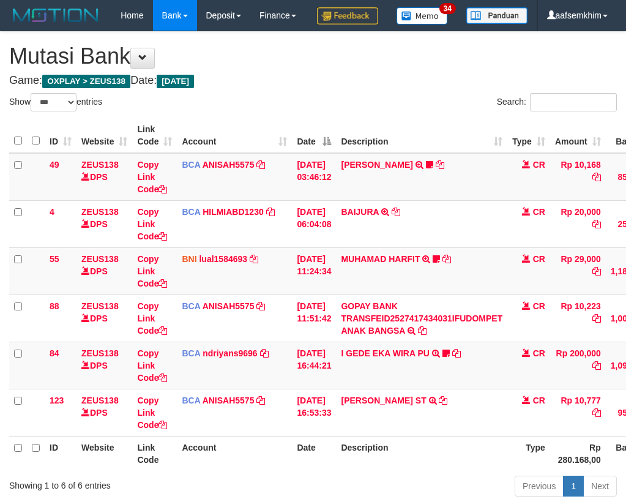
select select "***"
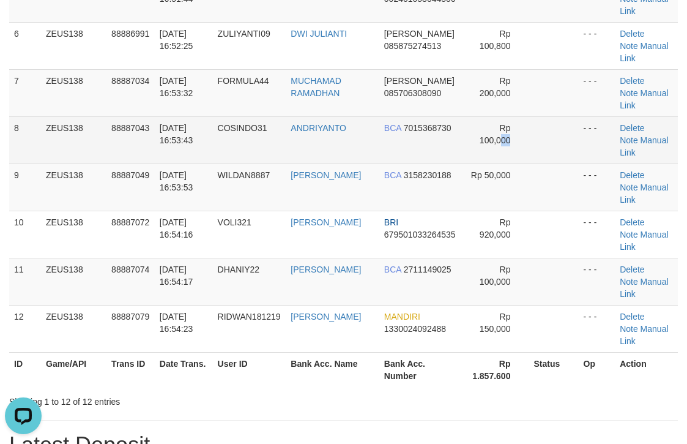
drag, startPoint x: 504, startPoint y: 149, endPoint x: 517, endPoint y: 151, distance: 12.4
click at [511, 151] on td "Rp 100,000" at bounding box center [495, 139] width 67 height 47
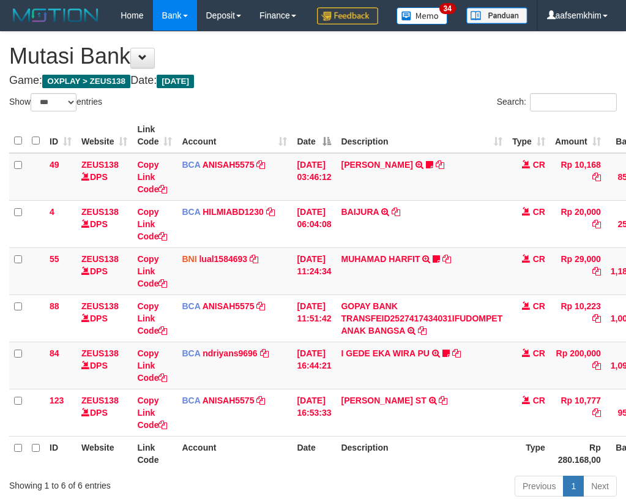
select select "***"
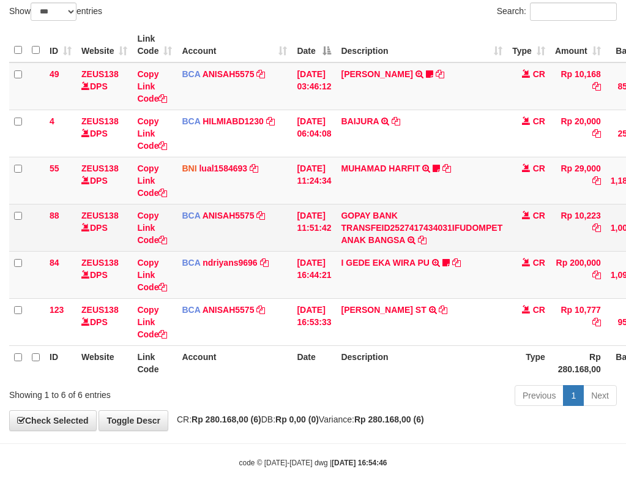
scroll to position [121, 0]
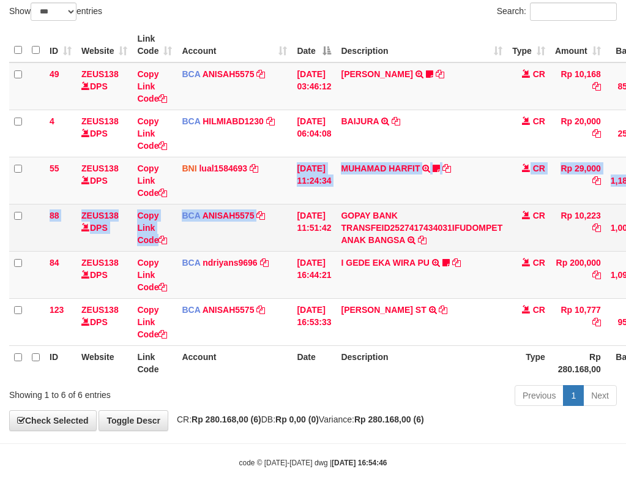
drag, startPoint x: 0, startPoint y: 0, endPoint x: 267, endPoint y: 239, distance: 358.0
click at [261, 234] on tbody "49 ZEUS138 DPS Copy Link Code BCA ANISAH5575 DPS ANISAH mutasi_20251001_3827 | …" at bounding box center [374, 203] width 730 height 283
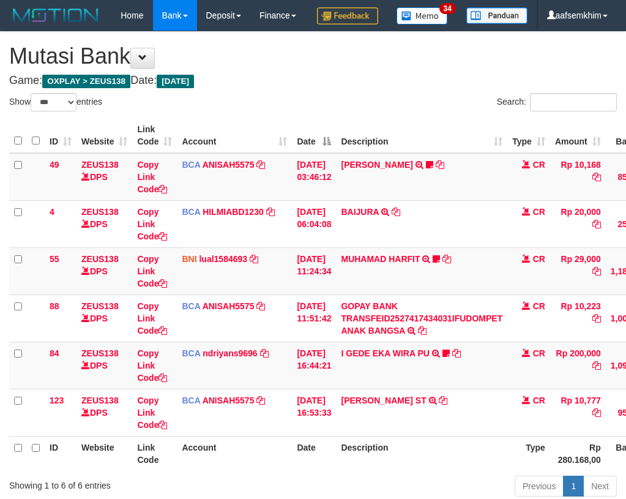
select select "***"
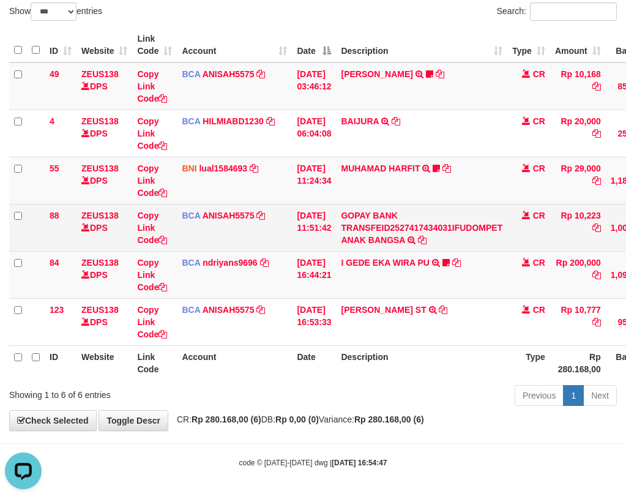
click at [127, 245] on td "ZEUS138 DPS" at bounding box center [105, 227] width 56 height 47
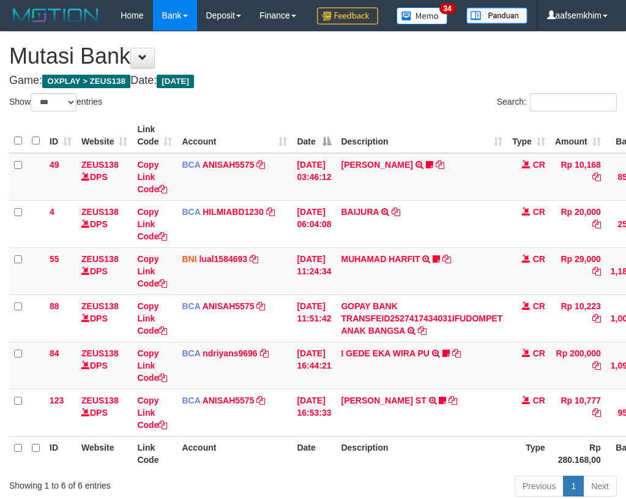
select select "***"
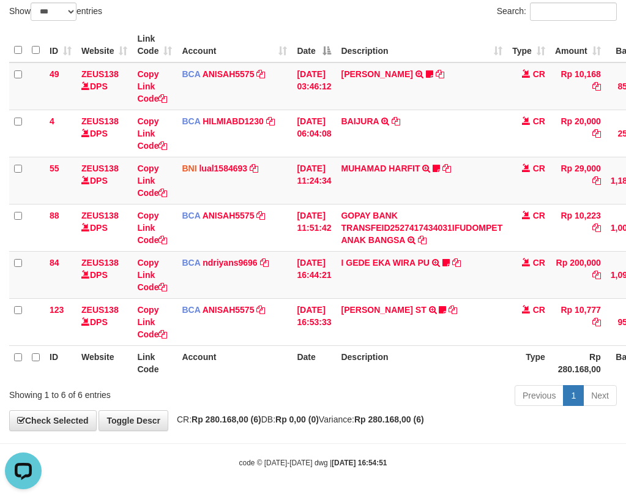
drag, startPoint x: 416, startPoint y: 377, endPoint x: 382, endPoint y: 362, distance: 36.7
click at [414, 376] on th "Description" at bounding box center [421, 362] width 171 height 35
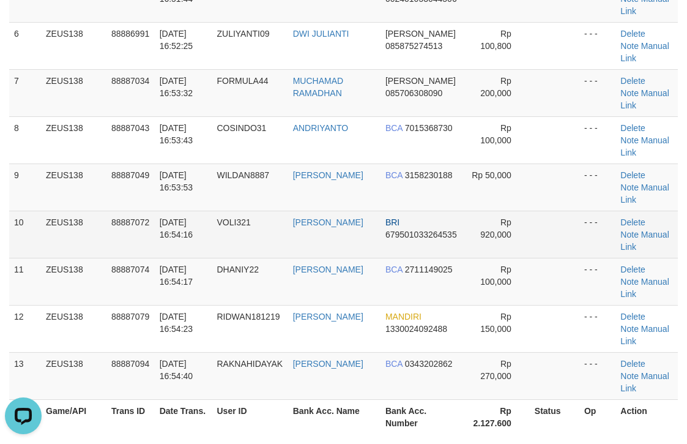
click at [678, 214] on td "Delete Note Manual Link" at bounding box center [647, 234] width 62 height 47
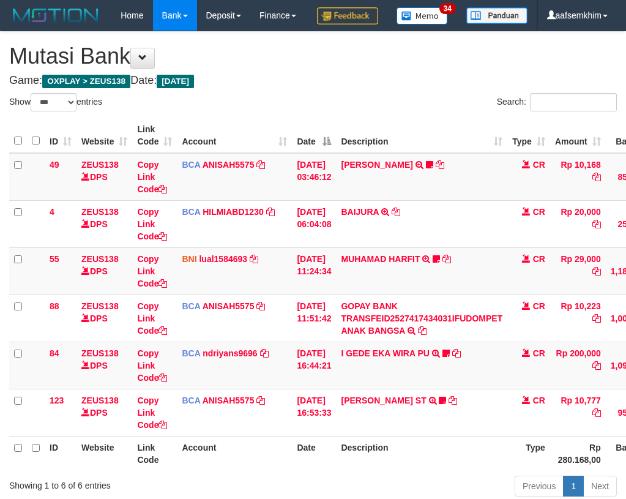
select select "***"
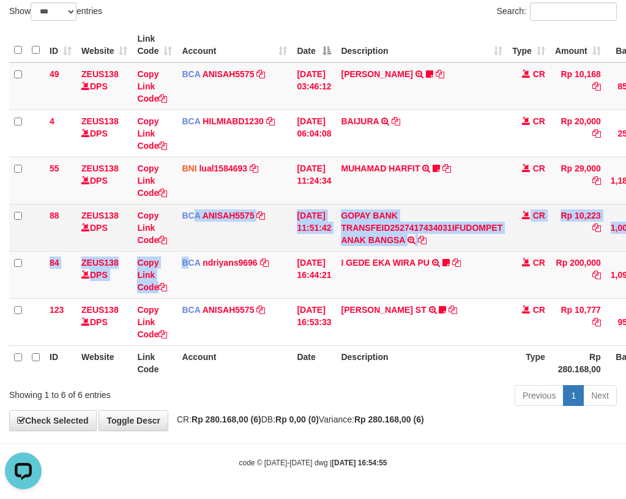
click at [193, 250] on tbody "49 ZEUS138 DPS Copy Link Code BCA ANISAH5575 DPS ANISAH mutasi_20251001_3827 | …" at bounding box center [374, 203] width 730 height 283
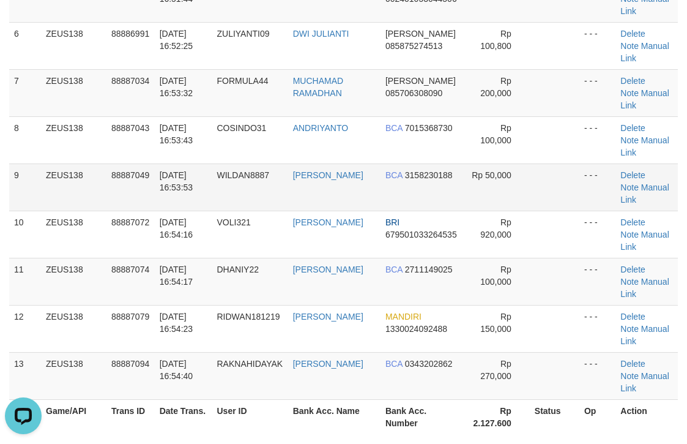
click at [502, 196] on td "Rp 50,000" at bounding box center [496, 186] width 67 height 47
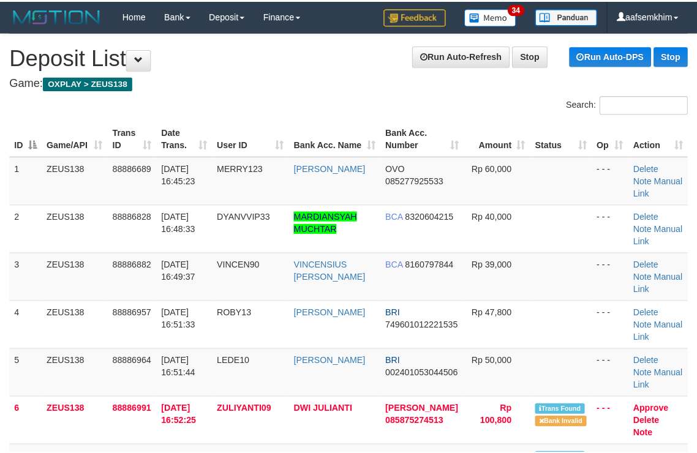
scroll to position [572, 0]
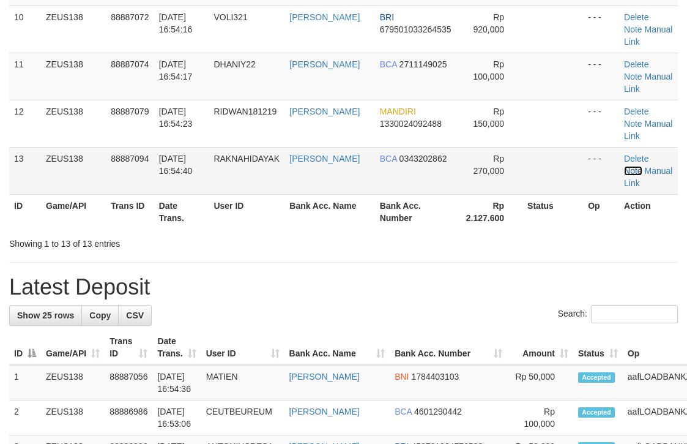
click at [628, 170] on link "Note" at bounding box center [633, 171] width 18 height 10
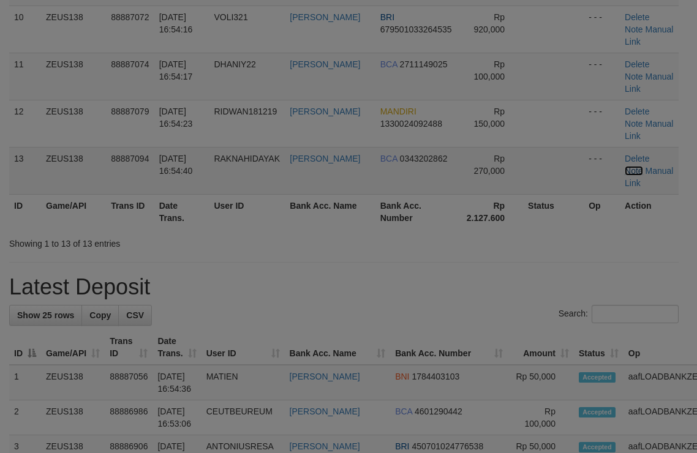
scroll to position [367, 0]
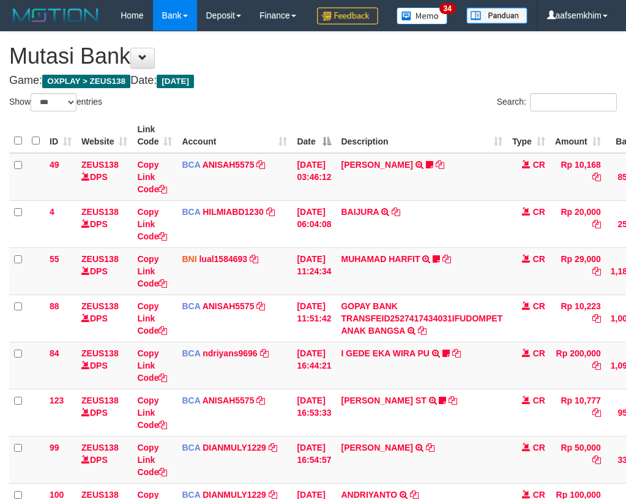
select select "***"
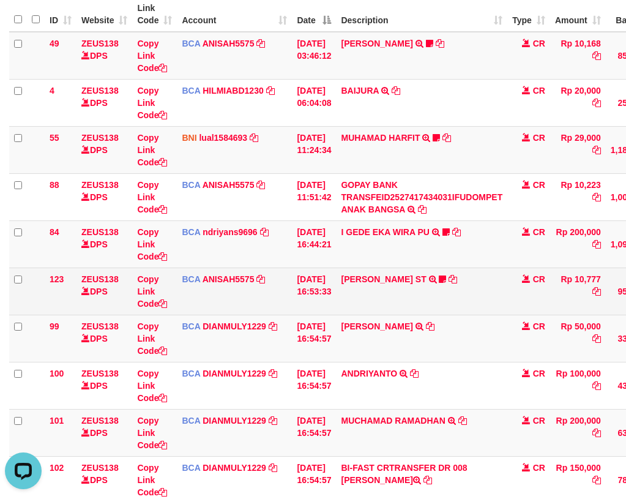
click at [496, 315] on td "PUJI SAROYO ST TRSF E-BANKING CR 0110/FTSCY/WS95031 10777.00PUJI SAROYO ST Ipoe…" at bounding box center [421, 290] width 171 height 47
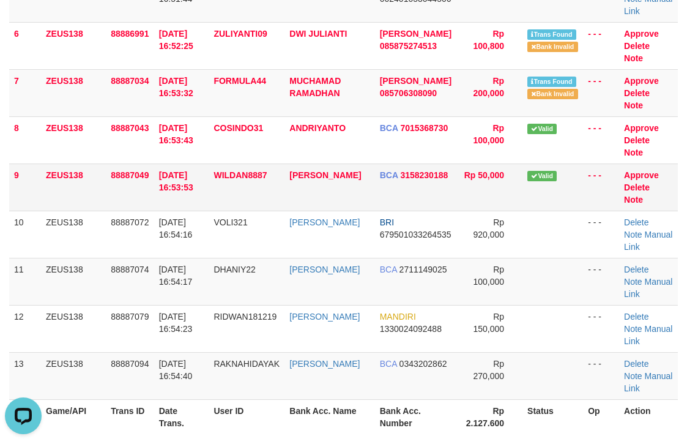
click at [552, 179] on td "Valid" at bounding box center [553, 186] width 61 height 47
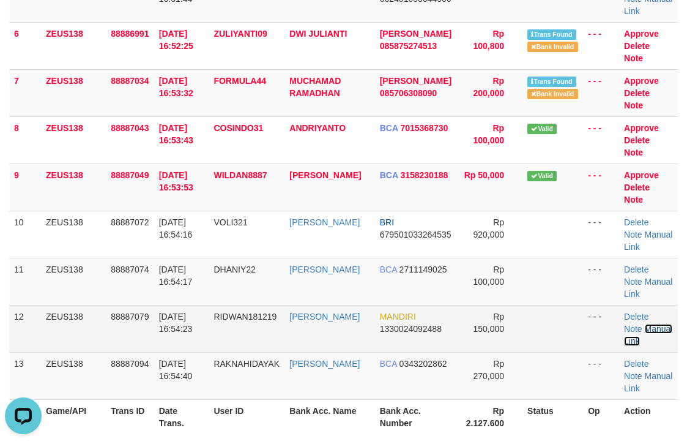
click at [654, 326] on link "Manual Link" at bounding box center [648, 335] width 48 height 22
click at [645, 321] on td "Delete Note Manual Link" at bounding box center [648, 328] width 59 height 47
click at [663, 335] on td "Delete Note Manual Link" at bounding box center [648, 328] width 59 height 47
click at [659, 330] on link "Manual Link" at bounding box center [648, 335] width 48 height 22
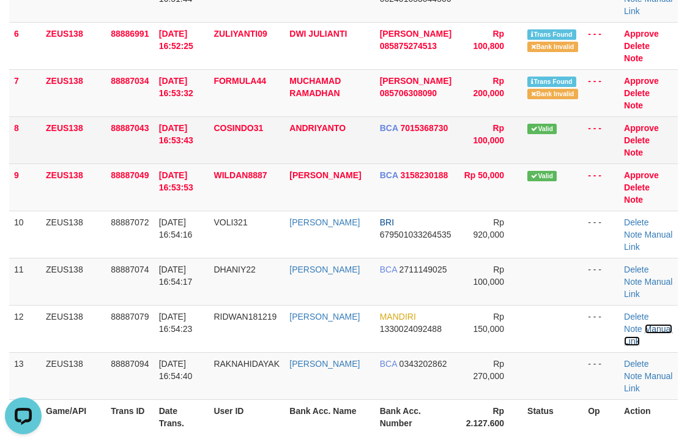
click at [624, 324] on link "Manual Link" at bounding box center [648, 335] width 48 height 22
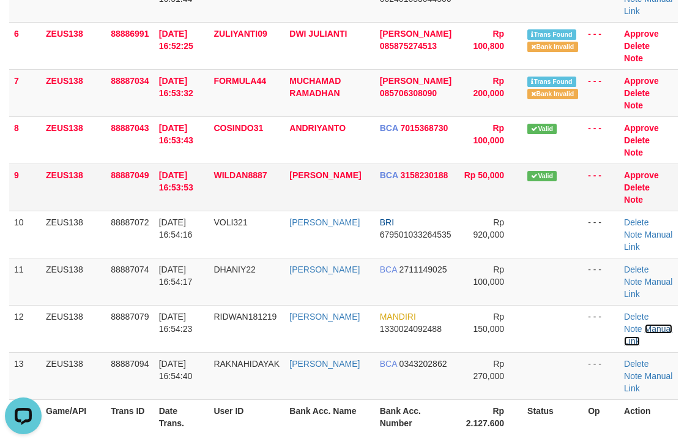
click at [624, 324] on link "Manual Link" at bounding box center [648, 335] width 48 height 22
click at [408, 196] on td "BCA 3158230188" at bounding box center [416, 186] width 83 height 47
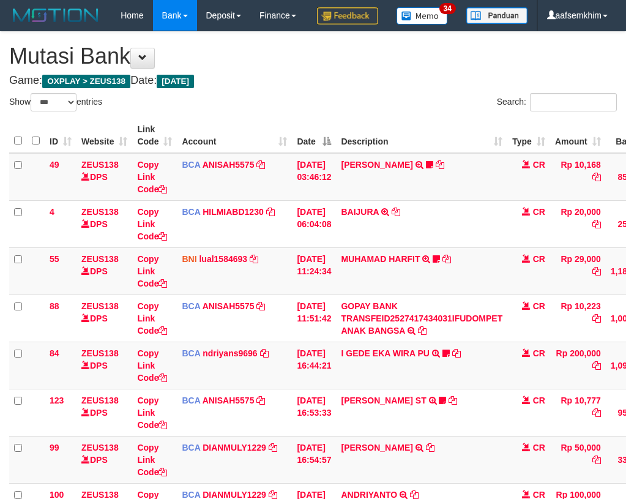
select select "***"
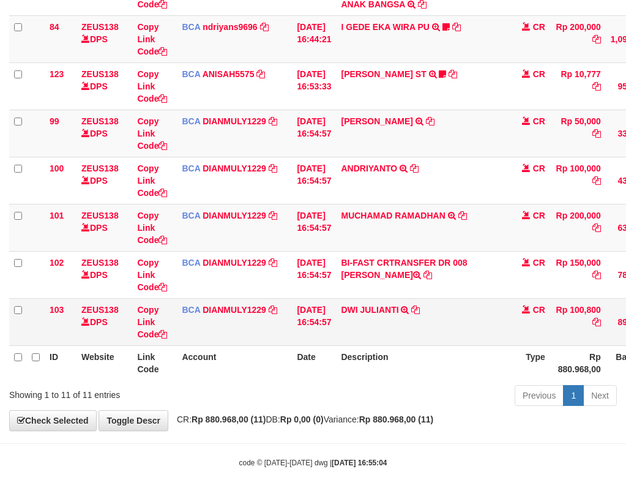
click at [499, 308] on td "DWI JULIANTI TRSF E-BANKING CR 0110/FTSCY/WS95051 100800.002025100141729189 TRF…" at bounding box center [421, 321] width 171 height 47
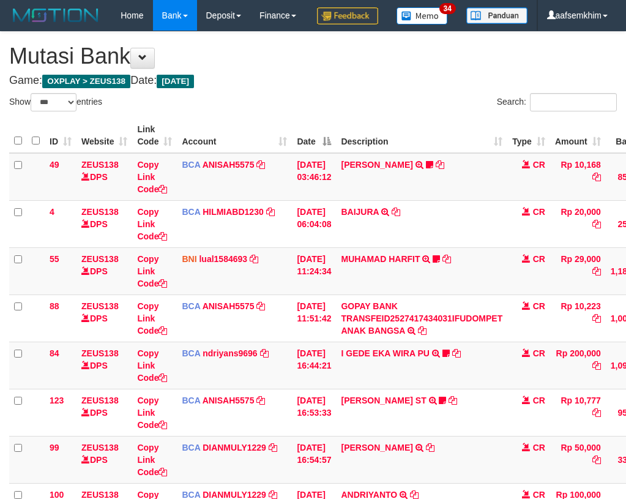
select select "***"
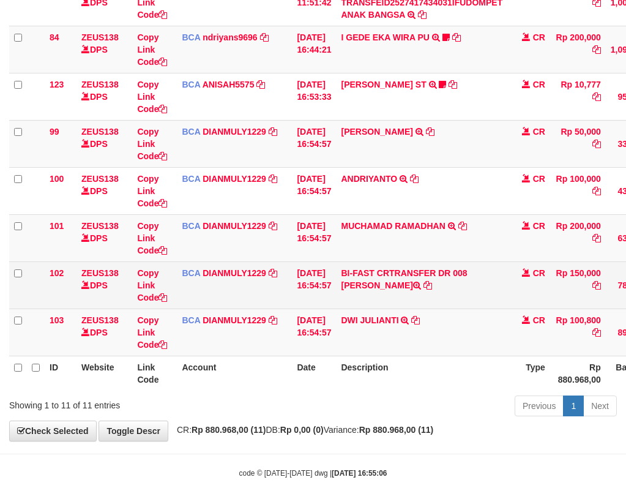
scroll to position [338, 0]
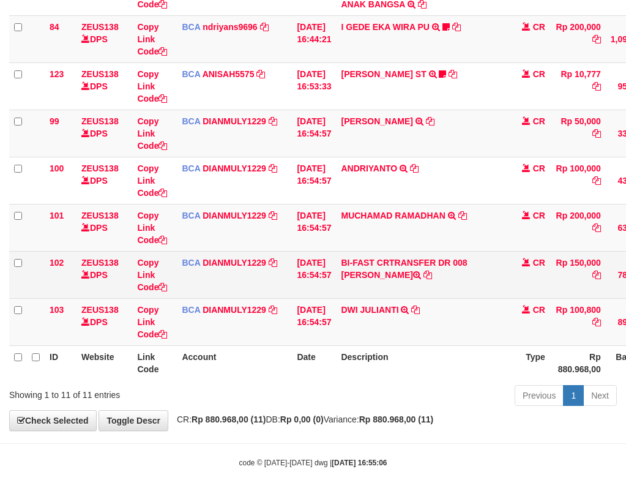
drag, startPoint x: 352, startPoint y: 306, endPoint x: 271, endPoint y: 276, distance: 86.8
click at [405, 298] on td "BI-FAST CRTRANSFER DR 008 [PERSON_NAME]" at bounding box center [421, 274] width 171 height 47
copy td "RIDWAN MAR"
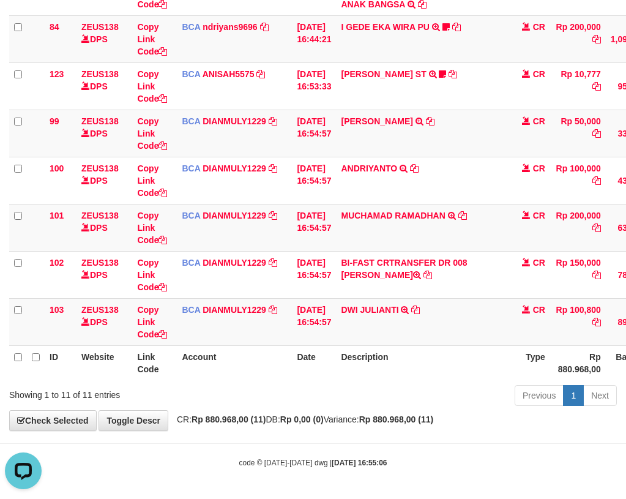
scroll to position [0, 0]
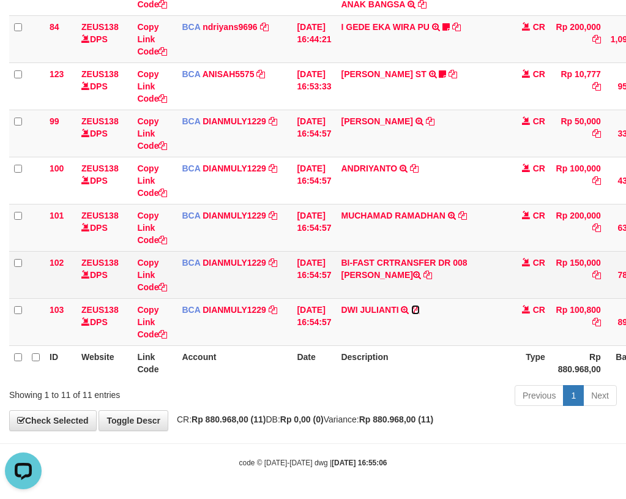
drag, startPoint x: 425, startPoint y: 331, endPoint x: 351, endPoint y: 310, distance: 77.5
click at [420, 314] on icon at bounding box center [415, 309] width 9 height 9
copy td "RIDWAN MAR"
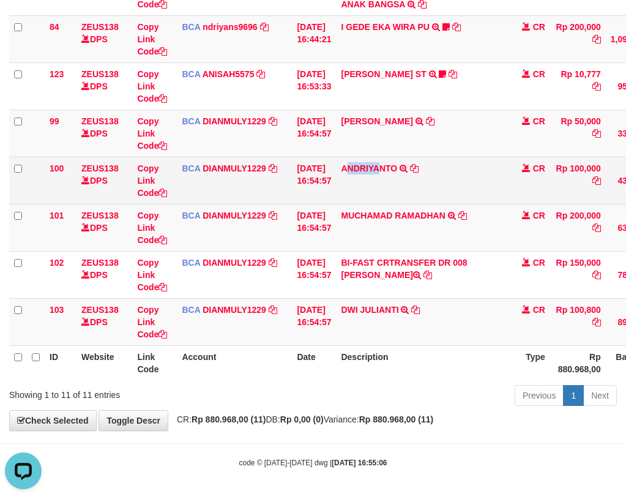
drag, startPoint x: 383, startPoint y: 219, endPoint x: 241, endPoint y: 209, distance: 142.4
click at [348, 204] on td "ANDRIYANTO TRSF E-BANKING CR 0110/FTSCY/WS95031 100000.00ANDRIYANTO" at bounding box center [421, 180] width 171 height 47
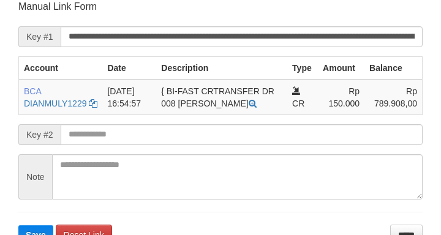
click at [315, 25] on form "**********" at bounding box center [220, 122] width 404 height 245
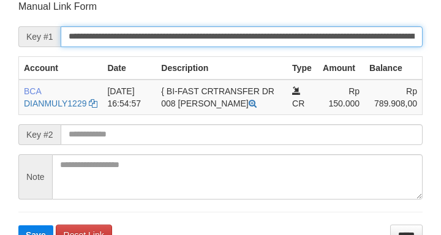
scroll to position [240, 0]
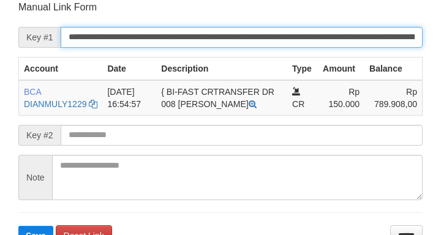
click at [324, 37] on input "**********" at bounding box center [242, 37] width 362 height 21
click at [18, 226] on button "Save" at bounding box center [35, 236] width 35 height 20
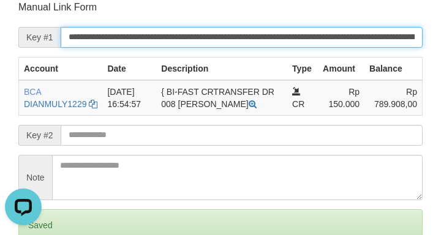
scroll to position [0, 0]
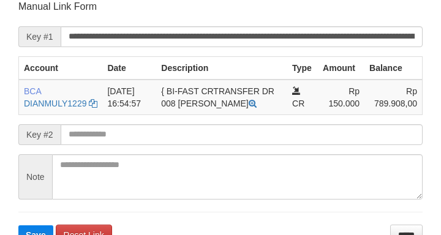
click at [340, 51] on form "**********" at bounding box center [220, 122] width 404 height 245
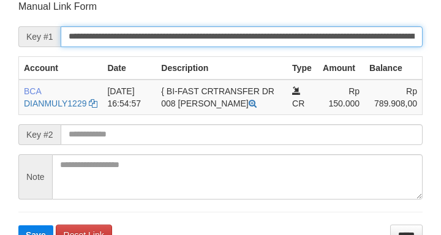
click at [18, 225] on button "Save" at bounding box center [35, 235] width 35 height 20
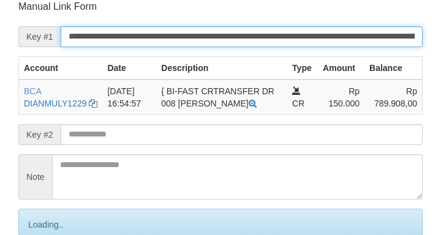
click at [344, 38] on input "**********" at bounding box center [242, 36] width 362 height 21
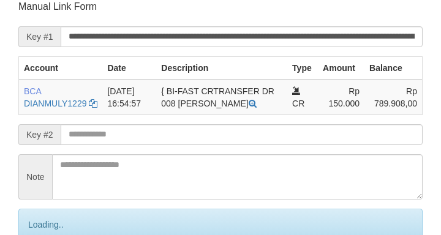
click at [353, 38] on input "**********" at bounding box center [242, 36] width 362 height 21
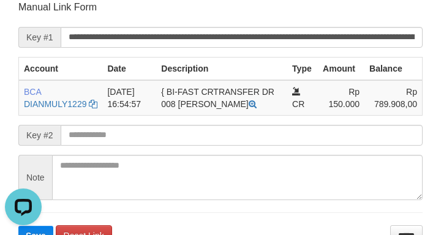
click at [31, 19] on form "**********" at bounding box center [220, 123] width 404 height 245
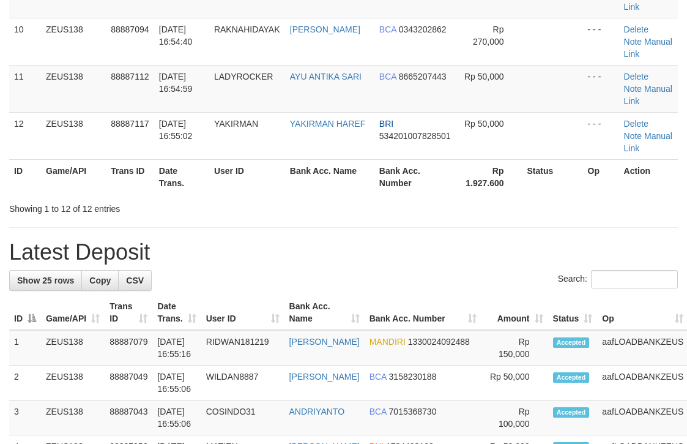
scroll to position [367, 0]
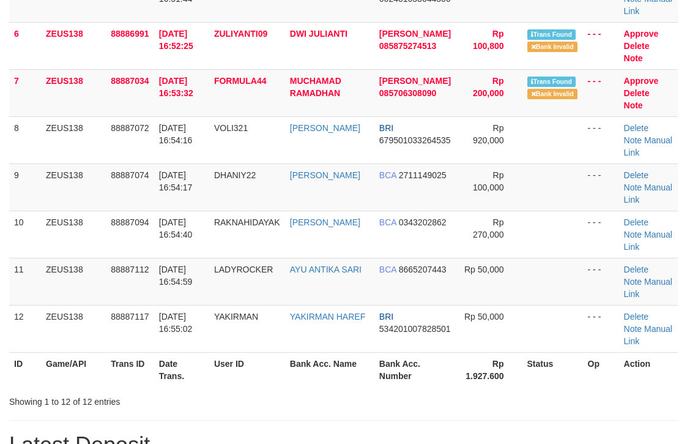
drag, startPoint x: 561, startPoint y: 200, endPoint x: 693, endPoint y: 192, distance: 133.1
click at [600, 195] on tr "9 ZEUS138 88887074 [DATE] 16:54:17 DHANIY22 [PERSON_NAME] BCA 2711149025 Rp 100…" at bounding box center [343, 186] width 669 height 47
click at [426, 87] on td "DANA 085706308090" at bounding box center [416, 92] width 83 height 47
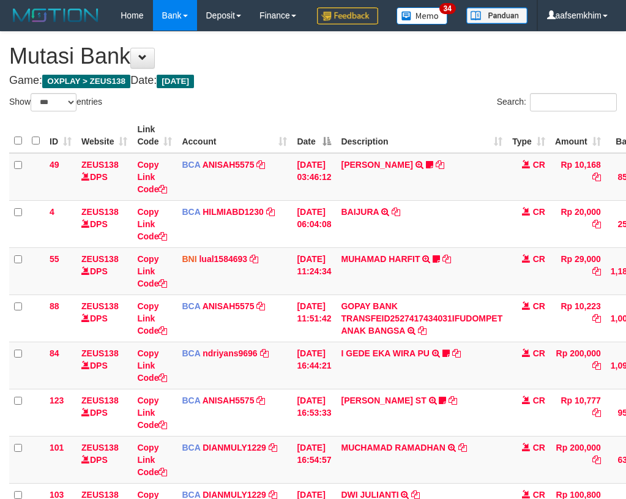
select select "***"
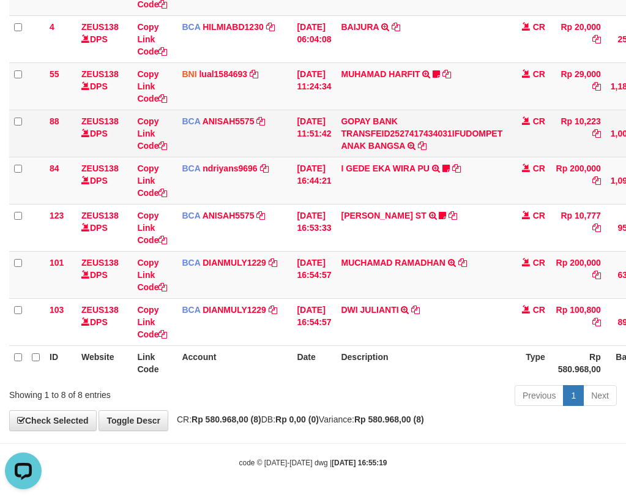
drag, startPoint x: 400, startPoint y: 114, endPoint x: 416, endPoint y: 119, distance: 15.9
click at [413, 114] on td "GOPAY BANK TRANSFEID2527417434031IFUDOMPET ANAK BANGSA TRSF E-BANKING CR 0110/F…" at bounding box center [421, 133] width 171 height 47
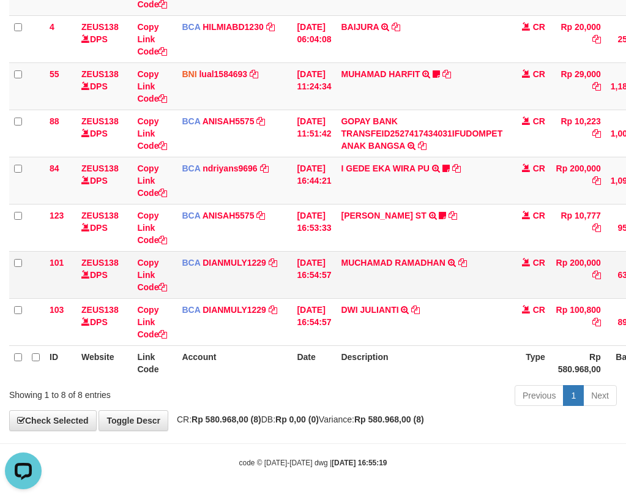
click at [256, 294] on td "BCA DIANMULY1229 DPS [PERSON_NAME] mutasi_20251001_3826 | 101 mutasi_20251001_3…" at bounding box center [234, 274] width 115 height 47
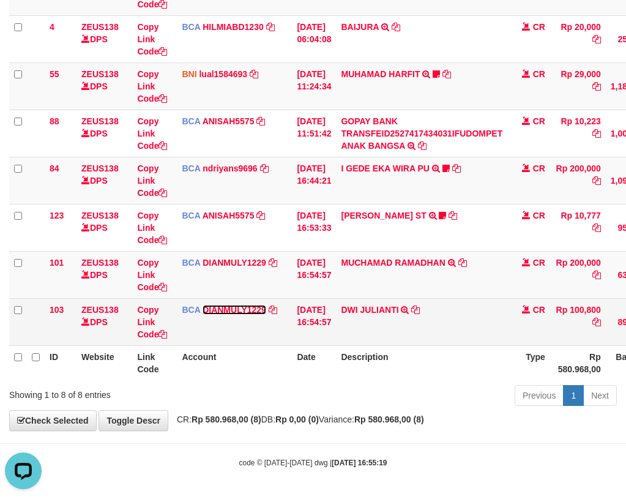
click at [250, 307] on link "DIANMULY1229" at bounding box center [235, 310] width 64 height 10
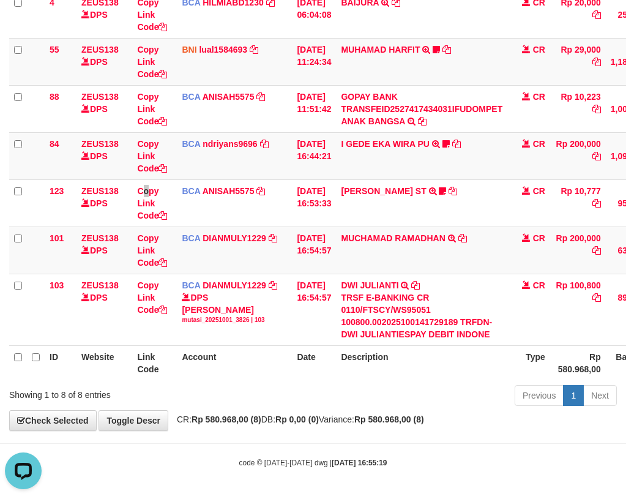
drag, startPoint x: 141, startPoint y: 207, endPoint x: 1, endPoint y: 217, distance: 140.5
click at [143, 204] on td "Copy Link Code" at bounding box center [154, 202] width 45 height 47
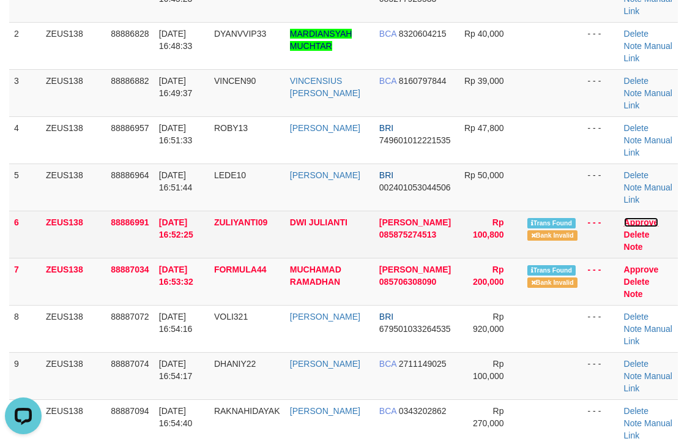
click at [637, 222] on link "Approve" at bounding box center [641, 222] width 35 height 10
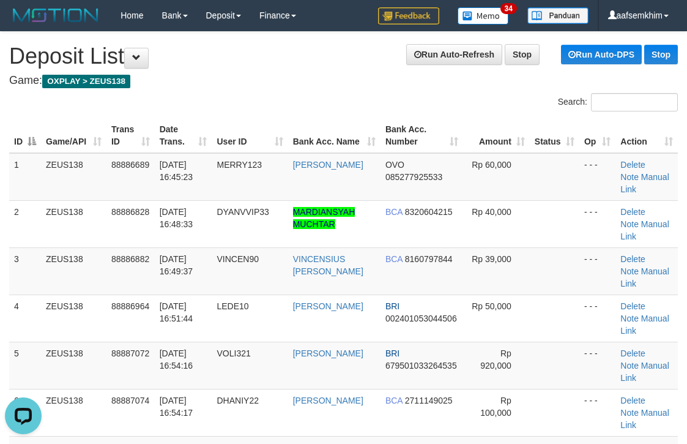
scroll to position [0, 4]
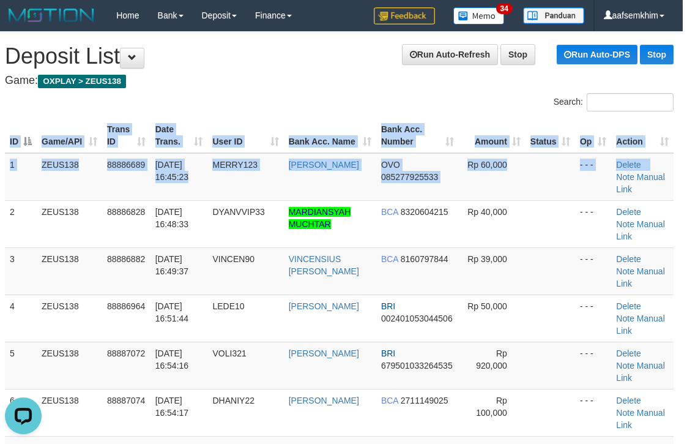
drag, startPoint x: 674, startPoint y: 165, endPoint x: 758, endPoint y: 179, distance: 85.7
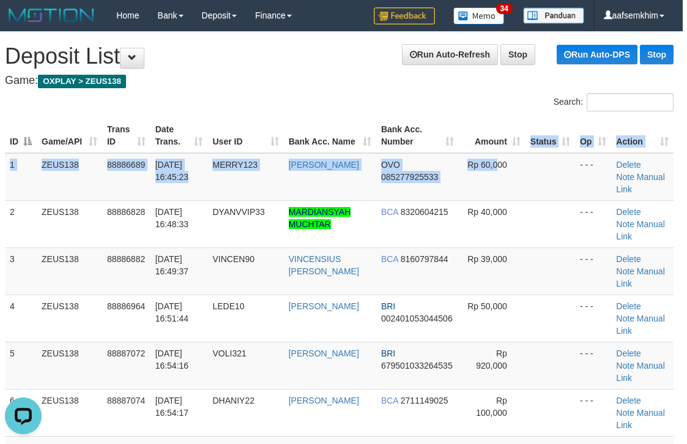
drag, startPoint x: 496, startPoint y: 153, endPoint x: 508, endPoint y: 145, distance: 14.6
click at [508, 145] on table "ID Game/API Trans ID Date Trans. User ID Bank Acc. Name Bank Acc. Number Amount…" at bounding box center [339, 435] width 669 height 635
drag, startPoint x: 433, startPoint y: 139, endPoint x: 509, endPoint y: 138, distance: 76.5
click at [449, 135] on th "Bank Acc. Number" at bounding box center [417, 135] width 83 height 35
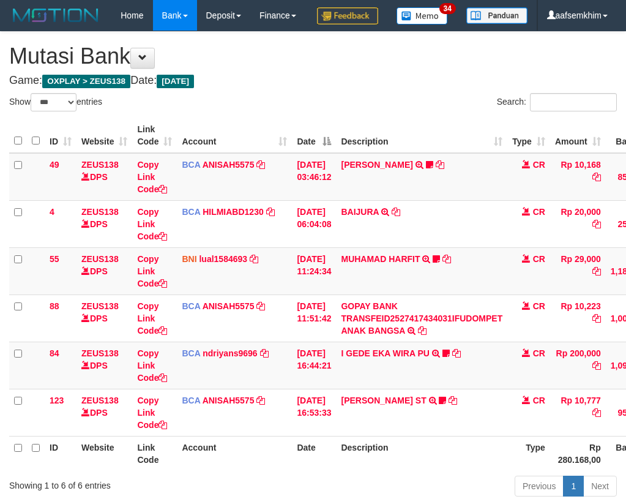
select select "***"
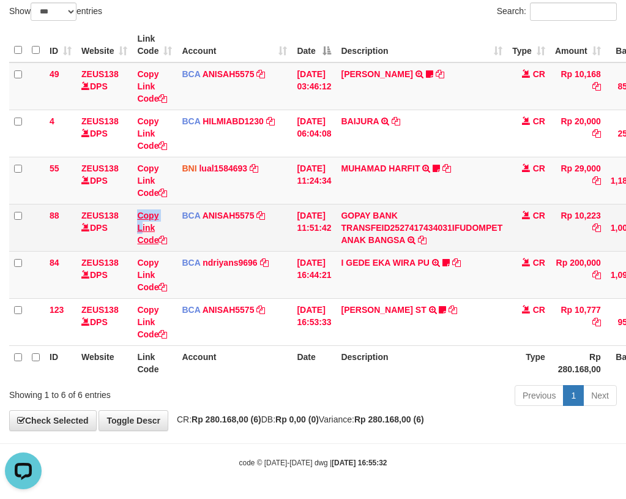
click at [143, 226] on tr "88 ZEUS138 DPS Copy Link Code BCA ANISAH5575 DPS ANISAH mutasi_20251001_3827 | …" at bounding box center [374, 227] width 730 height 47
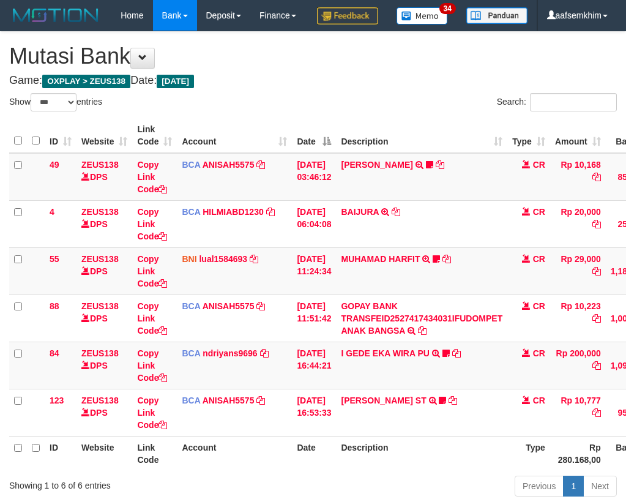
select select "***"
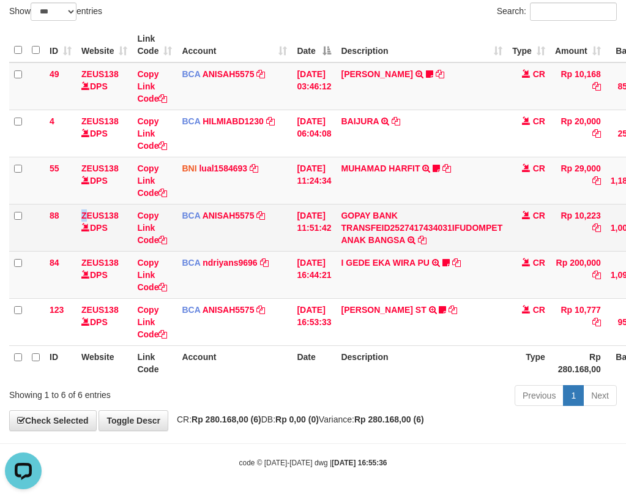
click at [84, 206] on td "ZEUS138 DPS" at bounding box center [105, 227] width 56 height 47
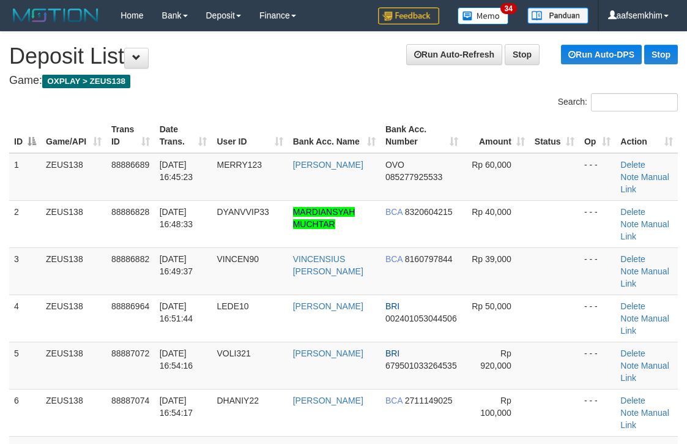
scroll to position [0, 4]
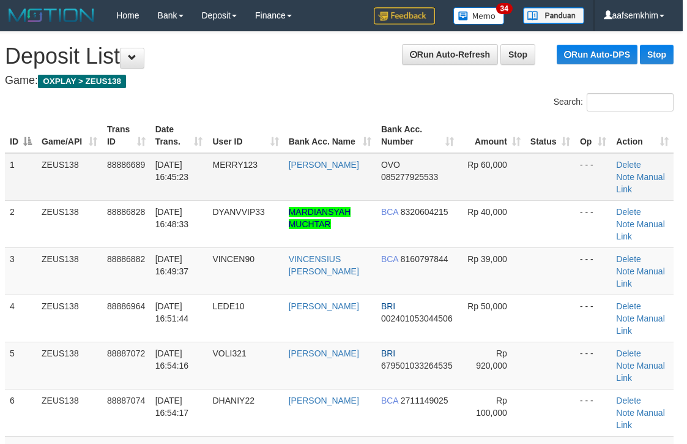
click at [589, 155] on table "ID Game/API Trans ID Date Trans. User ID Bank Acc. Name Bank Acc. Number Amount…" at bounding box center [339, 435] width 669 height 635
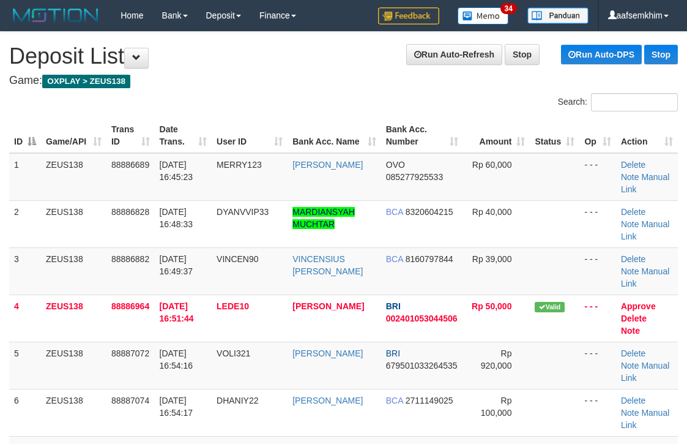
scroll to position [0, 4]
click at [357, 83] on h4 "Game: OXPLAY > ZEUS138" at bounding box center [343, 81] width 669 height 12
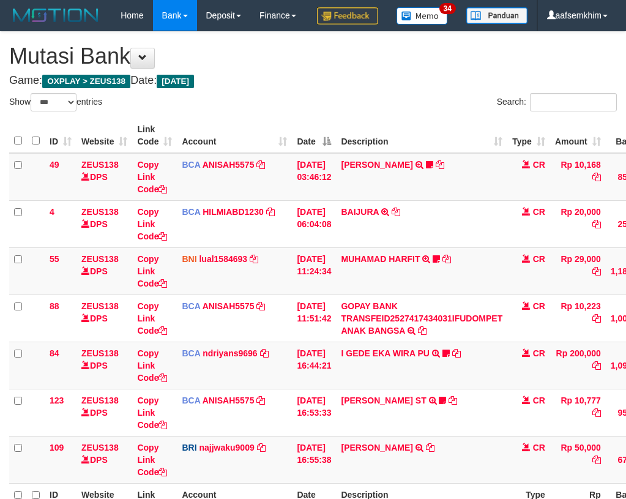
select select "***"
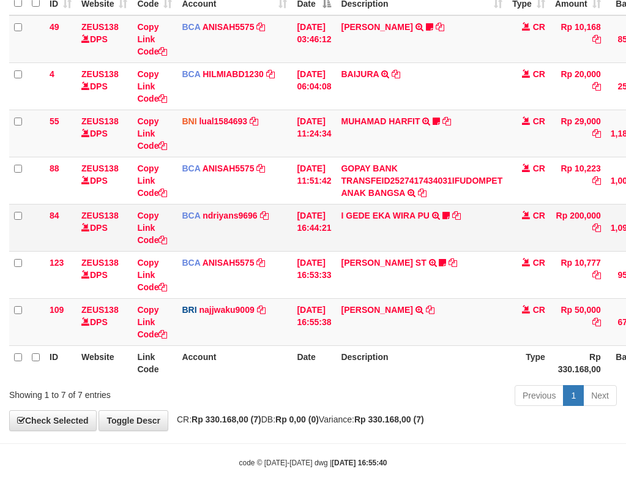
drag, startPoint x: 159, startPoint y: 228, endPoint x: 131, endPoint y: 224, distance: 27.9
click at [158, 228] on td "Copy Link Code" at bounding box center [154, 227] width 45 height 47
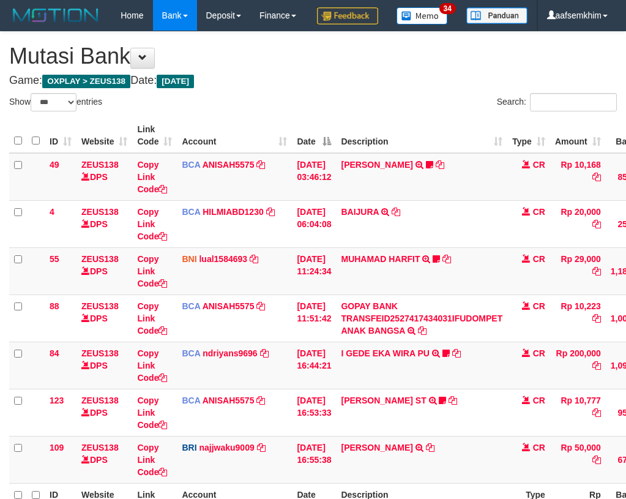
select select "***"
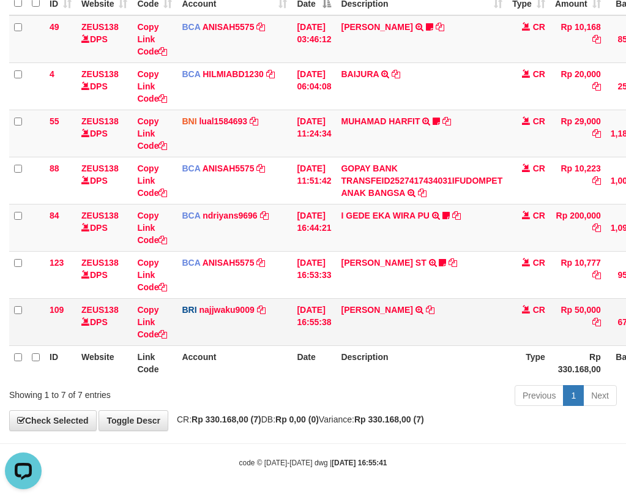
click at [367, 323] on td "[PERSON_NAME] LETS TRANSFER NBMB [PERSON_NAME] TO [PERSON_NAME] NINGSIH" at bounding box center [421, 321] width 171 height 47
click at [367, 323] on td "ALFONSIUS LETS TRANSFER NBMB ALFONSIUS LETS TO SITI KURNIA NINGSIH" at bounding box center [421, 321] width 171 height 47
drag, startPoint x: 204, startPoint y: 232, endPoint x: 104, endPoint y: 215, distance: 101.7
click at [192, 237] on td "BCA ndriyans9696 DPS ANDRIYANSYAH mutasi_20251001_3291 | 84 mutasi_20251001_329…" at bounding box center [234, 227] width 115 height 47
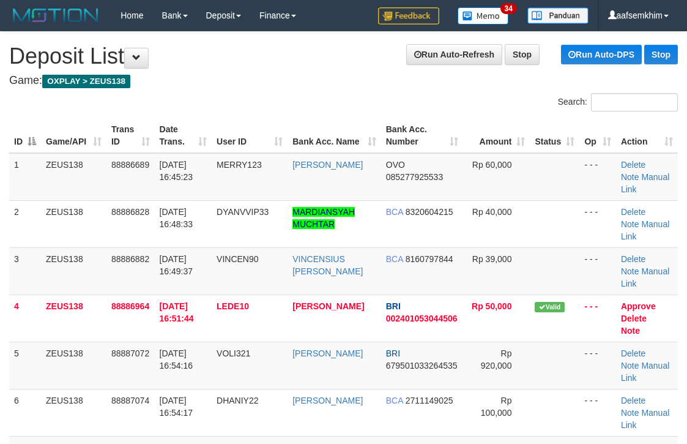
scroll to position [0, 4]
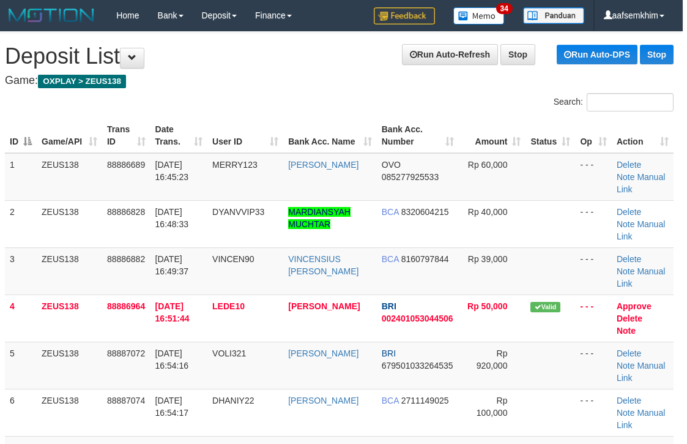
drag, startPoint x: 602, startPoint y: 160, endPoint x: 517, endPoint y: 154, distance: 85.3
click at [558, 156] on tr "1 ZEUS138 88886689 [DATE] 16:45:23 MERRY123 [PERSON_NAME] OVO 085277925533 Rp 6…" at bounding box center [339, 177] width 669 height 48
click at [459, 148] on th "Amount" at bounding box center [492, 135] width 67 height 35
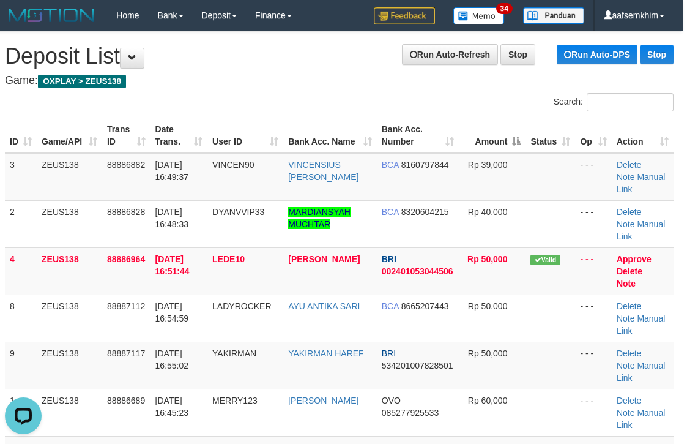
click at [439, 144] on th "Bank Acc. Number" at bounding box center [418, 135] width 83 height 35
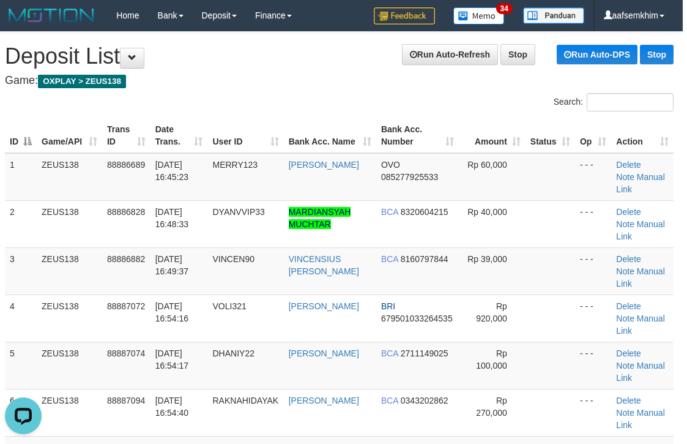
drag, startPoint x: 326, startPoint y: 105, endPoint x: 480, endPoint y: 114, distance: 153.9
click at [335, 105] on div "Search:" at bounding box center [339, 103] width 687 height 21
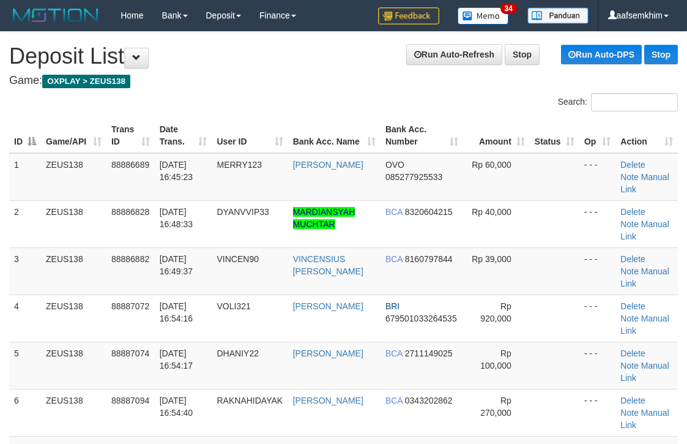
scroll to position [0, 4]
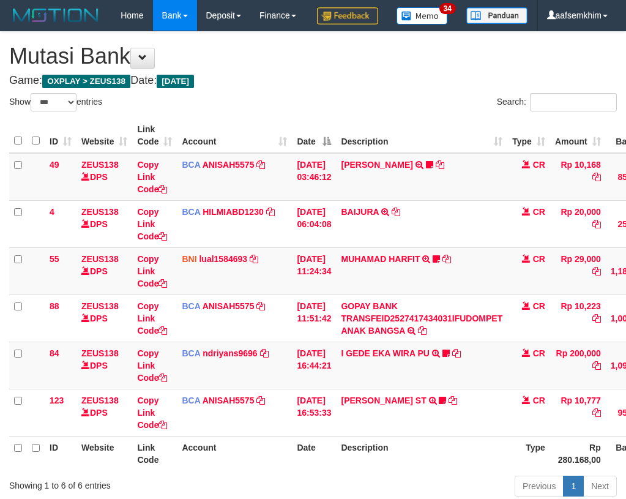
select select "***"
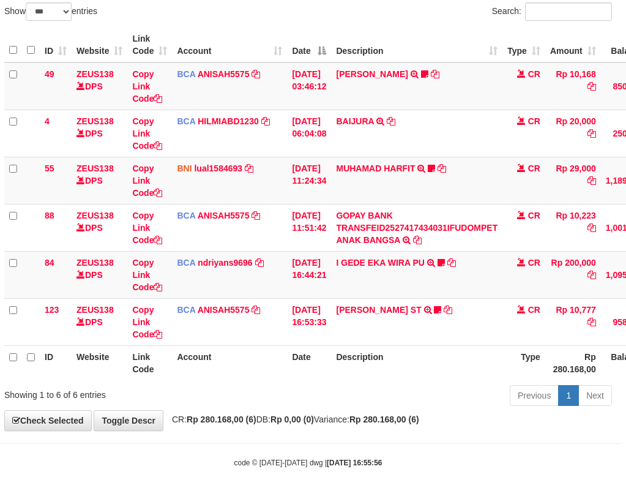
drag, startPoint x: 71, startPoint y: 223, endPoint x: 0, endPoint y: 207, distance: 72.8
click at [64, 223] on td "88" at bounding box center [56, 227] width 32 height 47
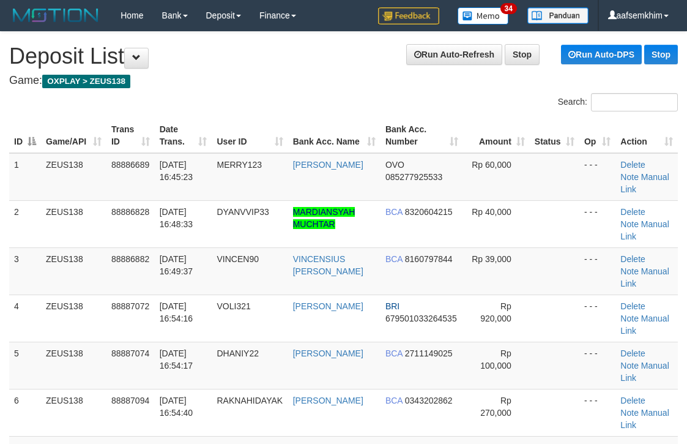
scroll to position [0, 4]
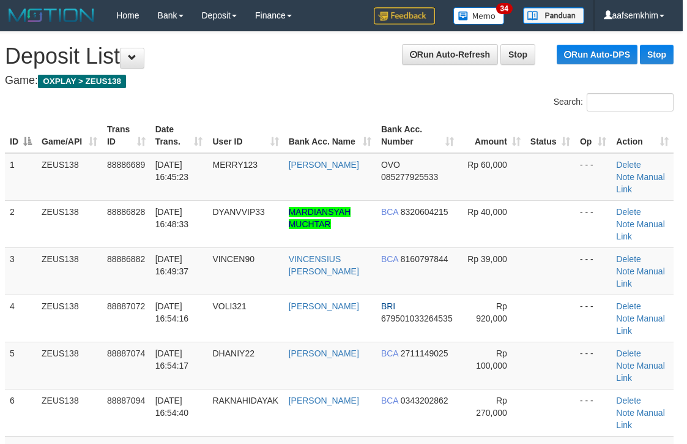
drag, startPoint x: 217, startPoint y: 99, endPoint x: 225, endPoint y: 98, distance: 7.4
click at [222, 98] on div "Search:" at bounding box center [339, 103] width 687 height 21
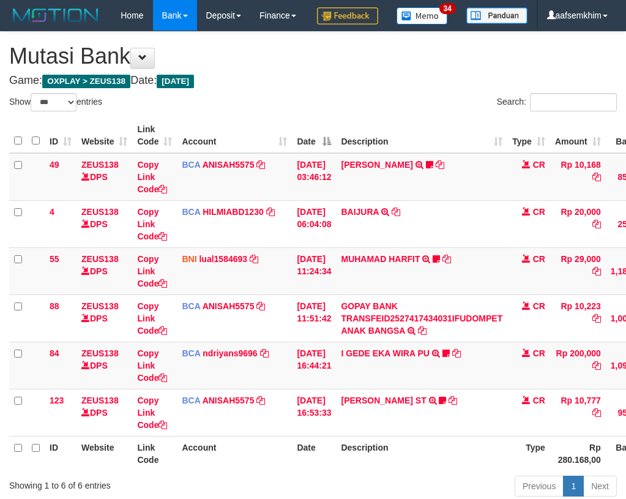
select select "***"
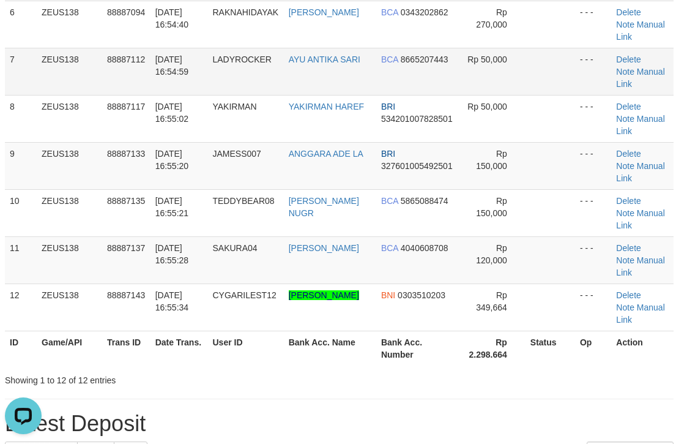
drag, startPoint x: 367, startPoint y: 95, endPoint x: 382, endPoint y: 89, distance: 16.2
click at [375, 90] on tbody "1 ZEUS138 88886689 [DATE] 16:45:23 MERRY123 [PERSON_NAME] OVO 085277925533 Rp 6…" at bounding box center [339, 48] width 669 height 566
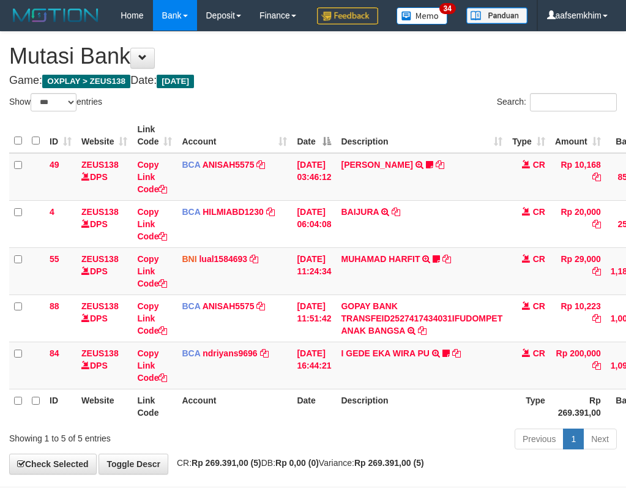
select select "***"
drag, startPoint x: 235, startPoint y: 233, endPoint x: 200, endPoint y: 225, distance: 35.9
click at [228, 233] on td "BCA HILMIABD1230 DPS HILMI ABDILLAH mutasi_20251001_4766 | 4 mutasi_20251001_47…" at bounding box center [234, 223] width 115 height 47
select select "***"
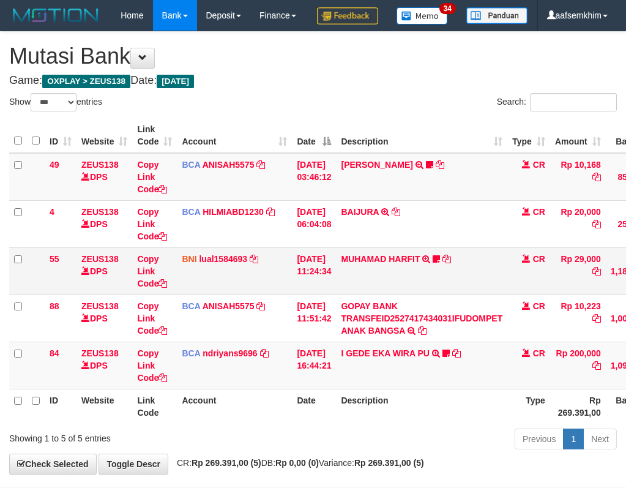
scroll to position [74, 0]
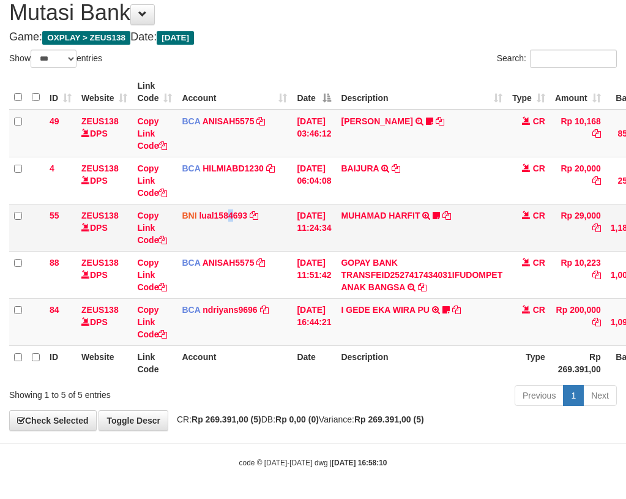
drag, startPoint x: 229, startPoint y: 247, endPoint x: 206, endPoint y: 244, distance: 22.9
click at [224, 247] on td "BNI lual1584693 DPS LUCKY ALAMSYAH mutasi_20251001_2414 | 55 mutasi_20251001_24…" at bounding box center [234, 227] width 115 height 47
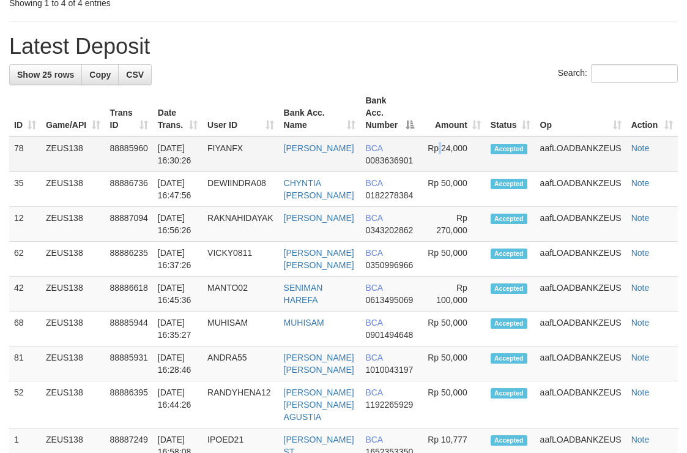
click at [440, 139] on td "Rp 24,000" at bounding box center [452, 153] width 67 height 35
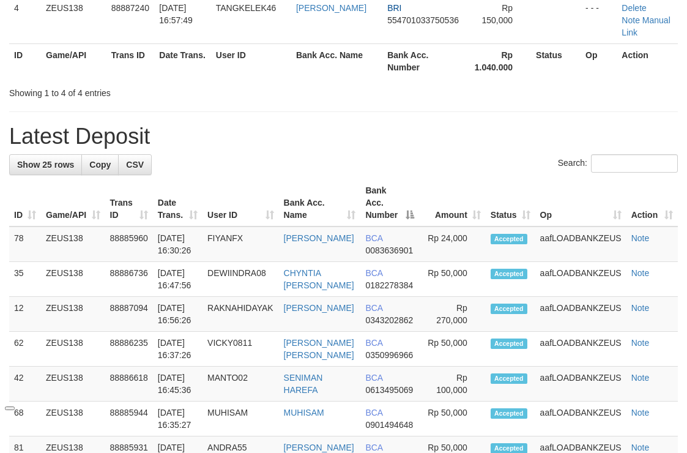
scroll to position [57, 0]
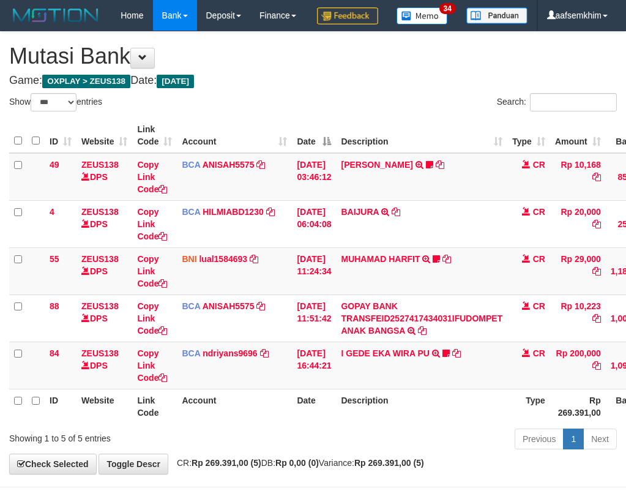
select select "***"
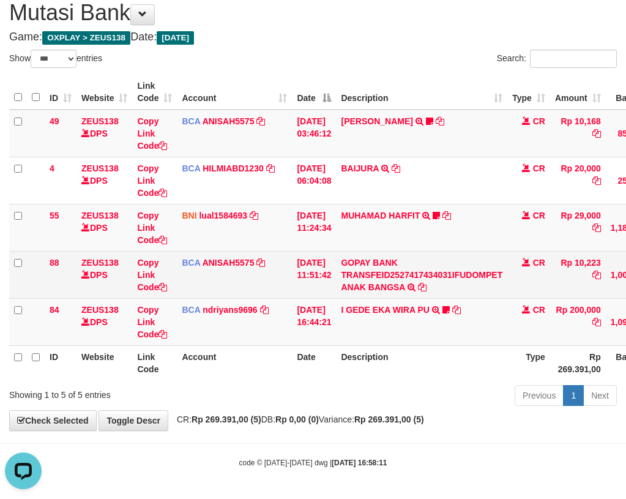
drag, startPoint x: 322, startPoint y: 278, endPoint x: 278, endPoint y: 258, distance: 48.5
click at [282, 260] on tr "88 ZEUS138 DPS Copy Link Code BCA ANISAH5575 DPS [PERSON_NAME] mutasi_20251001_…" at bounding box center [374, 274] width 730 height 47
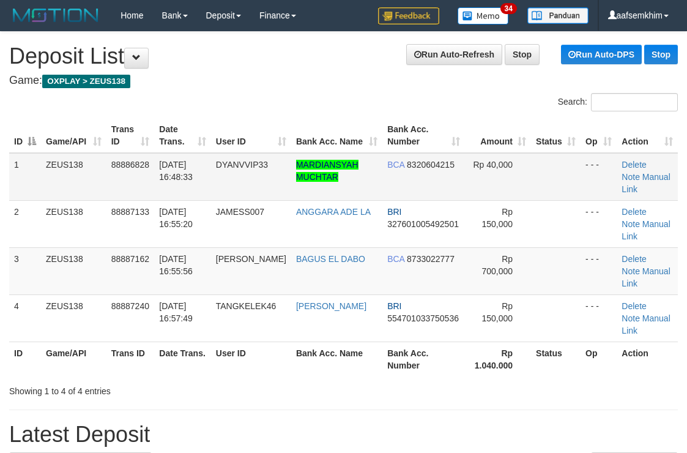
click at [360, 196] on tbody "1 ZEUS138 88886828 [DATE] 16:48:33 DYANVVIP33 [PERSON_NAME] MUCHTAR BCA 8320604…" at bounding box center [343, 247] width 669 height 189
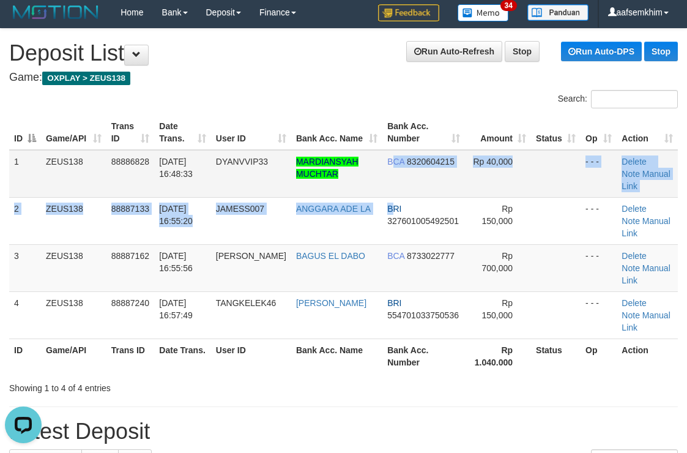
drag, startPoint x: 386, startPoint y: 202, endPoint x: 585, endPoint y: 163, distance: 202.7
click at [435, 181] on td "BCA 8320604215" at bounding box center [424, 174] width 83 height 48
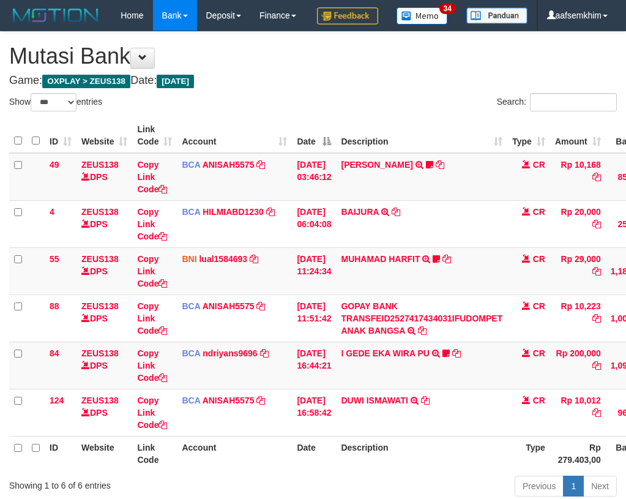
select select "***"
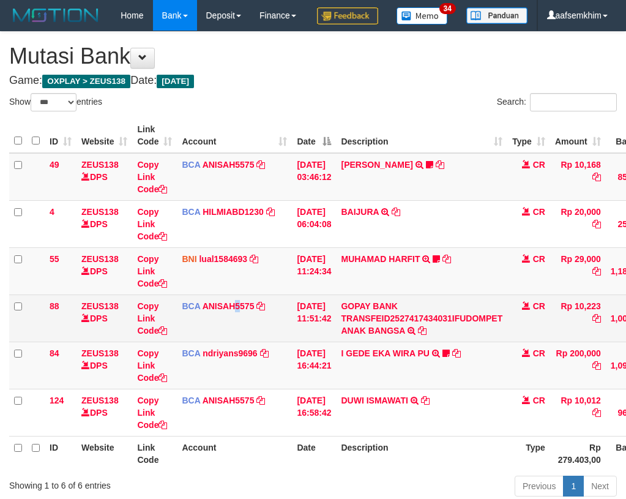
scroll to position [74, 0]
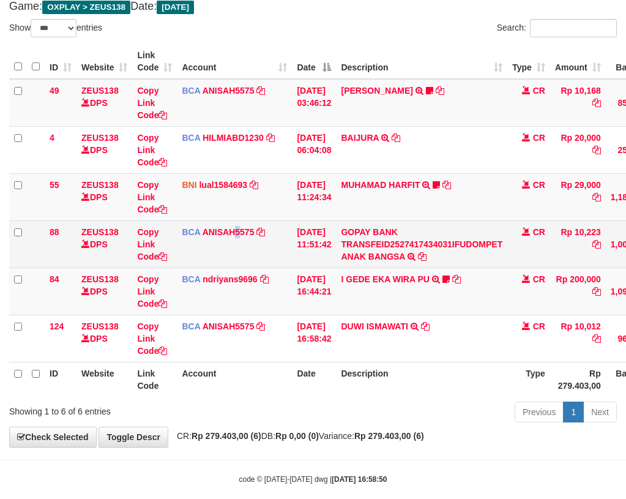
click at [239, 267] on td "BCA ANISAH5575 DPS ANISAH mutasi_20251001_3827 | 88 mutasi_20251001_3827 | 88" at bounding box center [234, 243] width 115 height 47
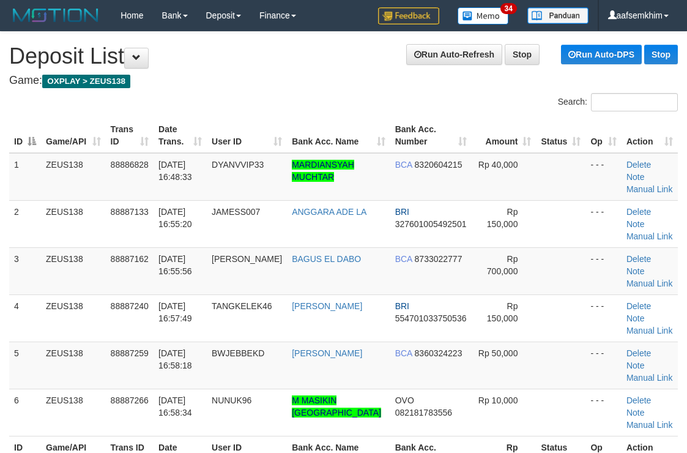
scroll to position [3, 0]
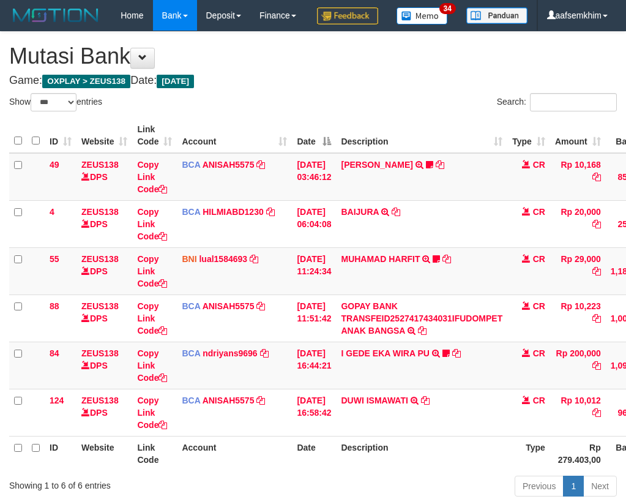
select select "***"
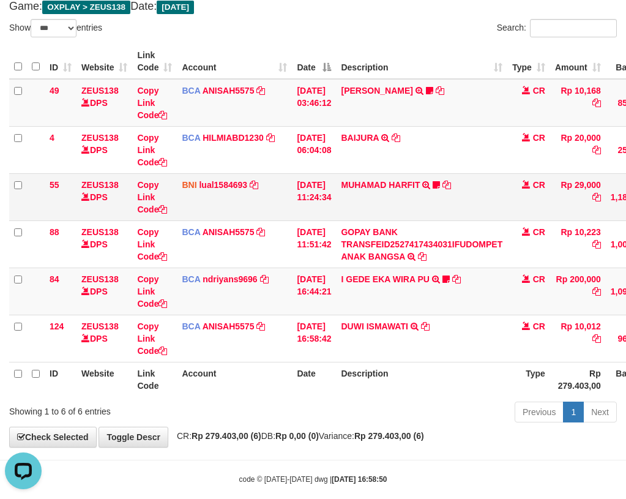
drag, startPoint x: 111, startPoint y: 231, endPoint x: 146, endPoint y: 250, distance: 39.2
click at [130, 220] on td "ZEUS138 DPS" at bounding box center [105, 196] width 56 height 47
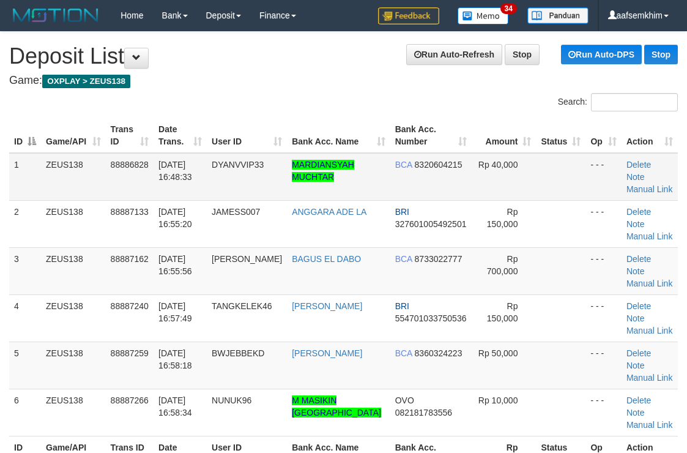
scroll to position [3, 0]
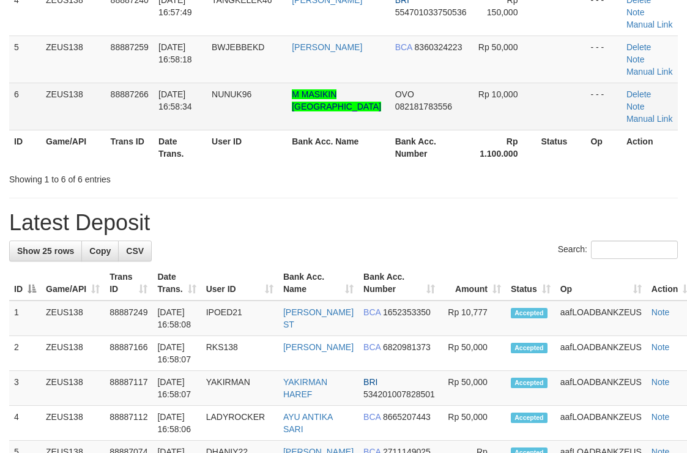
drag, startPoint x: 454, startPoint y: 104, endPoint x: 507, endPoint y: 103, distance: 52.6
click at [465, 99] on tr "6 ZEUS138 88887266 01/10/2025 16:58:34 NUNUK96 M MASIKIN NOVRIANSYAH OVO 082181…" at bounding box center [343, 106] width 669 height 47
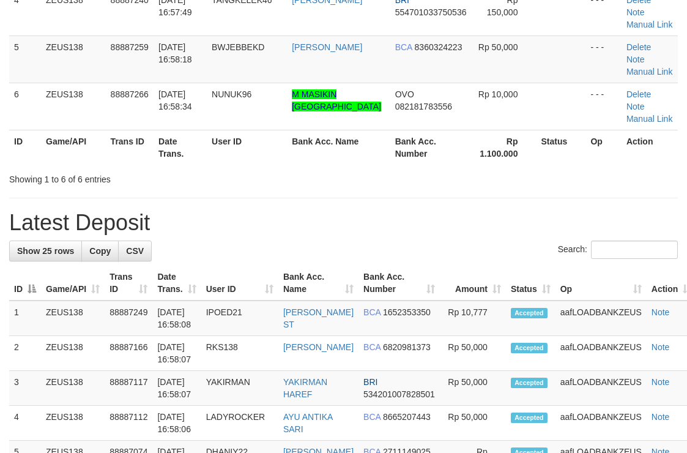
scroll to position [187, 0]
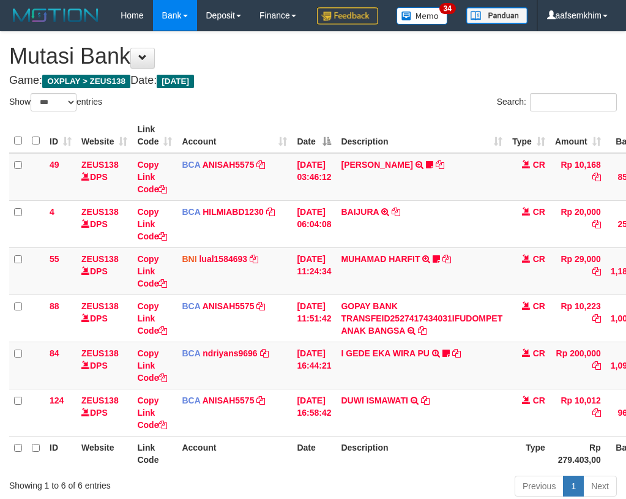
select select "***"
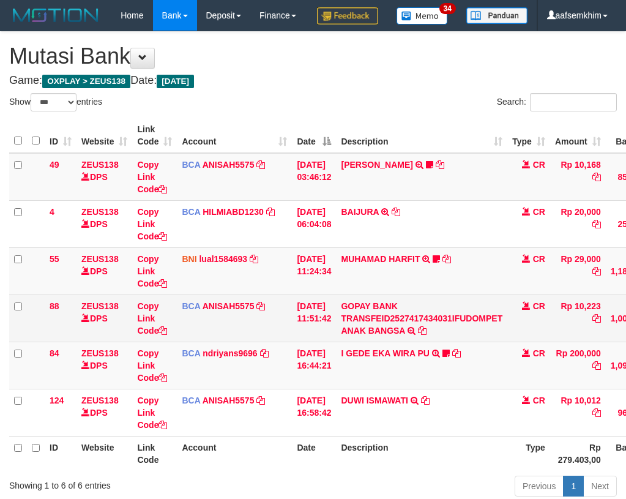
scroll to position [74, 0]
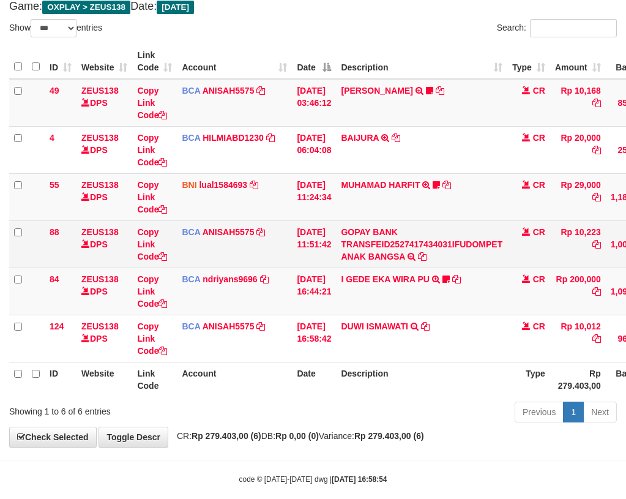
click at [231, 267] on td "BCA ANISAH5575 DPS ANISAH mutasi_20251001_3827 | 88 mutasi_20251001_3827 | 88" at bounding box center [234, 243] width 115 height 47
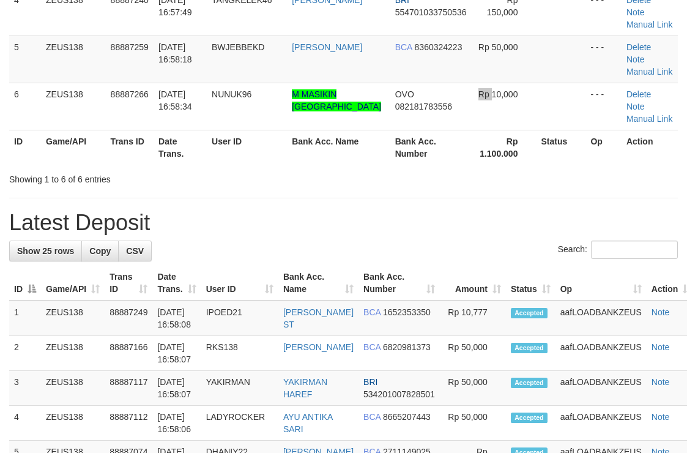
scroll to position [187, 0]
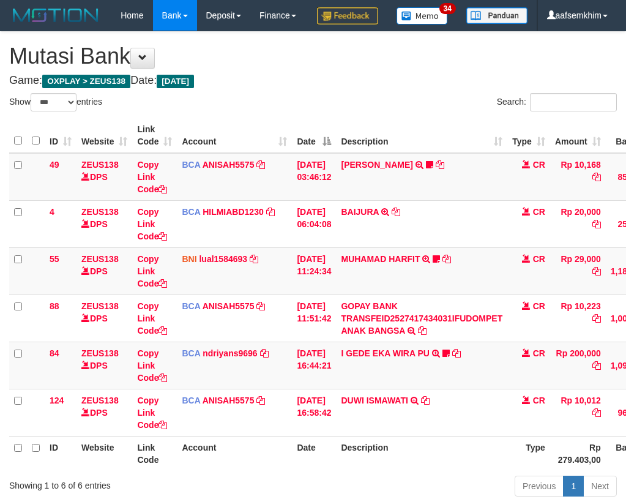
select select "***"
click at [336, 294] on td "[DATE] 11:51:42" at bounding box center [314, 317] width 44 height 47
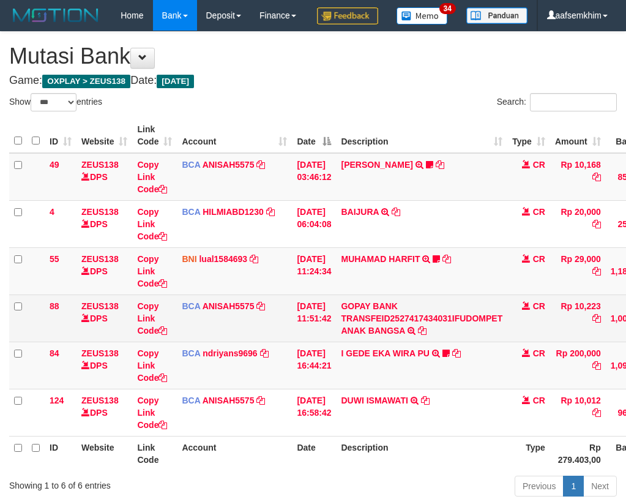
scroll to position [74, 0]
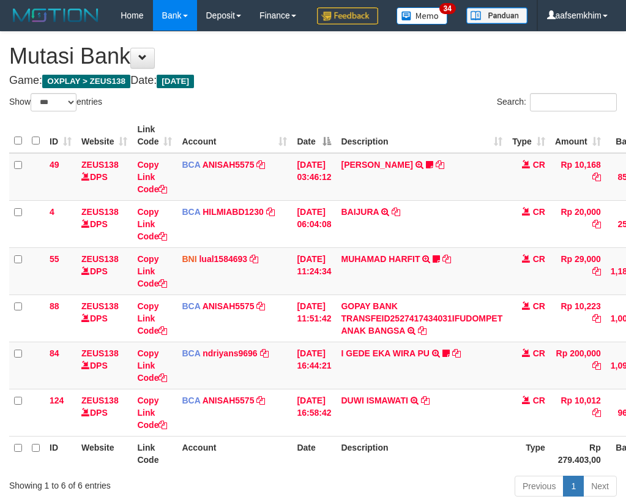
select select "***"
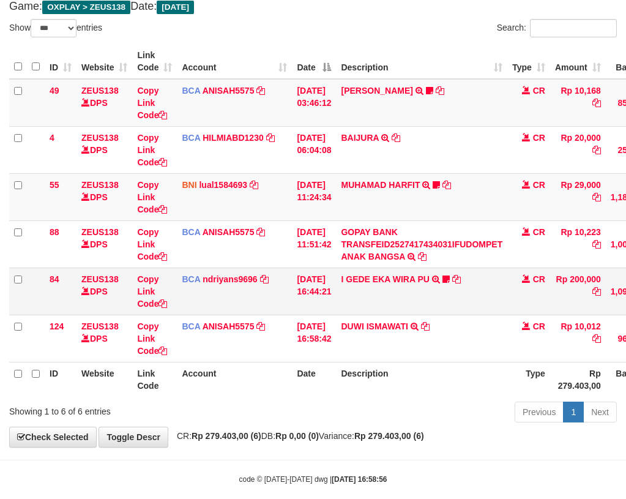
drag, startPoint x: 345, startPoint y: 288, endPoint x: 424, endPoint y: 318, distance: 83.9
click at [351, 267] on tr "88 ZEUS138 DPS Copy Link Code BCA ANISAH5575 DPS [PERSON_NAME] mutasi_20251001_…" at bounding box center [374, 243] width 730 height 47
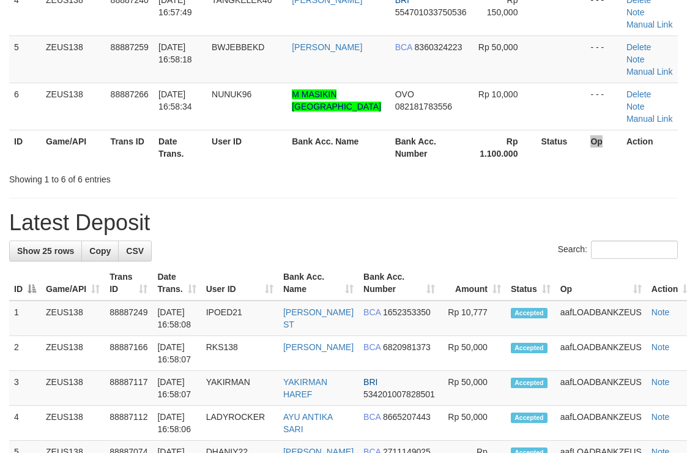
scroll to position [187, 0]
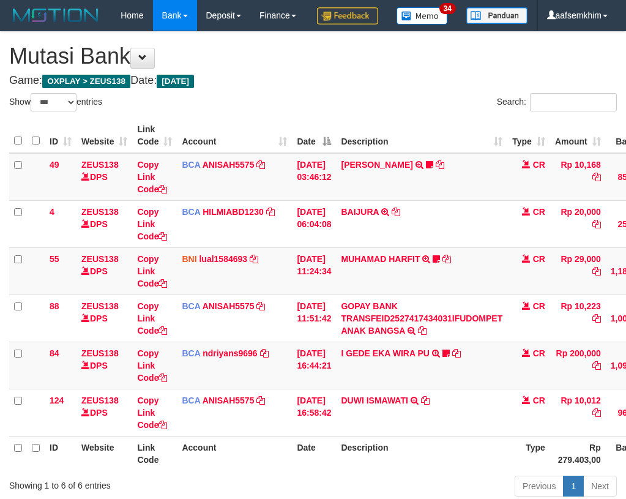
select select "***"
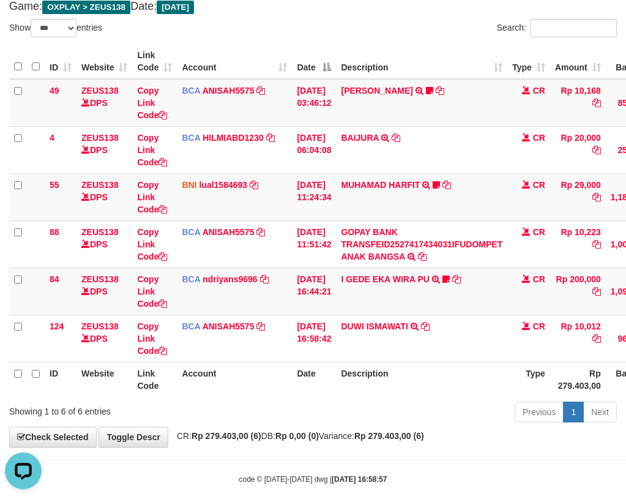
click at [324, 79] on th "Date" at bounding box center [314, 61] width 44 height 35
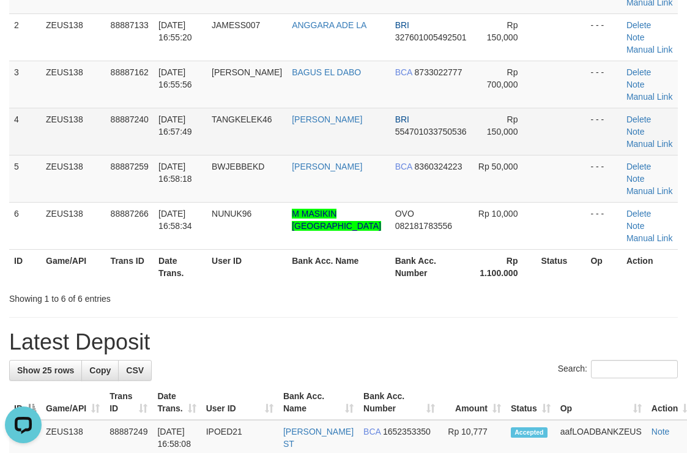
click at [398, 149] on td "BRI 554701033750536" at bounding box center [431, 131] width 82 height 47
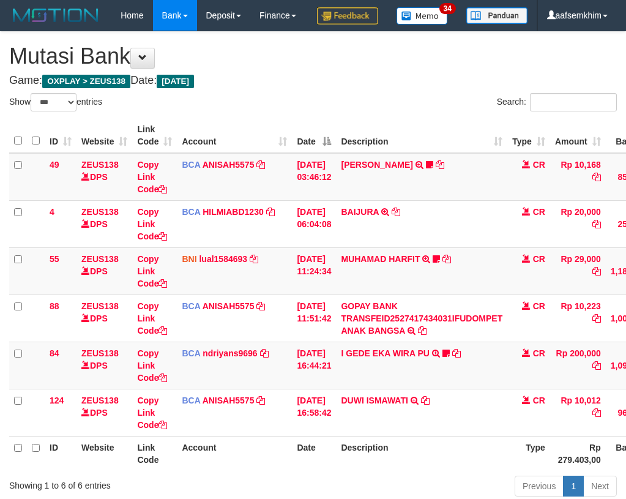
select select "***"
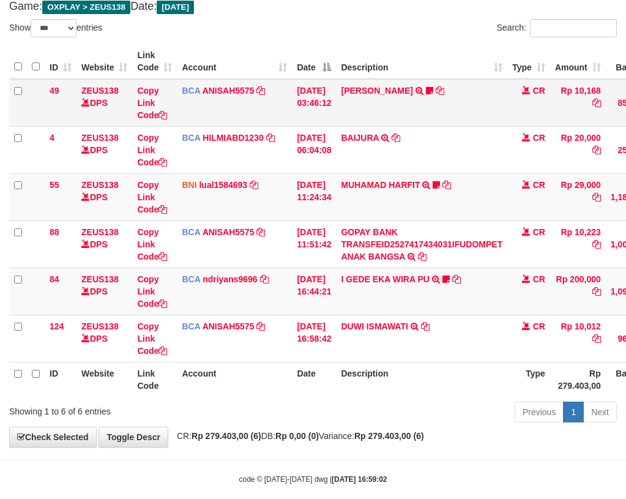
drag, startPoint x: 0, startPoint y: 0, endPoint x: 277, endPoint y: 146, distance: 313.2
click at [277, 127] on td "BCA ANISAH5575 DPS ANISAH mutasi_20251001_3827 | 49 mutasi_20251001_3827 | 49" at bounding box center [234, 103] width 115 height 48
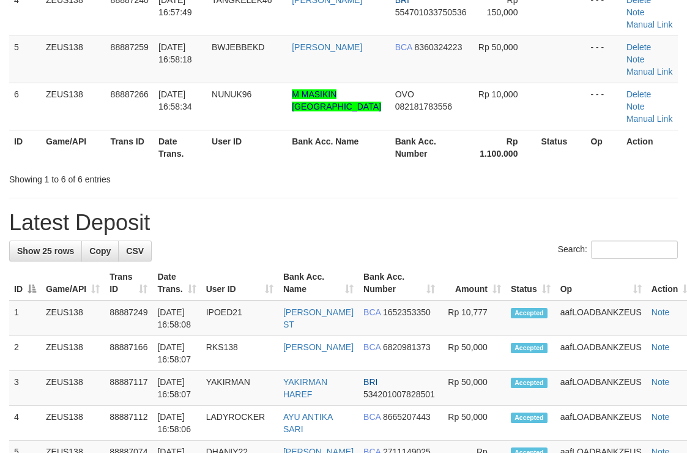
scroll to position [187, 0]
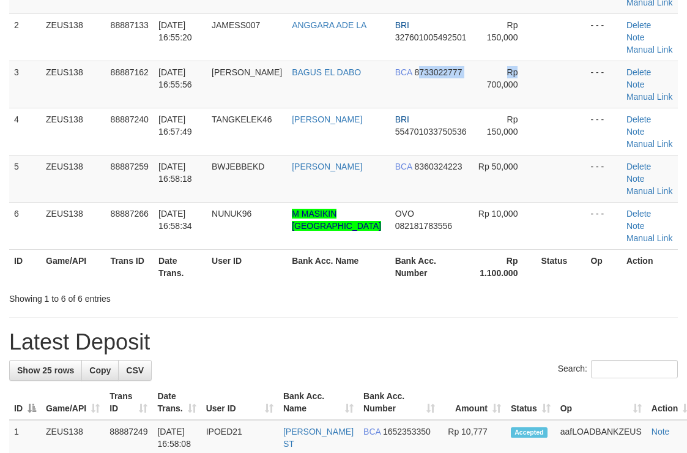
drag, startPoint x: 404, startPoint y: 106, endPoint x: 689, endPoint y: 111, distance: 285.3
click at [510, 105] on tr "3 ZEUS138 88887162 01/10/2025 16:55:56 LUCYSKY BAGUS EL DABO BCA 8733022777 Rp …" at bounding box center [343, 84] width 669 height 47
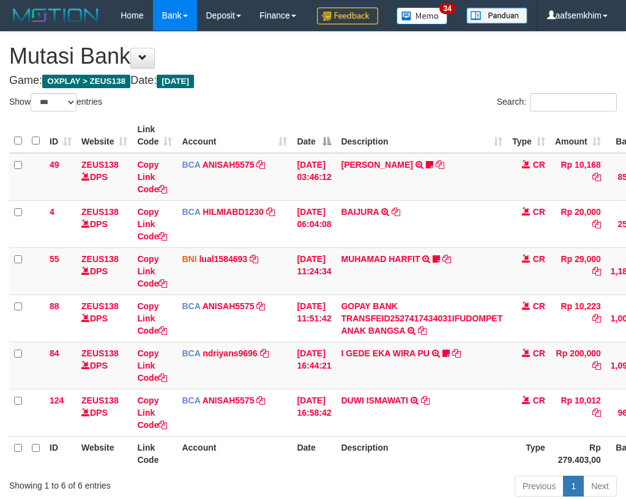
select select "***"
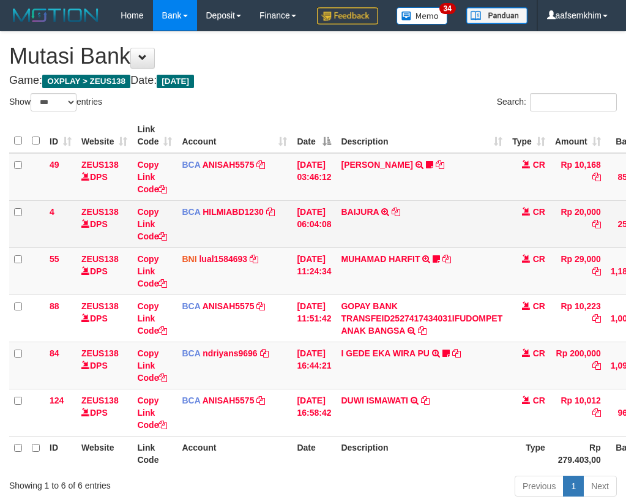
scroll to position [74, 0]
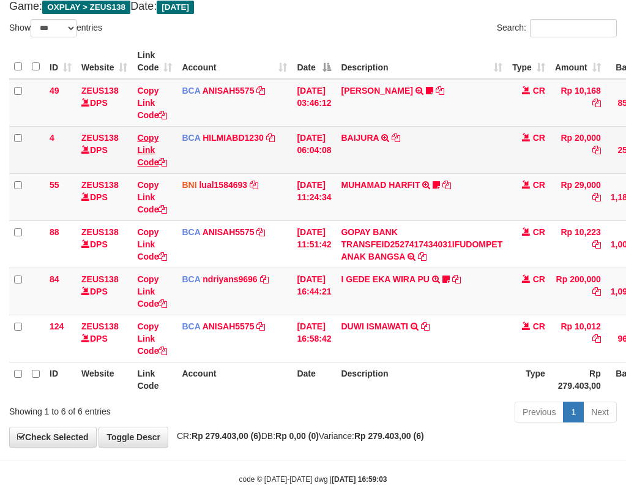
drag, startPoint x: 160, startPoint y: 169, endPoint x: 148, endPoint y: 172, distance: 12.6
click at [158, 170] on td "Copy Link Code" at bounding box center [154, 149] width 45 height 47
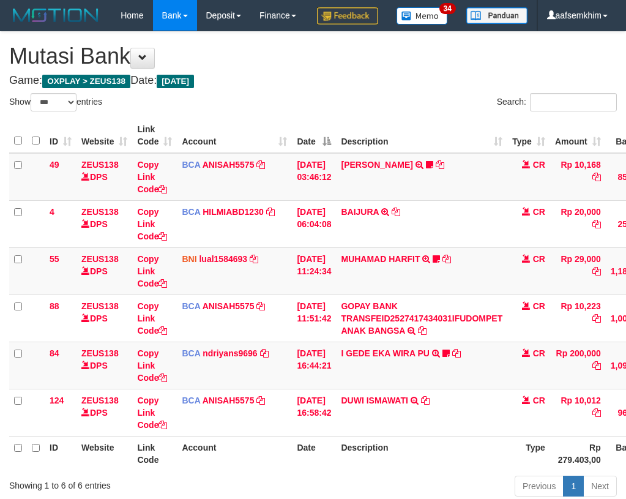
select select "***"
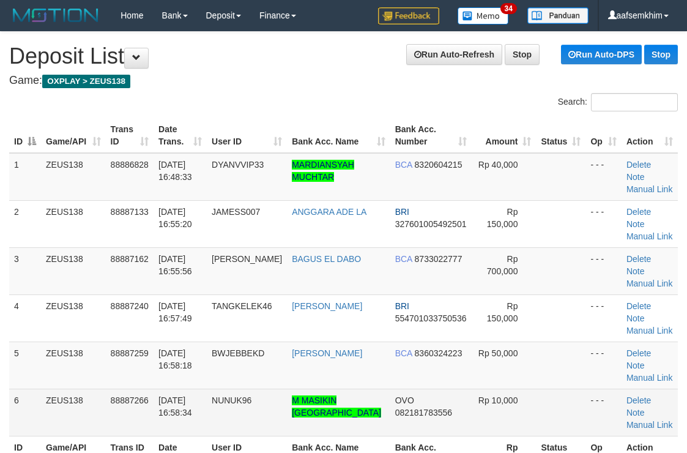
scroll to position [306, 0]
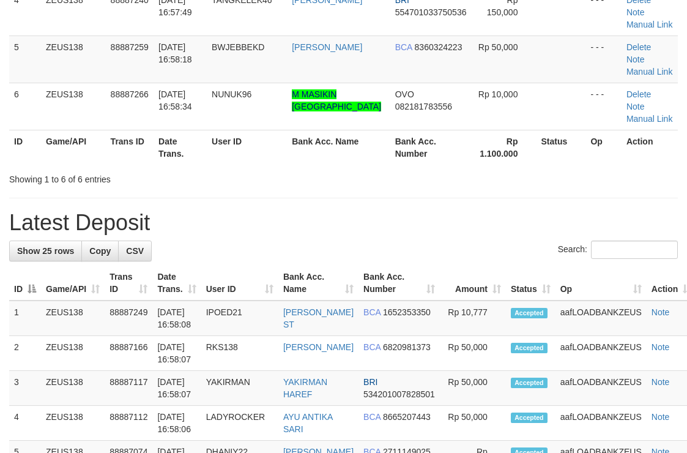
scroll to position [187, 0]
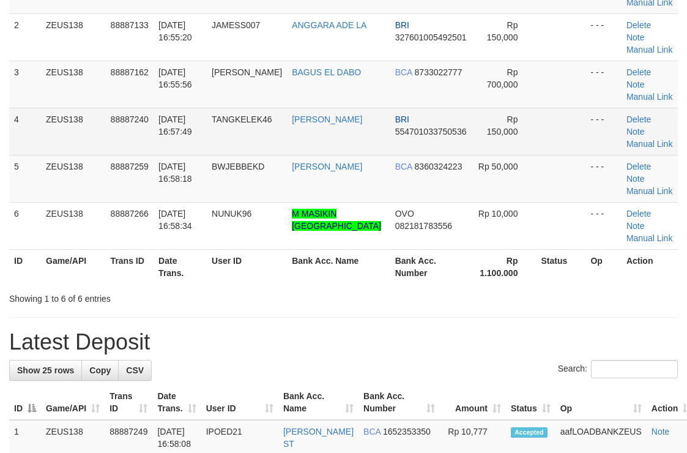
drag, startPoint x: 174, startPoint y: 154, endPoint x: 155, endPoint y: 143, distance: 22.2
click at [174, 154] on td "[DATE] 16:57:49" at bounding box center [180, 131] width 53 height 47
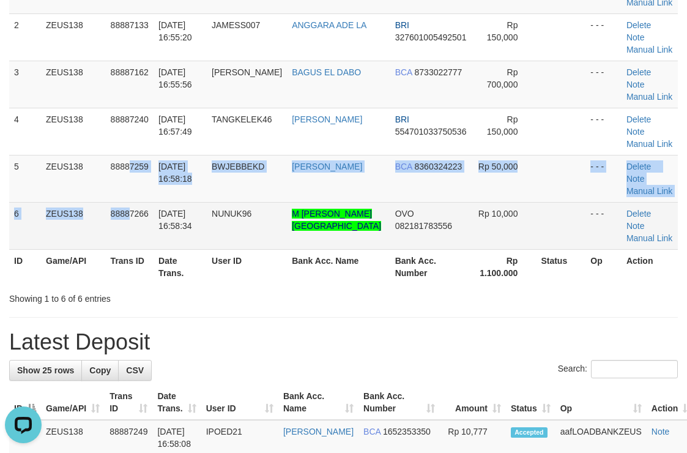
click at [132, 202] on tbody "1 ZEUS138 88886828 [DATE] 16:48:33 DYANVVIP33 [PERSON_NAME] BCA 8320604215 Rp 4…" at bounding box center [343, 107] width 669 height 283
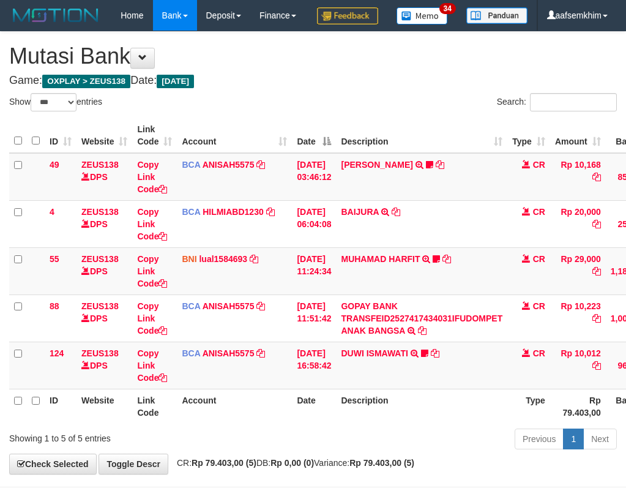
select select "***"
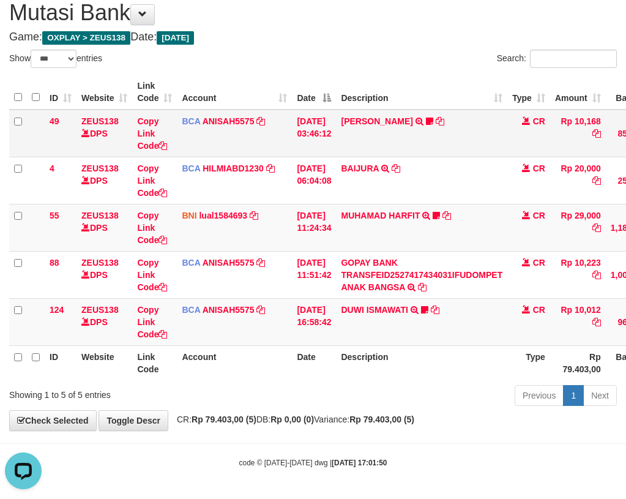
drag, startPoint x: 452, startPoint y: 181, endPoint x: 338, endPoint y: 155, distance: 116.3
click at [447, 180] on td "BAIJURA TRSF E-BANKING CR 0110/FTSCY/WS95051 20000.002025100191215388 TRFDN-BAI…" at bounding box center [421, 180] width 171 height 47
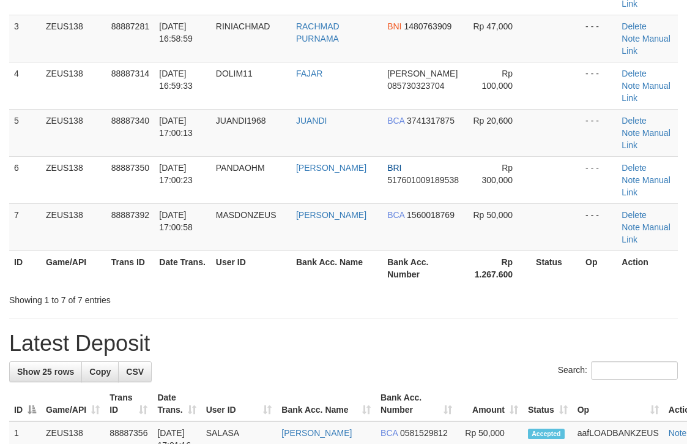
scroll to position [187, 0]
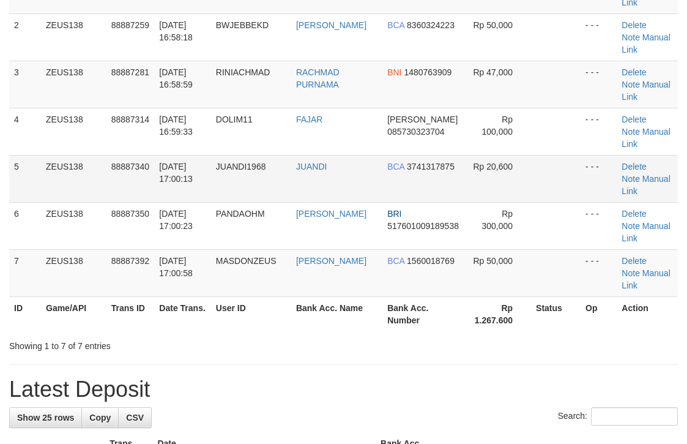
click at [159, 155] on td "[DATE] 17:00:13" at bounding box center [182, 178] width 56 height 47
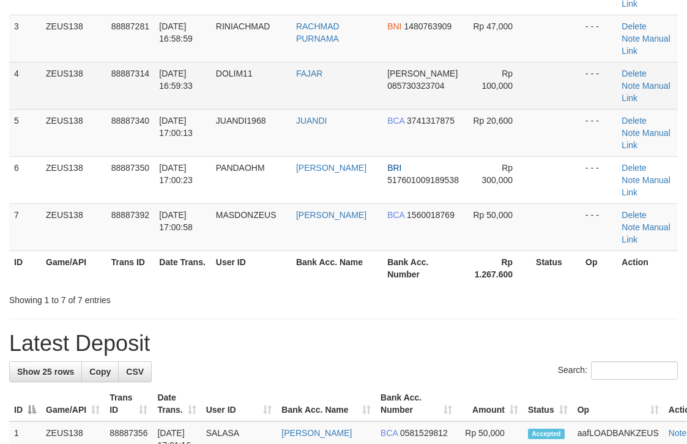
scroll to position [187, 0]
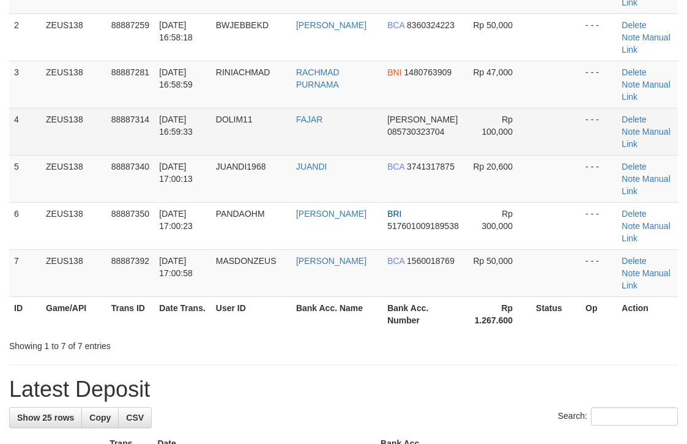
click at [531, 58] on tbody "1 ZEUS138 88887162 [DATE] 16:55:56 [PERSON_NAME] [GEOGRAPHIC_DATA] BCA 87330227…" at bounding box center [343, 131] width 669 height 331
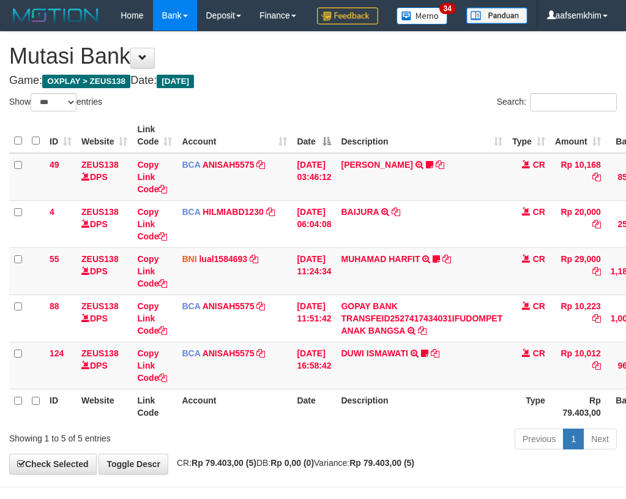
select select "***"
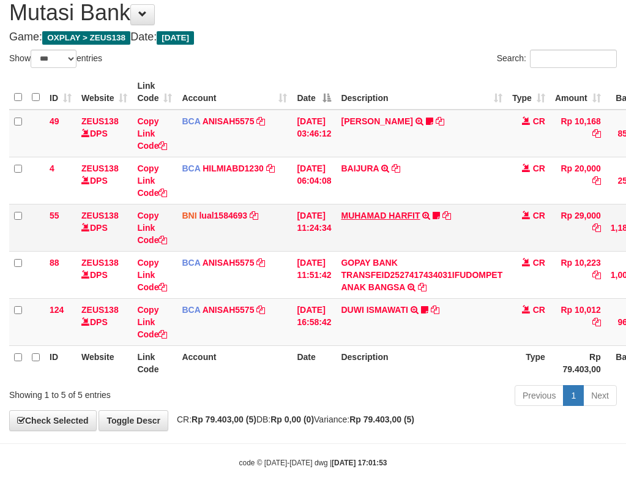
drag, startPoint x: 299, startPoint y: 201, endPoint x: 363, endPoint y: 219, distance: 66.1
click at [344, 212] on tbody "49 ZEUS138 DPS Copy Link Code BCA ANISAH5575 DPS ANISAH mutasi_20251001_3827 | …" at bounding box center [374, 228] width 730 height 236
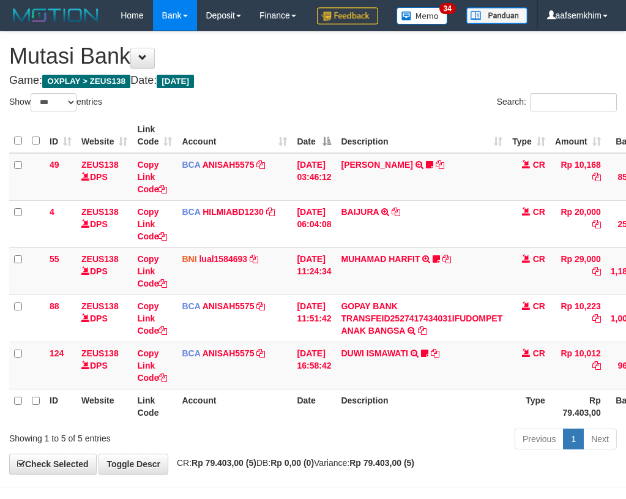
select select "***"
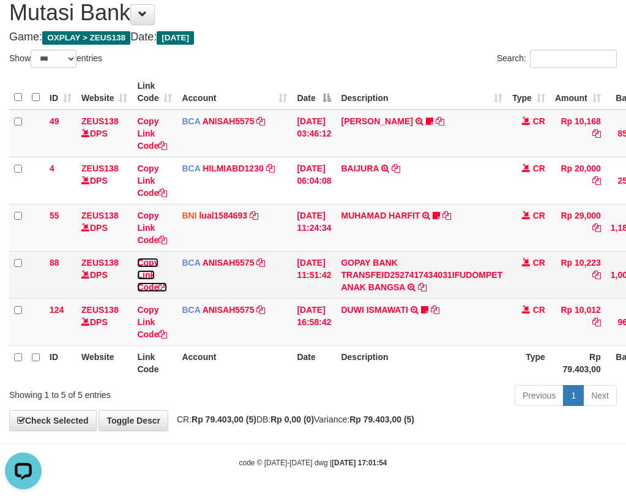
click at [142, 285] on link "Copy Link Code" at bounding box center [152, 275] width 30 height 34
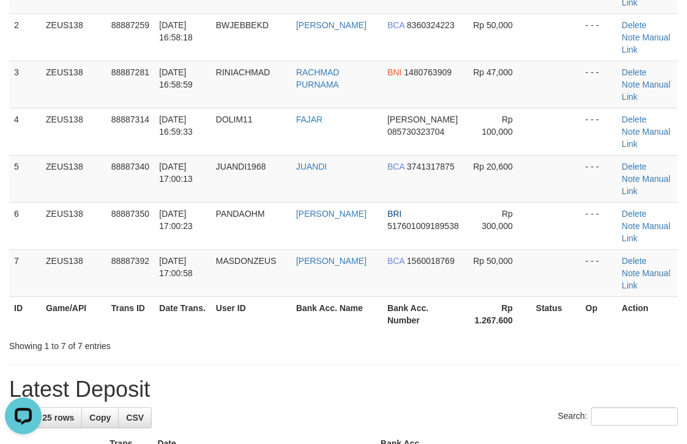
drag, startPoint x: 505, startPoint y: 276, endPoint x: 646, endPoint y: 269, distance: 140.9
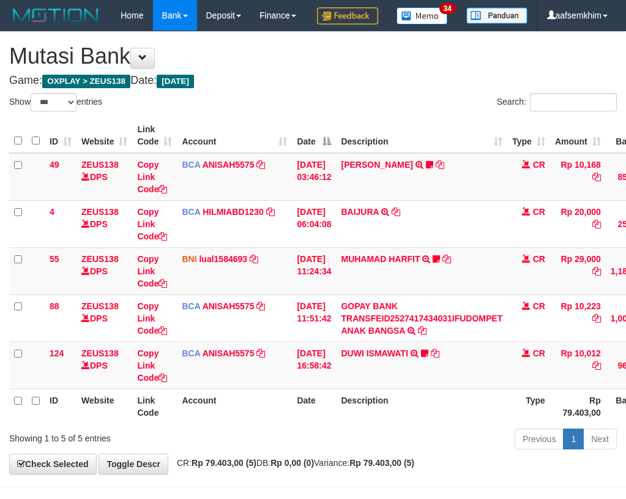
select select "***"
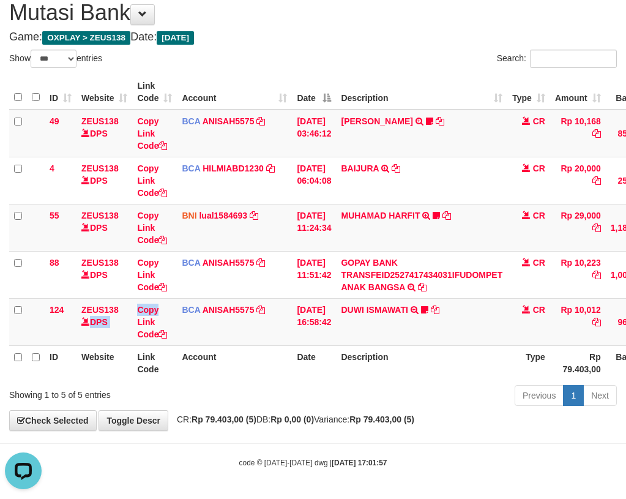
drag, startPoint x: 170, startPoint y: 311, endPoint x: 1, endPoint y: 267, distance: 175.2
click at [133, 301] on tr "124 ZEUS138 DPS Copy Link Code BCA ANISAH5575 DPS ANISAH mutasi_20251001_3827 |…" at bounding box center [374, 321] width 730 height 47
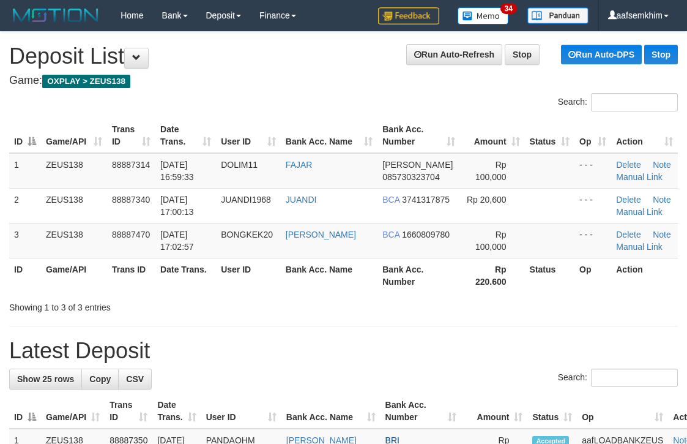
scroll to position [233, 0]
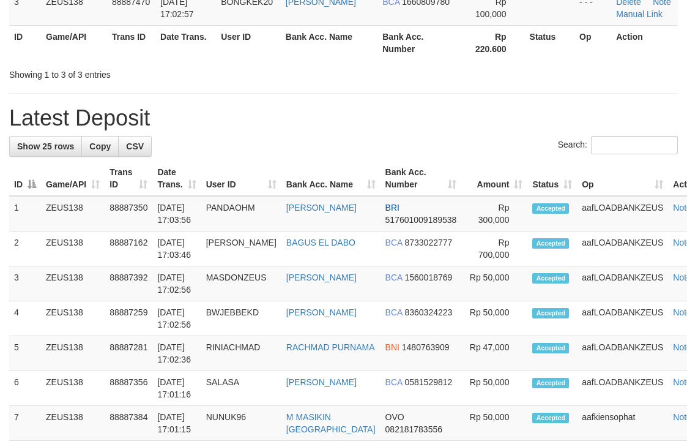
click at [332, 139] on div "Search:" at bounding box center [343, 146] width 669 height 21
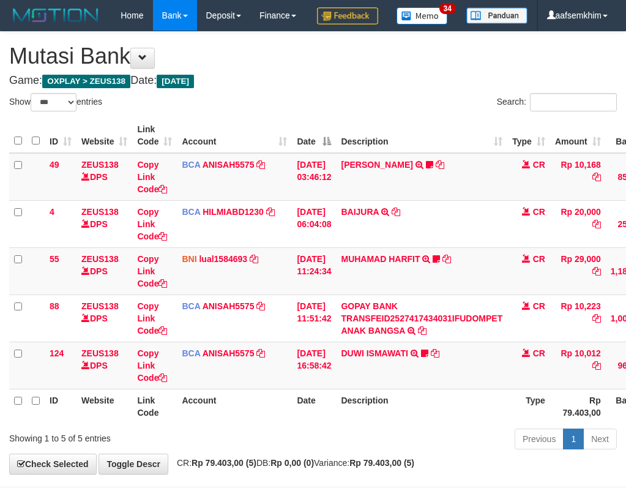
select select "***"
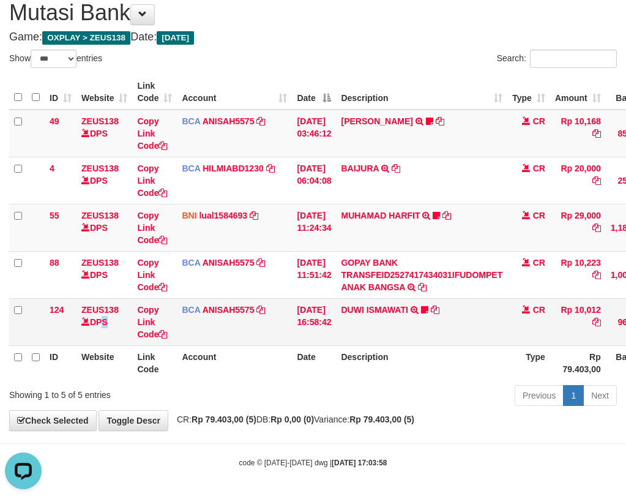
drag, startPoint x: 99, startPoint y: 339, endPoint x: 85, endPoint y: 323, distance: 20.8
click at [99, 332] on td "ZEUS138 DPS" at bounding box center [105, 321] width 56 height 47
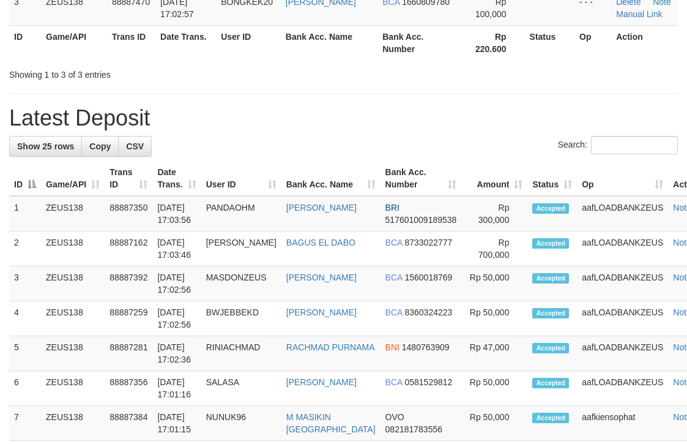
scroll to position [187, 0]
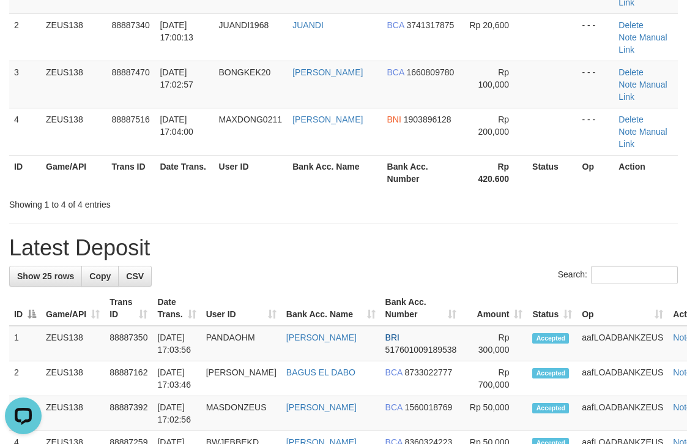
drag, startPoint x: 351, startPoint y: 157, endPoint x: 351, endPoint y: 170, distance: 12.2
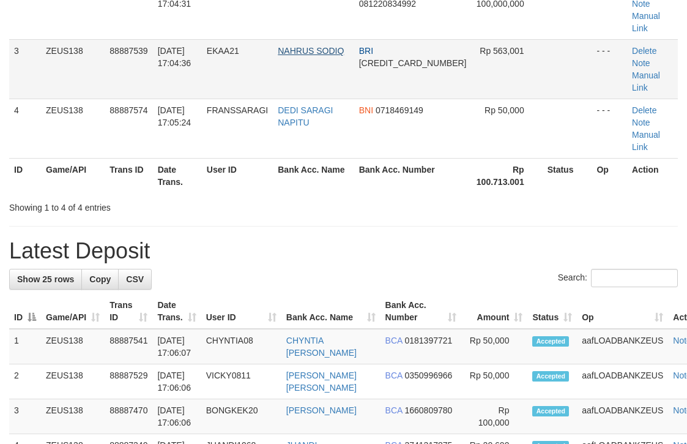
scroll to position [187, 0]
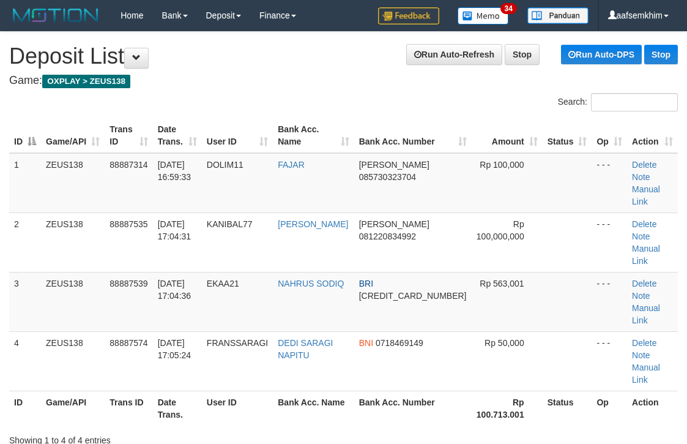
scroll to position [226, 0]
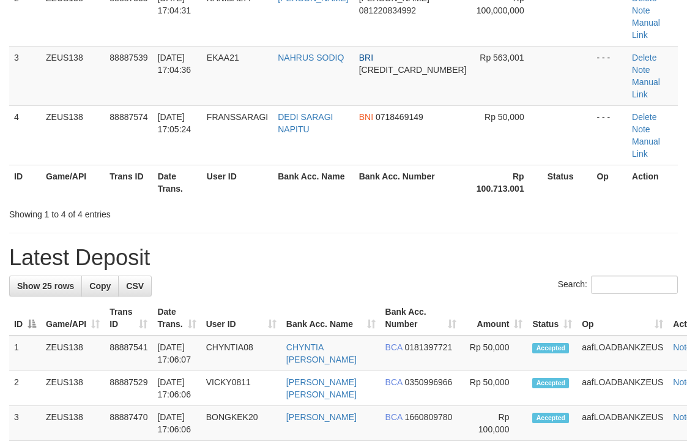
click at [284, 275] on div "Search:" at bounding box center [343, 285] width 669 height 21
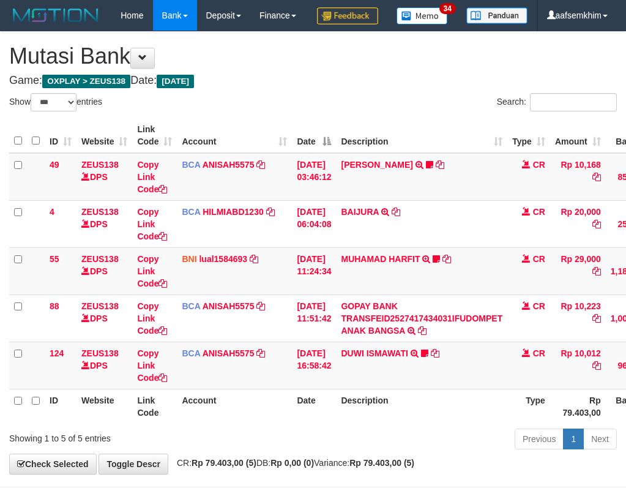
select select "***"
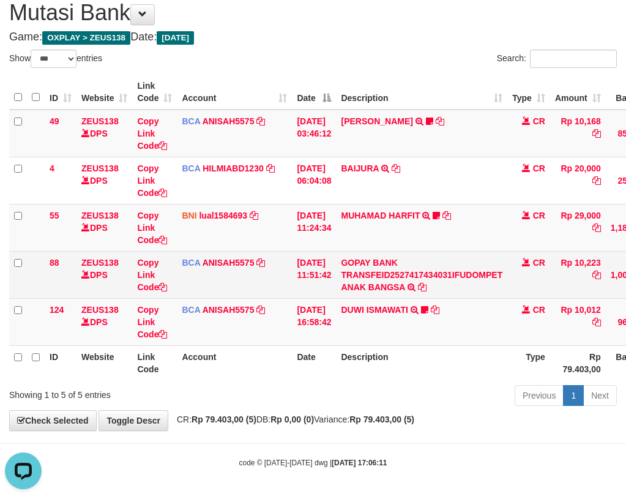
drag, startPoint x: 169, startPoint y: 264, endPoint x: 123, endPoint y: 256, distance: 46.6
click at [162, 265] on td "Copy Link Code" at bounding box center [154, 274] width 45 height 47
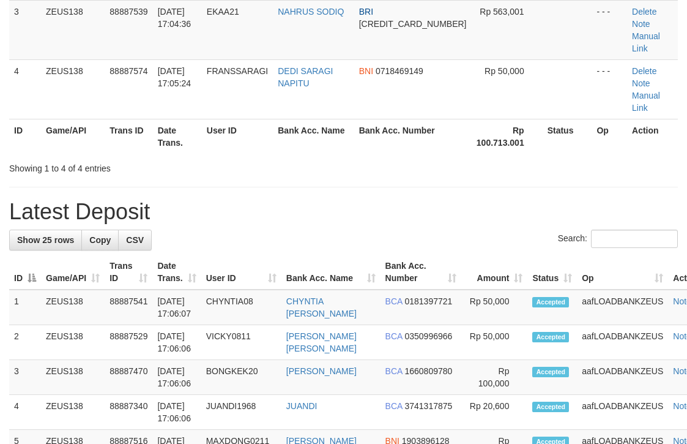
click at [284, 290] on td "CHYNTIA [PERSON_NAME]" at bounding box center [331, 307] width 99 height 35
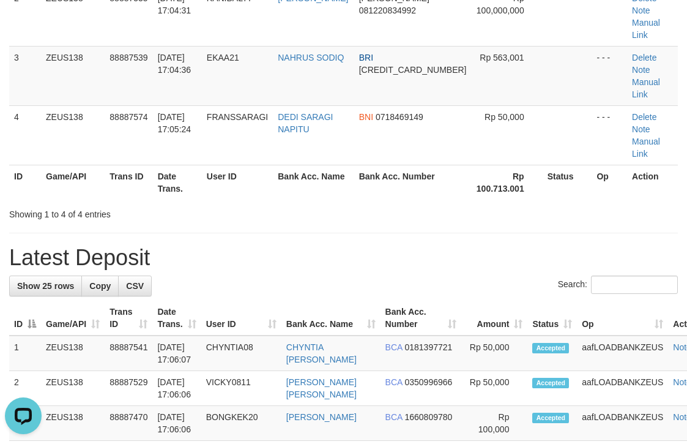
scroll to position [165, 0]
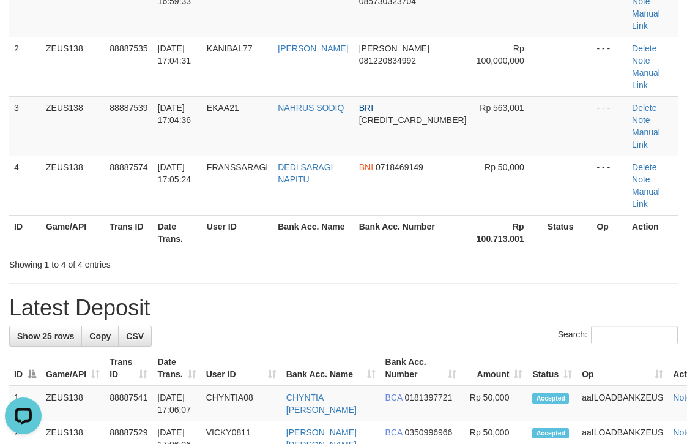
drag, startPoint x: 0, startPoint y: 0, endPoint x: 284, endPoint y: 198, distance: 346.0
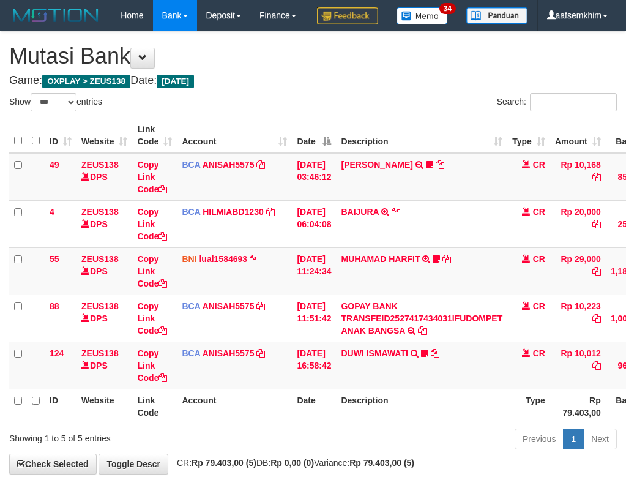
select select "***"
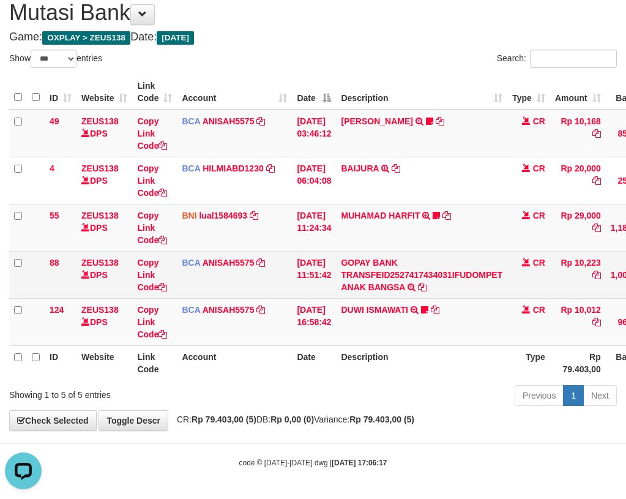
click at [174, 293] on td "Copy Link Code" at bounding box center [154, 274] width 45 height 47
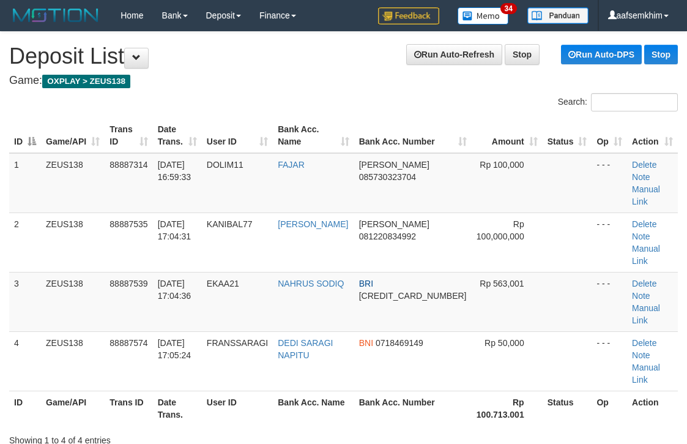
scroll to position [211, 0]
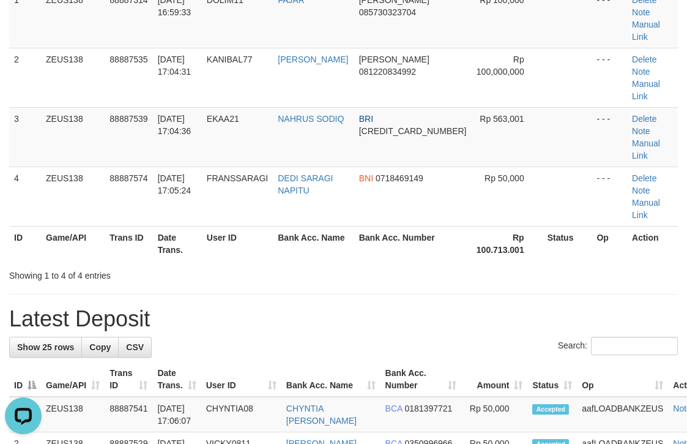
click at [367, 264] on div "Showing 1 to 4 of 4 entries" at bounding box center [343, 272] width 687 height 17
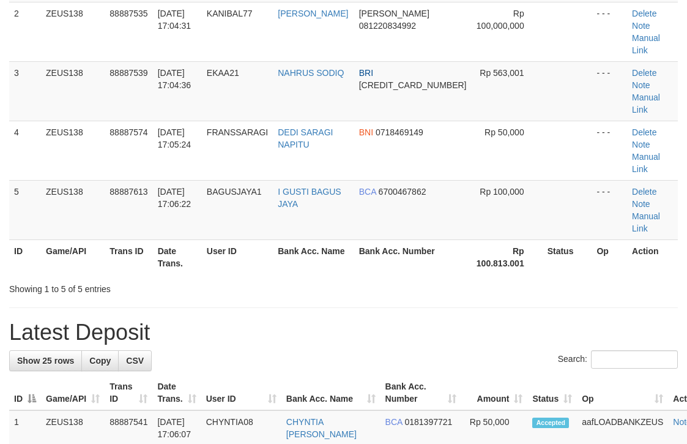
click at [450, 152] on div "ID Game/API Trans ID Date Trans. User ID Bank Acc. Name Bank Acc. Number Amount…" at bounding box center [343, 91] width 687 height 374
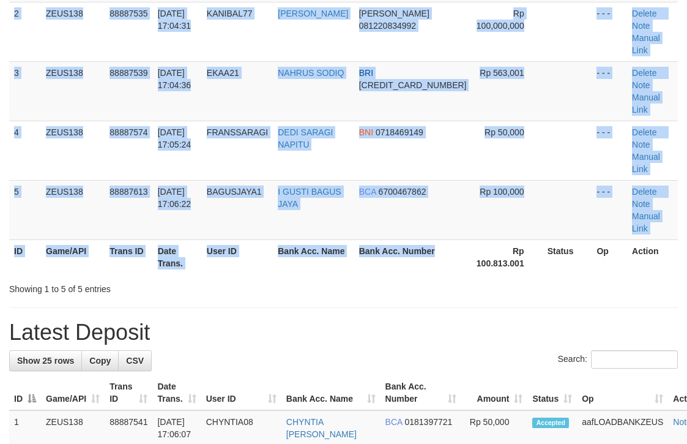
scroll to position [165, 0]
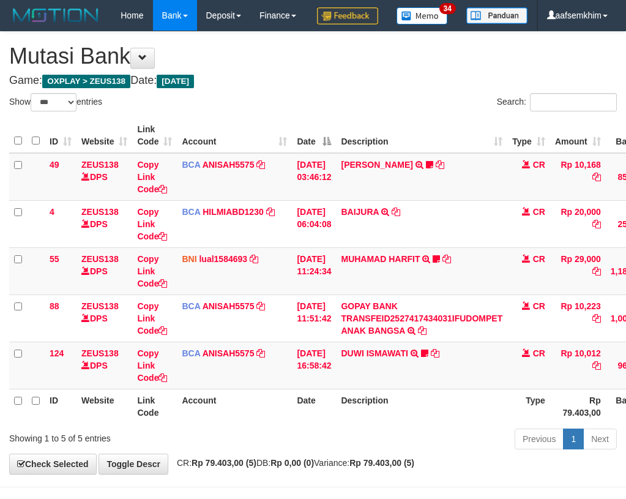
select select "***"
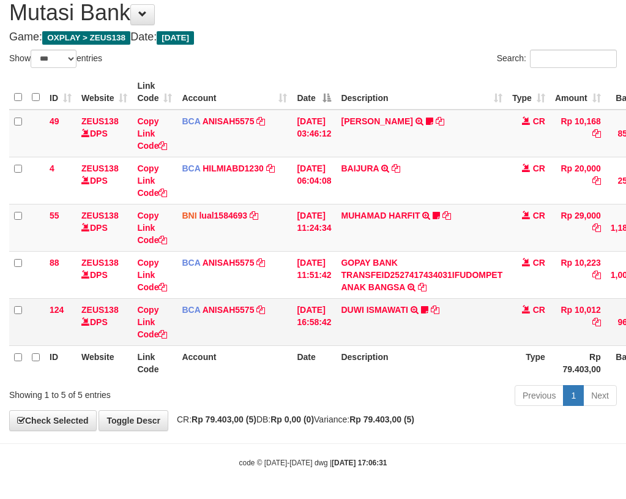
drag, startPoint x: 266, startPoint y: 327, endPoint x: 249, endPoint y: 315, distance: 20.6
click at [266, 324] on td "BCA ANISAH5575 DPS ANISAH mutasi_20251001_3827 | 124 mutasi_20251001_3827 | 124" at bounding box center [234, 321] width 115 height 47
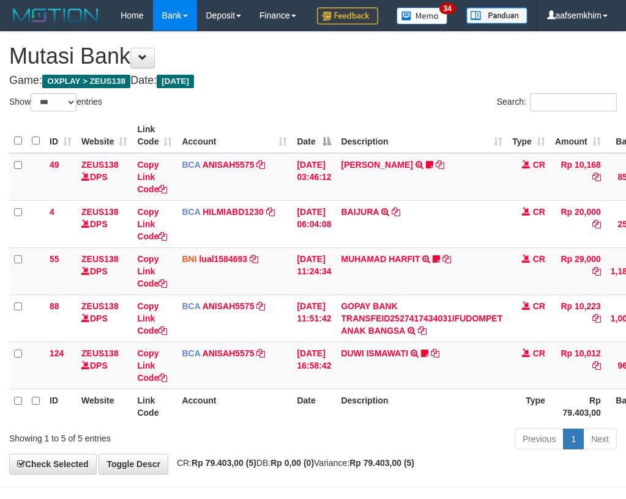
select select "***"
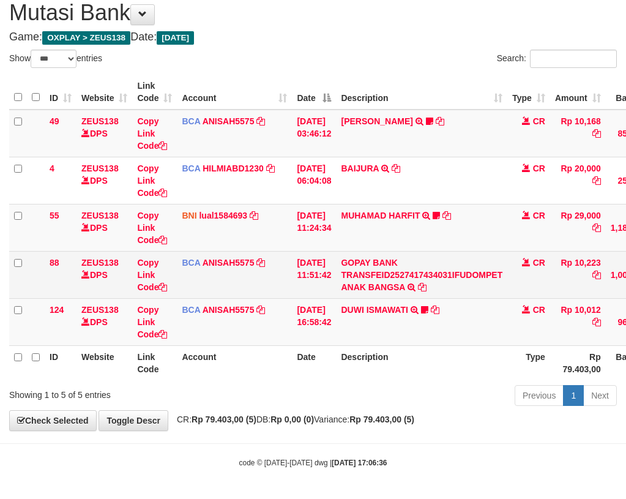
click at [277, 253] on td "BCA ANISAH5575 DPS ANISAH mutasi_20251001_3827 | 88 mutasi_20251001_3827 | 88" at bounding box center [234, 274] width 115 height 47
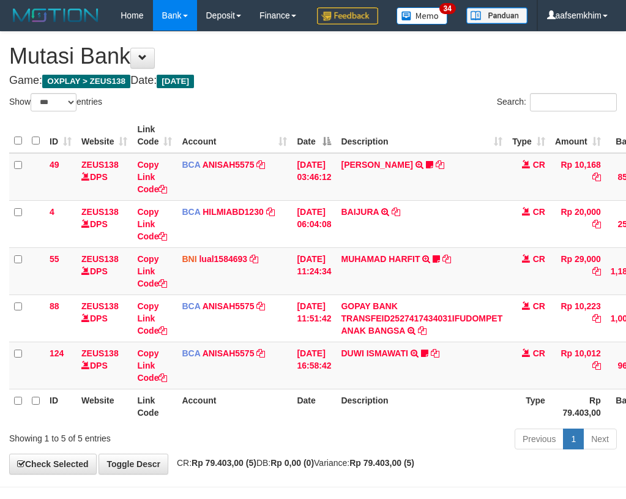
select select "***"
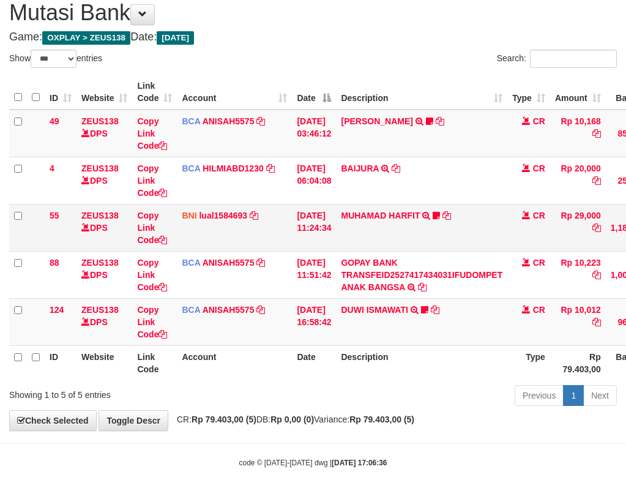
click at [245, 233] on td "BNI lual1584693 DPS LUCKY ALAMSYAH mutasi_20251001_2414 | 55 mutasi_20251001_24…" at bounding box center [234, 227] width 115 height 47
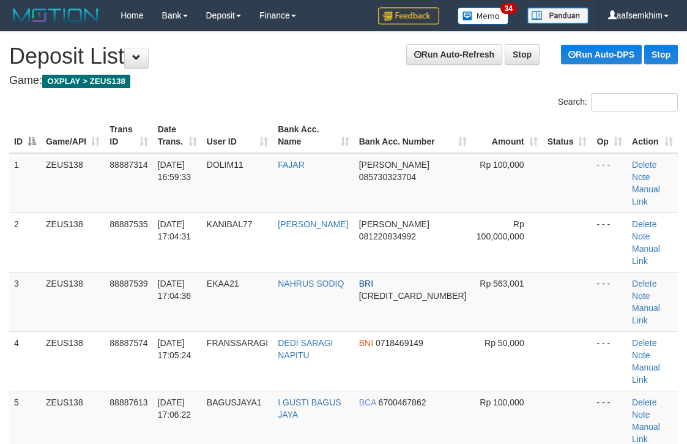
scroll to position [211, 0]
click at [487, 390] on td "Rp 100,000" at bounding box center [507, 419] width 71 height 59
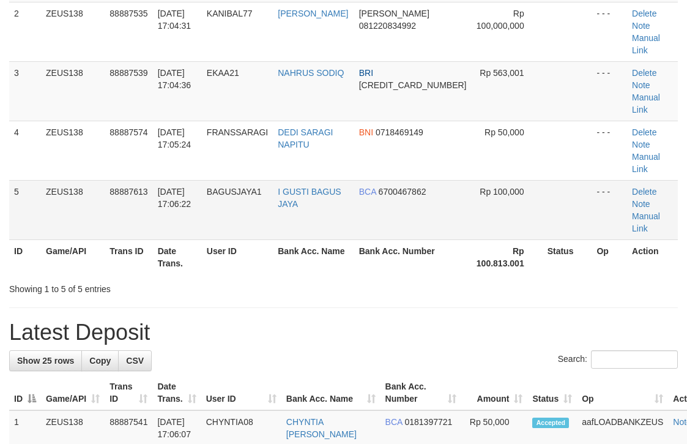
scroll to position [165, 0]
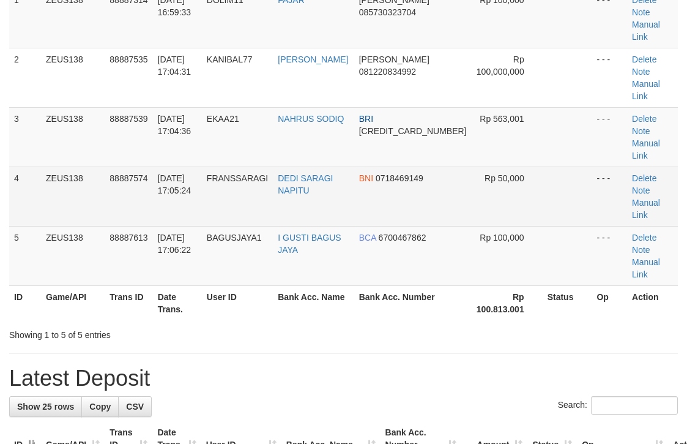
click at [487, 97] on tbody "1 ZEUS138 88887314 01/10/2025 16:59:33 DOLIM11 FAJAR DANA 085730323704 Rp 100,0…" at bounding box center [343, 136] width 669 height 297
click at [487, 166] on td "Rp 50,000" at bounding box center [507, 195] width 71 height 59
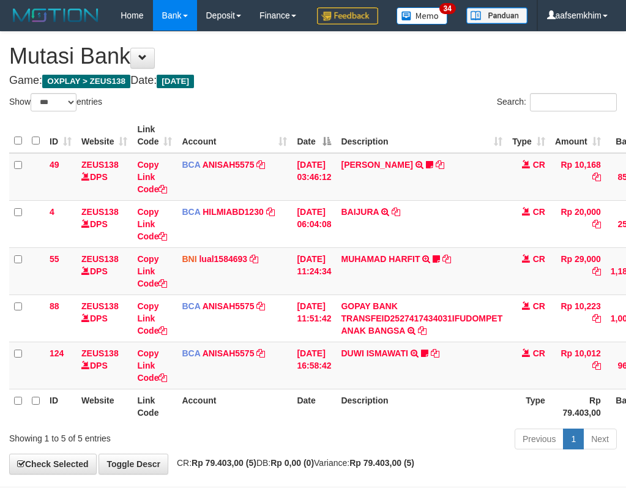
select select "***"
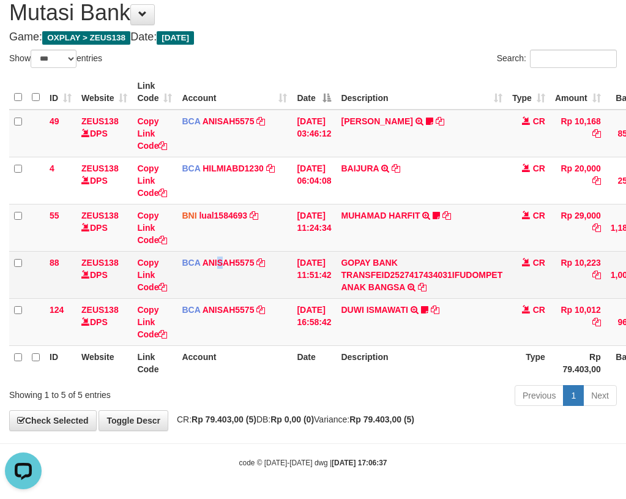
drag, startPoint x: 221, startPoint y: 275, endPoint x: 207, endPoint y: 272, distance: 14.4
click at [219, 275] on td "BCA ANISAH5575 DPS ANISAH mutasi_20251001_3827 | 88 mutasi_20251001_3827 | 88" at bounding box center [234, 274] width 115 height 47
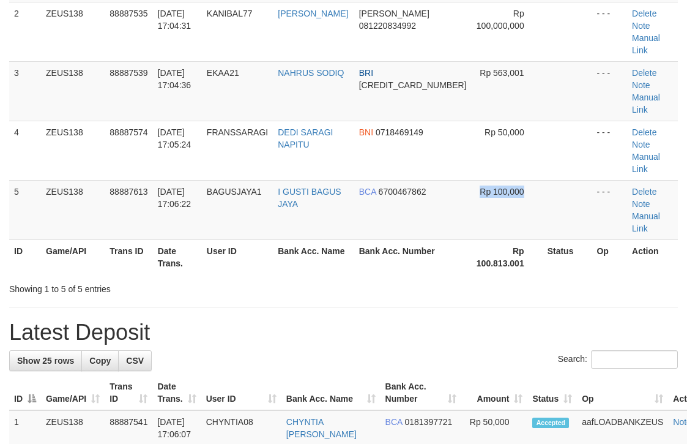
scroll to position [165, 0]
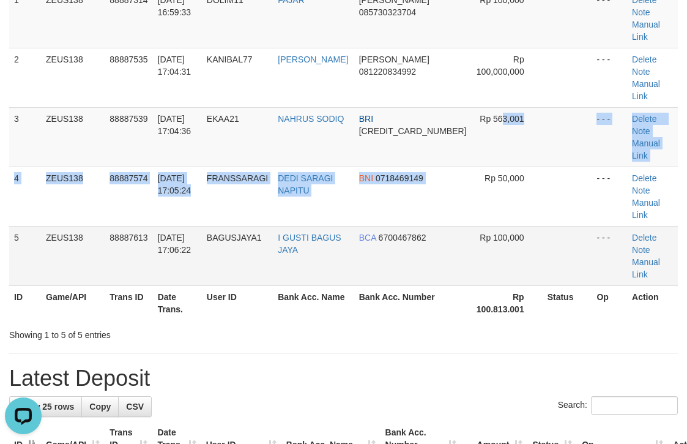
drag, startPoint x: 484, startPoint y: 83, endPoint x: 440, endPoint y: 140, distance: 71.6
click at [463, 116] on tbody "1 ZEUS138 88887314 01/10/2025 16:59:33 DOLIM11 FAJAR DANA 085730323704 Rp 100,0…" at bounding box center [343, 136] width 669 height 297
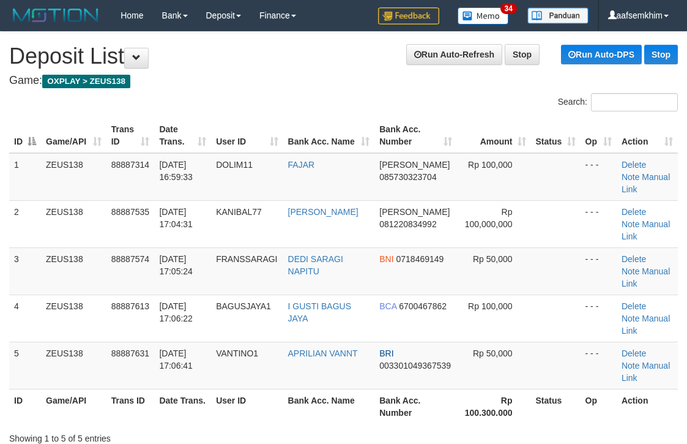
click at [457, 389] on th "Rp 100.300.000" at bounding box center [494, 406] width 74 height 35
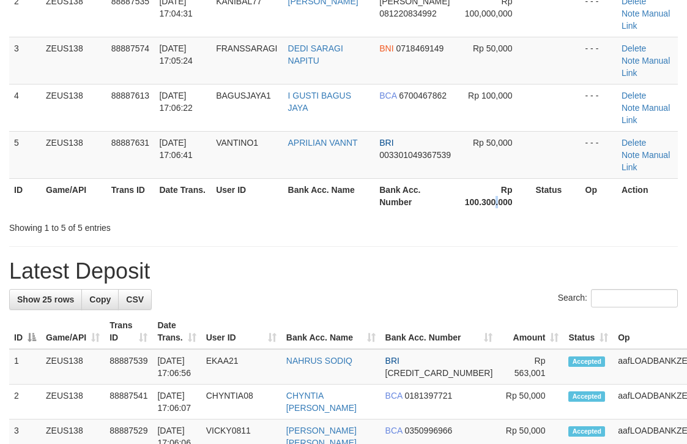
scroll to position [165, 0]
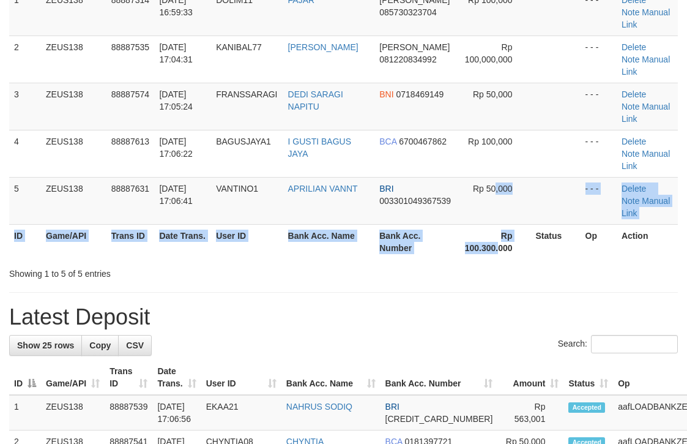
click at [488, 135] on table "ID Game/API Trans ID Date Trans. User ID Bank Acc. Name Bank Acc. Number Amount…" at bounding box center [343, 105] width 669 height 305
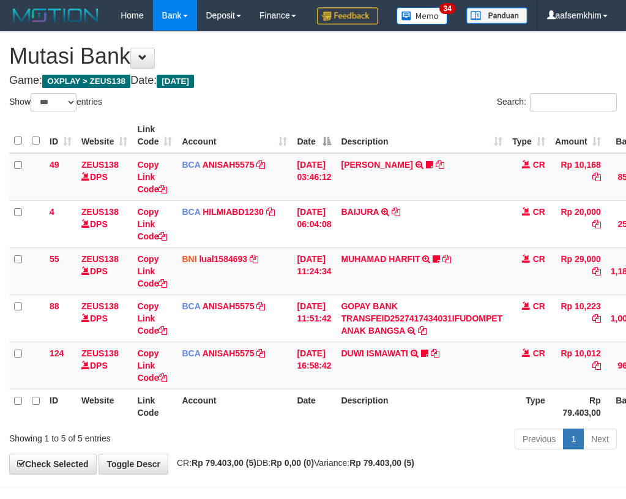
select select "***"
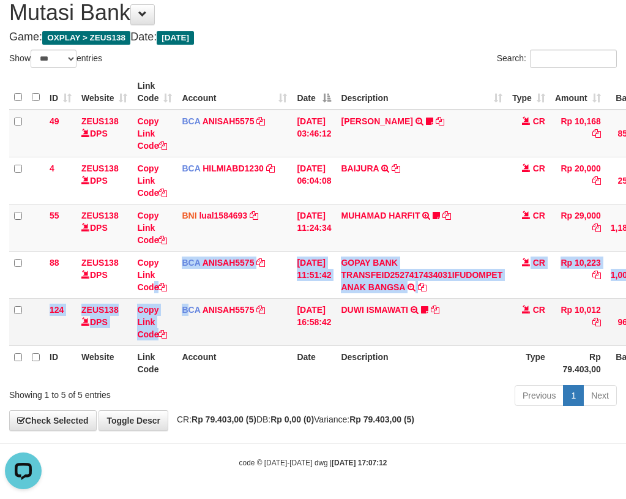
click at [185, 301] on tbody "49 ZEUS138 DPS Copy Link Code BCA ANISAH5575 DPS ANISAH mutasi_20251001_3827 | …" at bounding box center [374, 228] width 730 height 236
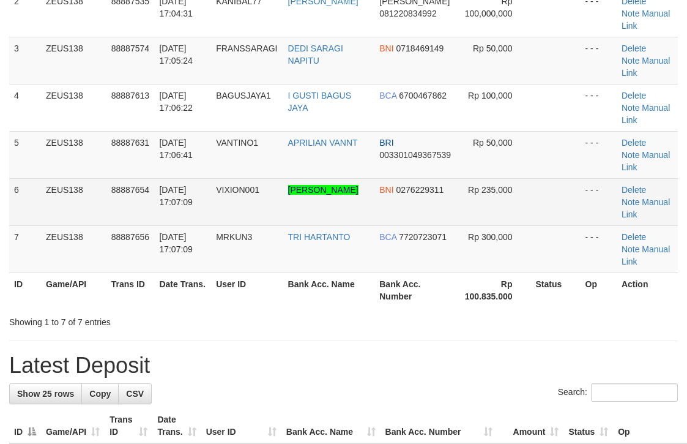
scroll to position [165, 0]
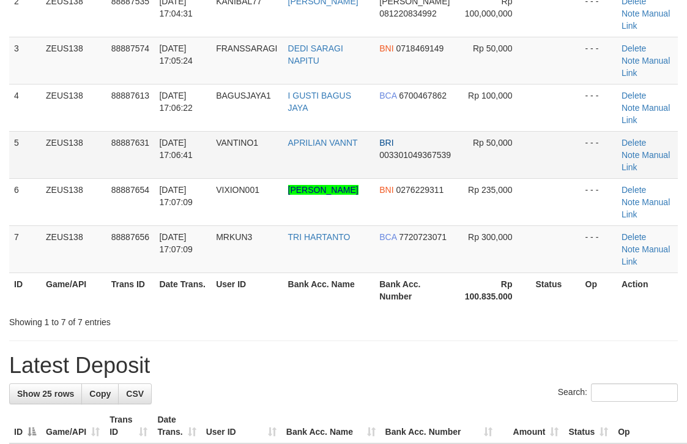
scroll to position [165, 0]
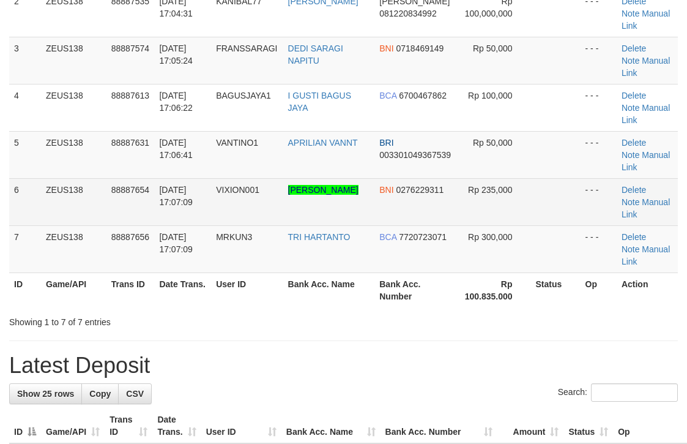
scroll to position [165, 0]
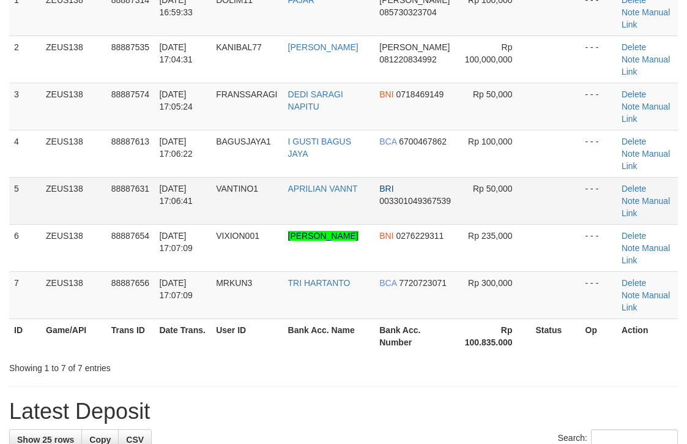
click at [443, 196] on span "003301049367539" at bounding box center [415, 201] width 72 height 10
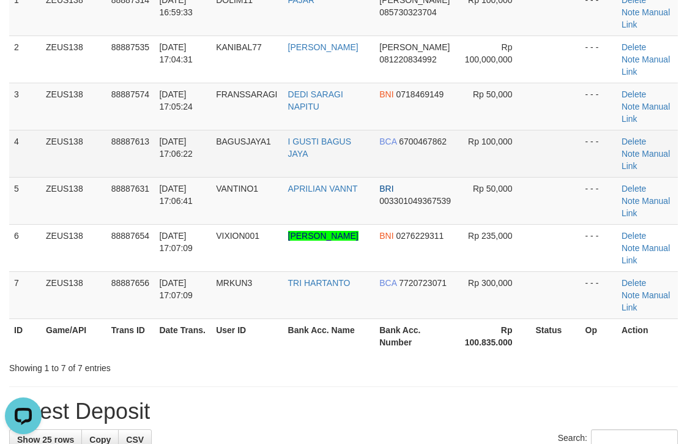
click at [186, 130] on td "[DATE] 17:06:22" at bounding box center [182, 153] width 57 height 47
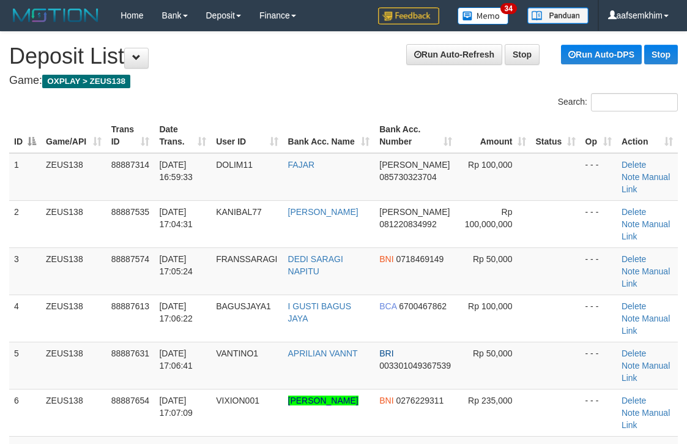
scroll to position [211, 0]
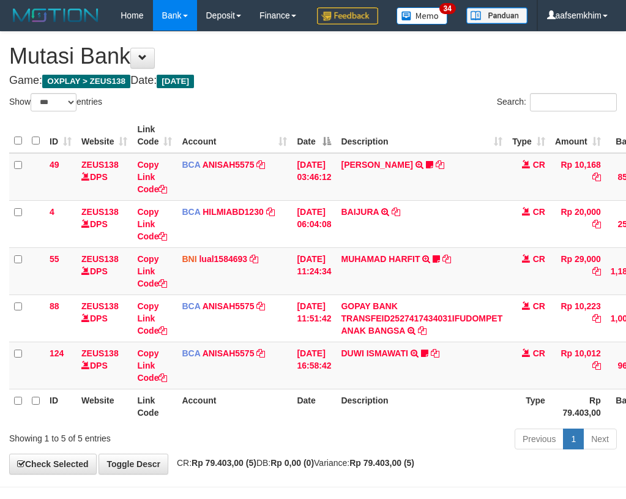
select select "***"
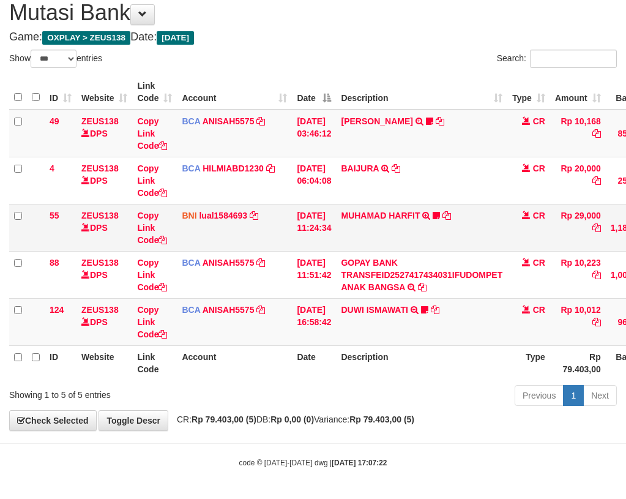
drag, startPoint x: 203, startPoint y: 209, endPoint x: 190, endPoint y: 204, distance: 13.2
click at [200, 207] on td "BNI lual1584693 DPS LUCKY ALAMSYAH mutasi_20251001_2414 | 55 mutasi_20251001_24…" at bounding box center [234, 227] width 115 height 47
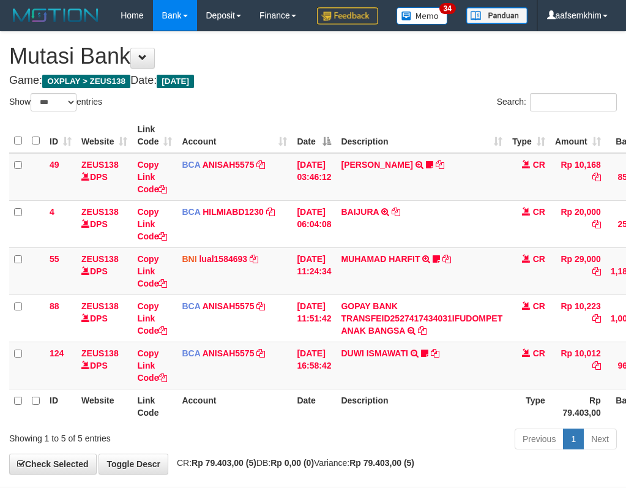
select select "***"
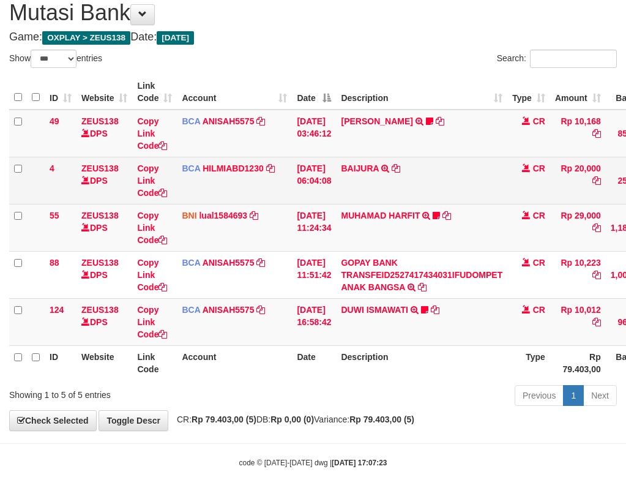
drag, startPoint x: 274, startPoint y: 236, endPoint x: 84, endPoint y: 200, distance: 193.7
click at [274, 236] on td "BNI lual1584693 DPS LUCKY ALAMSYAH mutasi_20251001_2414 | 55 mutasi_20251001_24…" at bounding box center [234, 227] width 115 height 47
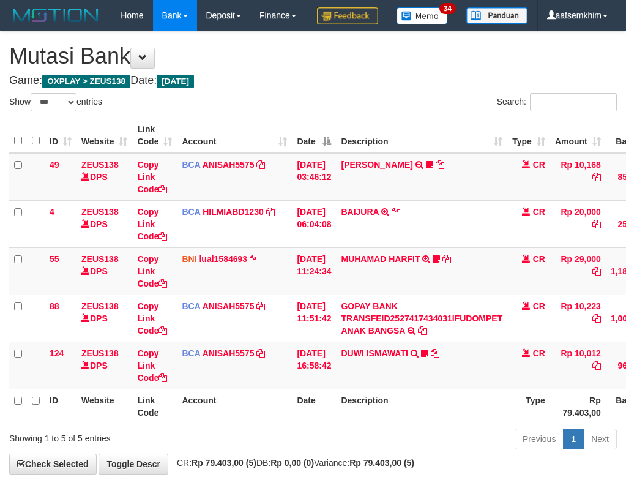
select select "***"
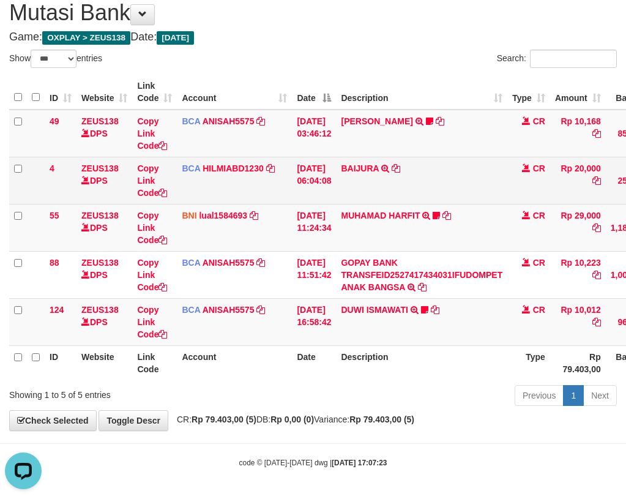
drag, startPoint x: 345, startPoint y: 227, endPoint x: 354, endPoint y: 189, distance: 39.8
click at [345, 227] on tr "55 ZEUS138 DPS Copy Link Code BNI lual1584693 DPS LUCKY ALAMSYAH mutasi_2025100…" at bounding box center [374, 227] width 730 height 47
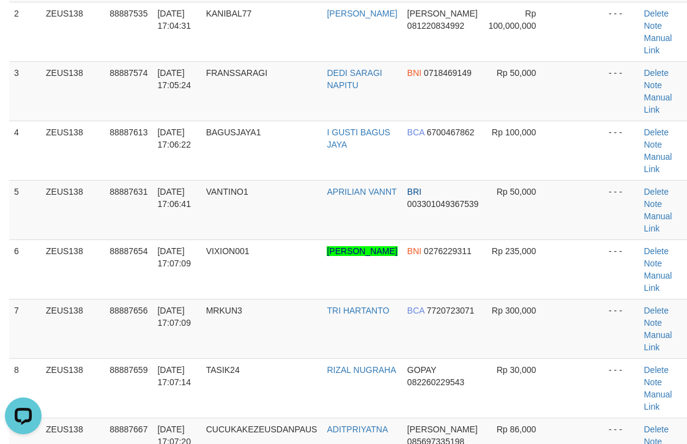
drag, startPoint x: 491, startPoint y: 100, endPoint x: 692, endPoint y: 29, distance: 212.4
click at [524, 83] on td "Rp 50,000" at bounding box center [519, 90] width 71 height 59
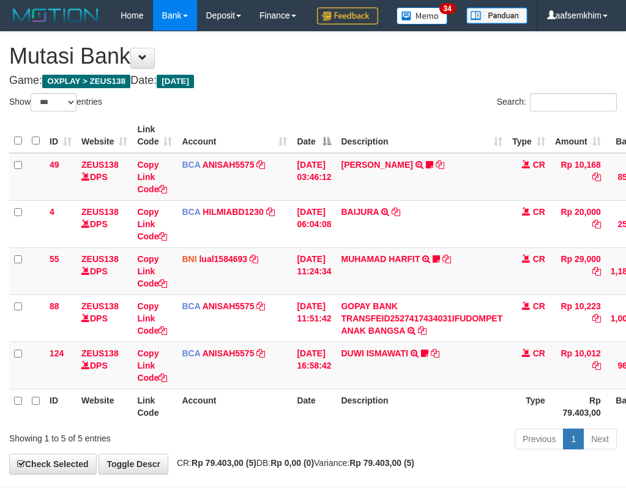
select select "***"
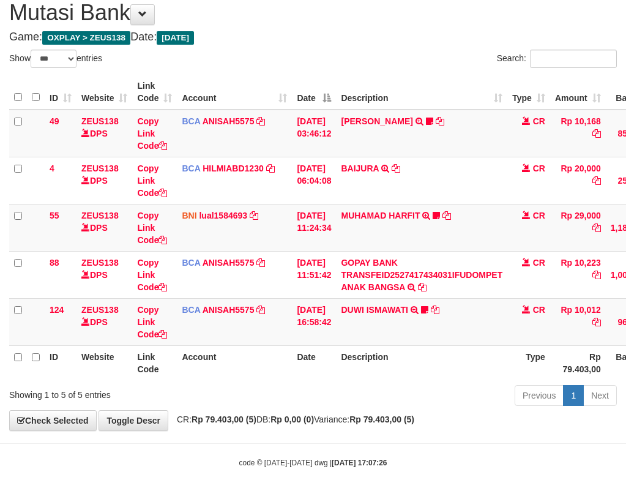
drag, startPoint x: 312, startPoint y: 56, endPoint x: 301, endPoint y: 62, distance: 13.1
click at [311, 57] on div "Show ** ** ** *** entries" at bounding box center [156, 60] width 313 height 21
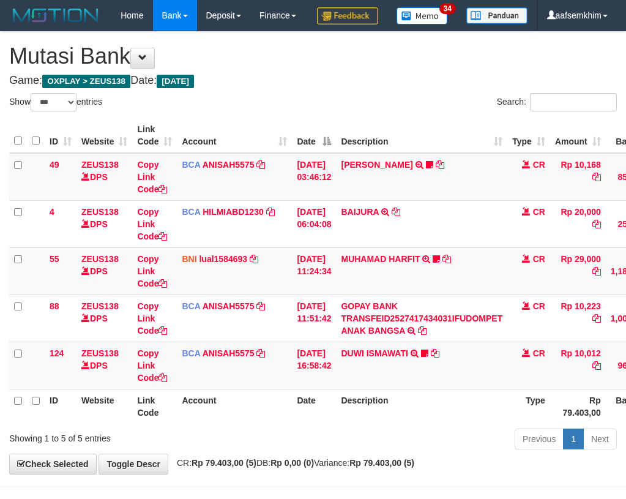
select select "***"
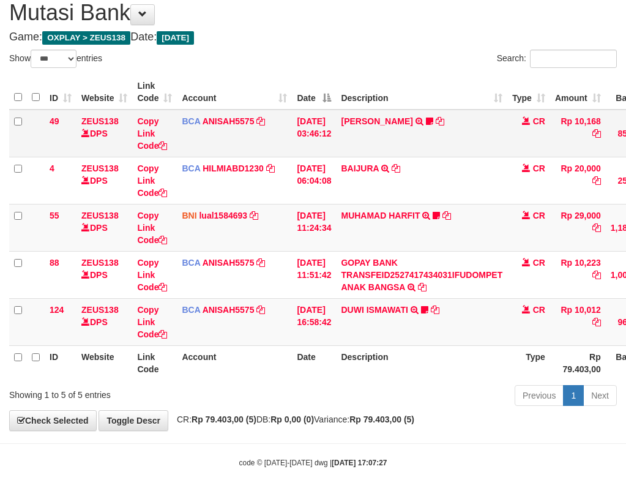
drag, startPoint x: 283, startPoint y: 132, endPoint x: 384, endPoint y: 172, distance: 108.5
click at [319, 135] on tr "49 ZEUS138 DPS Copy Link Code BCA ANISAH5575 DPS ANISAH mutasi_20251001_3827 | …" at bounding box center [374, 134] width 730 height 48
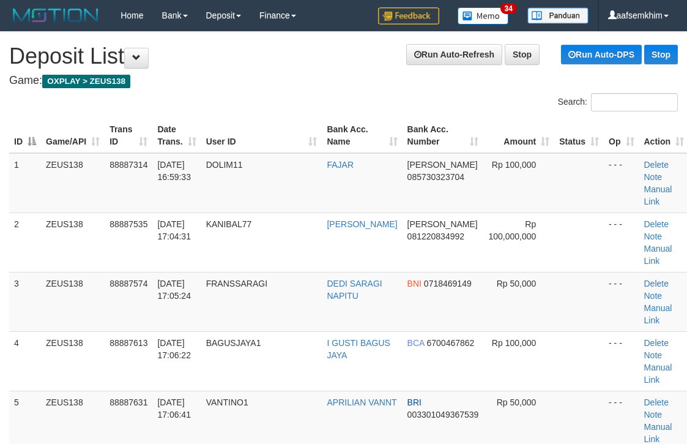
scroll to position [367, 0]
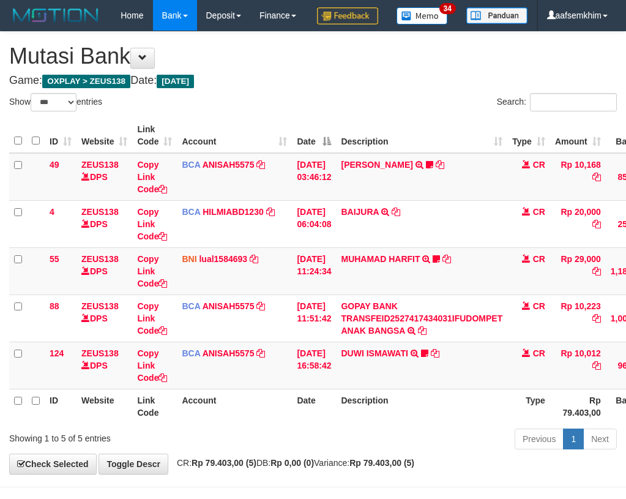
select select "***"
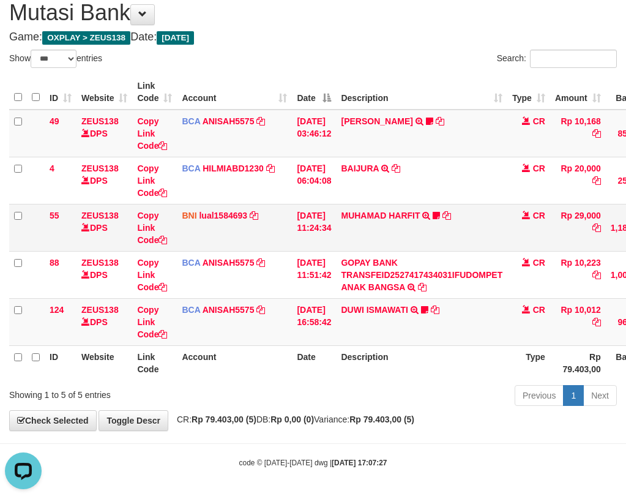
drag, startPoint x: 193, startPoint y: 232, endPoint x: 179, endPoint y: 245, distance: 19.0
click at [196, 242] on td "BNI lual1584693 DPS LUCKY ALAMSYAH mutasi_20251001_2414 | 55 mutasi_20251001_24…" at bounding box center [234, 227] width 115 height 47
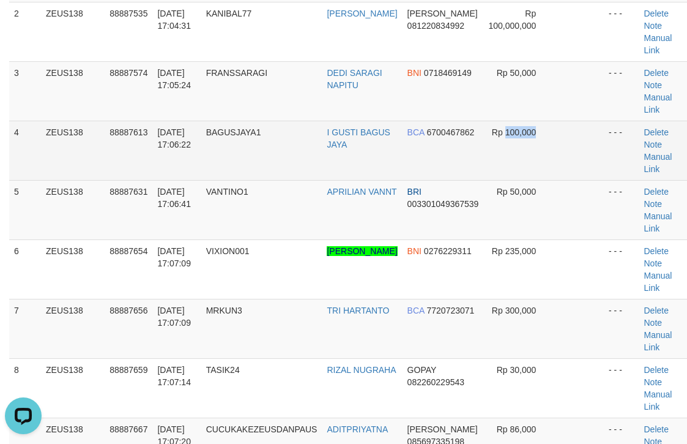
drag, startPoint x: 503, startPoint y: 131, endPoint x: 487, endPoint y: 140, distance: 18.1
click at [497, 132] on td "Rp 100,000" at bounding box center [519, 150] width 71 height 59
